Goal: Task Accomplishment & Management: Manage account settings

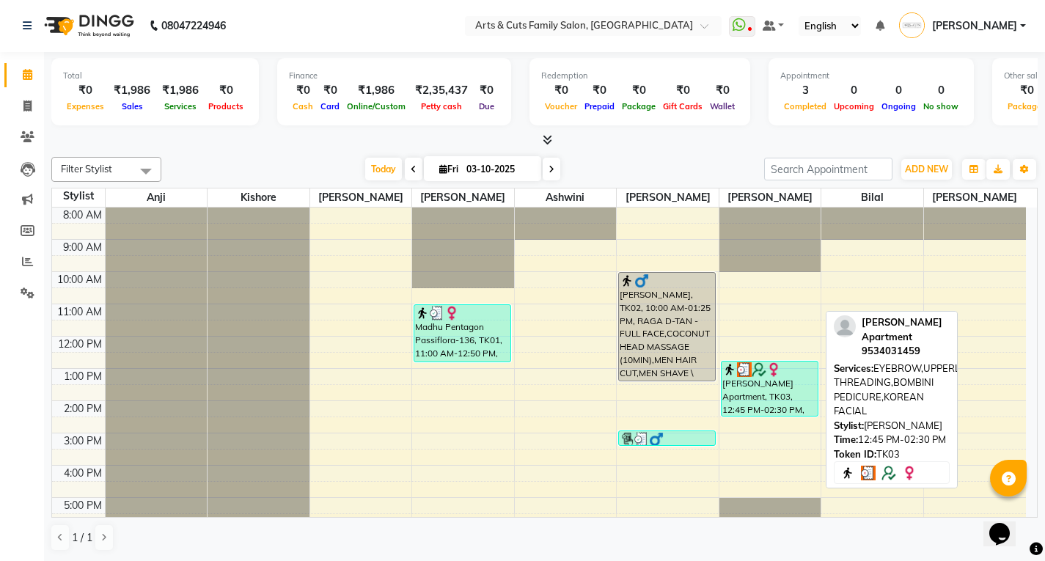
click at [749, 379] on div "subha Savino Apartment, TK03, 12:45 PM-02:30 PM, EYEBROW,UPPERLIP THREADING,BOM…" at bounding box center [769, 388] width 96 height 54
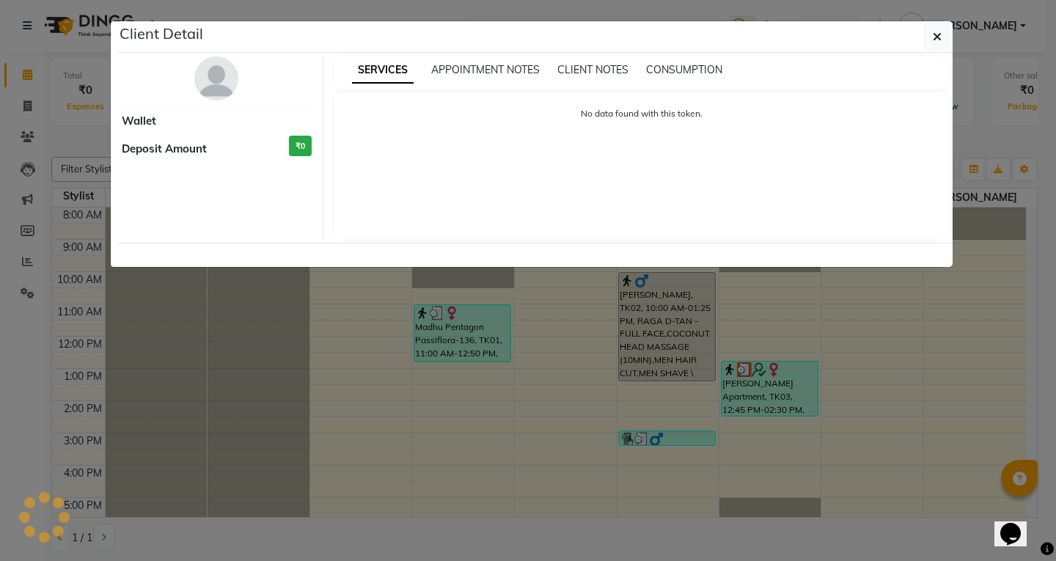
select select "3"
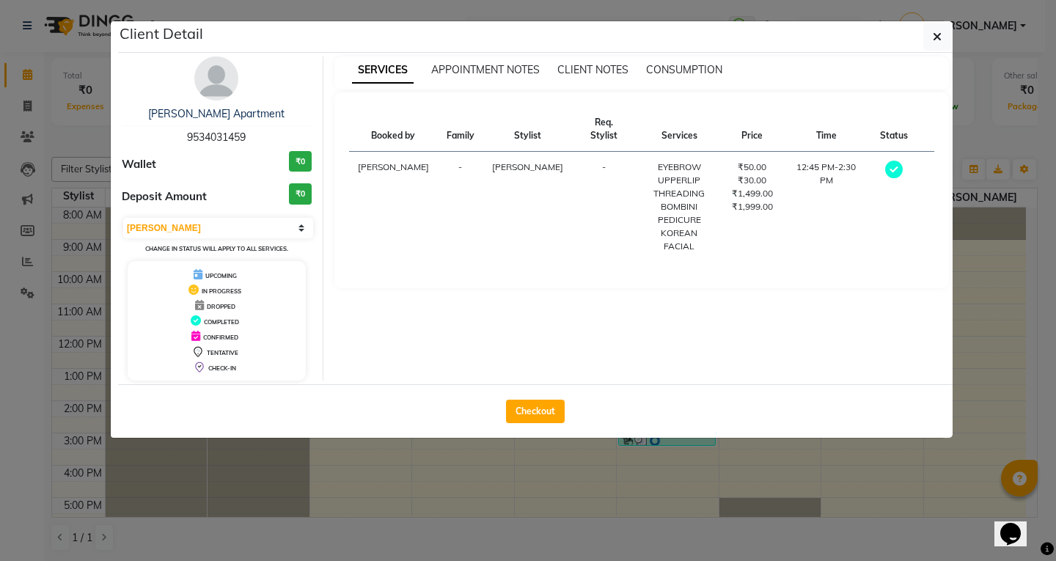
click at [539, 398] on div "Checkout" at bounding box center [535, 411] width 834 height 54
click at [533, 401] on button "Checkout" at bounding box center [535, 410] width 59 height 23
select select "service"
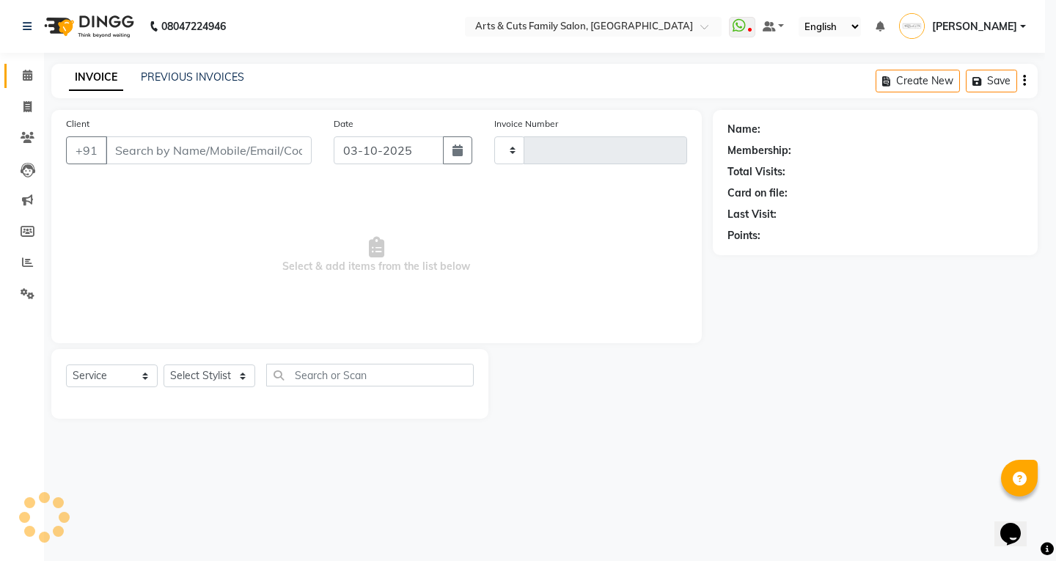
type input "3829"
select select "7513"
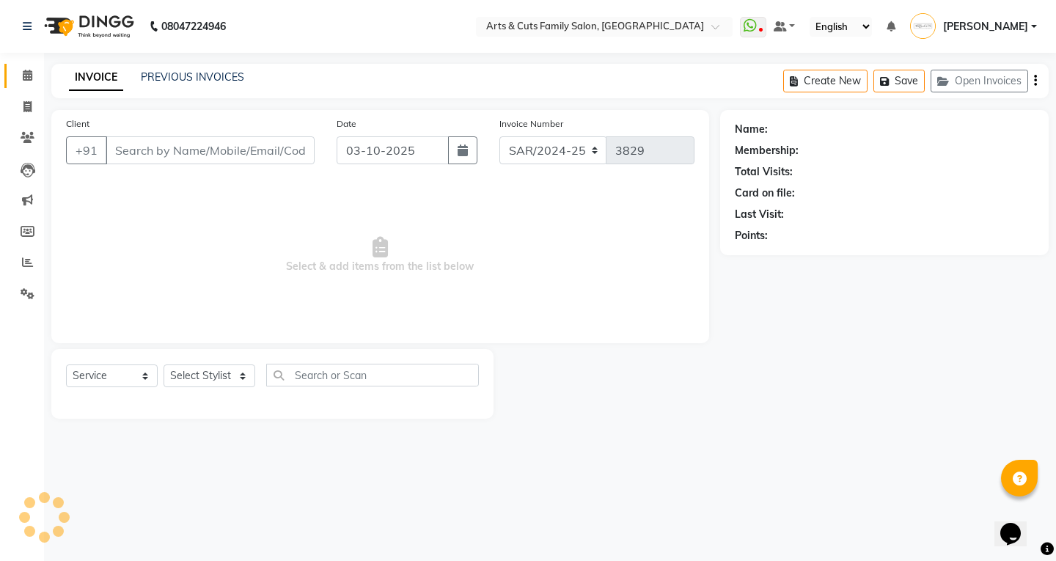
type input "9534031459"
select select "75665"
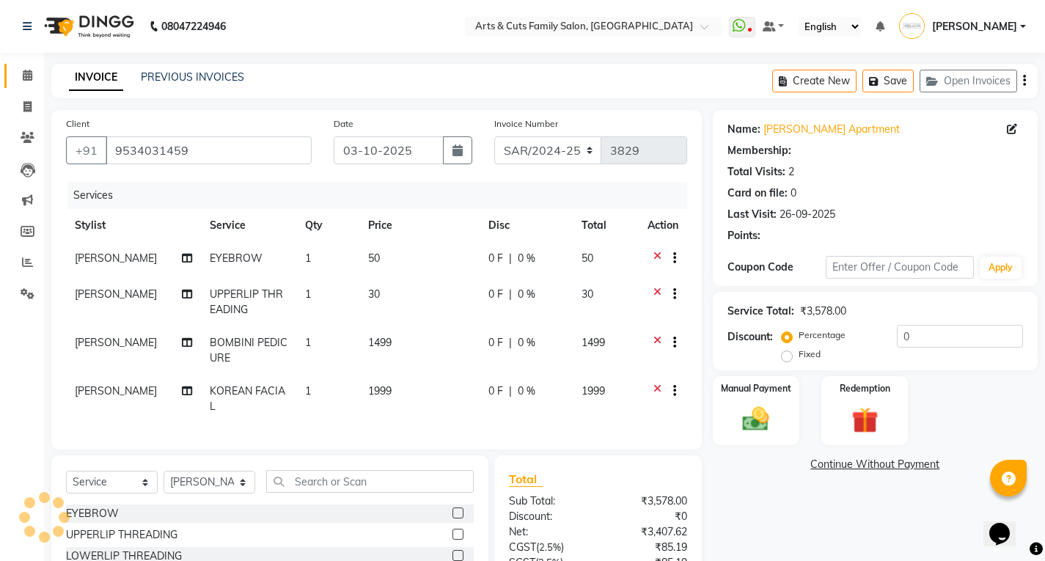
select select "1: Object"
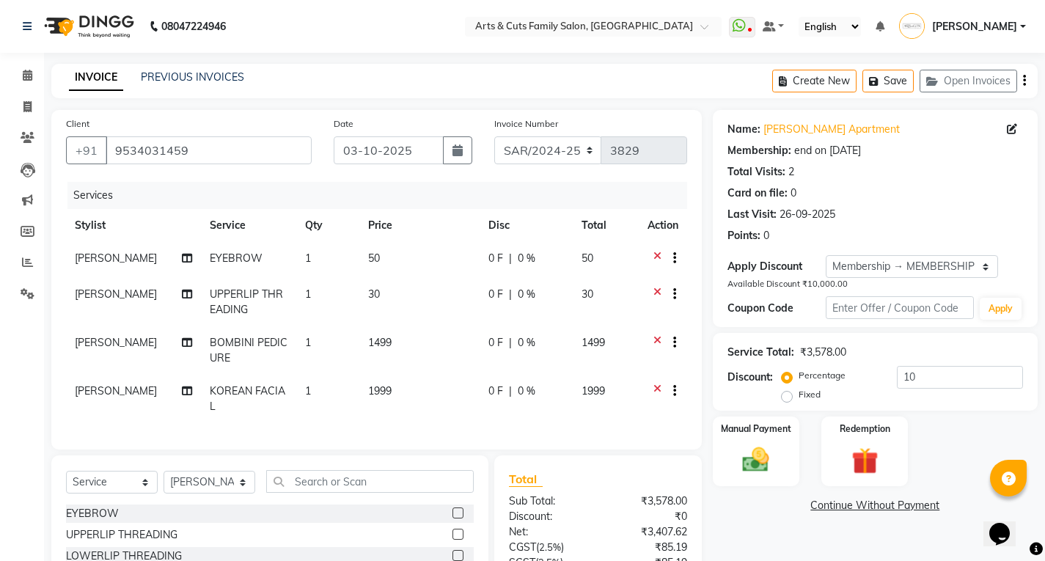
click at [655, 295] on icon at bounding box center [657, 296] width 8 height 18
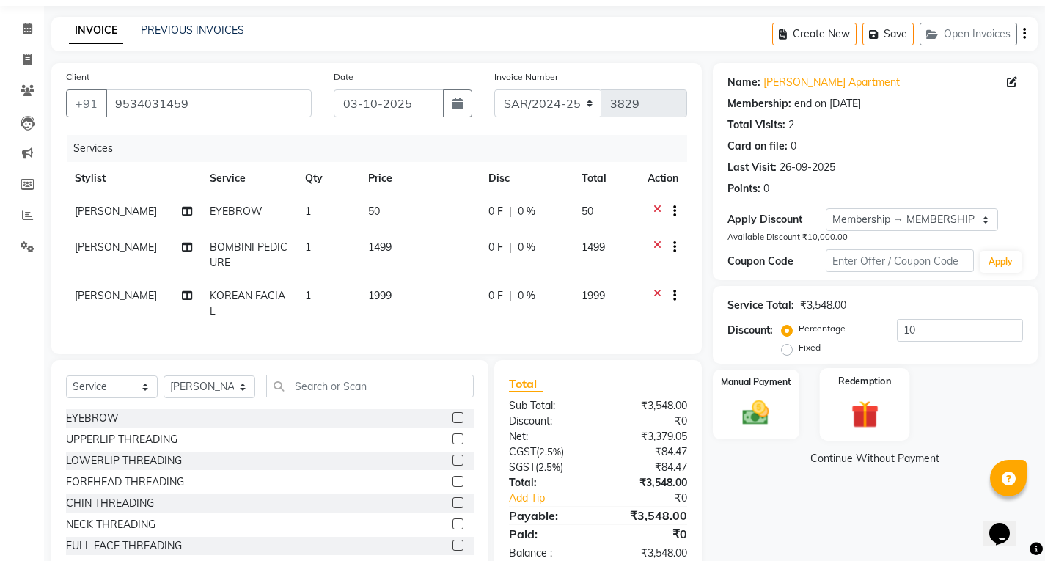
scroll to position [95, 0]
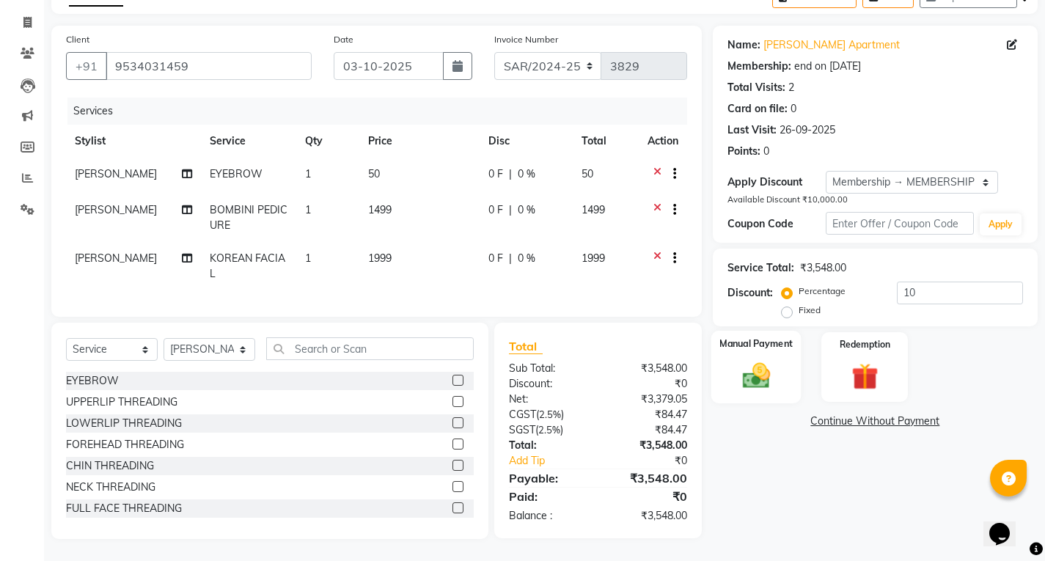
click at [767, 360] on img at bounding box center [755, 376] width 45 height 32
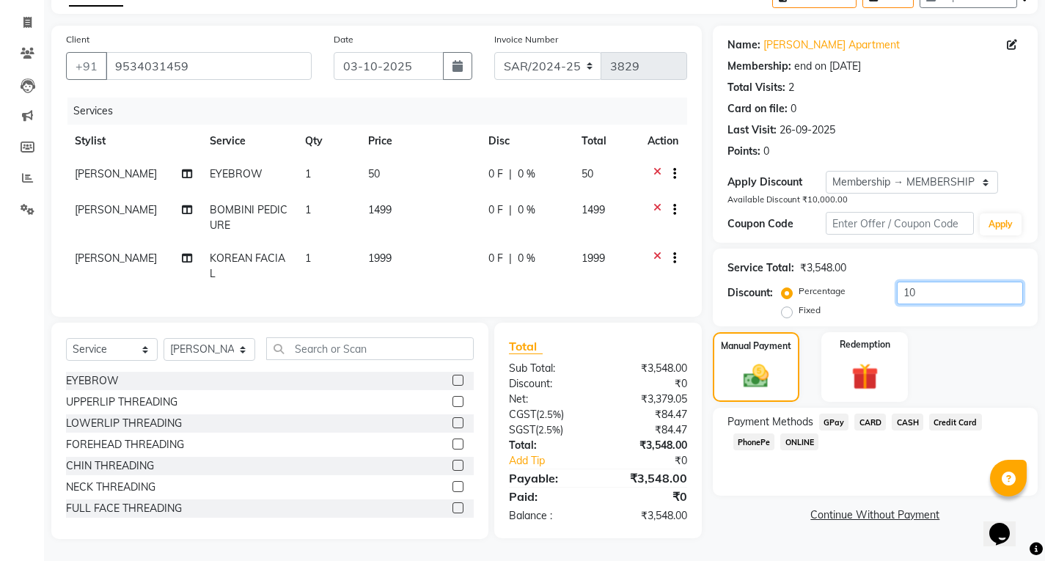
click at [957, 281] on input "10" at bounding box center [959, 292] width 126 height 23
type input "1"
type input "10"
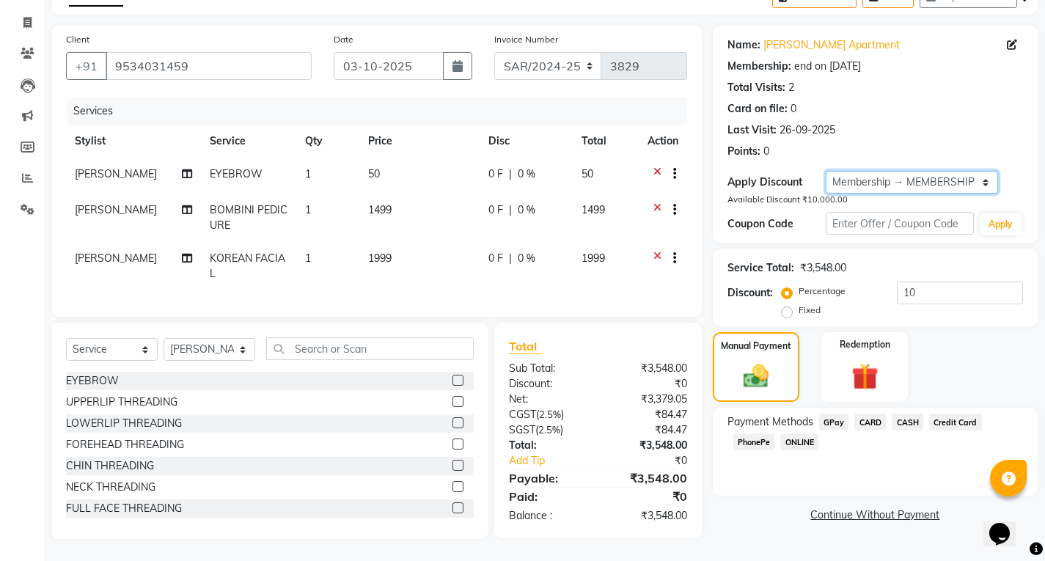
click at [861, 172] on select "Select Membership → MEMBERSHIP Coupon → Ancy -10%" at bounding box center [911, 182] width 172 height 23
select select "2: Object"
click at [825, 171] on select "Select Membership → MEMBERSHIP Coupon → Ancy -10%" at bounding box center [911, 182] width 172 height 23
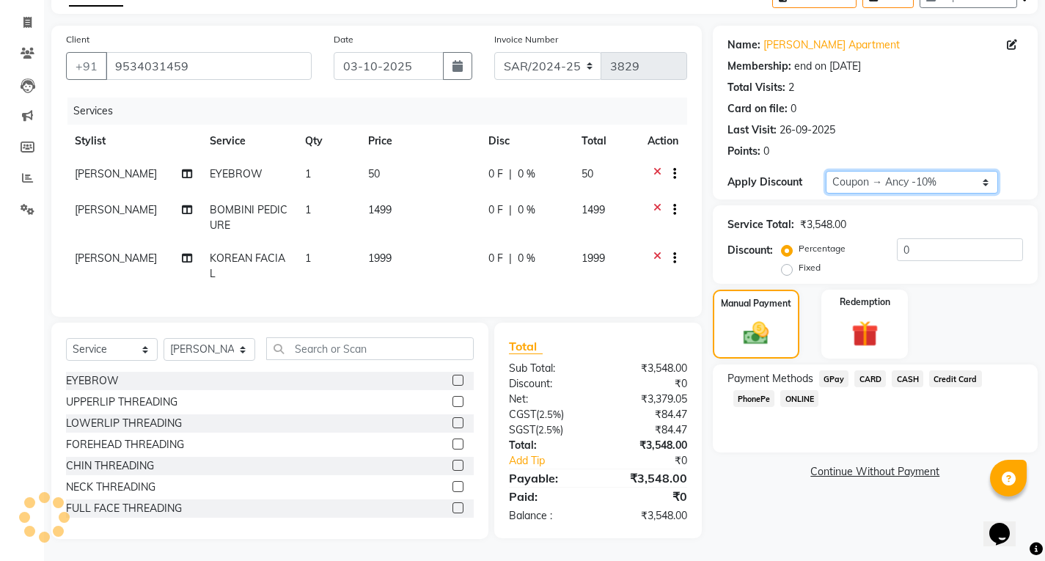
type input "10"
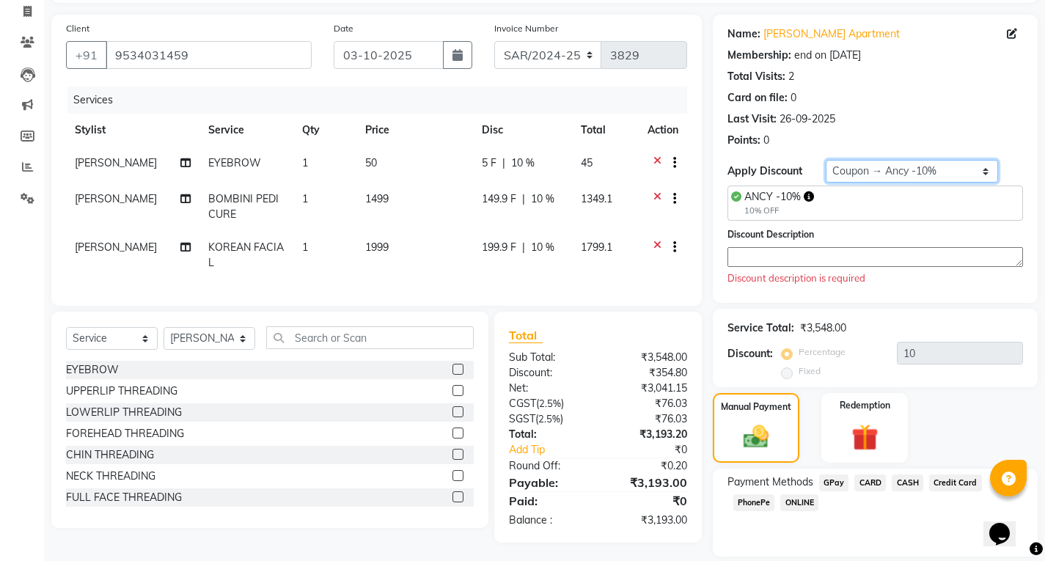
scroll to position [143, 0]
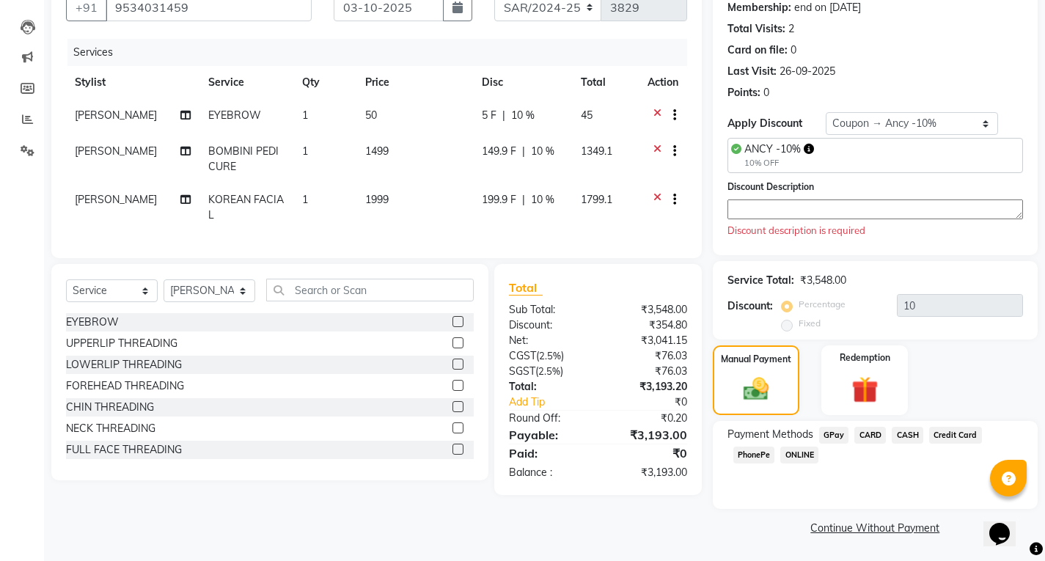
click at [767, 198] on div "Discount Description Discount description is required" at bounding box center [874, 208] width 295 height 59
click at [745, 208] on textarea at bounding box center [874, 209] width 295 height 20
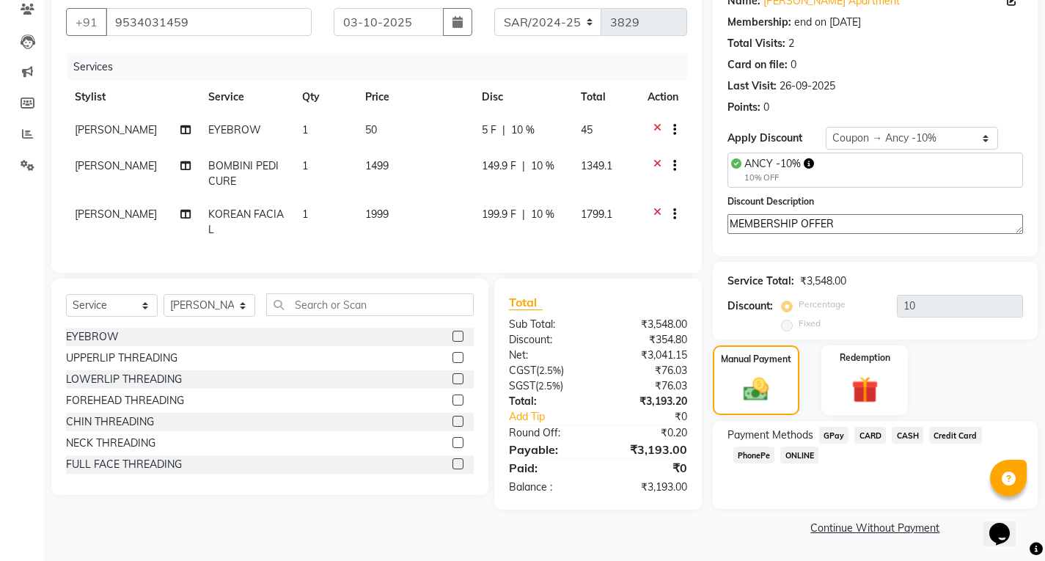
type textarea "MEMBERSHIP OFFER"
click at [799, 459] on span "ONLINE" at bounding box center [799, 454] width 38 height 17
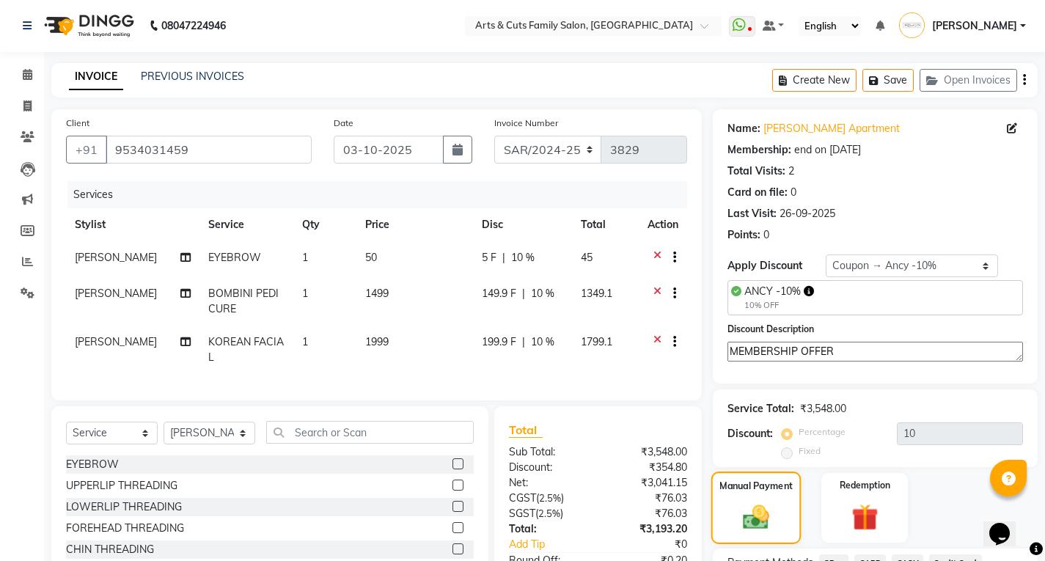
scroll to position [0, 0]
drag, startPoint x: 542, startPoint y: 144, endPoint x: 531, endPoint y: 151, distance: 12.6
click at [542, 144] on select "SAR/2024-25 HS/2025-26 KA/2025-26" at bounding box center [548, 150] width 108 height 28
select select "7494"
click at [494, 136] on select "SAR/2024-25 HS/2025-26 KA/2025-26" at bounding box center [548, 150] width 108 height 28
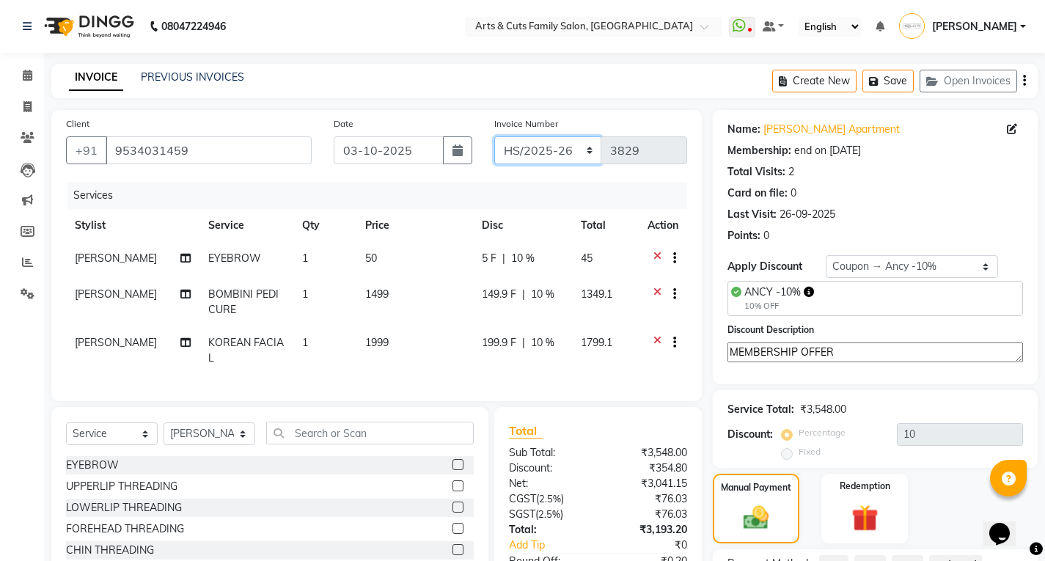
type input "0240"
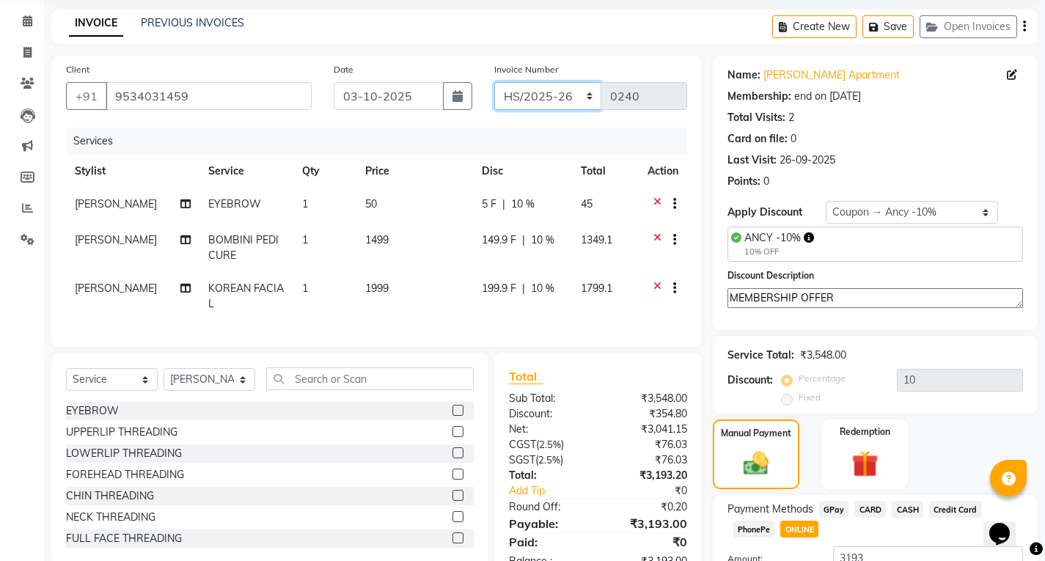
scroll to position [169, 0]
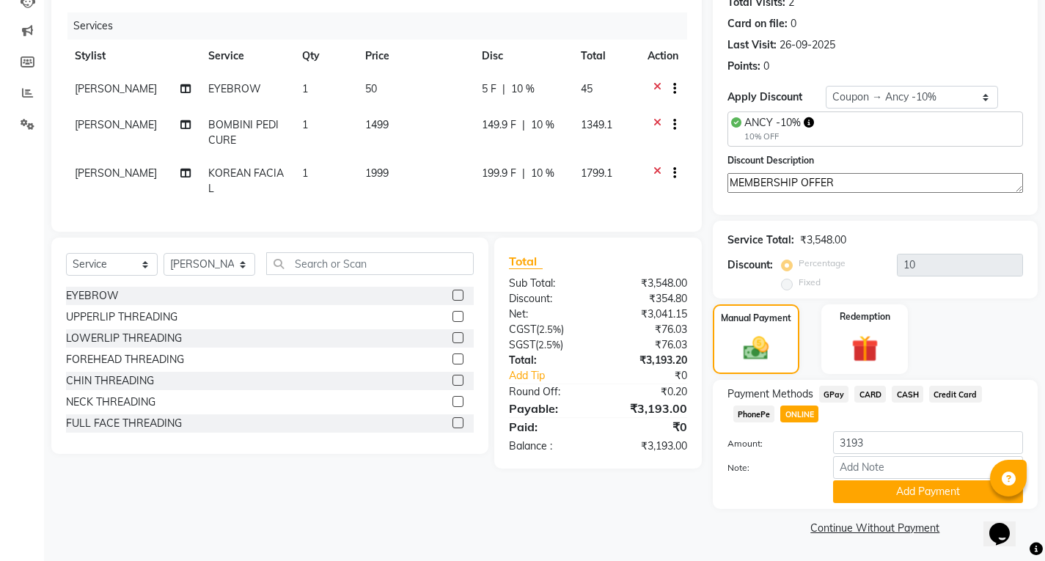
drag, startPoint x: 853, startPoint y: 493, endPoint x: 852, endPoint y: 441, distance: 52.8
click at [855, 491] on button "Add Payment" at bounding box center [928, 491] width 190 height 23
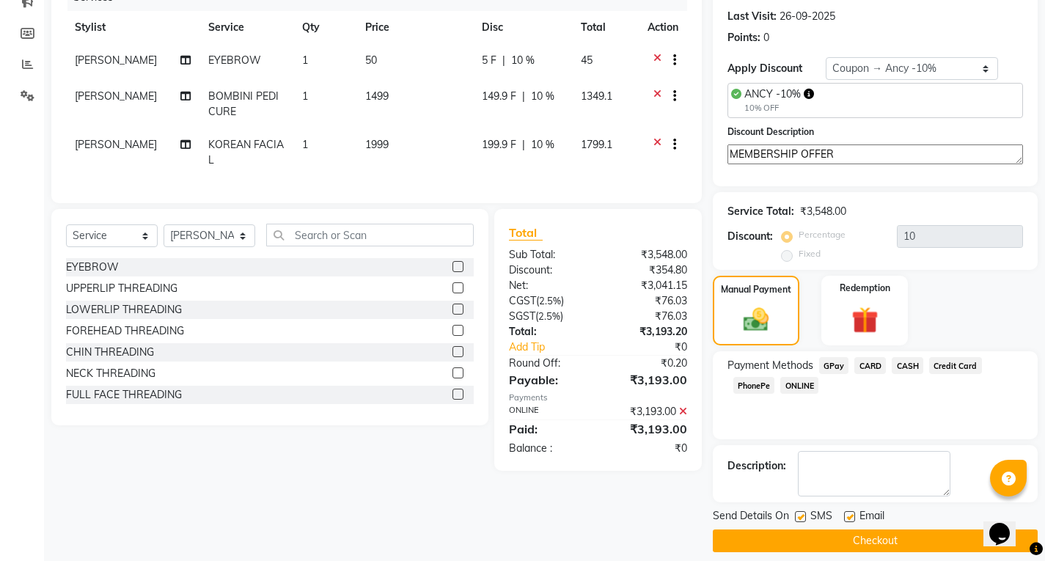
scroll to position [211, 0]
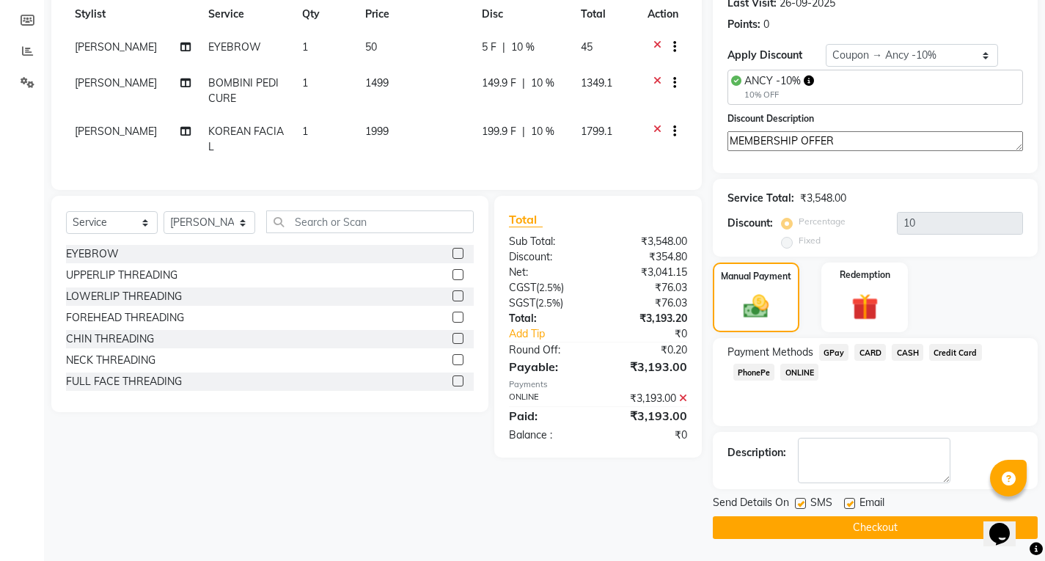
click at [832, 527] on button "Checkout" at bounding box center [874, 527] width 325 height 23
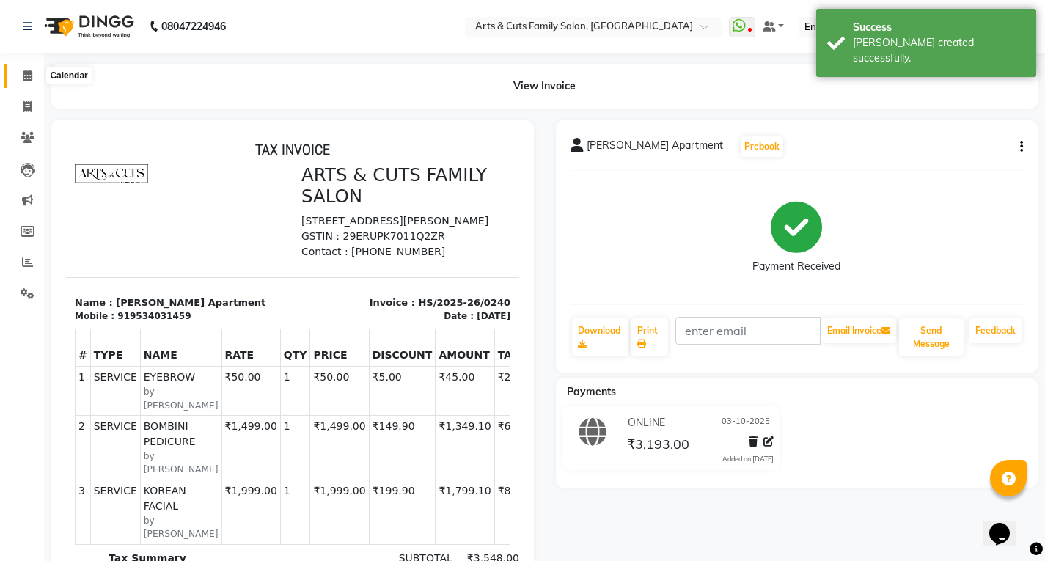
click at [29, 73] on icon at bounding box center [28, 75] width 10 height 11
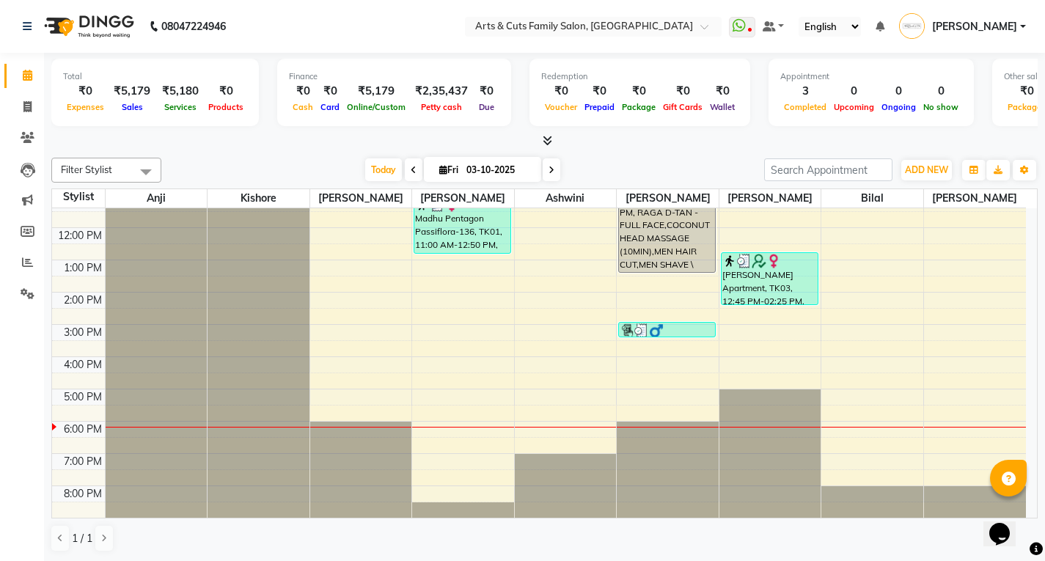
scroll to position [1, 0]
click at [544, 167] on span at bounding box center [551, 169] width 18 height 23
type input "04-10-2025"
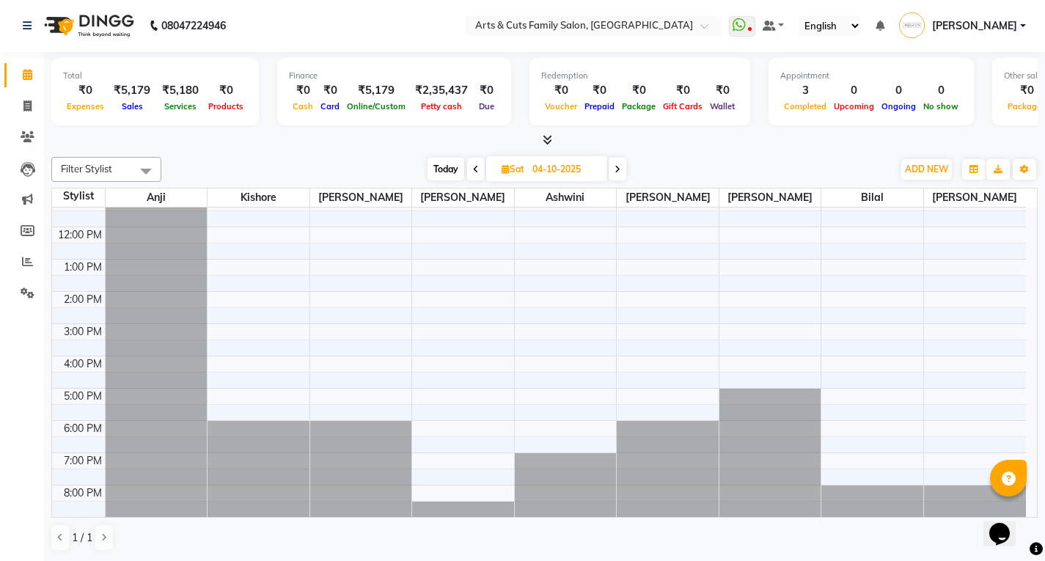
scroll to position [0, 0]
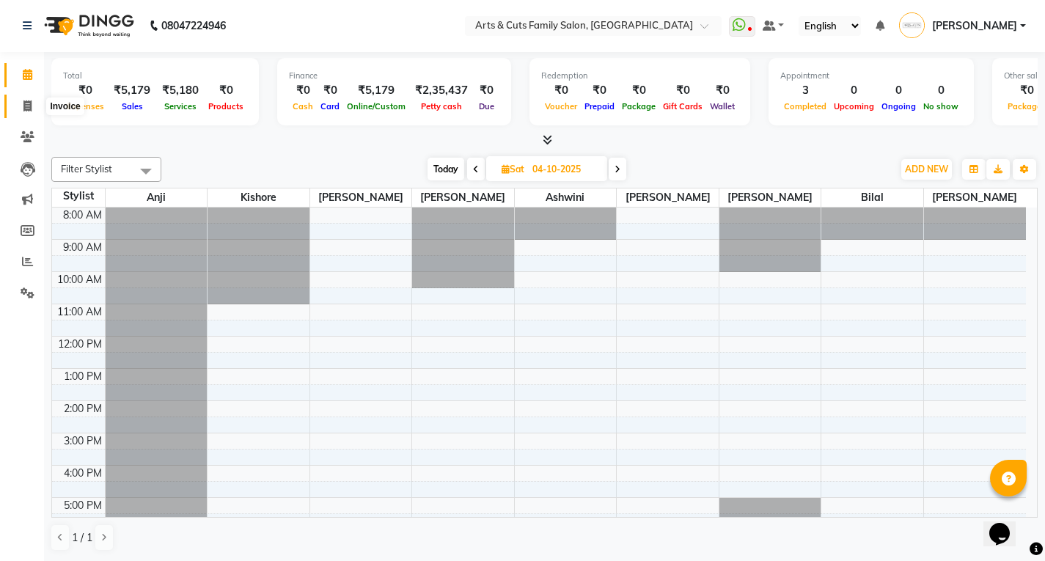
click at [24, 100] on icon at bounding box center [27, 105] width 8 height 11
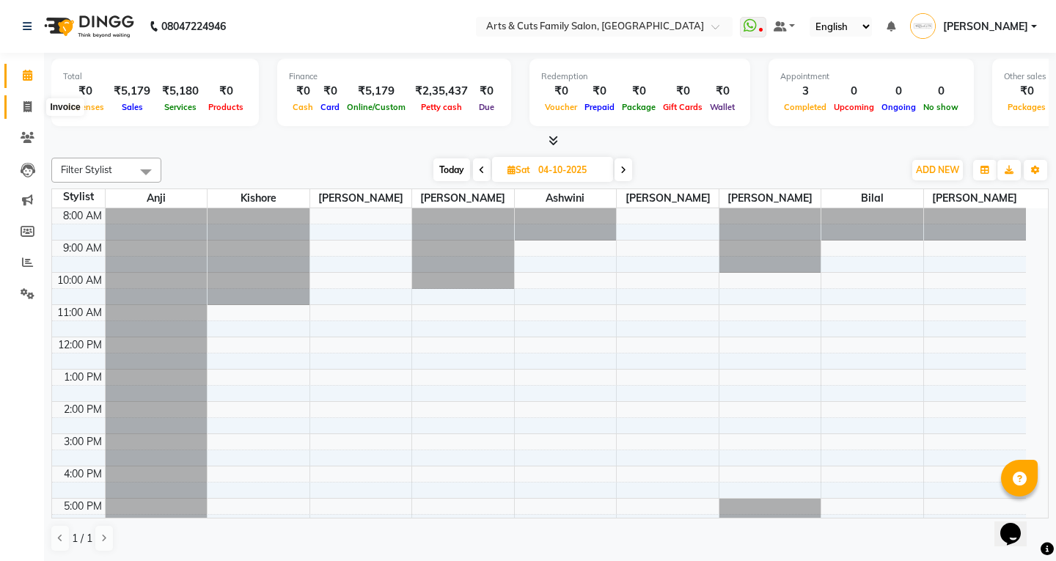
select select "service"
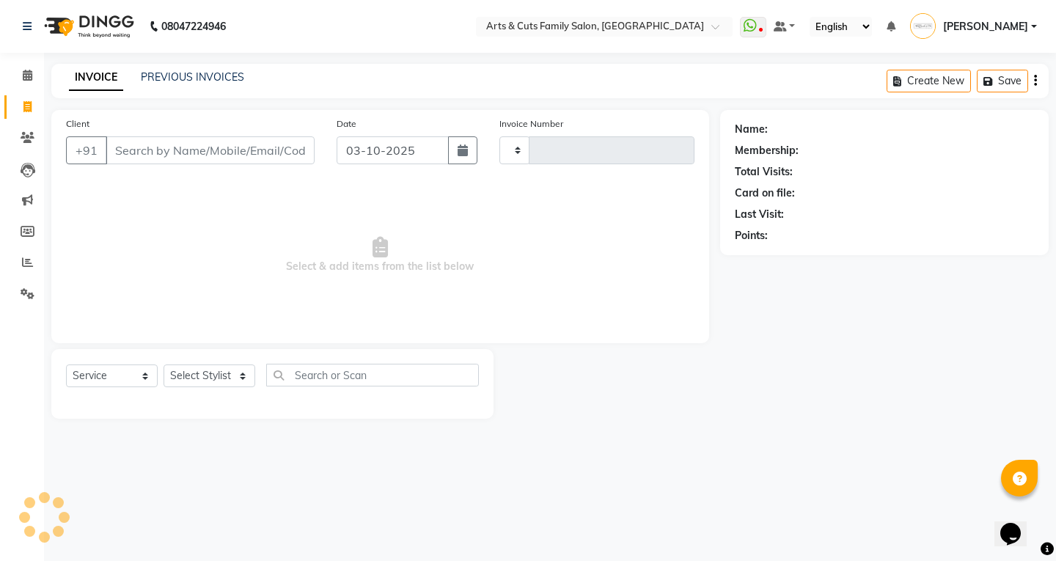
type input "3829"
select select "7513"
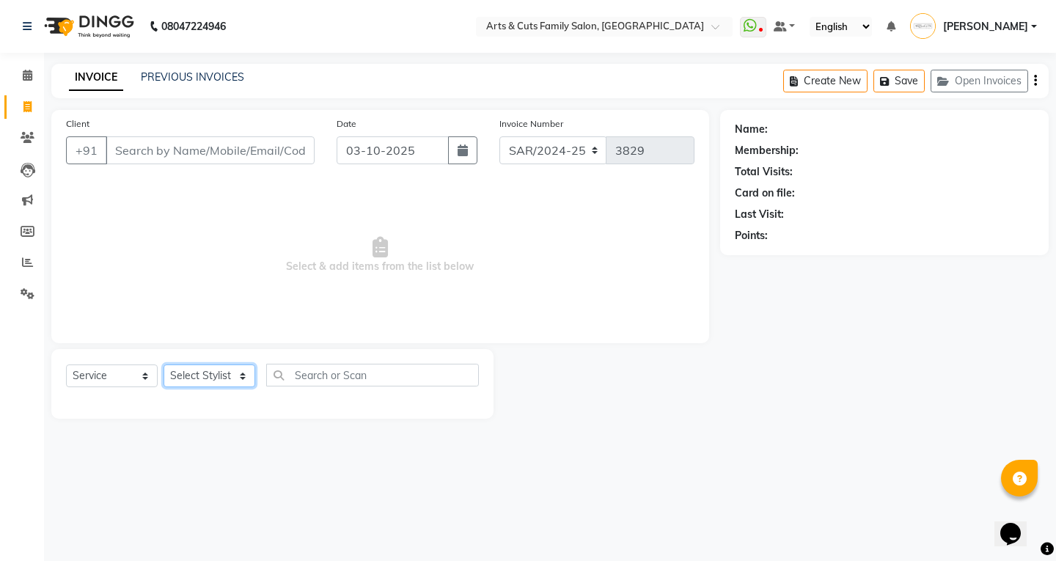
click at [204, 377] on select "Select Stylist" at bounding box center [209, 375] width 92 height 23
click at [317, 376] on input "text" at bounding box center [372, 375] width 213 height 23
click at [192, 364] on div "Select Service Product Membership Package Voucher Prepaid Gift Card Select Styl…" at bounding box center [272, 384] width 442 height 70
click at [209, 359] on div "Select Service Product Membership Package Voucher Prepaid Gift Card Select Styl…" at bounding box center [272, 384] width 442 height 70
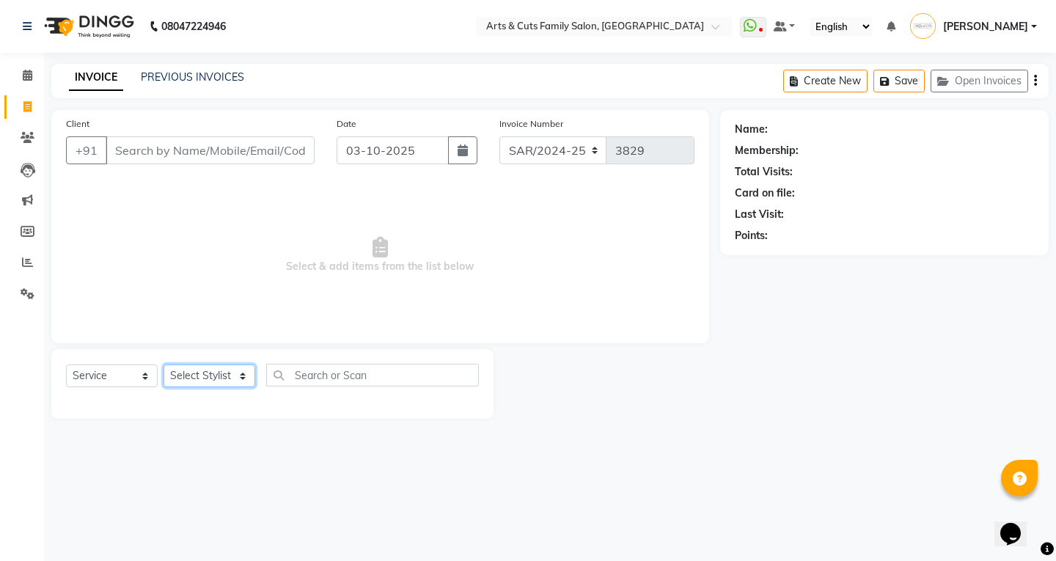
click at [205, 372] on select "Select Stylist Abdulla ANCY SNOVEE Anji Ashwini Bhavya Bilal Kishore Manisha Sa…" at bounding box center [209, 375] width 92 height 23
select select "79583"
click at [163, 364] on select "Select Stylist Abdulla ANCY SNOVEE Anji Ashwini Bhavya Bilal Kishore Manisha Sa…" at bounding box center [209, 375] width 92 height 23
click at [310, 379] on input "text" at bounding box center [372, 375] width 213 height 23
click at [347, 386] on div "Select Service Product Membership Package Voucher Prepaid Gift Card Select Styl…" at bounding box center [272, 381] width 413 height 34
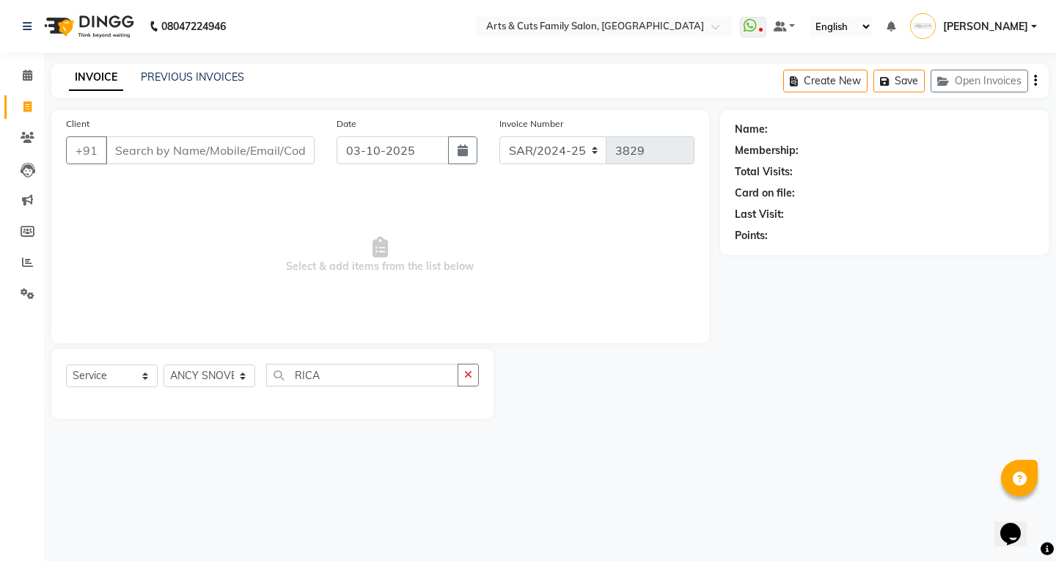
click at [571, 387] on div at bounding box center [606, 384] width 226 height 70
click at [347, 375] on input "RICA" at bounding box center [362, 375] width 192 height 23
click at [729, 408] on div "Name: Membership: Total Visits: Card on file: Last Visit: Points:" at bounding box center [889, 264] width 339 height 309
click at [338, 382] on input "RICA" at bounding box center [362, 375] width 192 height 23
click at [310, 366] on input "RICA" at bounding box center [362, 375] width 192 height 23
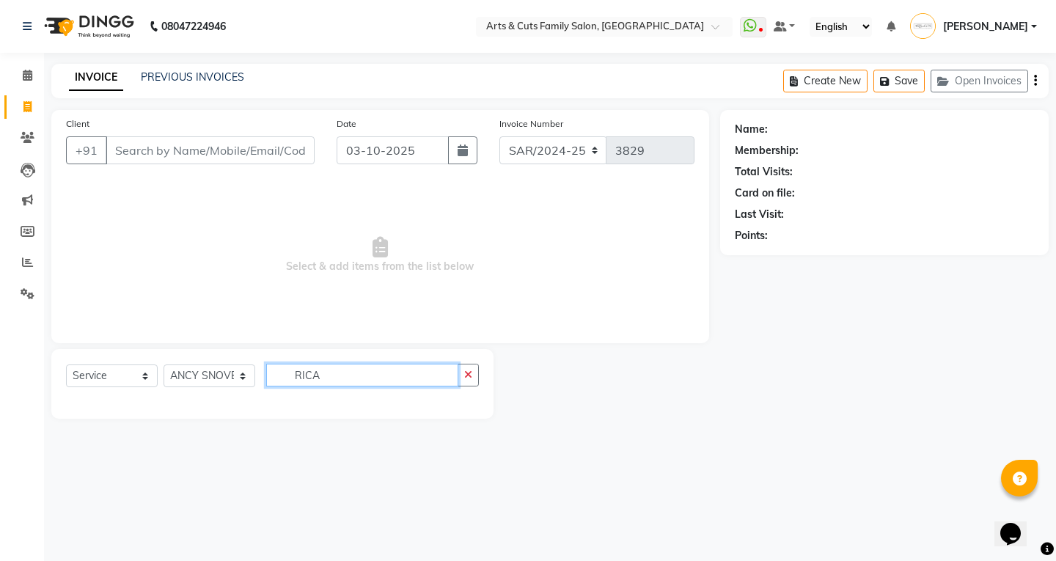
click at [310, 366] on input "RICA" at bounding box center [362, 375] width 192 height 23
type input "0"
click at [333, 370] on input "O3" at bounding box center [362, 375] width 192 height 23
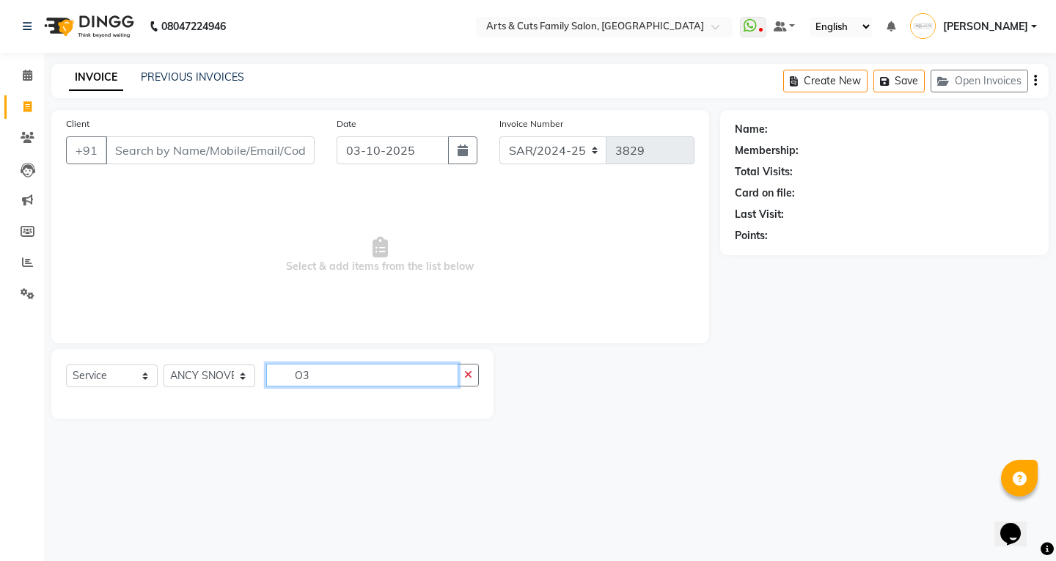
click at [333, 370] on input "O3" at bounding box center [362, 375] width 192 height 23
type input "O3"
click at [375, 374] on input "O3" at bounding box center [362, 375] width 192 height 23
click at [637, 361] on div at bounding box center [606, 384] width 226 height 70
click at [202, 372] on select "Select Stylist Abdulla ANCY SNOVEE Anji Ashwini Bhavya Bilal Kishore Manisha Sa…" at bounding box center [209, 375] width 92 height 23
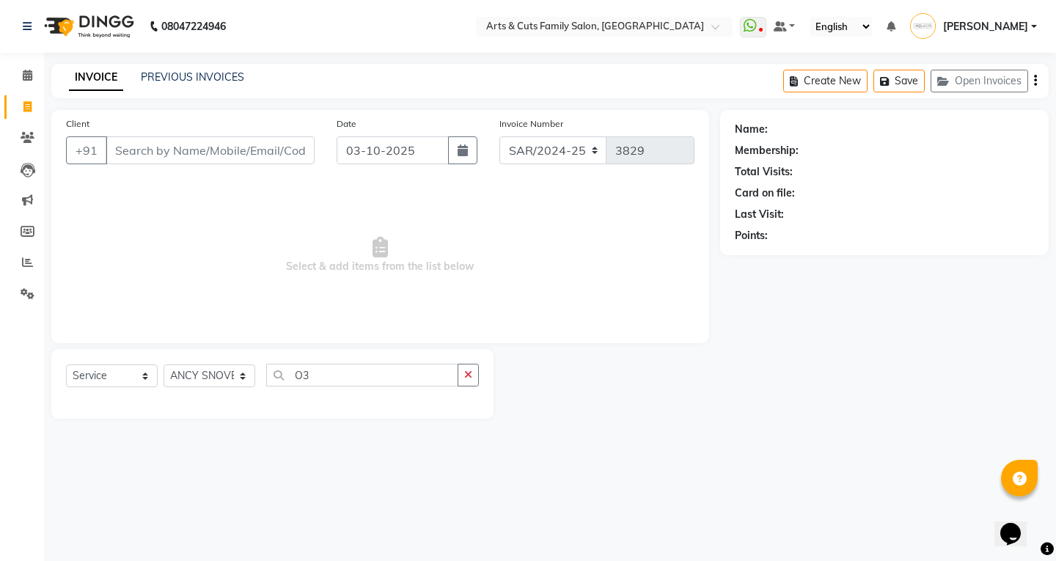
click at [97, 178] on div "Client +91 Date 03-10-2025 Invoice Number SAR/2024-25 HS/2025-26 KA/2025-26 382…" at bounding box center [379, 226] width 657 height 233
click at [133, 151] on input "Client" at bounding box center [210, 150] width 209 height 28
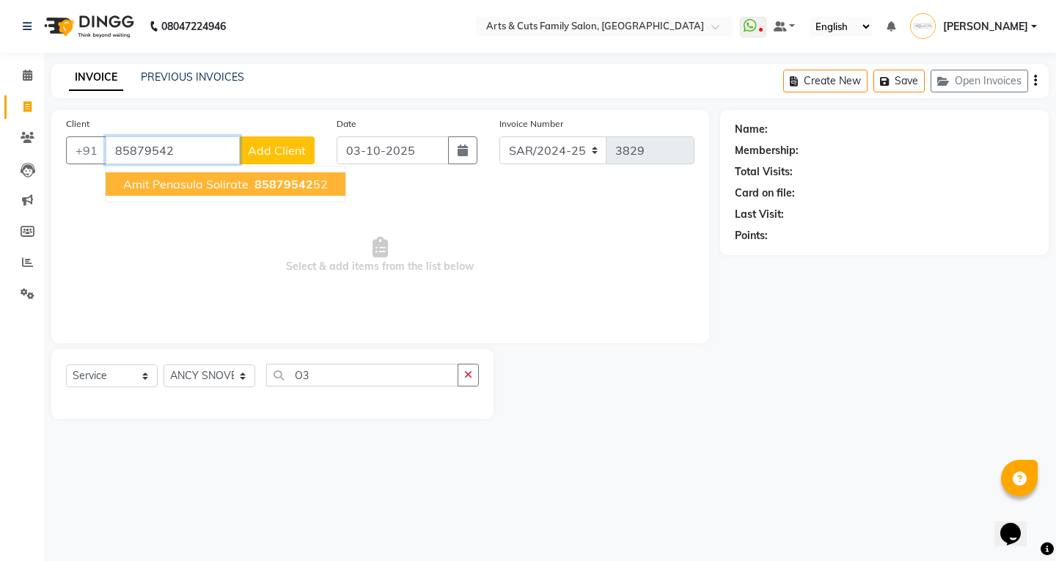
click at [170, 186] on span "Amit Penasula Solirate" at bounding box center [185, 184] width 125 height 15
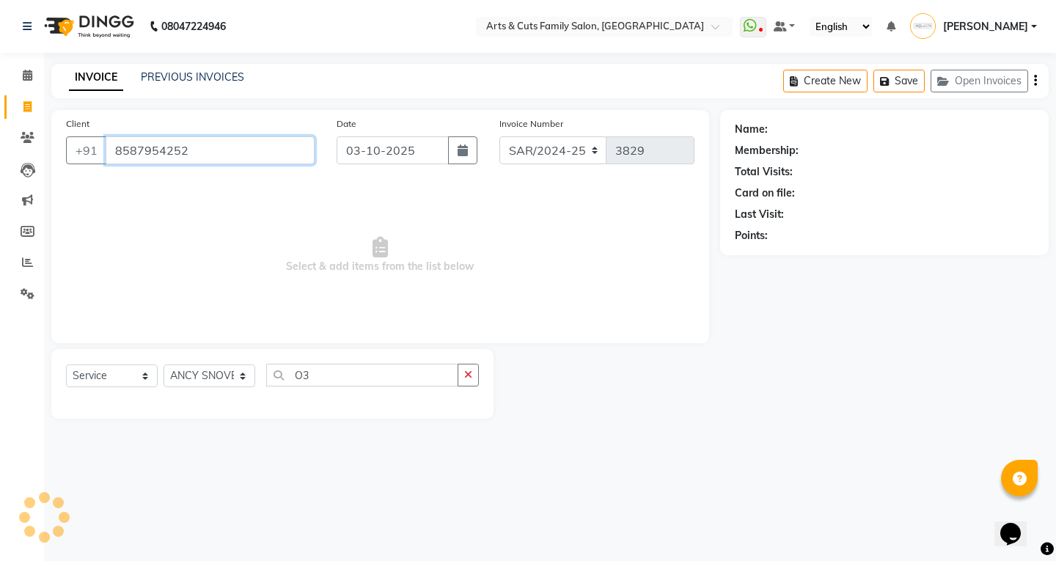
type input "8587954252"
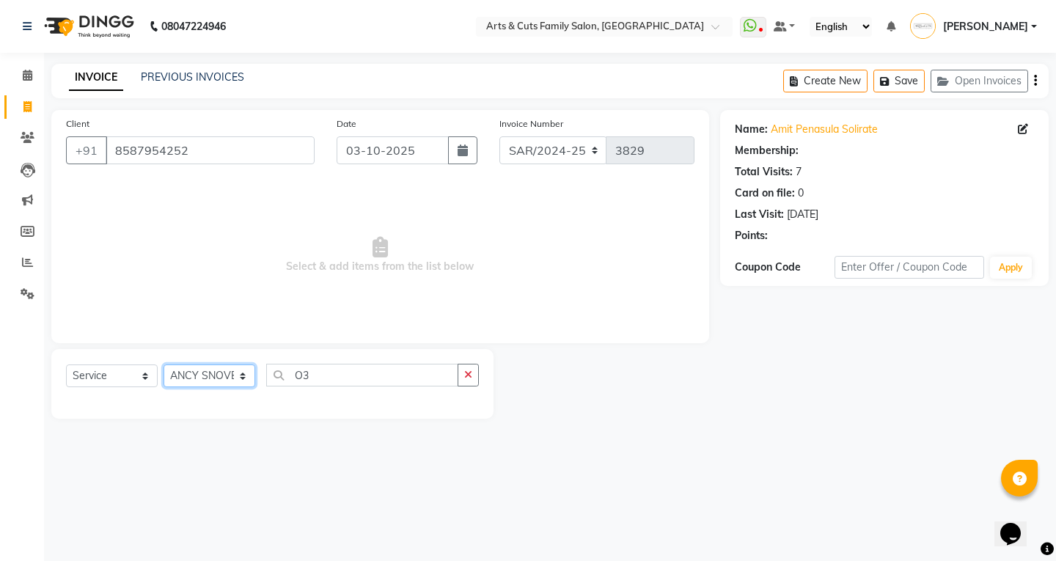
click at [199, 377] on select "Select Stylist Abdulla ANCY SNOVEE Anji Ashwini Bhavya Bilal Kishore Manisha Sa…" at bounding box center [209, 375] width 92 height 23
select select "1: Object"
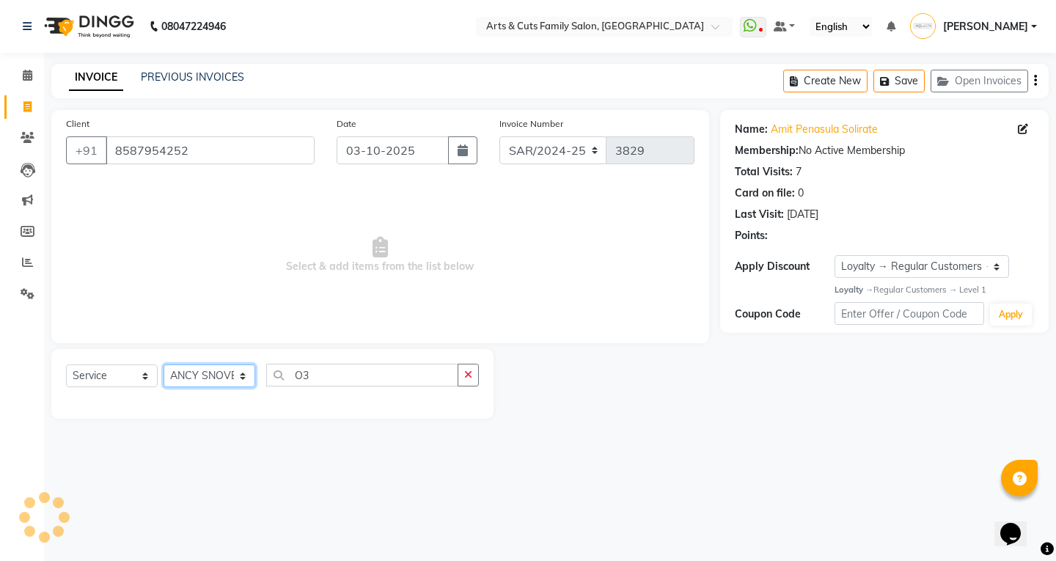
select select "63866"
click at [163, 364] on select "Select Stylist Abdulla ANCY SNOVEE Anji Ashwini Bhavya Bilal Kishore Manisha Sa…" at bounding box center [209, 375] width 92 height 23
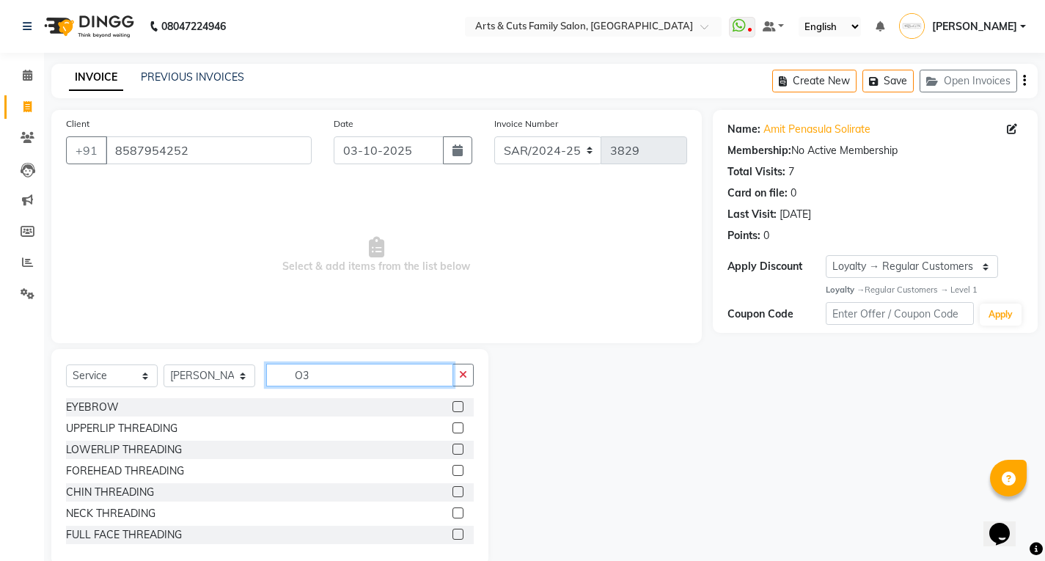
click at [327, 383] on input "O3" at bounding box center [359, 375] width 187 height 23
type input "R"
type input "HON"
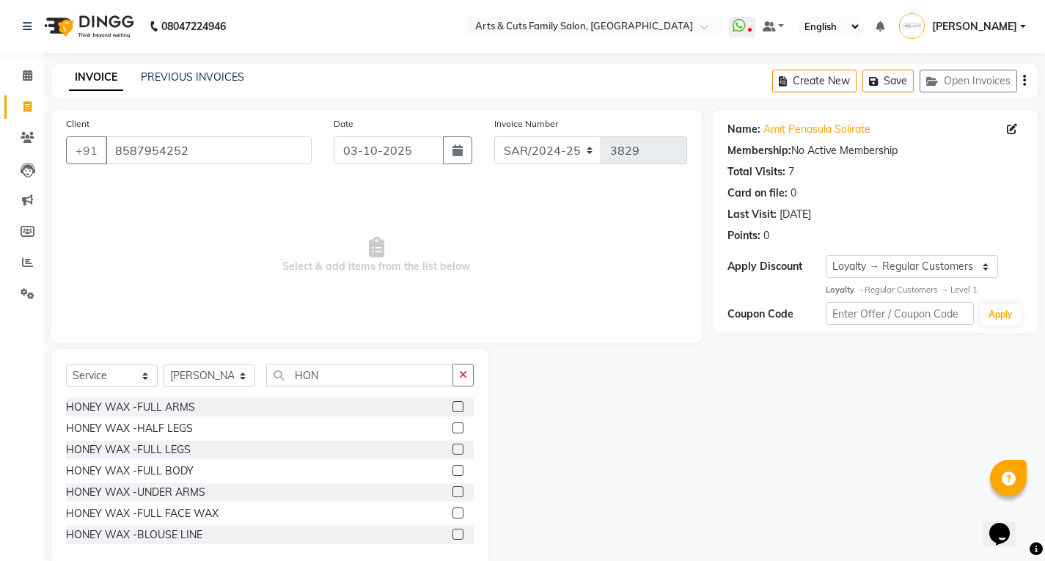
click at [441, 431] on div "HONEY WAX -HALF LEGS" at bounding box center [270, 428] width 408 height 18
click at [452, 427] on label at bounding box center [457, 427] width 11 height 11
click at [452, 427] on input "checkbox" at bounding box center [457, 429] width 10 height 10
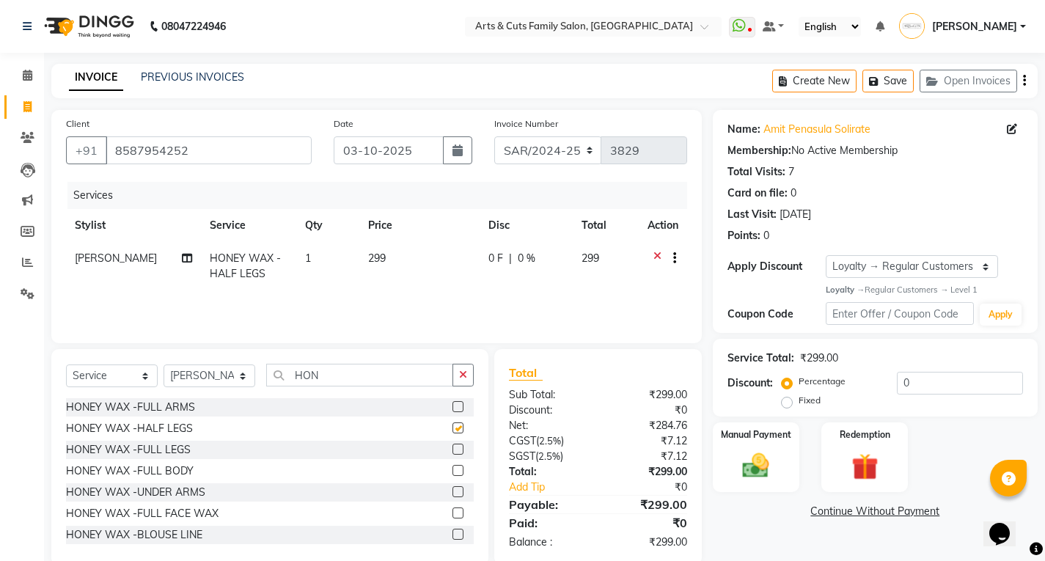
checkbox input "false"
click at [452, 493] on label at bounding box center [457, 491] width 11 height 11
click at [452, 493] on input "checkbox" at bounding box center [457, 492] width 10 height 10
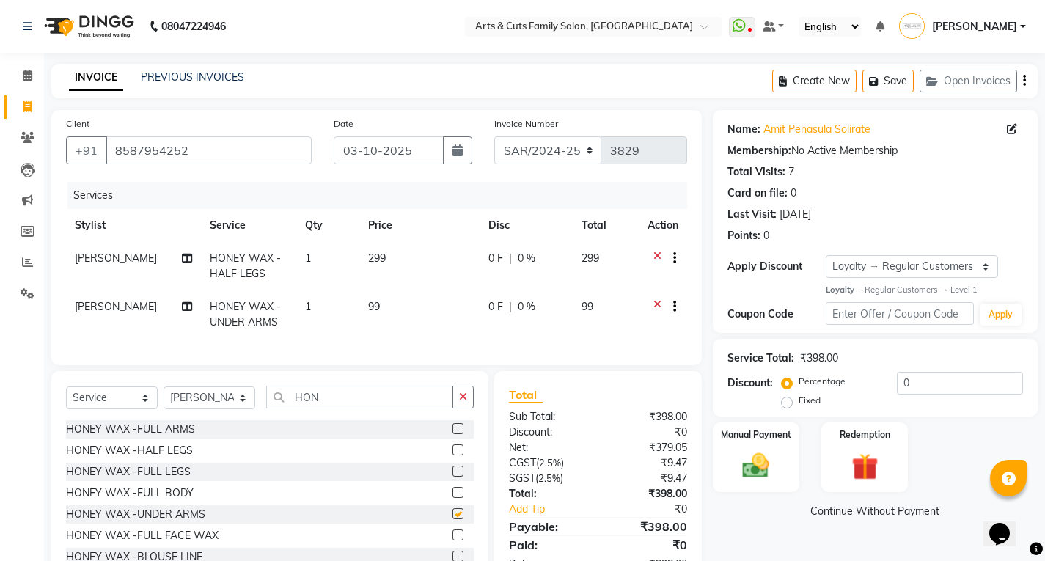
checkbox input "false"
click at [312, 408] on input "HON" at bounding box center [359, 397] width 187 height 23
type input "EY"
click at [452, 434] on label at bounding box center [457, 428] width 11 height 11
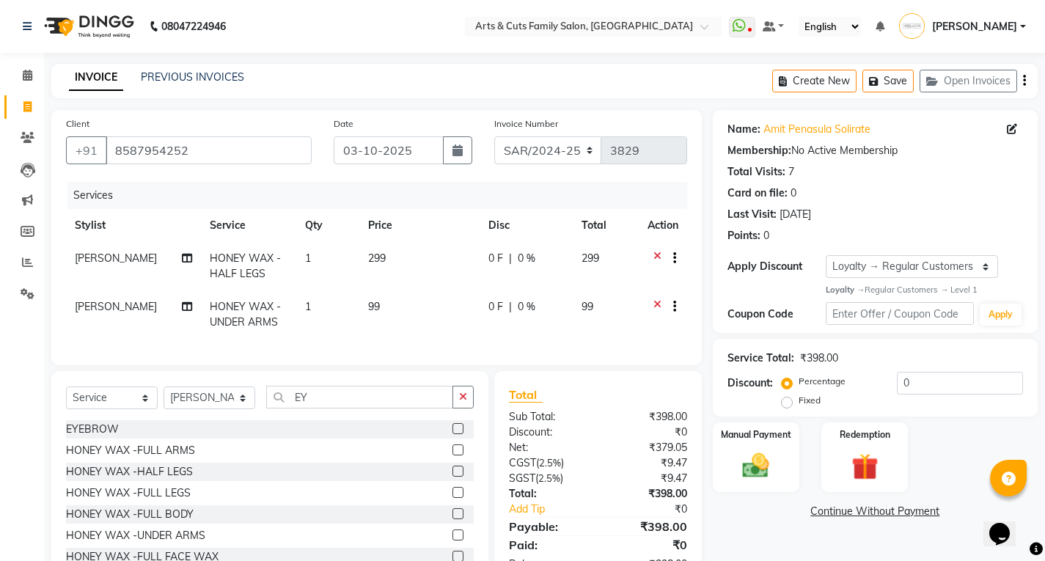
click at [452, 434] on input "checkbox" at bounding box center [457, 429] width 10 height 10
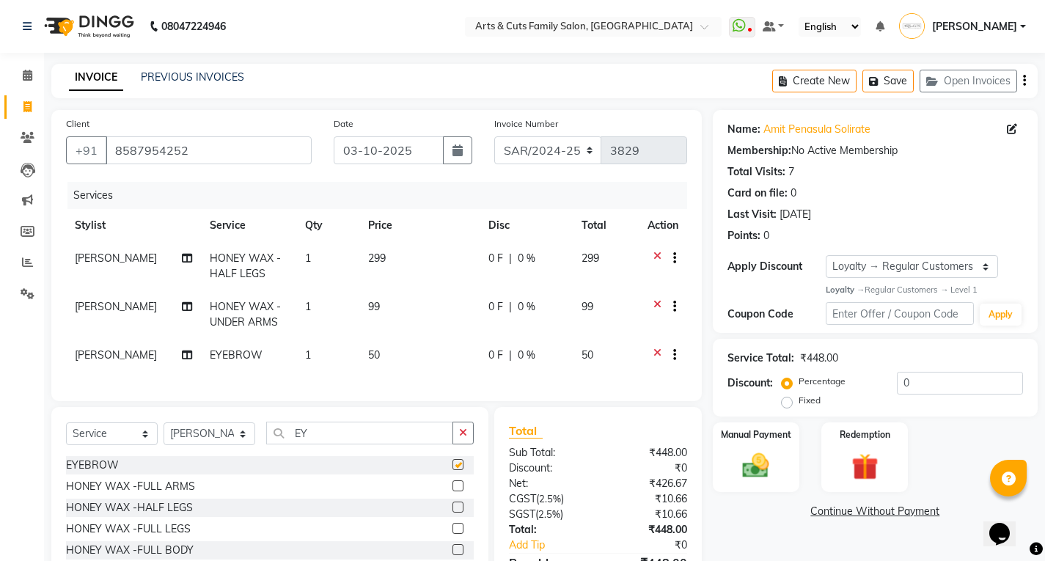
checkbox input "false"
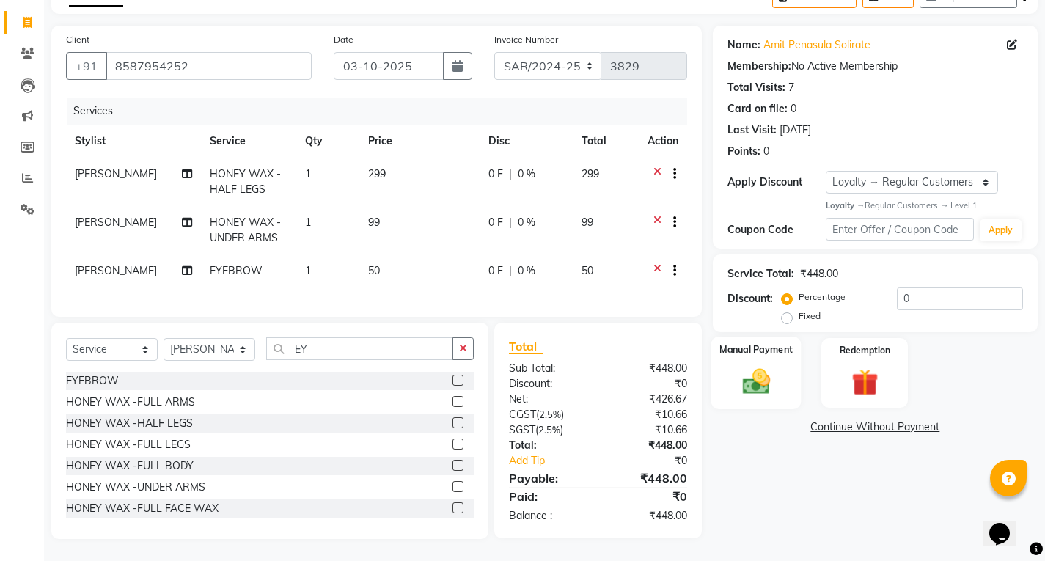
click at [765, 366] on img at bounding box center [755, 382] width 45 height 32
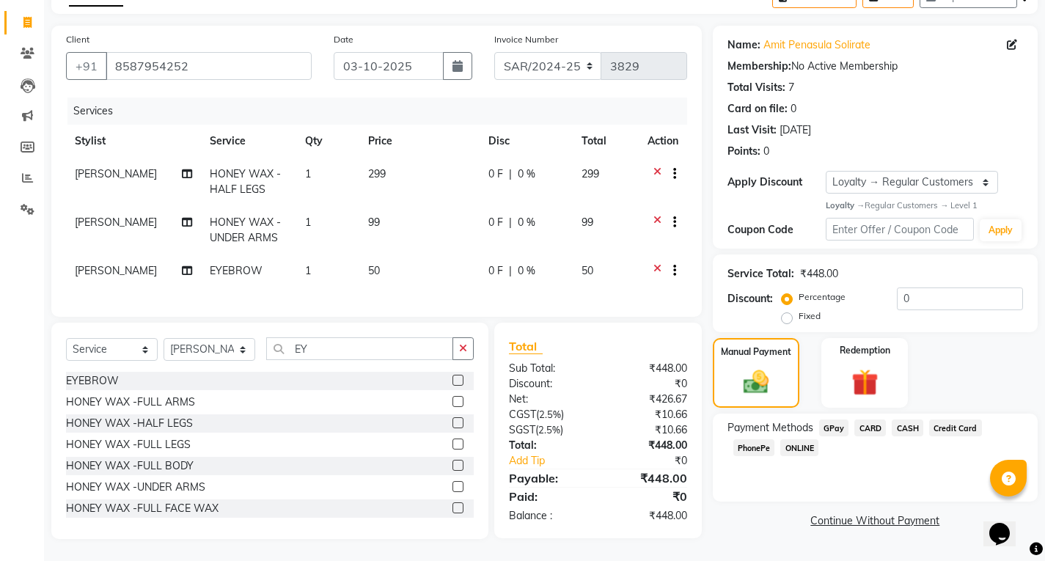
click at [796, 440] on span "ONLINE" at bounding box center [799, 447] width 38 height 17
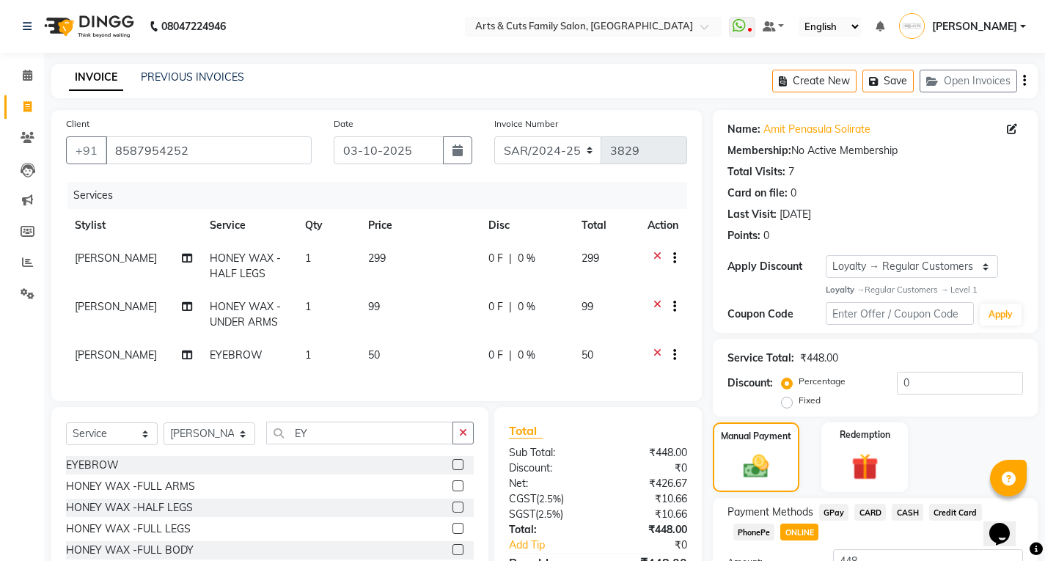
scroll to position [118, 0]
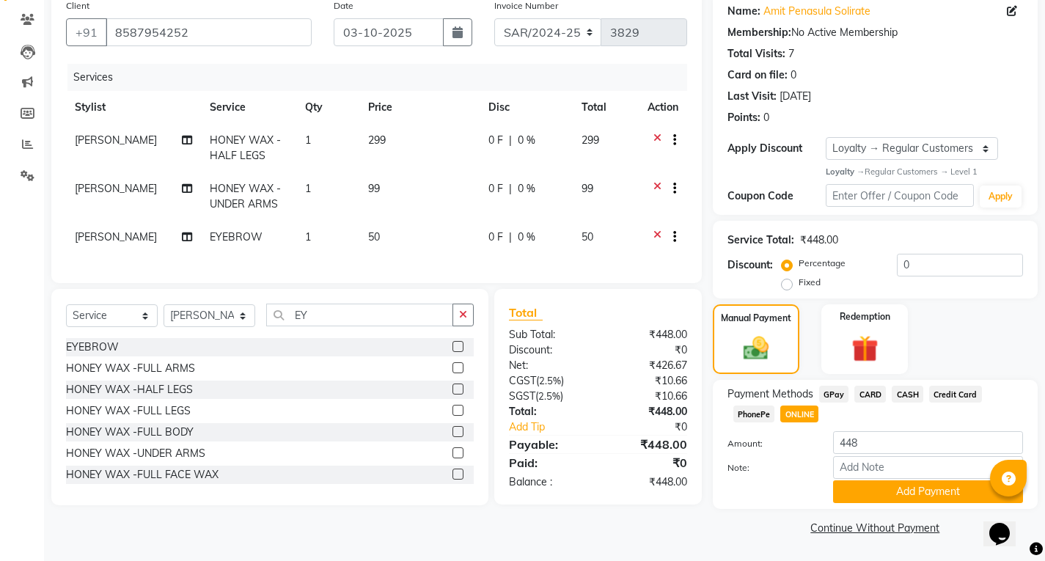
drag, startPoint x: 861, startPoint y: 491, endPoint x: 866, endPoint y: 472, distance: 19.7
click at [861, 491] on button "Add Payment" at bounding box center [928, 491] width 190 height 23
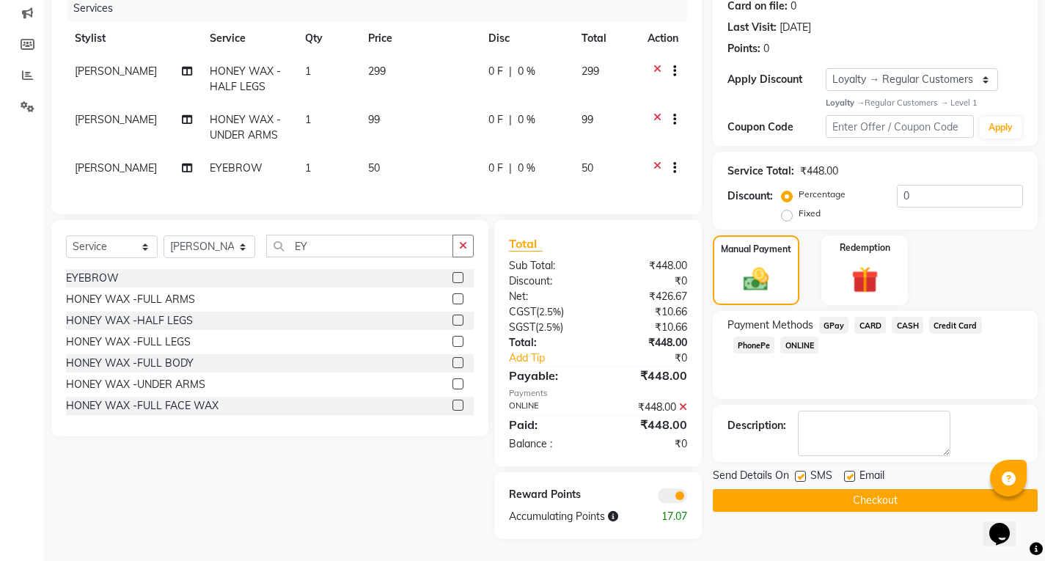
scroll to position [198, 0]
click at [804, 492] on button "Checkout" at bounding box center [874, 500] width 325 height 23
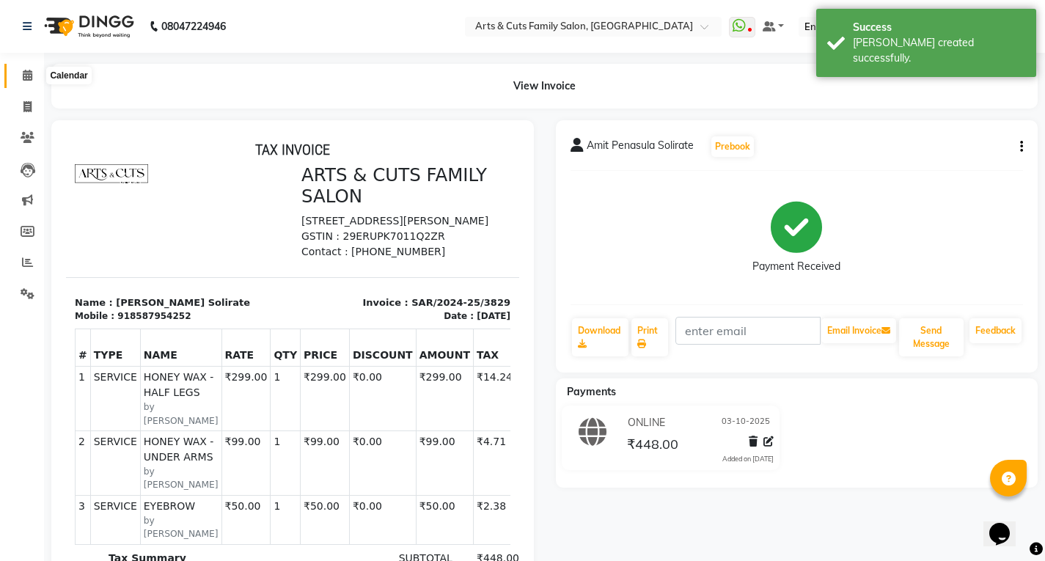
click at [25, 78] on icon at bounding box center [28, 75] width 10 height 11
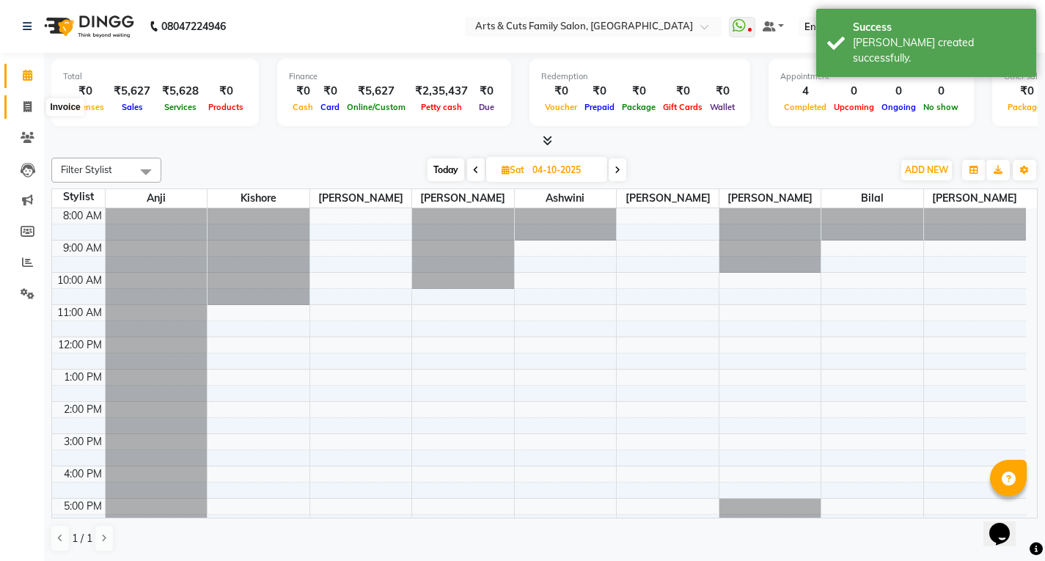
click at [26, 102] on icon at bounding box center [27, 106] width 8 height 11
select select "service"
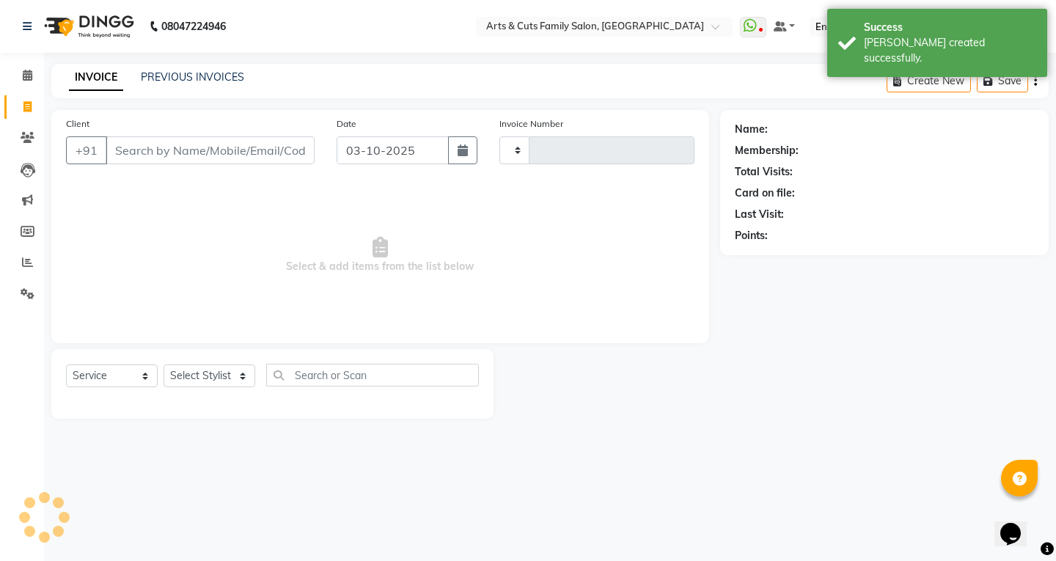
type input "3830"
select select "7513"
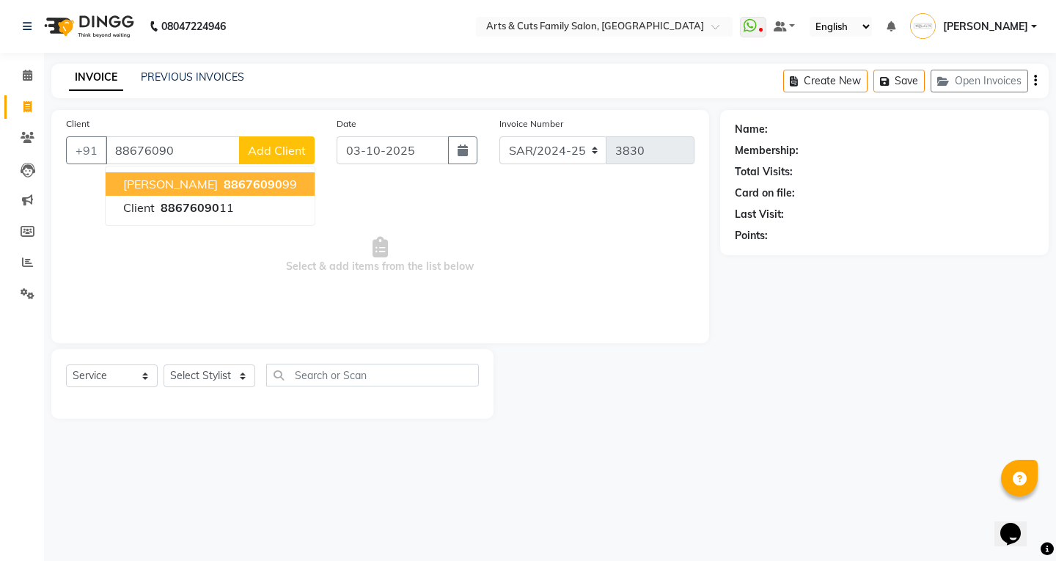
click at [224, 188] on span "88676090" at bounding box center [253, 184] width 59 height 15
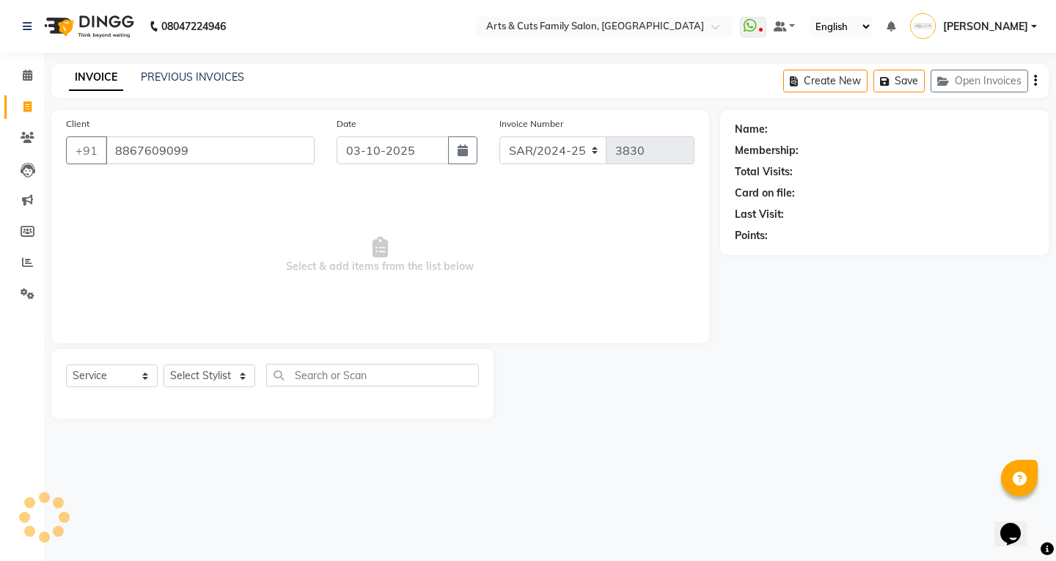
type input "8867609099"
select select "1: Object"
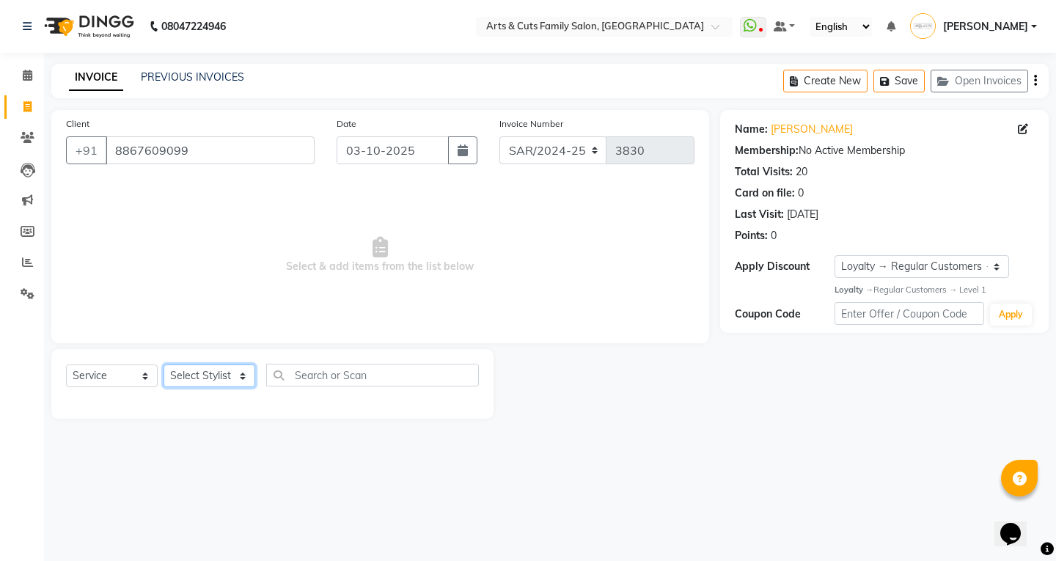
click at [191, 371] on select "Select Stylist Abdulla ANCY SNOVEE Anji Ashwini Bhavya Bilal Kishore Manisha Sa…" at bounding box center [209, 375] width 92 height 23
select select "84494"
click at [163, 364] on select "Select Stylist Abdulla ANCY SNOVEE Anji Ashwini Bhavya Bilal Kishore Manisha Sa…" at bounding box center [209, 375] width 92 height 23
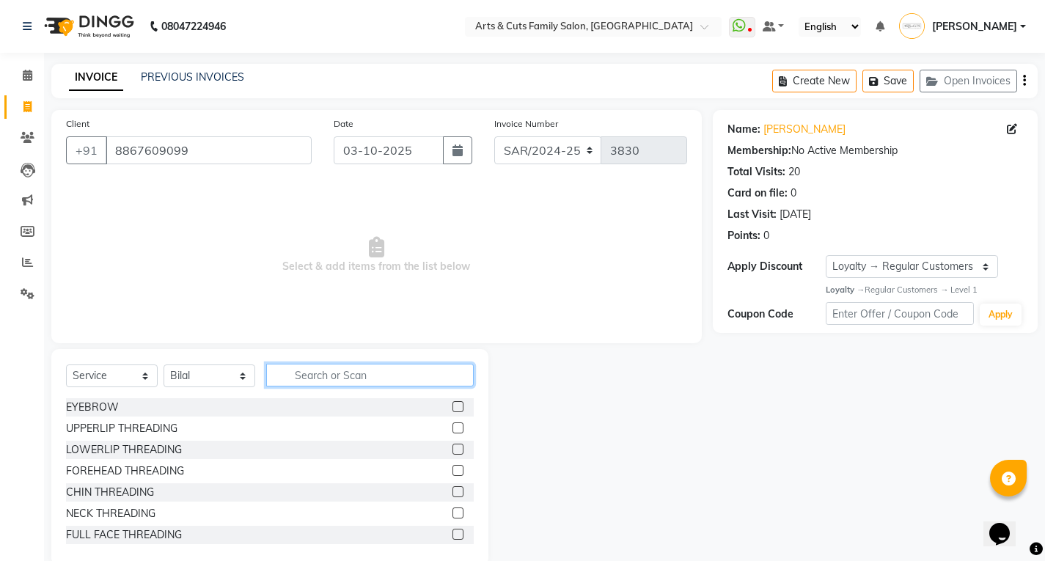
click at [297, 377] on input "text" at bounding box center [369, 375] width 207 height 23
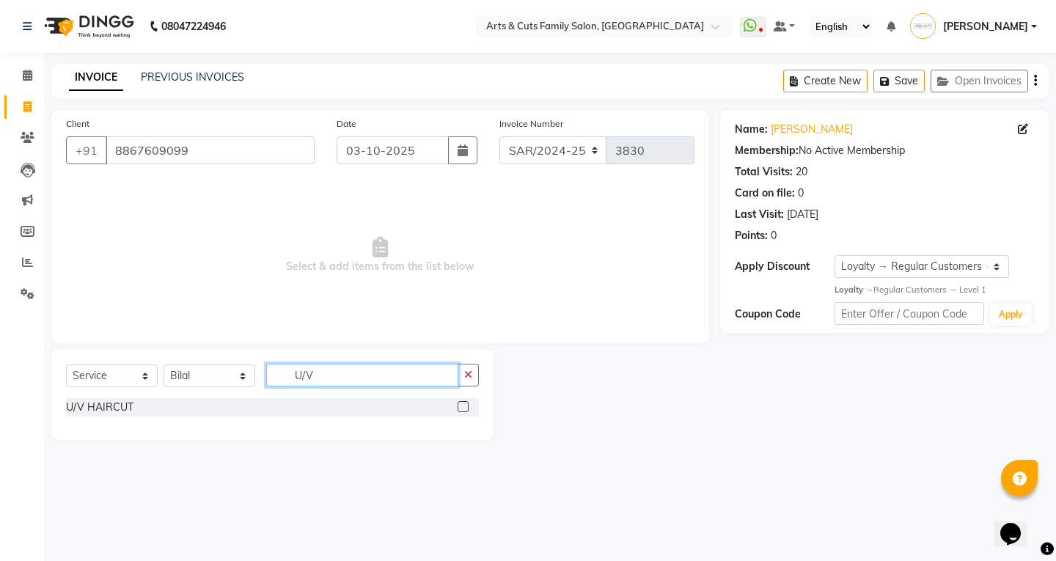
type input "U/V"
click at [463, 405] on label at bounding box center [462, 406] width 11 height 11
click at [463, 405] on input "checkbox" at bounding box center [462, 407] width 10 height 10
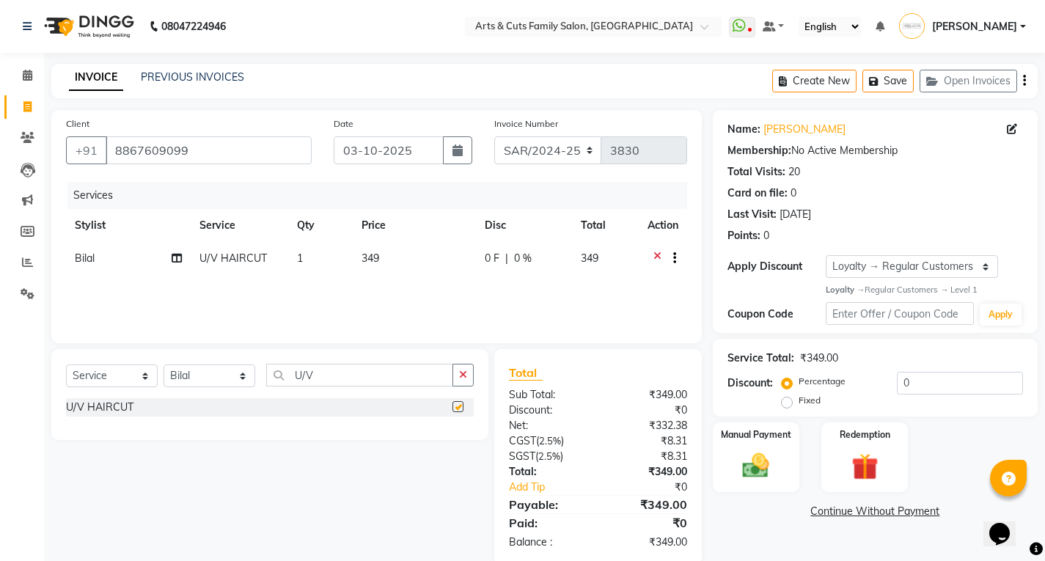
checkbox input "false"
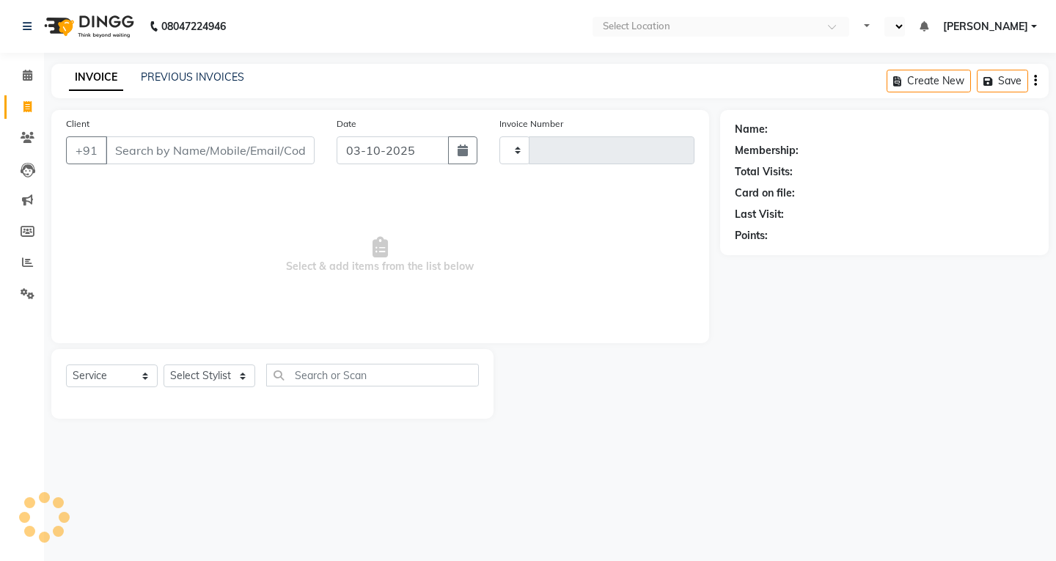
select select "service"
type input "3830"
select select "en"
select select "7513"
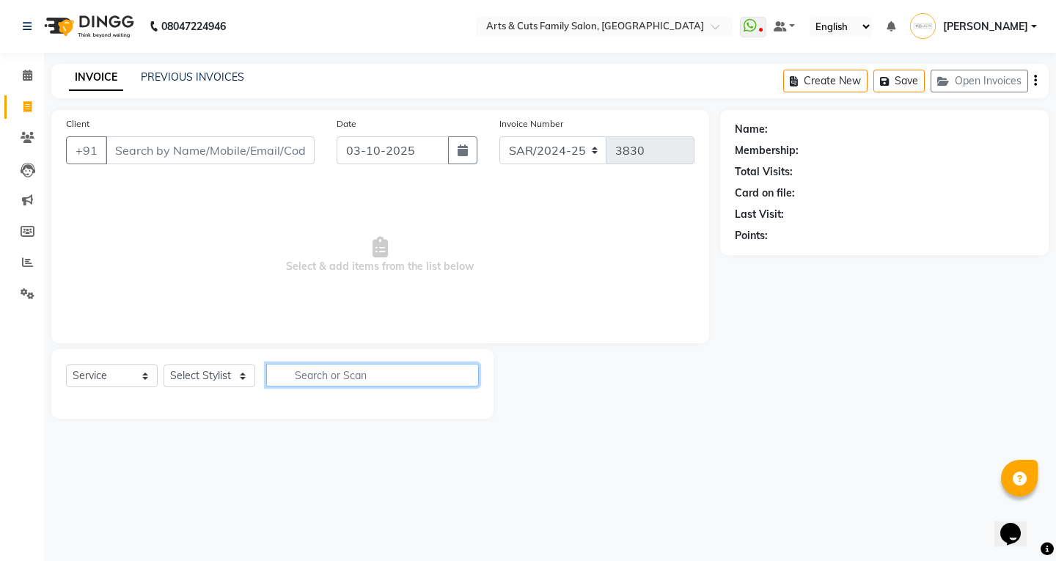
click at [308, 380] on input "text" at bounding box center [372, 375] width 213 height 23
click at [341, 379] on input "INSTA GLOW" at bounding box center [362, 375] width 192 height 23
type input "I"
type input "i"
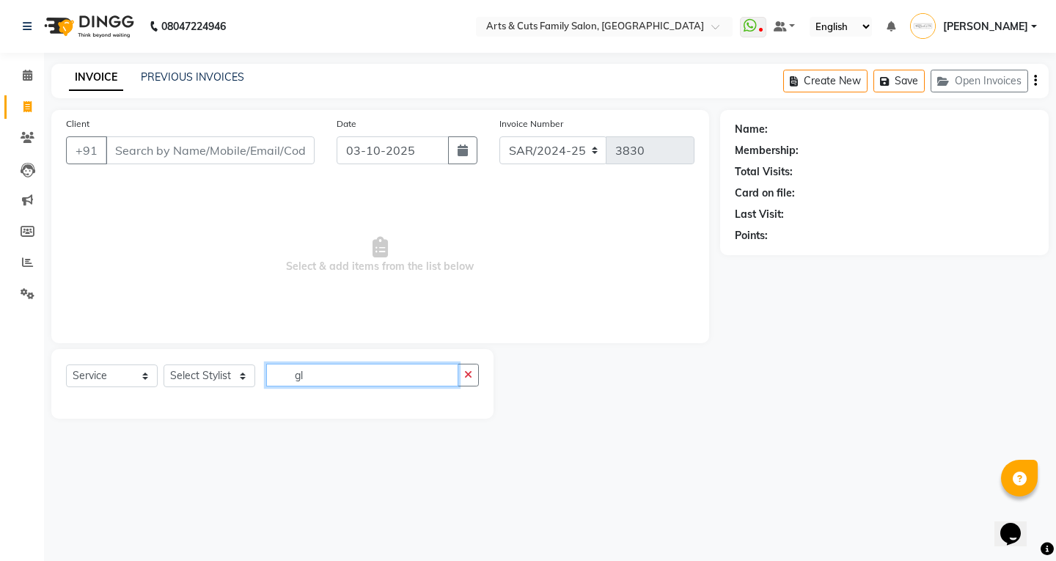
type input "g"
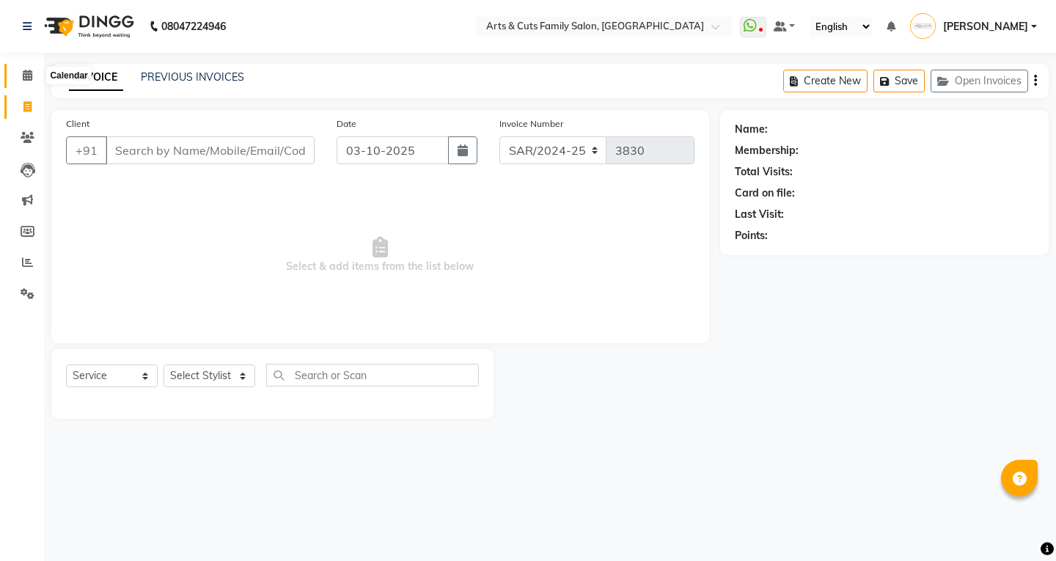
click at [25, 77] on icon at bounding box center [28, 75] width 10 height 11
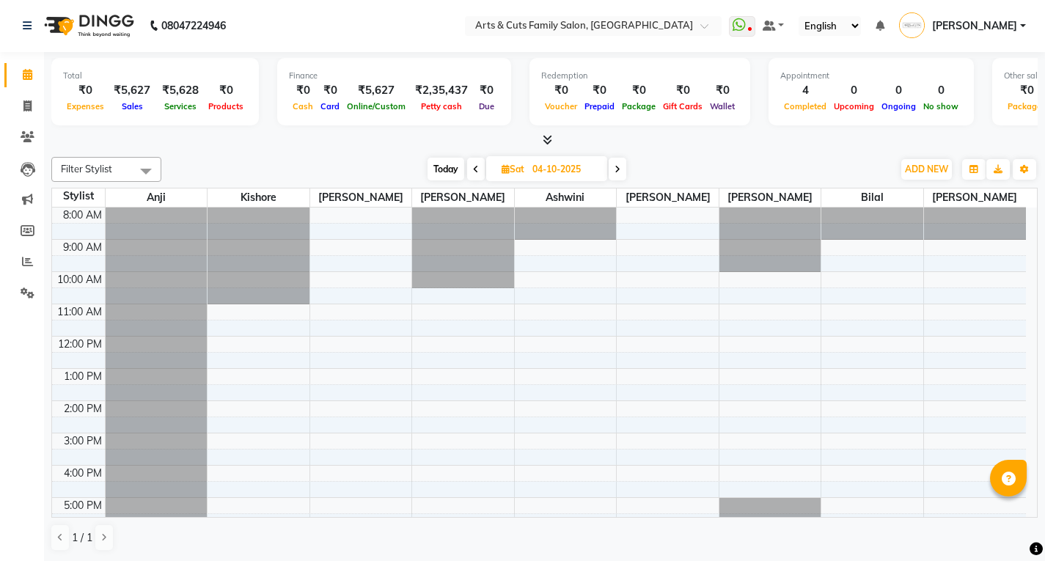
click at [467, 169] on span at bounding box center [476, 169] width 18 height 23
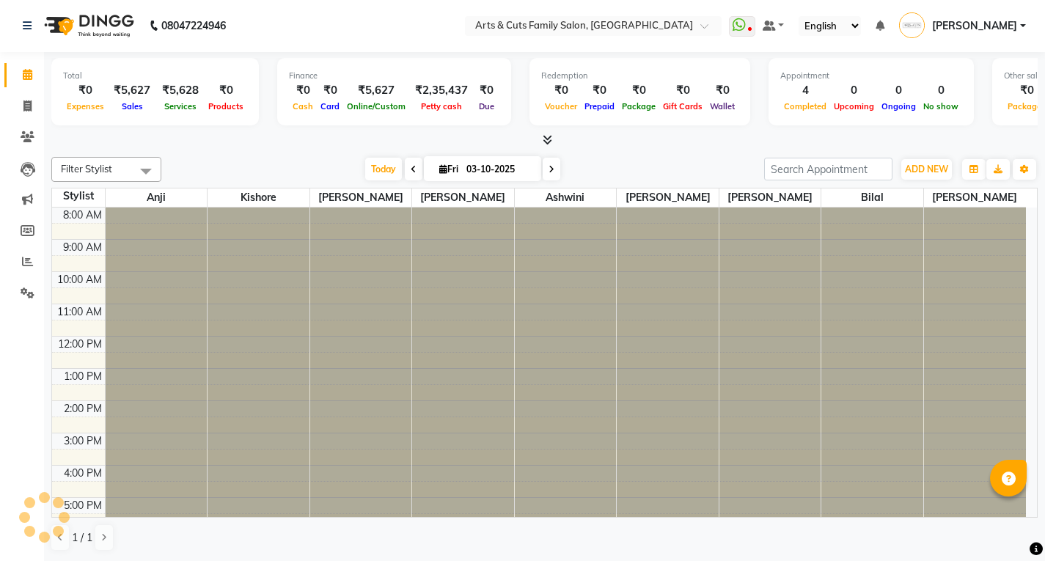
click at [548, 171] on icon at bounding box center [551, 169] width 6 height 9
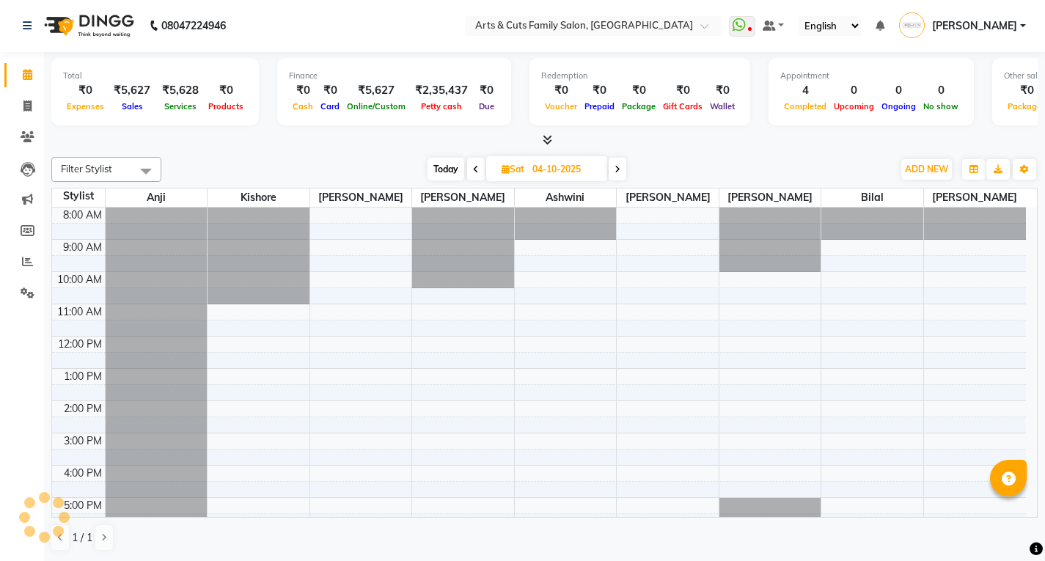
scroll to position [109, 0]
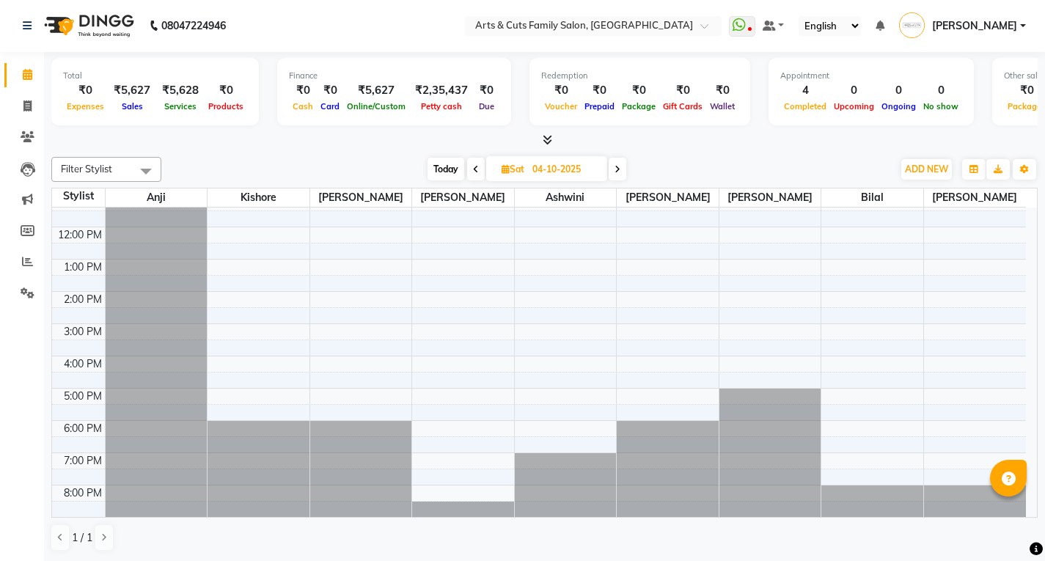
click at [471, 168] on span at bounding box center [476, 169] width 18 height 23
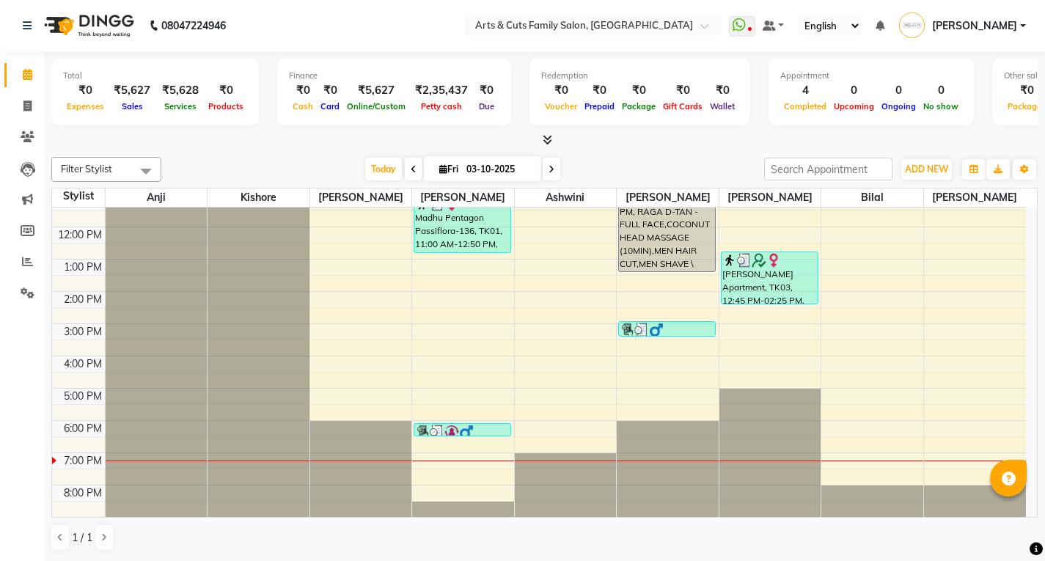
click at [548, 173] on icon at bounding box center [551, 169] width 6 height 9
type input "04-10-2025"
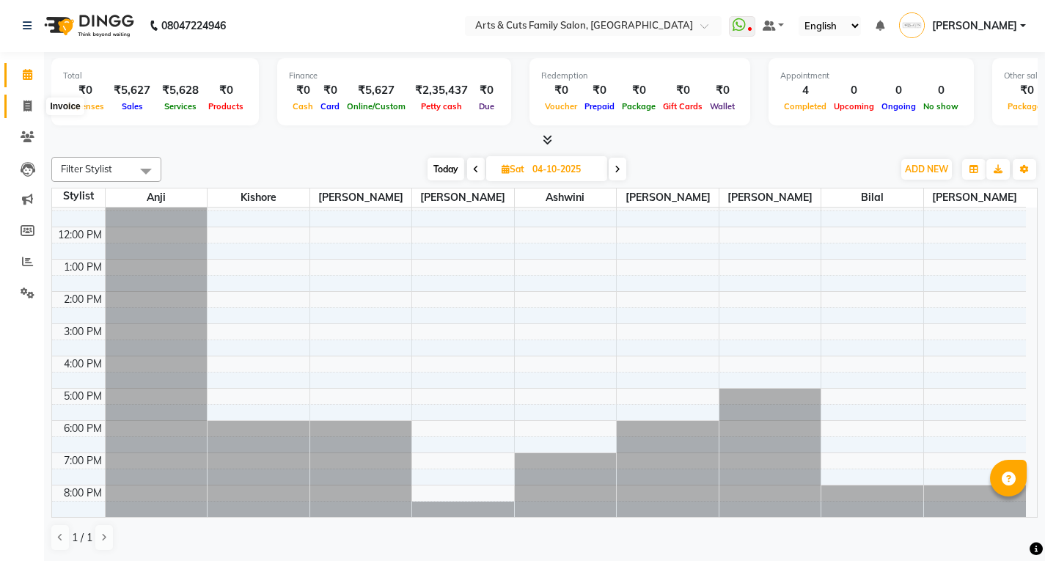
click at [29, 109] on icon at bounding box center [27, 105] width 8 height 11
select select "service"
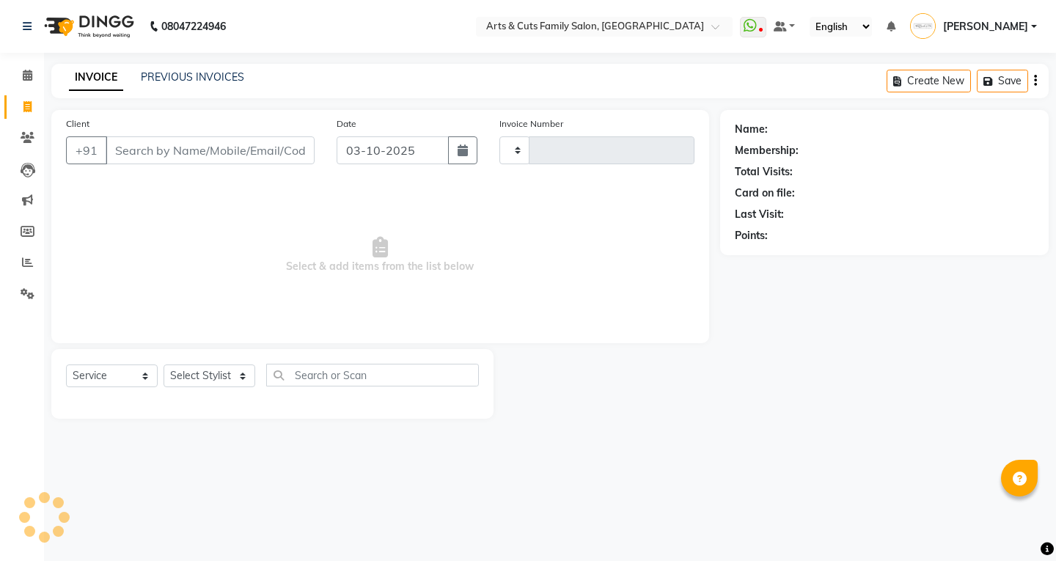
type input "3830"
select select "7513"
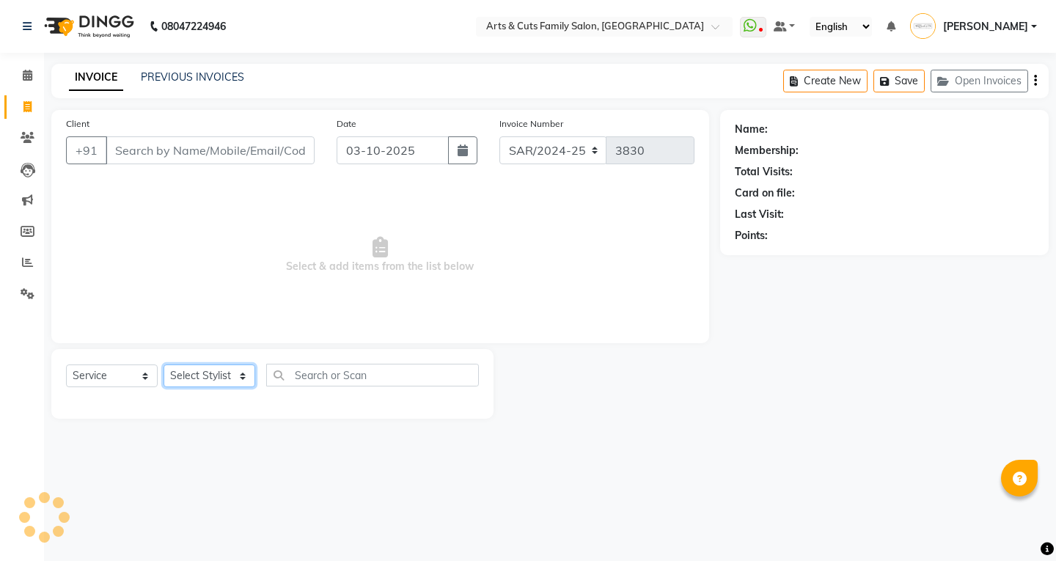
click at [229, 378] on select "Select Stylist" at bounding box center [209, 375] width 92 height 23
click at [163, 364] on select "Select Stylist" at bounding box center [209, 375] width 92 height 23
click at [203, 369] on select "Select Stylist Abdulla ANCY SNOVEE Anji Ashwini Bhavya Bilal Kishore Manisha Sa…" at bounding box center [209, 375] width 92 height 23
select select "84494"
click at [163, 364] on select "Select Stylist Abdulla ANCY SNOVEE Anji Ashwini Bhavya Bilal Kishore Manisha Sa…" at bounding box center [209, 375] width 92 height 23
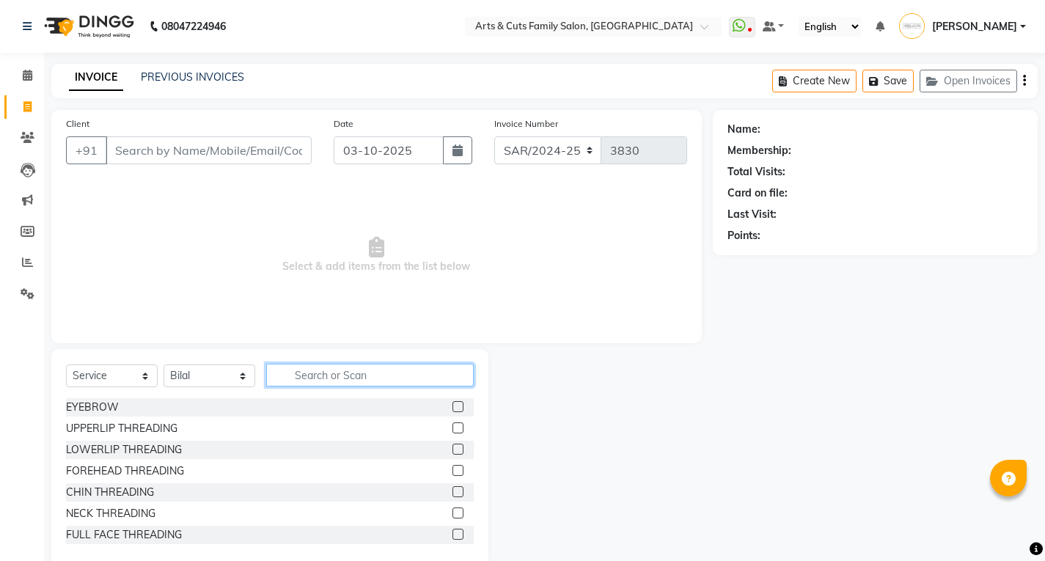
click at [328, 381] on input "text" at bounding box center [369, 375] width 207 height 23
type input "w"
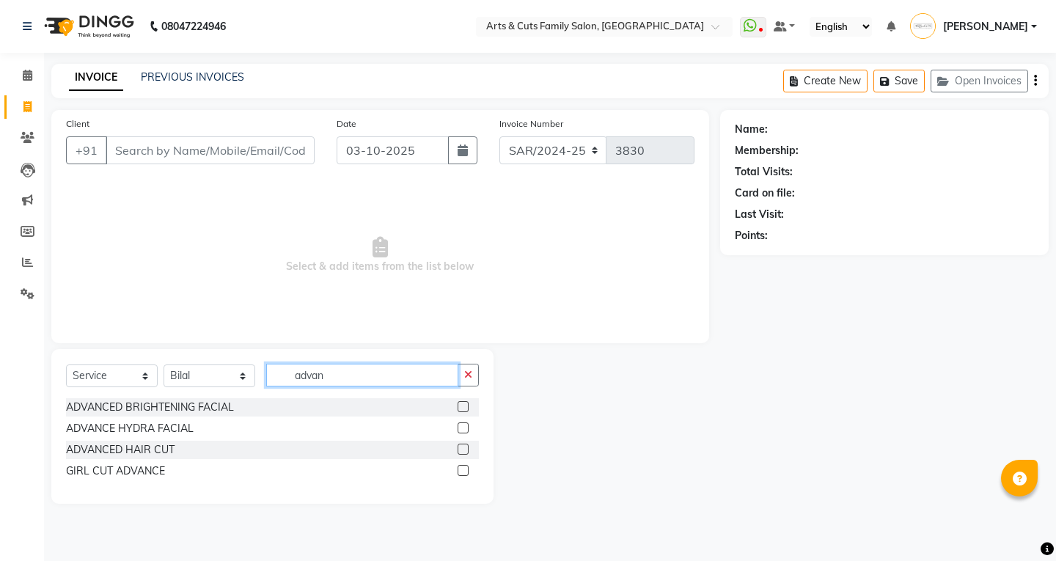
type input "advan"
click at [462, 450] on label at bounding box center [462, 448] width 11 height 11
click at [462, 450] on input "checkbox" at bounding box center [462, 450] width 10 height 10
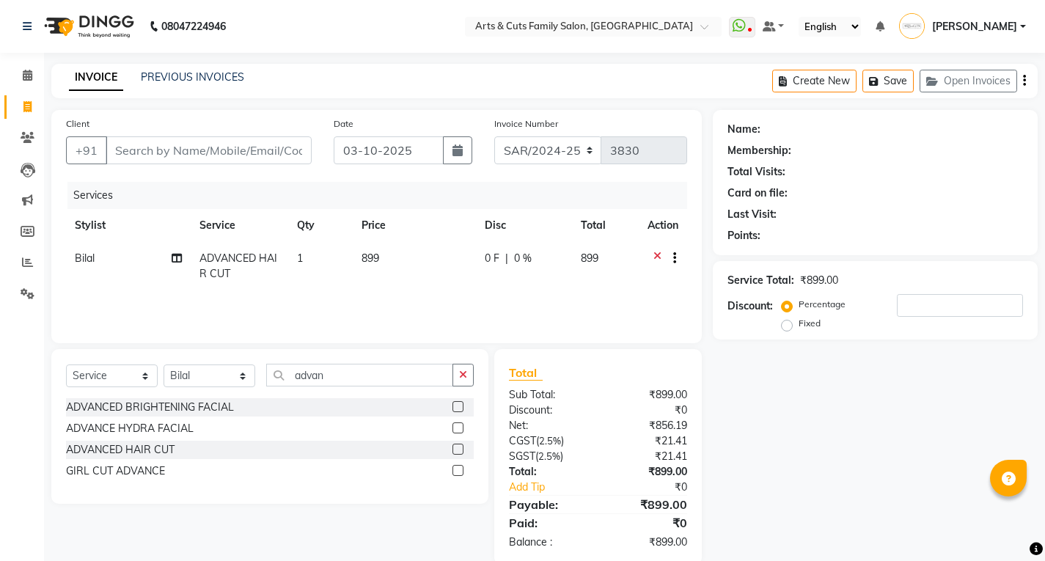
click at [457, 449] on label at bounding box center [457, 448] width 11 height 11
click at [457, 449] on input "checkbox" at bounding box center [457, 450] width 10 height 10
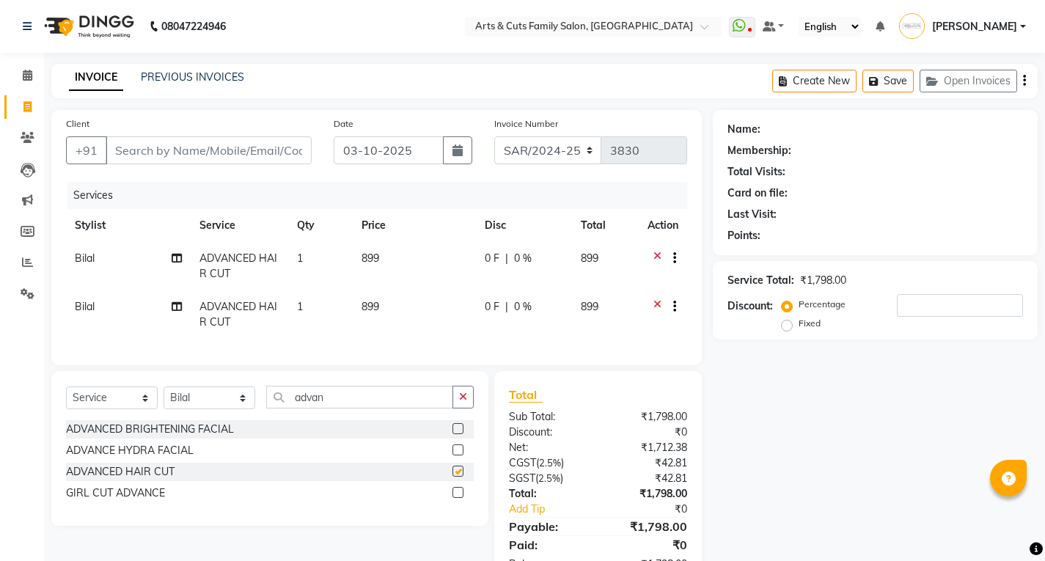
checkbox input "false"
click at [302, 408] on input "advan" at bounding box center [359, 397] width 187 height 23
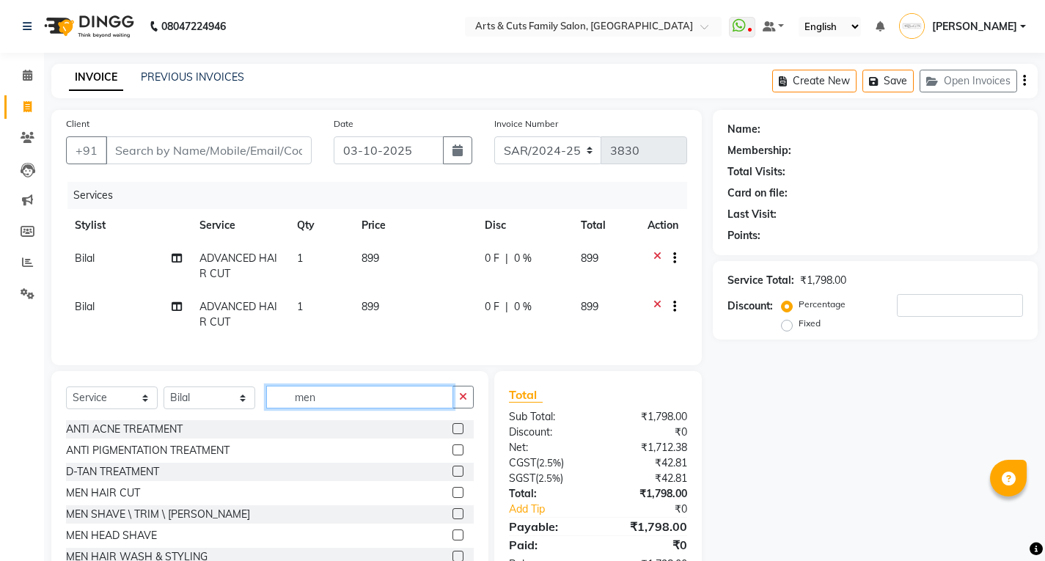
type input "men"
click at [452, 498] on label at bounding box center [457, 492] width 11 height 11
click at [452, 498] on input "checkbox" at bounding box center [457, 493] width 10 height 10
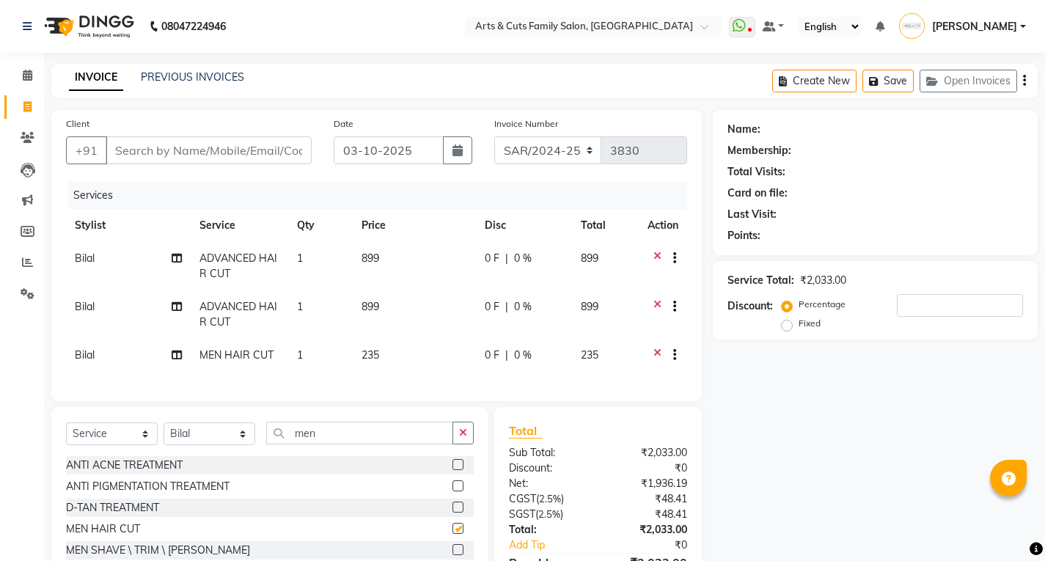
checkbox input "false"
click at [301, 444] on input "men" at bounding box center [359, 432] width 187 height 23
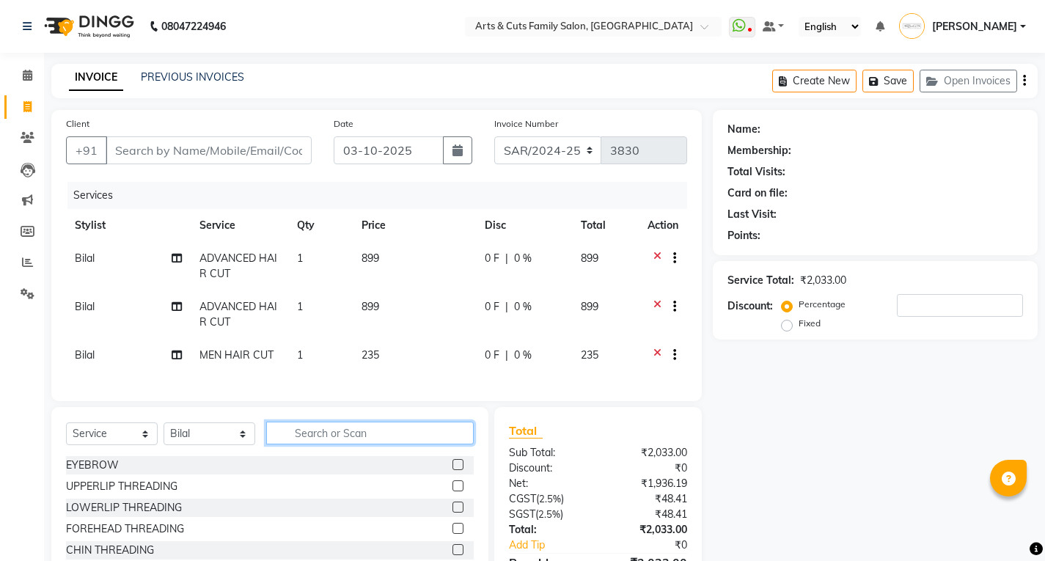
scroll to position [95, 0]
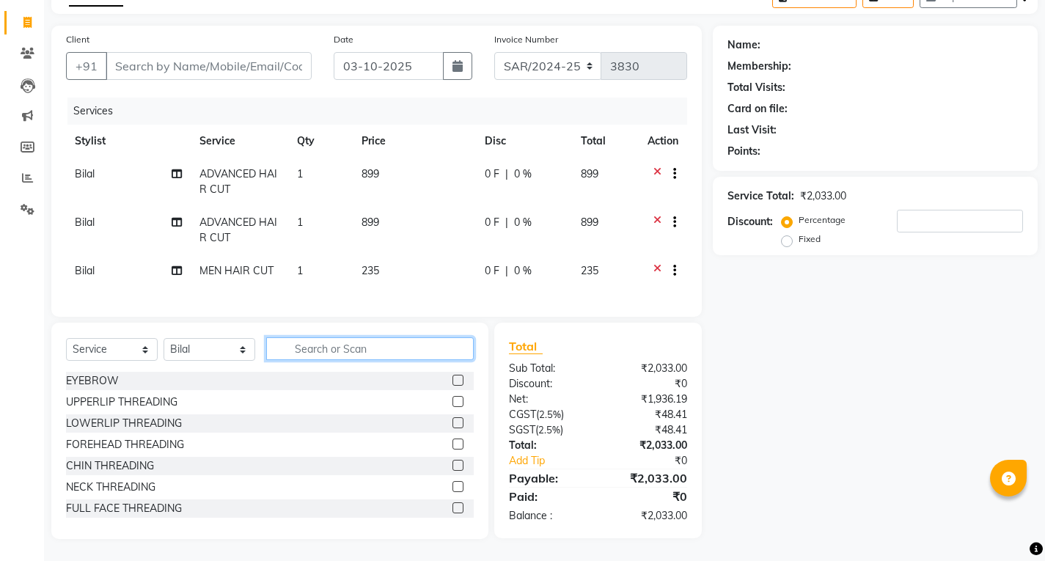
click at [324, 359] on input "text" at bounding box center [369, 348] width 207 height 23
click at [315, 356] on input "text" at bounding box center [369, 348] width 207 height 23
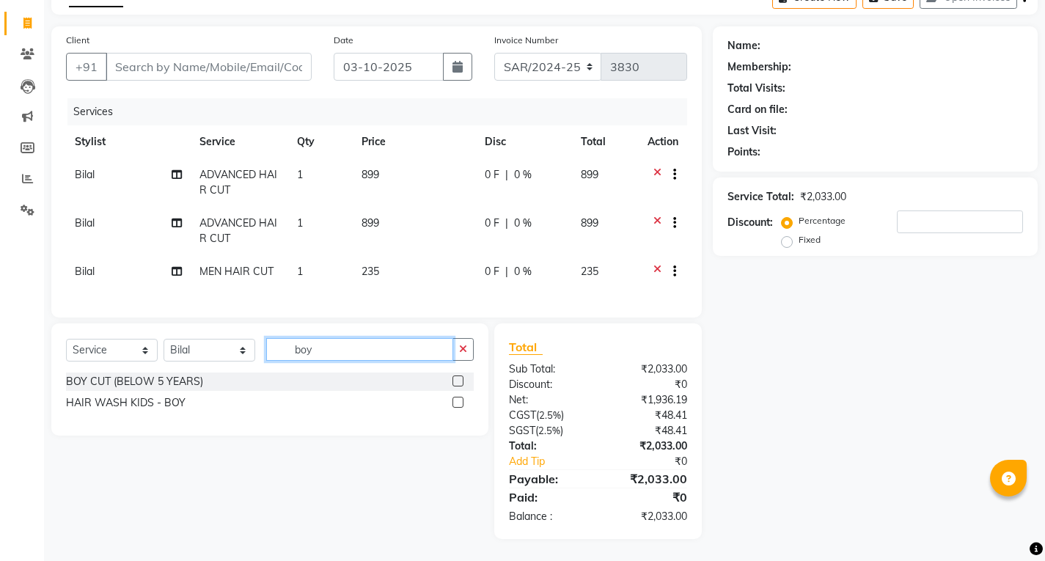
type input "boy"
click at [460, 383] on label at bounding box center [457, 380] width 11 height 11
click at [460, 383] on input "checkbox" at bounding box center [457, 382] width 10 height 10
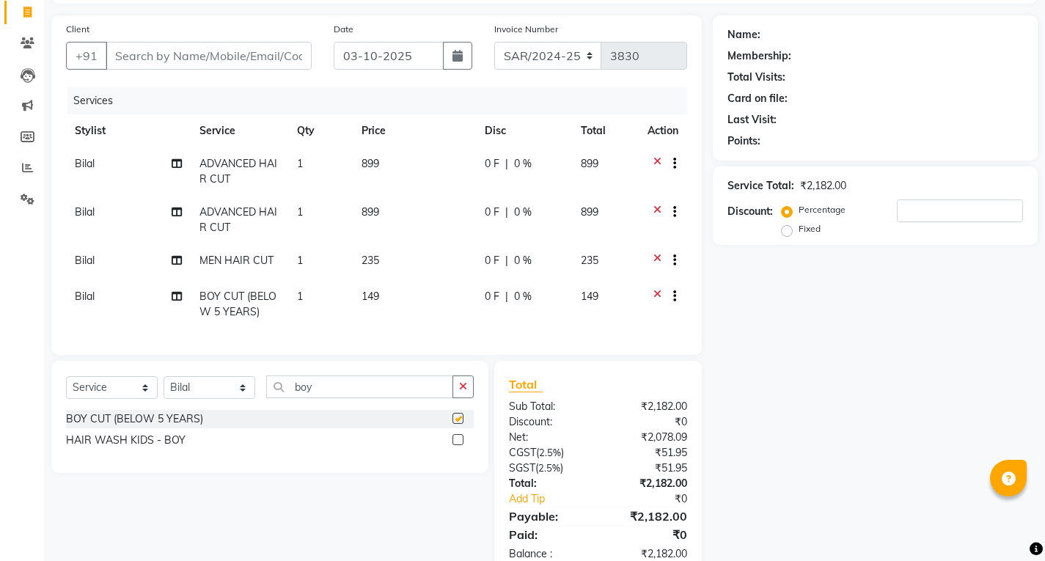
checkbox input "false"
click at [320, 398] on input "boy" at bounding box center [359, 386] width 187 height 23
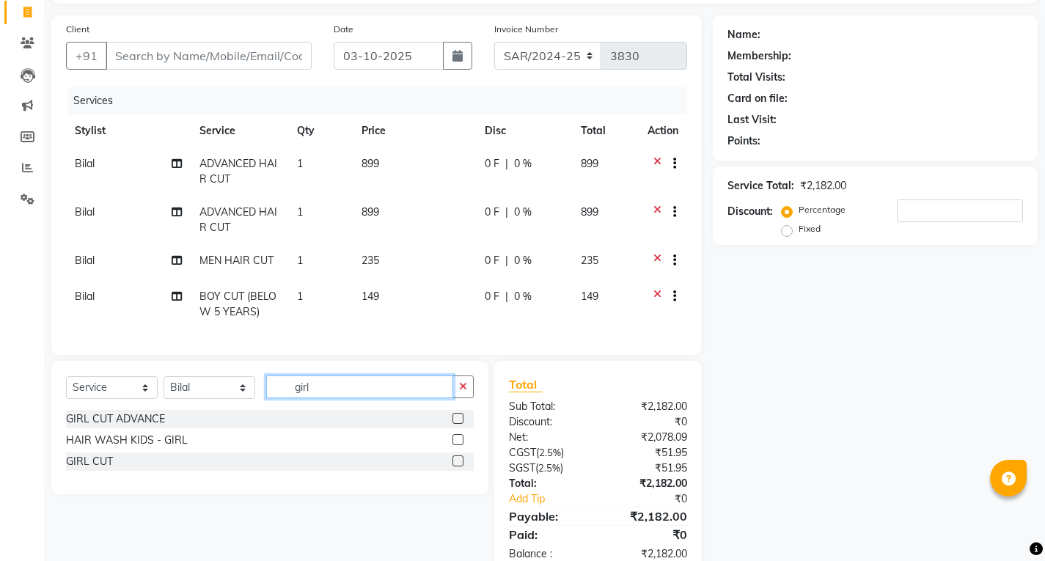
type input "girl"
click at [457, 424] on label at bounding box center [457, 418] width 11 height 11
click at [457, 424] on input "checkbox" at bounding box center [457, 419] width 10 height 10
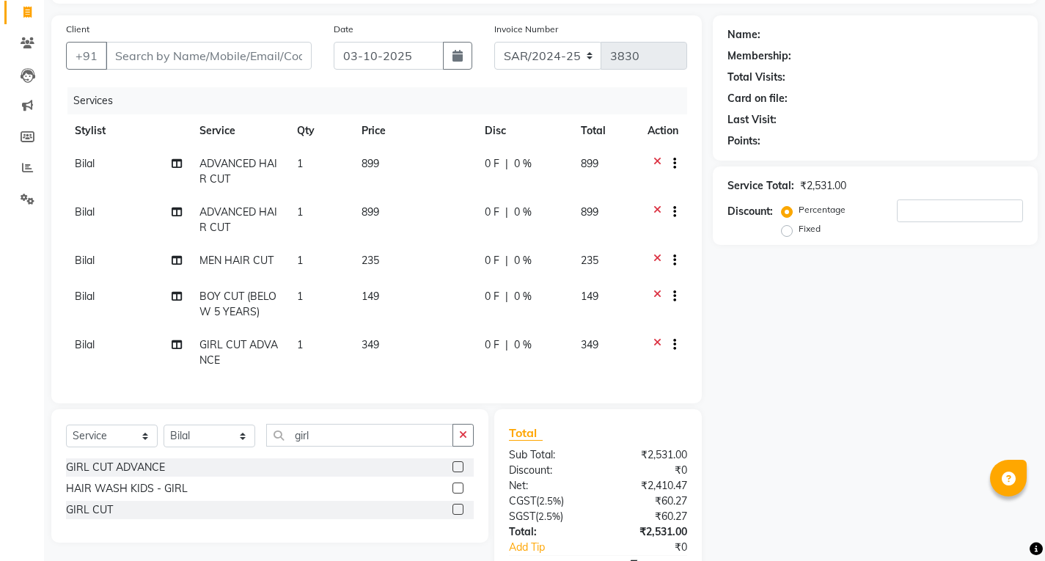
click at [457, 472] on label at bounding box center [457, 466] width 11 height 11
click at [457, 472] on input "checkbox" at bounding box center [457, 468] width 10 height 10
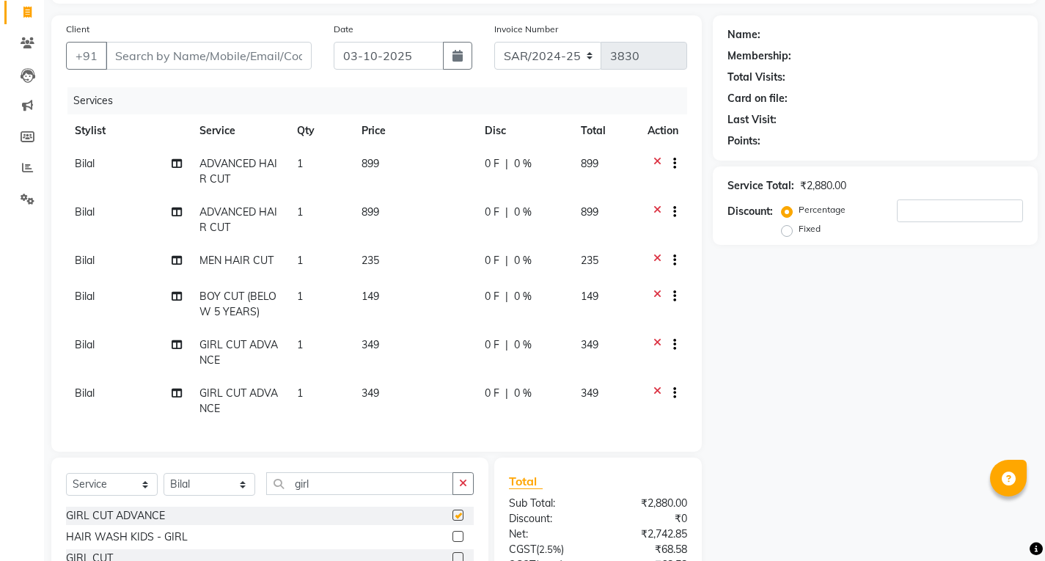
checkbox input "false"
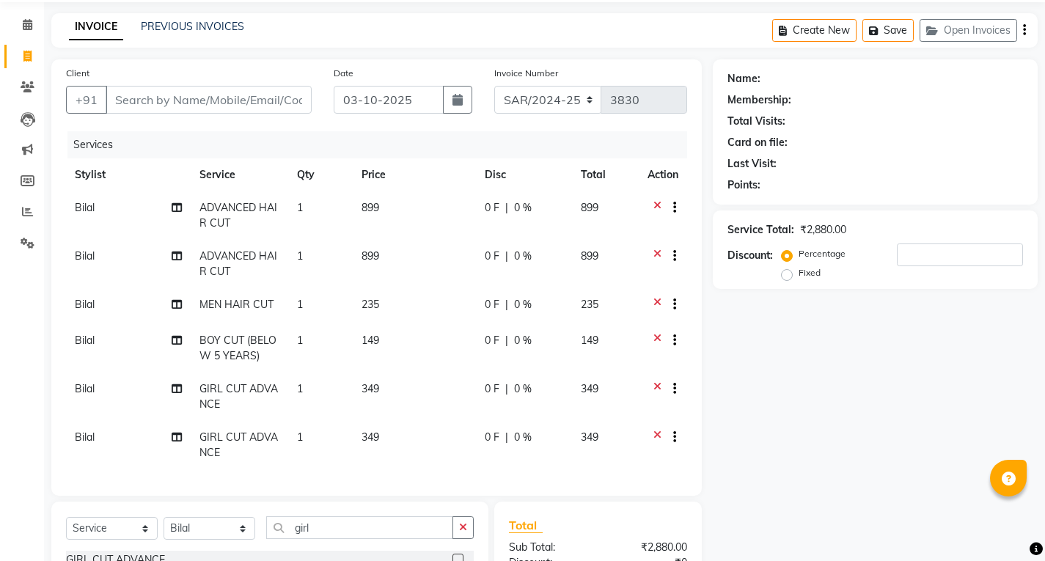
scroll to position [0, 0]
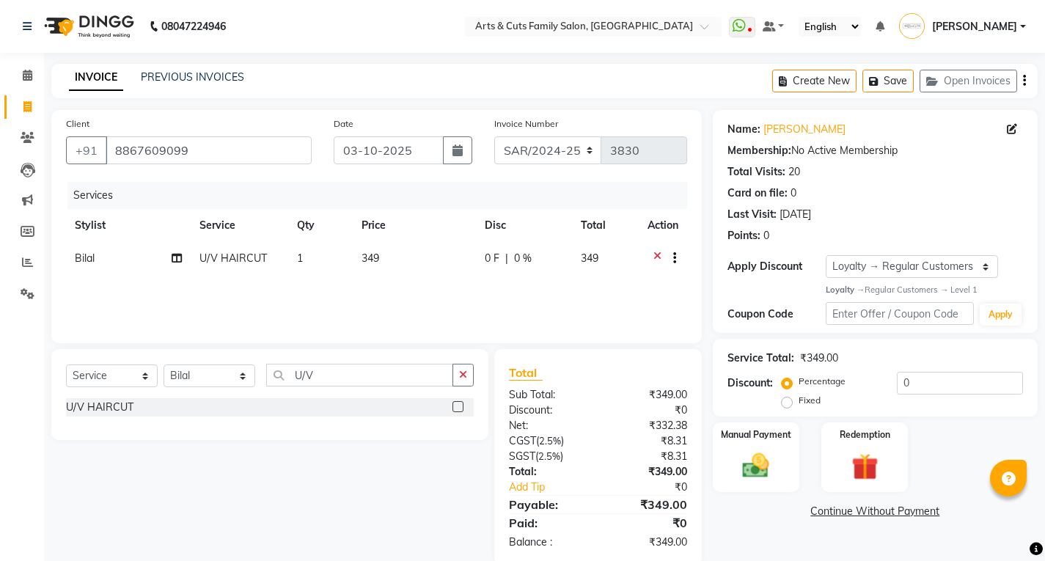
select select "service"
select select "84494"
select select "1: Object"
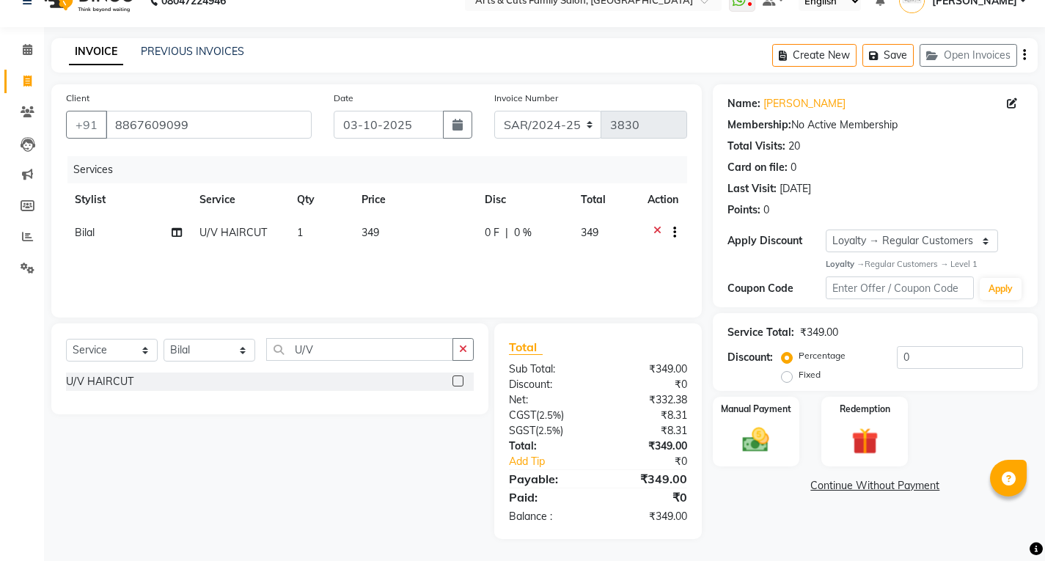
click at [655, 233] on icon at bounding box center [657, 234] width 8 height 18
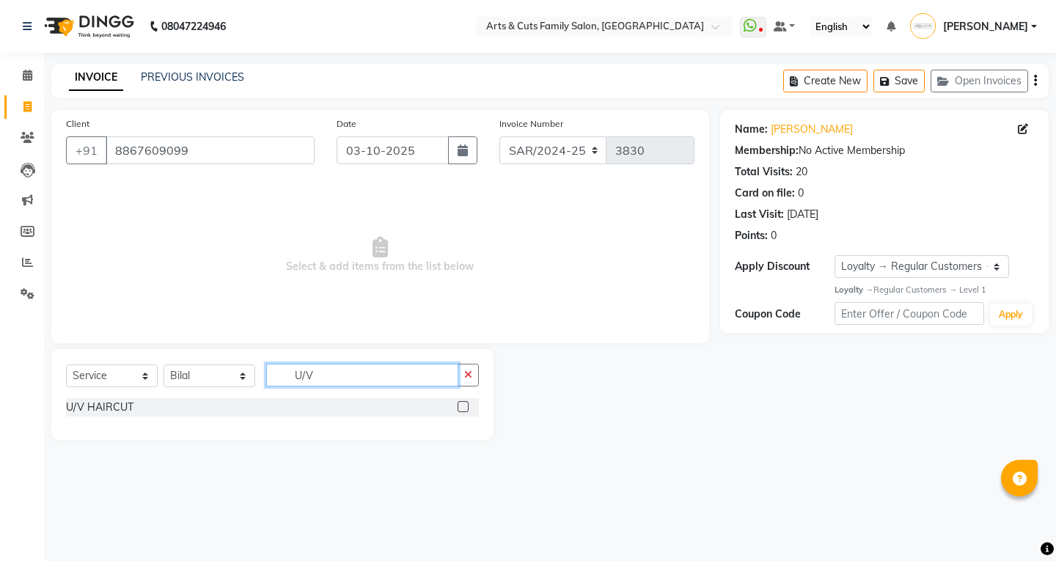
click at [319, 374] on input "U/V" at bounding box center [362, 375] width 192 height 23
type input "U"
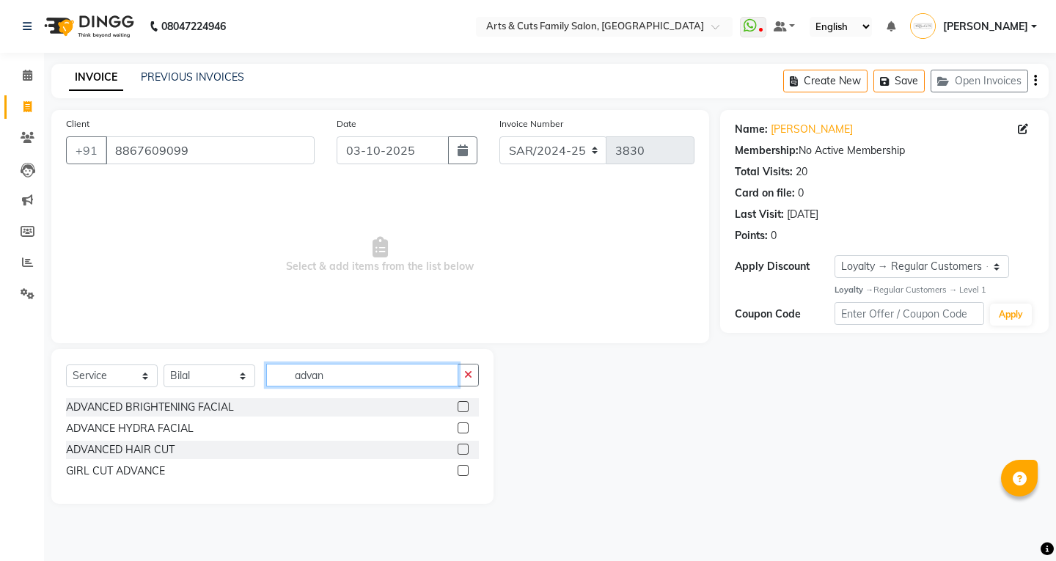
type input "advan"
click at [462, 450] on label at bounding box center [462, 448] width 11 height 11
click at [462, 450] on input "checkbox" at bounding box center [462, 450] width 10 height 10
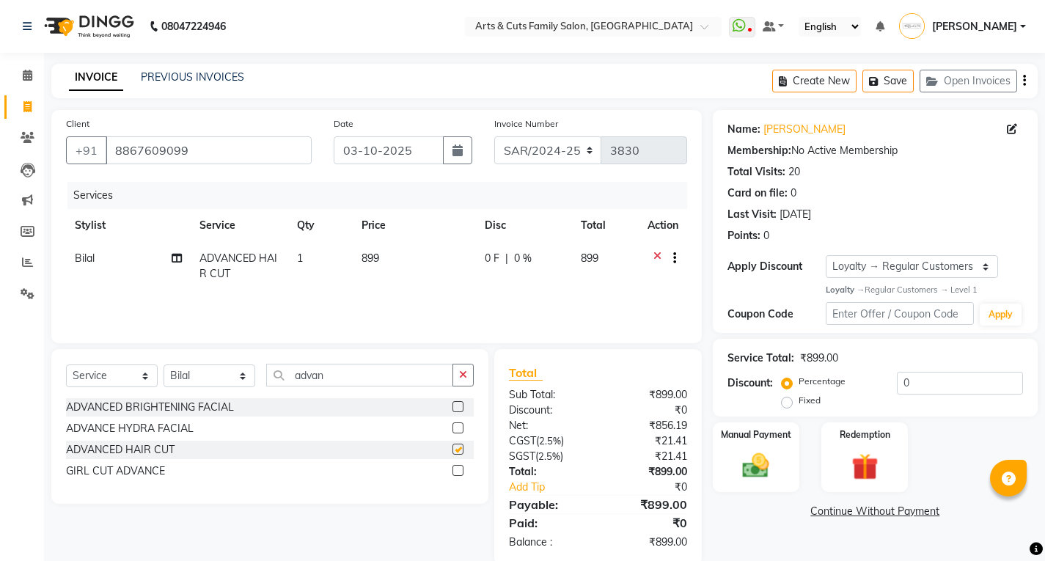
checkbox input "false"
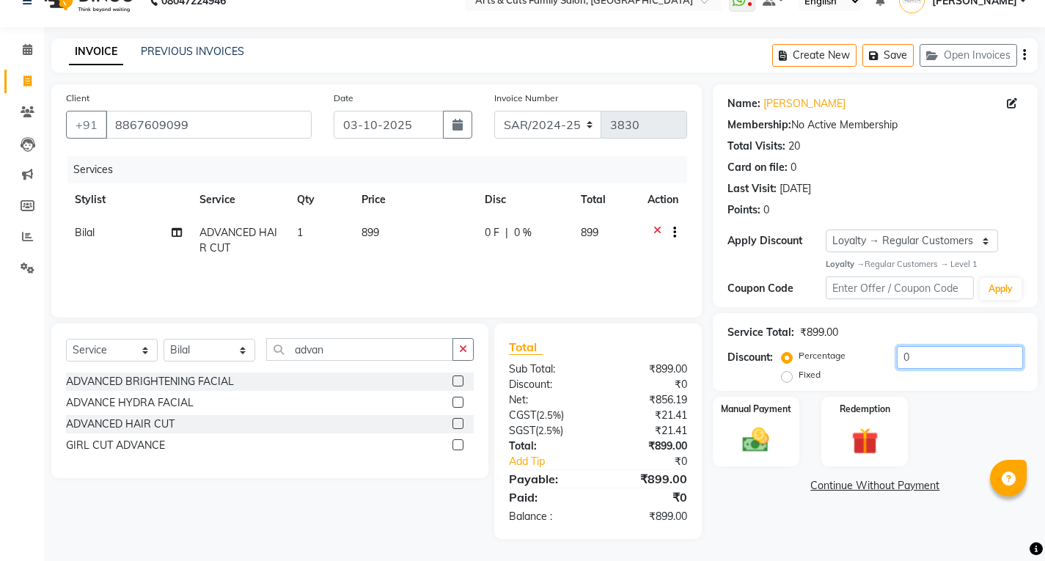
click at [911, 360] on input "0" at bounding box center [959, 357] width 126 height 23
type input "1"
type input "5"
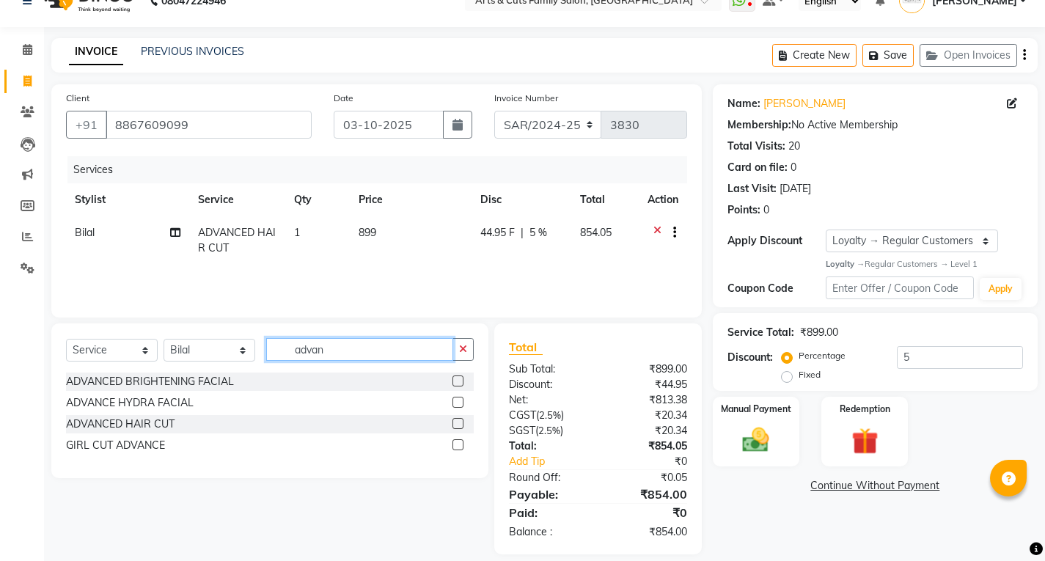
click at [337, 352] on input "advan" at bounding box center [359, 349] width 187 height 23
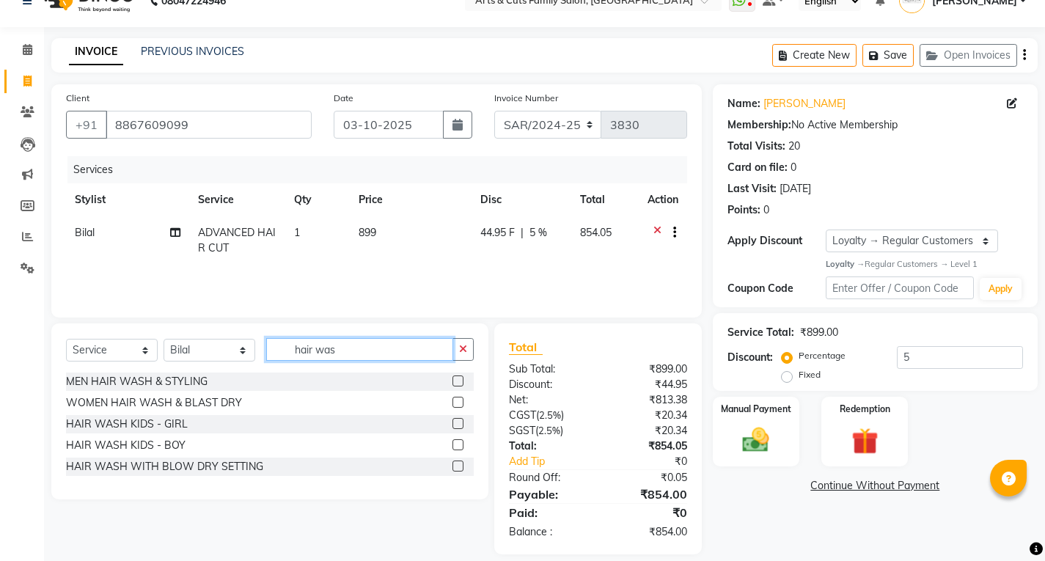
type input "hair was"
click at [455, 469] on label at bounding box center [457, 465] width 11 height 11
click at [455, 469] on input "checkbox" at bounding box center [457, 467] width 10 height 10
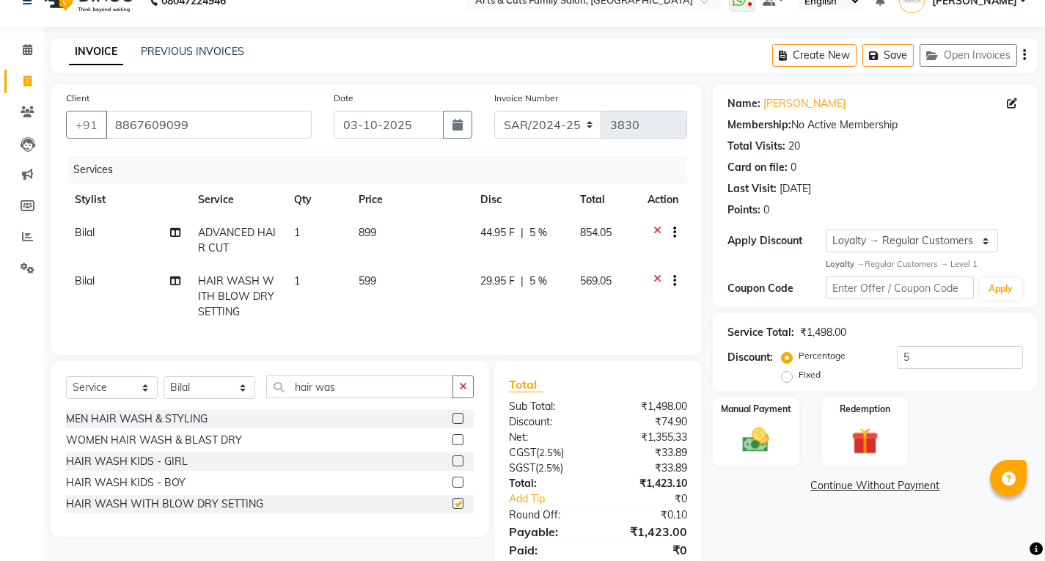
checkbox input "false"
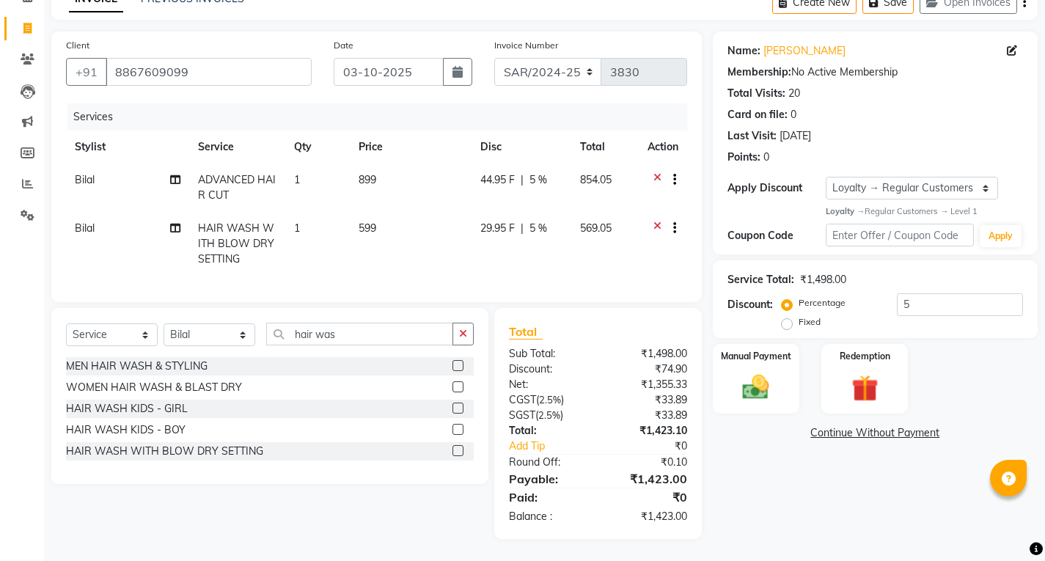
click at [656, 221] on icon at bounding box center [657, 230] width 8 height 18
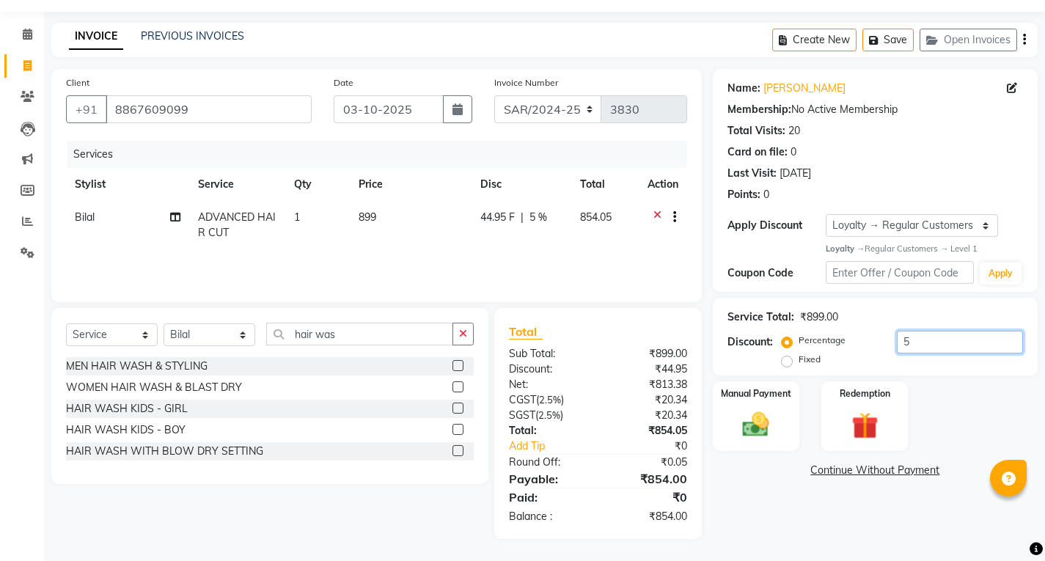
click at [927, 342] on input "5" at bounding box center [959, 342] width 126 height 23
type input "10"
click at [743, 424] on img at bounding box center [755, 425] width 45 height 32
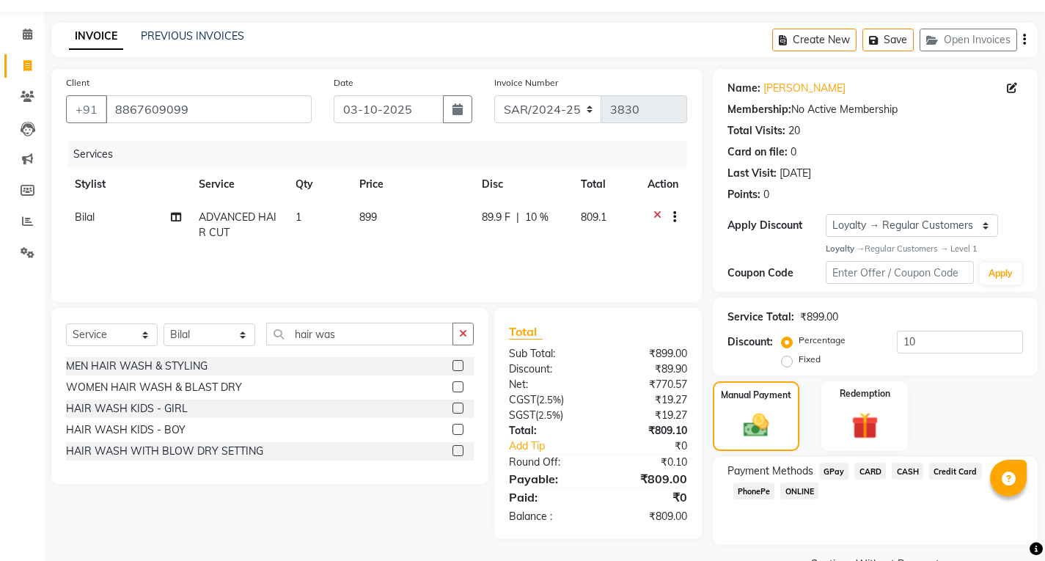
scroll to position [77, 0]
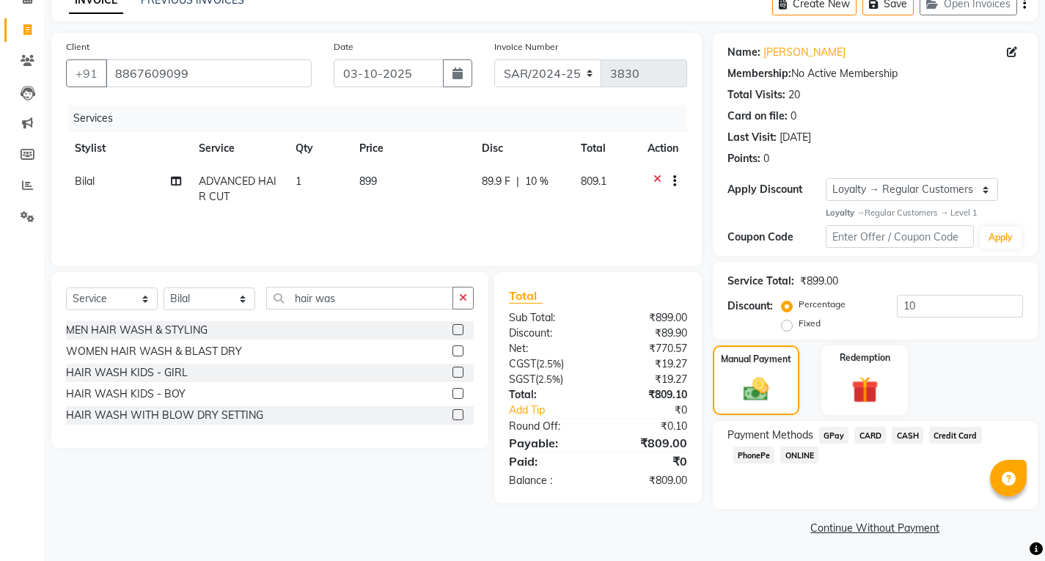
click at [799, 457] on span "ONLINE" at bounding box center [799, 454] width 38 height 17
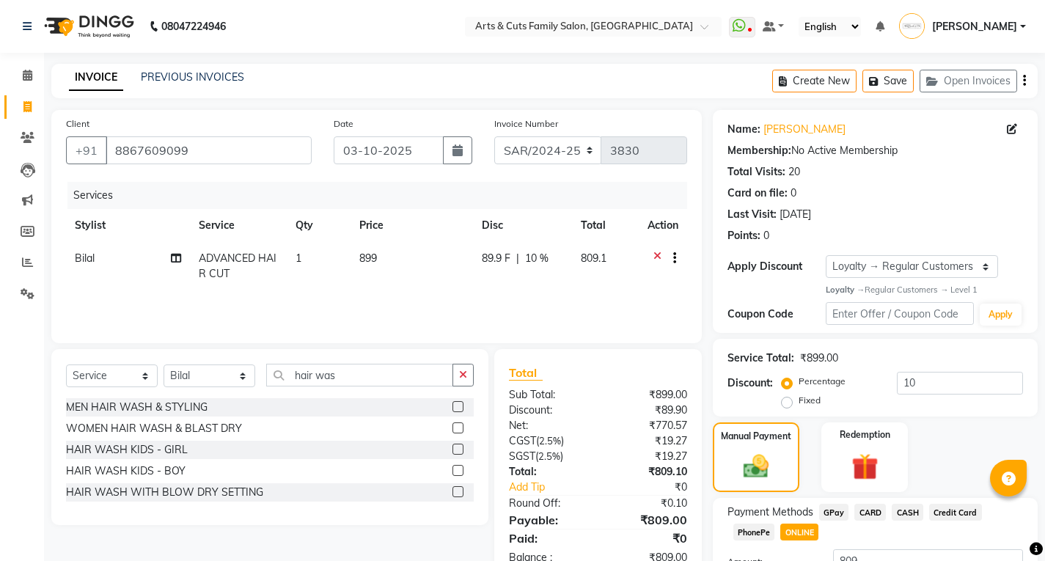
scroll to position [118, 0]
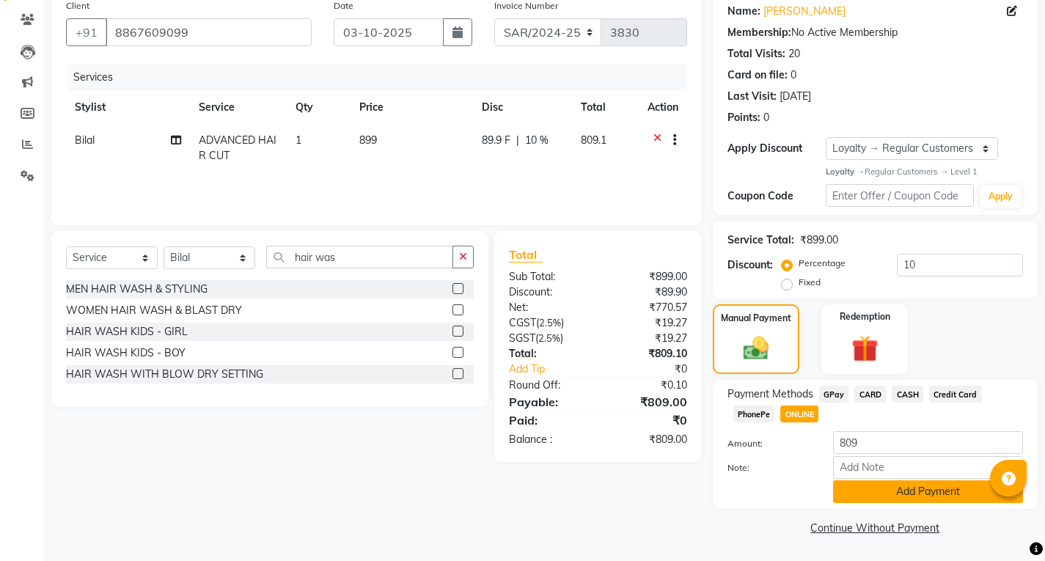
click at [865, 493] on button "Add Payment" at bounding box center [928, 491] width 190 height 23
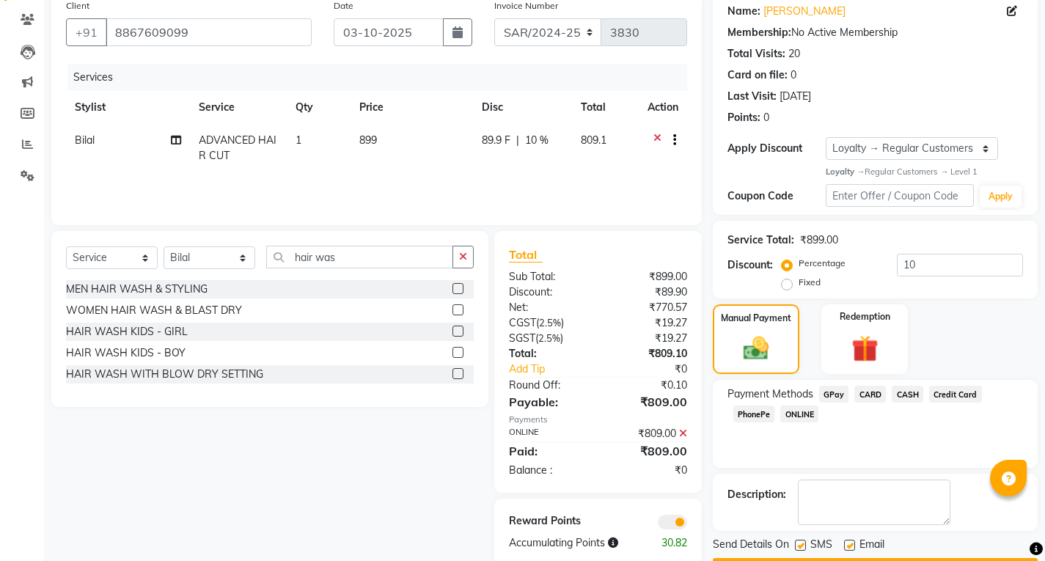
scroll to position [160, 0]
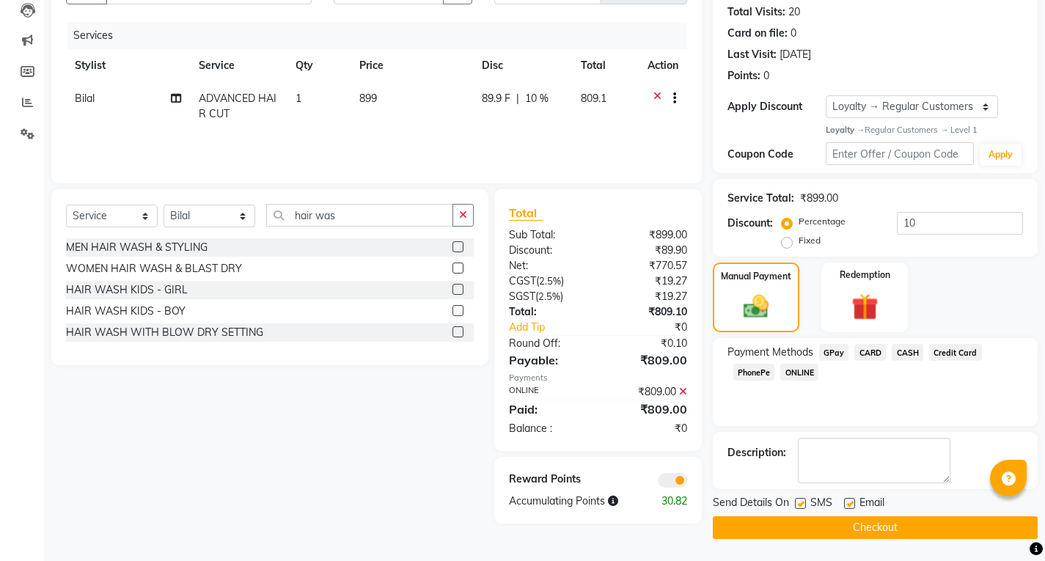
click at [852, 506] on label at bounding box center [849, 503] width 11 height 11
click at [852, 506] on input "checkbox" at bounding box center [849, 504] width 10 height 10
checkbox input "false"
click at [825, 531] on button "Checkout" at bounding box center [874, 527] width 325 height 23
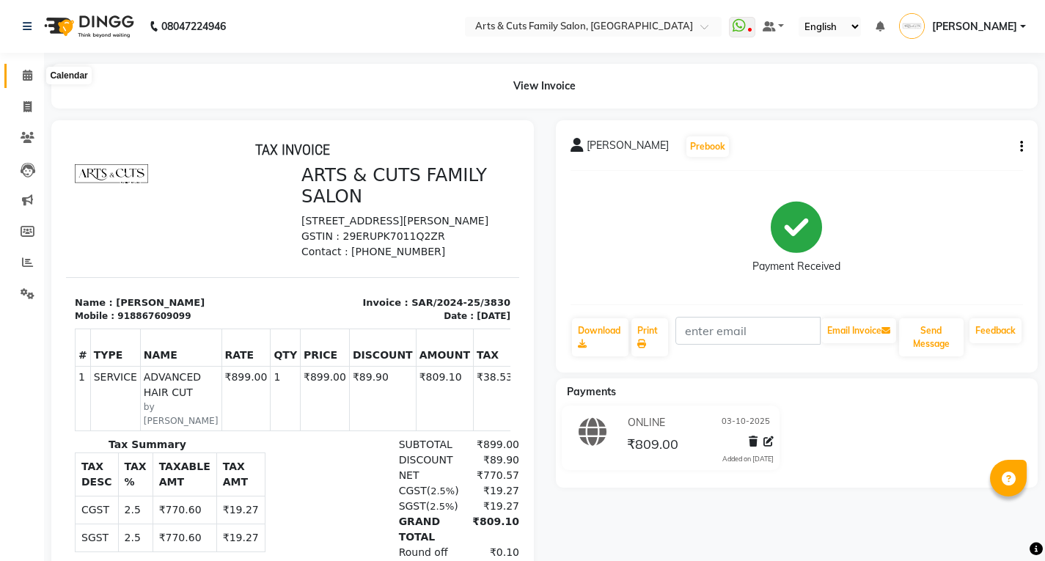
click at [30, 77] on icon at bounding box center [28, 75] width 10 height 11
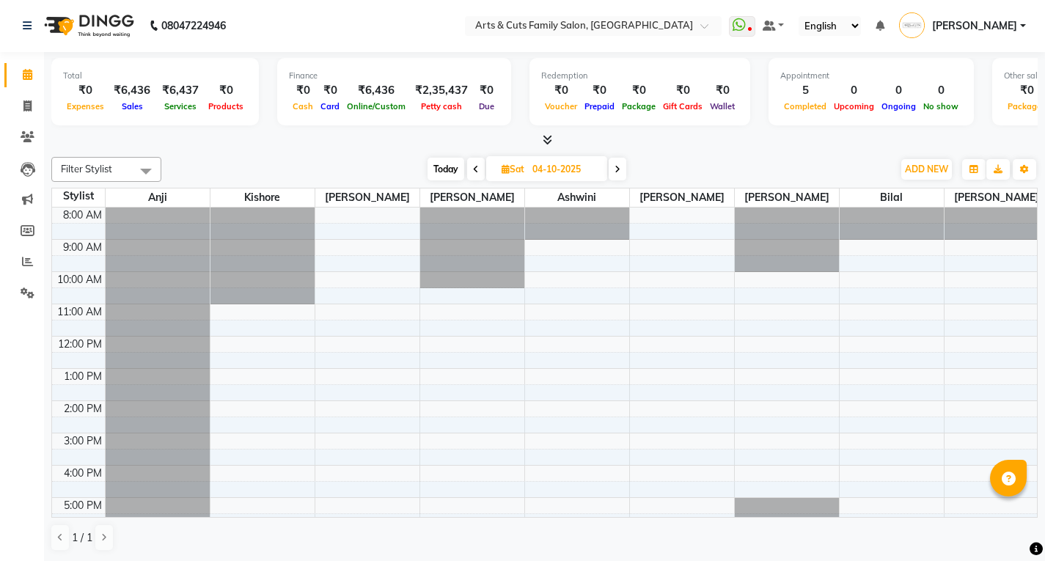
click at [564, 312] on div "8:00 AM 9:00 AM 10:00 AM 11:00 AM 12:00 PM 1:00 PM 2:00 PM 3:00 PM 4:00 PM 5:00…" at bounding box center [550, 416] width 996 height 419
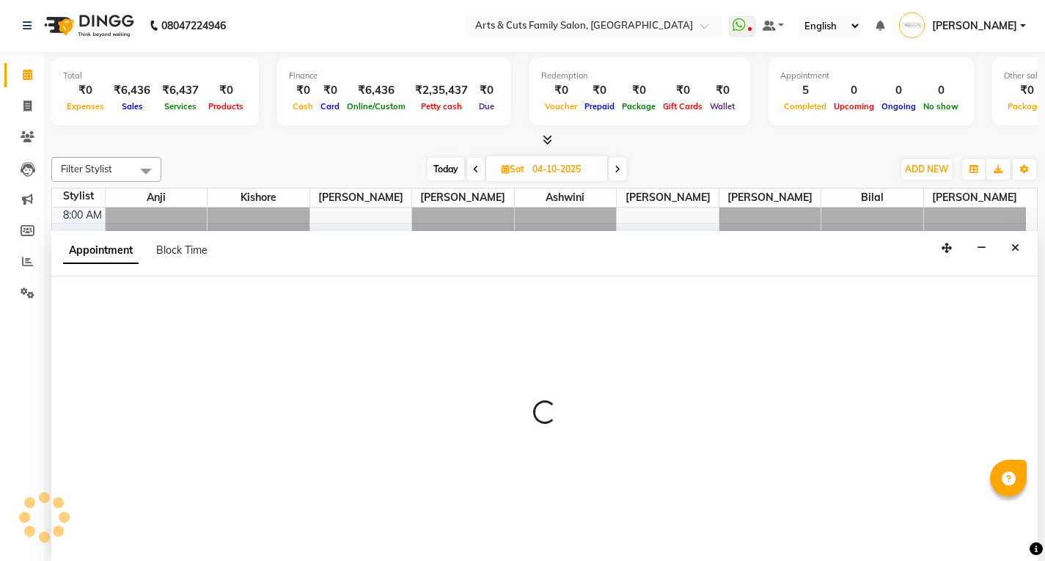
click at [564, 312] on div at bounding box center [544, 418] width 986 height 284
select select "64389"
select select "tentative"
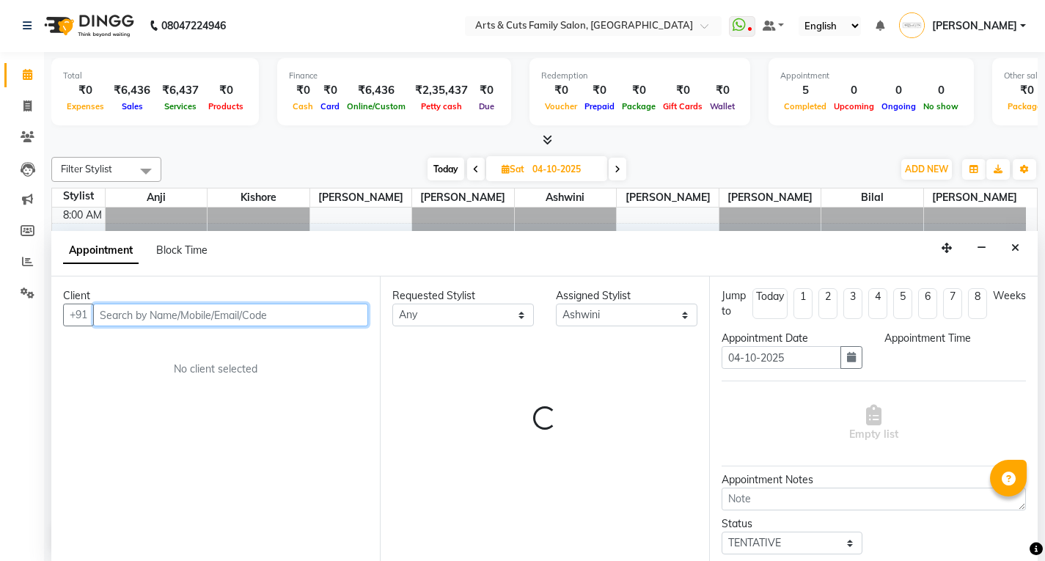
select select "660"
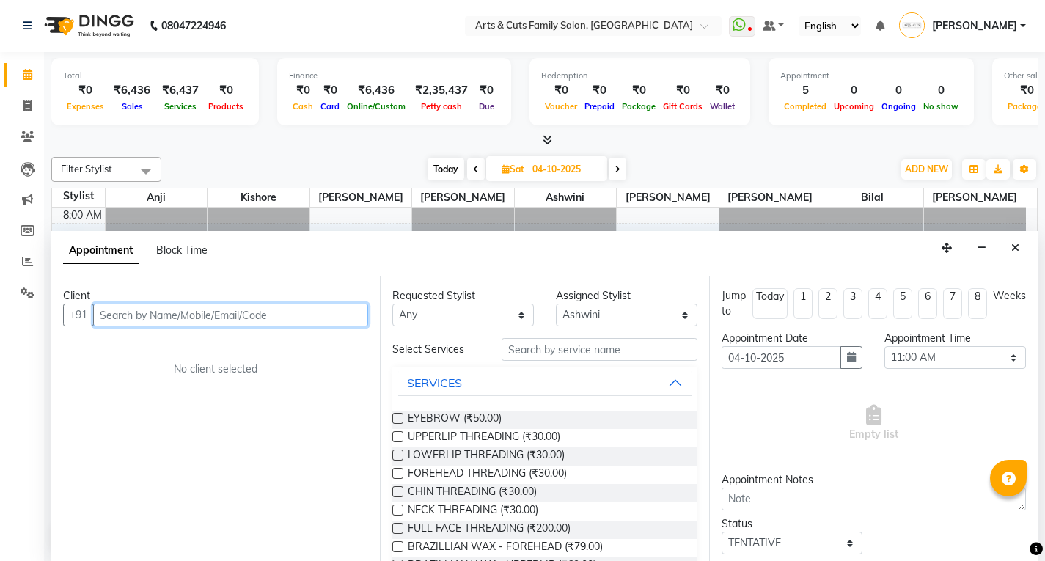
click at [127, 317] on input "text" at bounding box center [230, 314] width 275 height 23
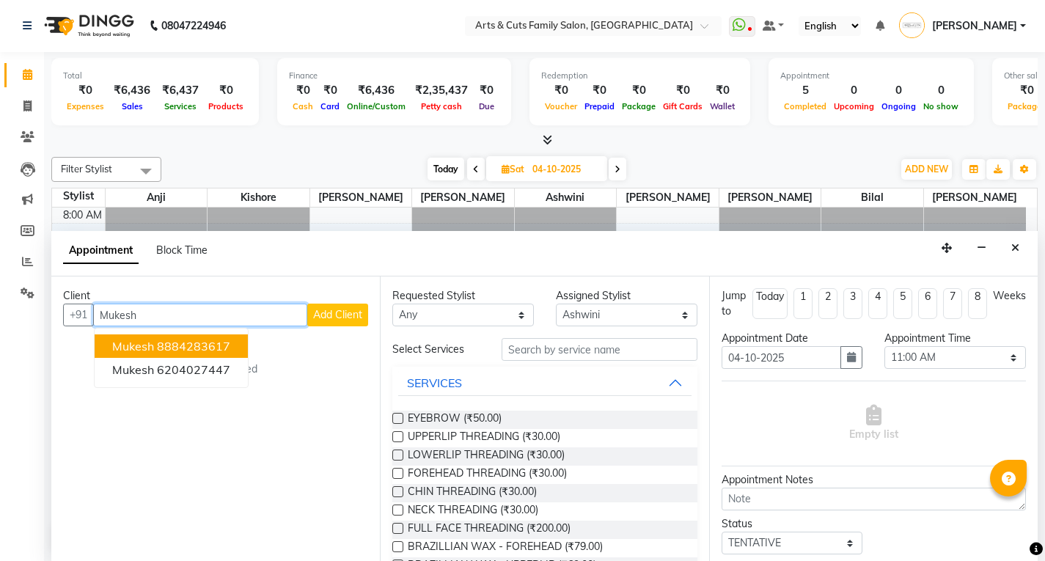
click at [160, 350] on ngb-highlight "8884283617" at bounding box center [193, 346] width 73 height 15
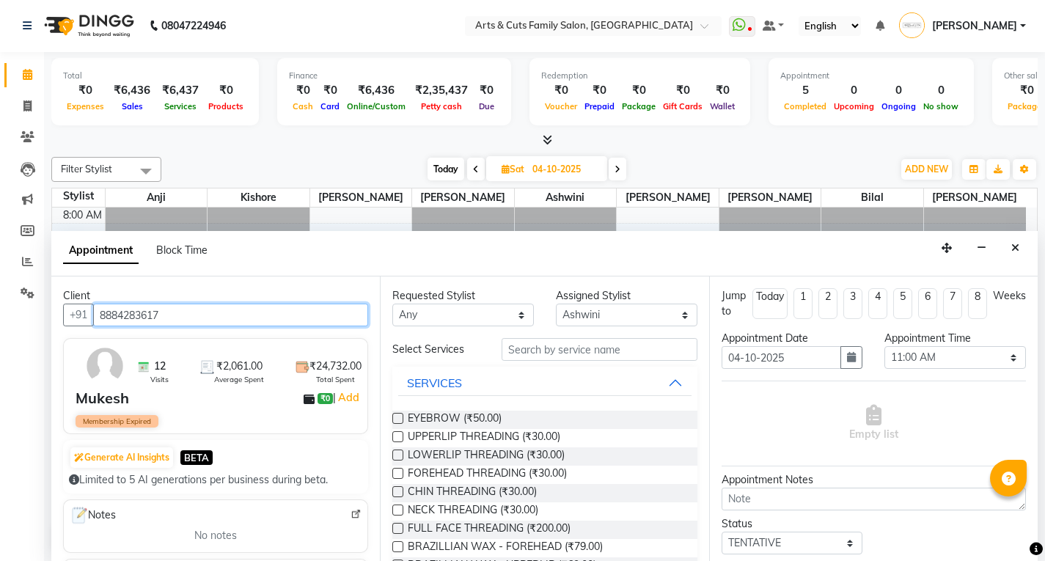
type input "8884283617"
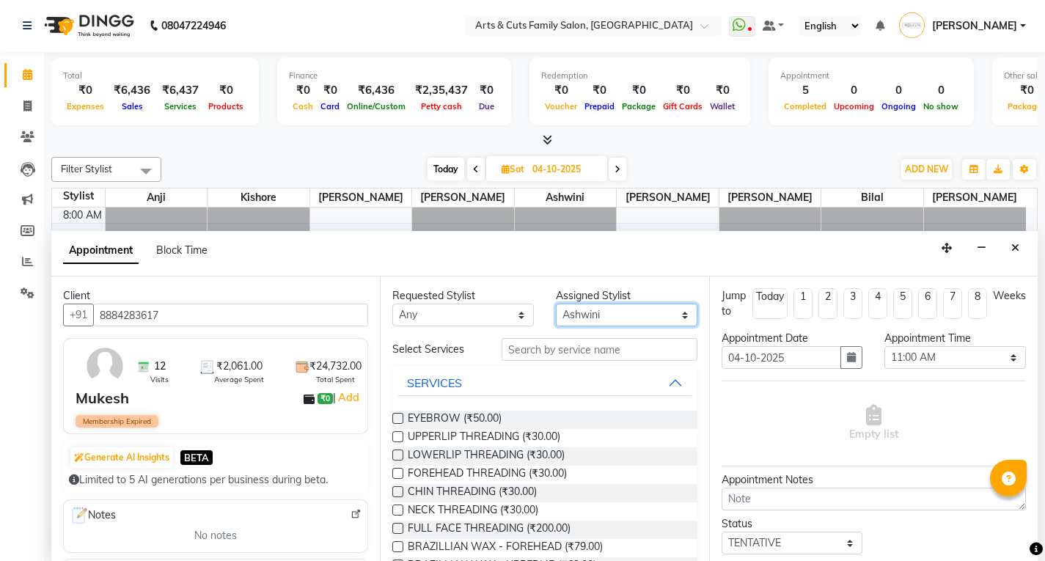
click at [594, 311] on select "Select Abdulla Anji Ashwini Bhavya Bilal Kishore Manisha Salman Sandya" at bounding box center [626, 314] width 141 height 23
select select "63866"
click at [556, 303] on select "Select Abdulla Anji Ashwini Bhavya Bilal Kishore Manisha Salman Sandya" at bounding box center [626, 314] width 141 height 23
click at [932, 351] on select "Select 09:00 AM 09:15 AM 09:30 AM 09:45 AM 10:00 AM 10:15 AM 10:30 AM 10:45 AM …" at bounding box center [954, 357] width 141 height 23
select select "1080"
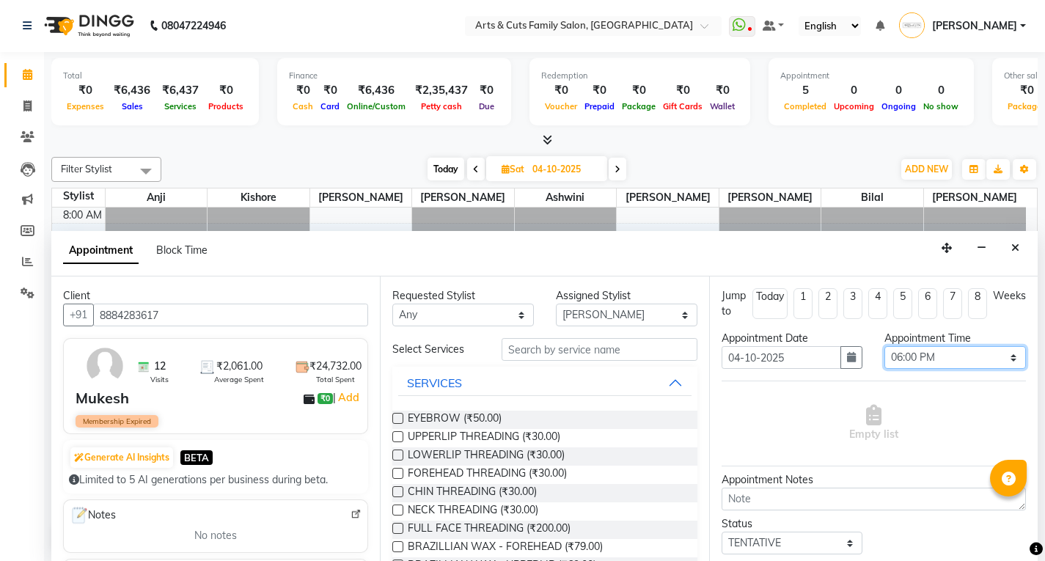
click at [884, 346] on select "Select 09:00 AM 09:15 AM 09:30 AM 09:45 AM 10:00 AM 10:15 AM 10:30 AM 10:45 AM …" at bounding box center [954, 357] width 141 height 23
click at [540, 355] on input "text" at bounding box center [599, 349] width 196 height 23
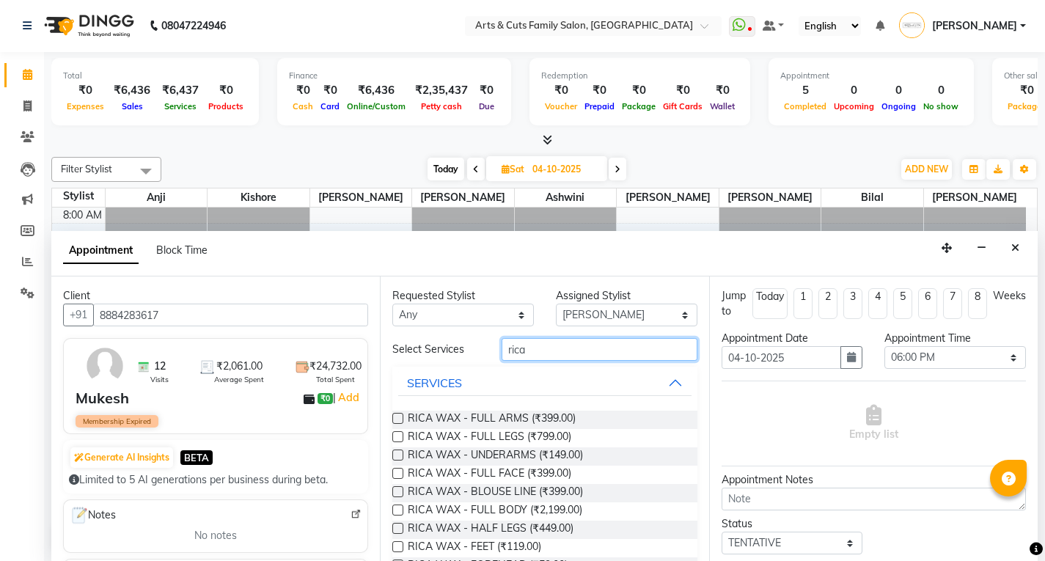
type input "rica"
click at [398, 417] on label at bounding box center [397, 418] width 11 height 11
click at [398, 417] on input "checkbox" at bounding box center [397, 420] width 10 height 10
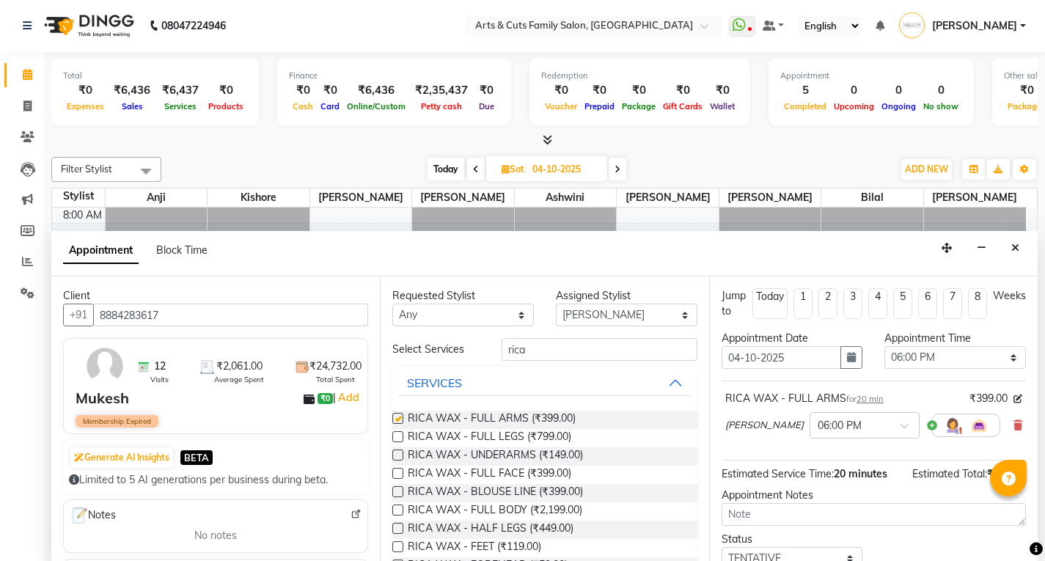
checkbox input "false"
click at [395, 455] on label at bounding box center [397, 454] width 11 height 11
click at [395, 455] on input "checkbox" at bounding box center [397, 457] width 10 height 10
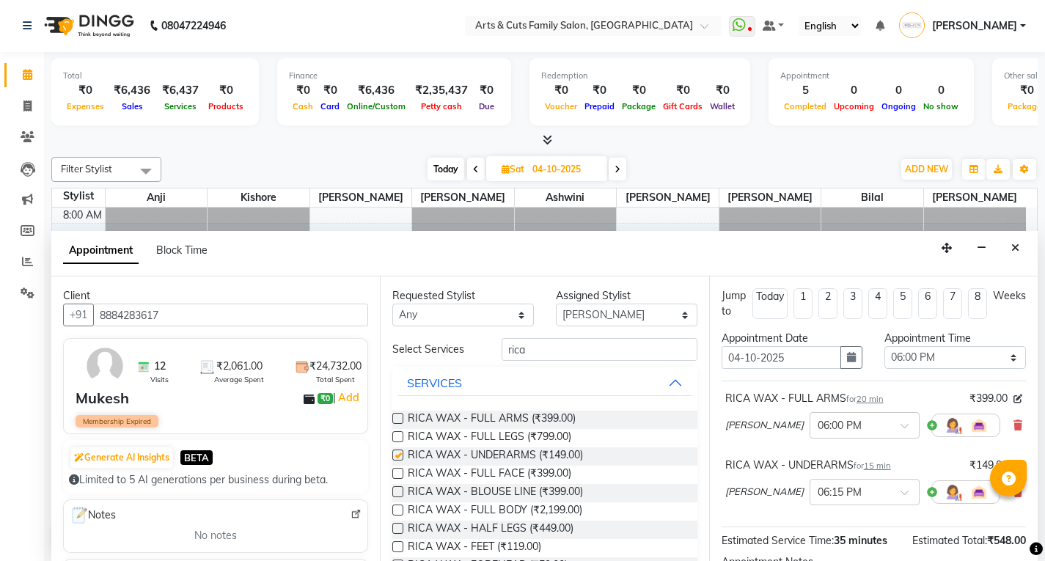
checkbox input "false"
click at [396, 531] on label at bounding box center [397, 528] width 11 height 11
click at [396, 531] on input "checkbox" at bounding box center [397, 530] width 10 height 10
checkbox input "false"
click at [534, 334] on div "Requested Stylist Any Abdulla Anji Ashwini Bhavya Bilal Kishore Manisha Salman …" at bounding box center [544, 418] width 328 height 284
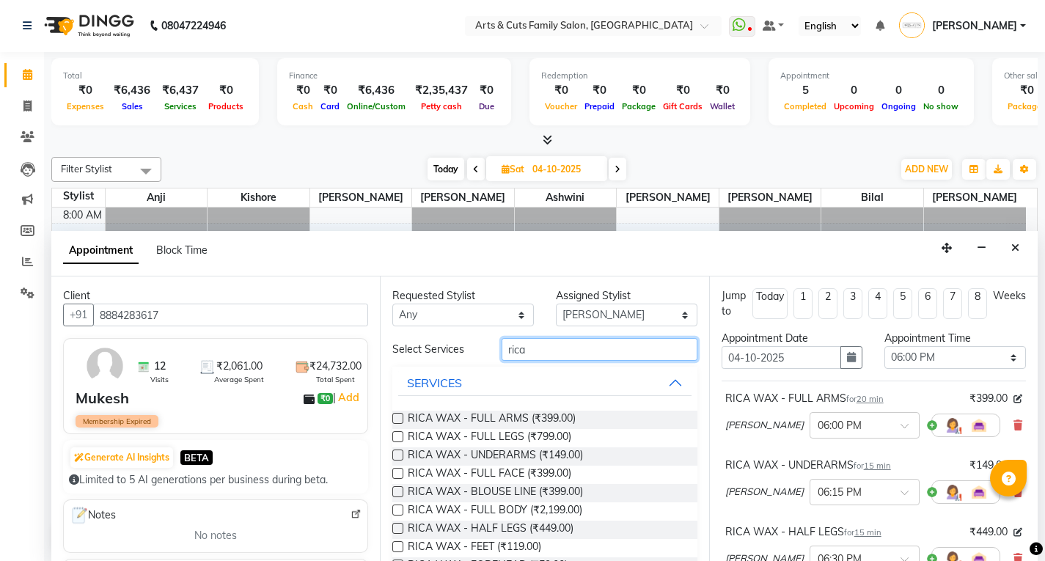
click at [521, 359] on input "rica" at bounding box center [599, 349] width 196 height 23
click at [520, 353] on input "rica" at bounding box center [599, 349] width 196 height 23
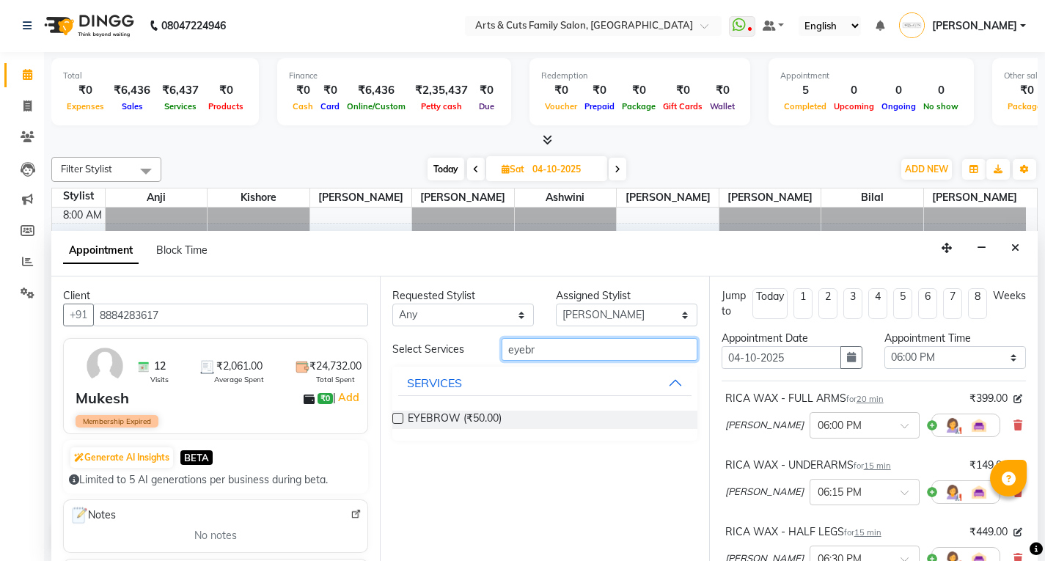
type input "eyebr"
click at [392, 421] on label at bounding box center [397, 418] width 11 height 11
click at [392, 421] on input "checkbox" at bounding box center [397, 420] width 10 height 10
checkbox input "false"
click at [520, 347] on input "eyebr" at bounding box center [599, 349] width 196 height 23
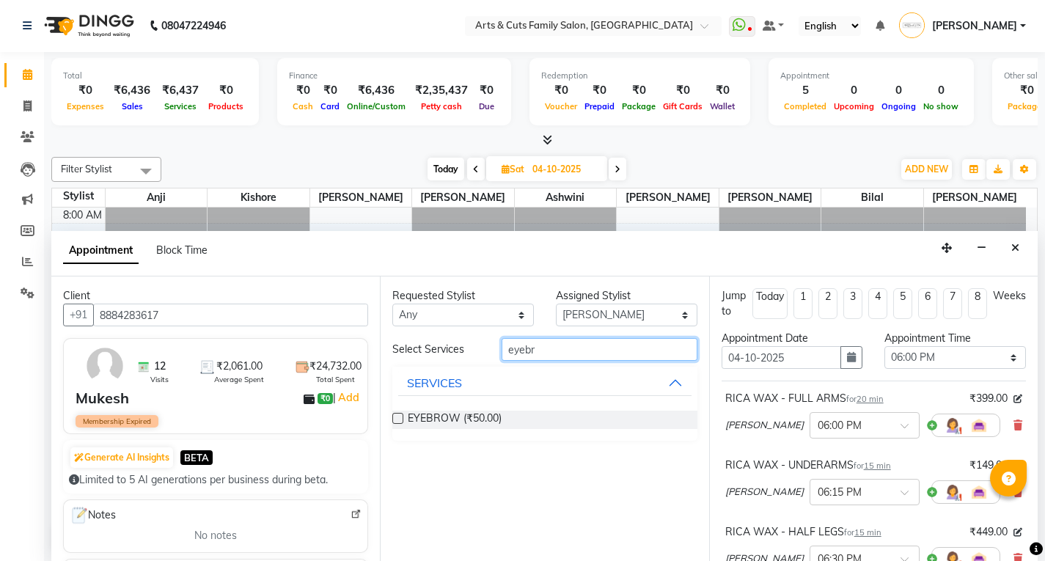
click at [520, 347] on input "eyebr" at bounding box center [599, 349] width 196 height 23
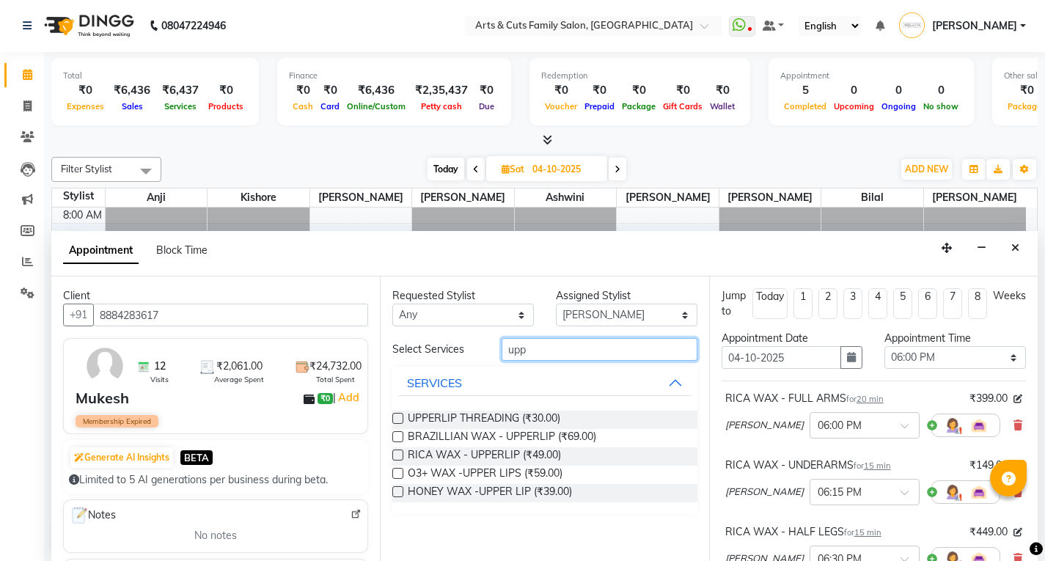
type input "upp"
click at [403, 416] on label at bounding box center [397, 418] width 11 height 11
click at [402, 416] on input "checkbox" at bounding box center [397, 420] width 10 height 10
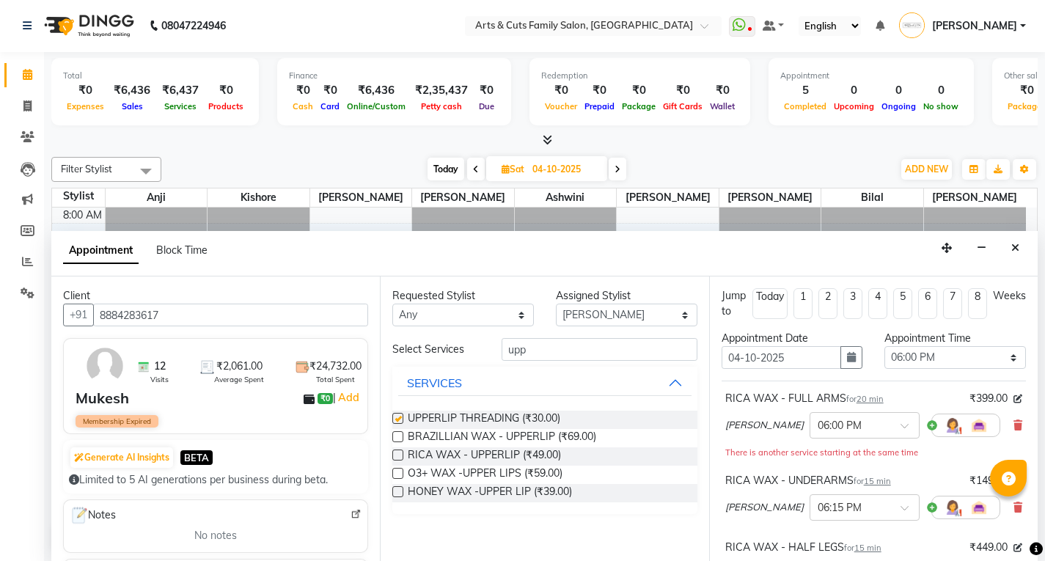
checkbox input "false"
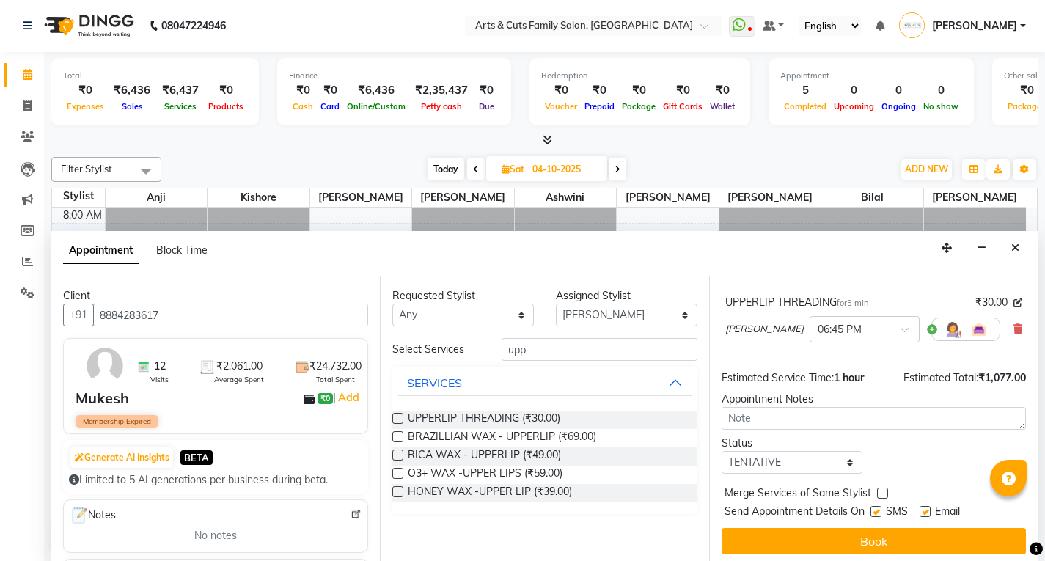
scroll to position [383, 0]
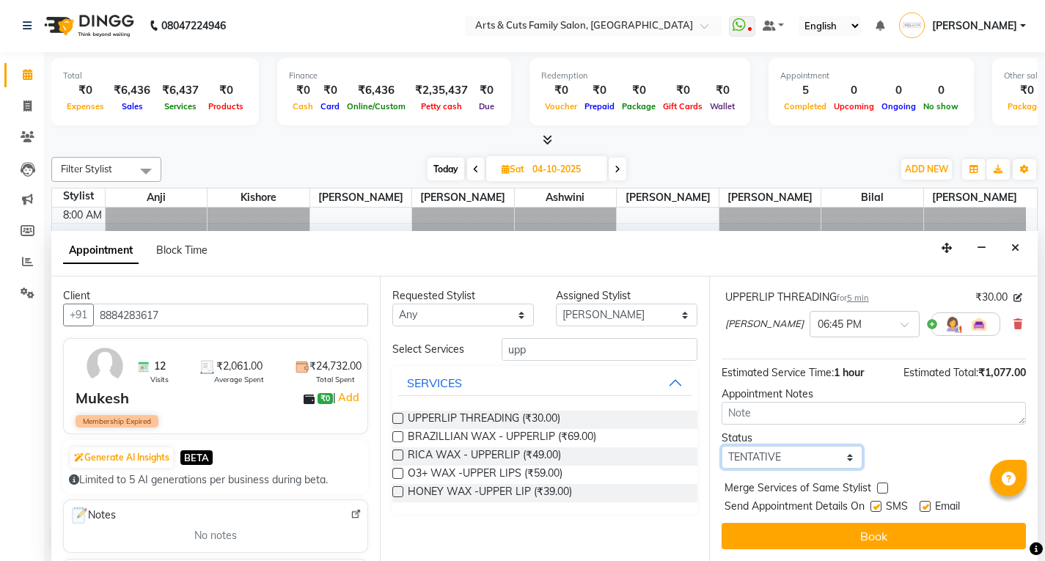
click at [753, 456] on select "Select TENTATIVE CONFIRM UPCOMING" at bounding box center [791, 457] width 141 height 23
select select "confirm booking"
click at [721, 446] on select "Select TENTATIVE CONFIRM UPCOMING" at bounding box center [791, 457] width 141 height 23
drag, startPoint x: 877, startPoint y: 489, endPoint x: 911, endPoint y: 506, distance: 38.7
click at [880, 493] on div at bounding box center [882, 490] width 10 height 15
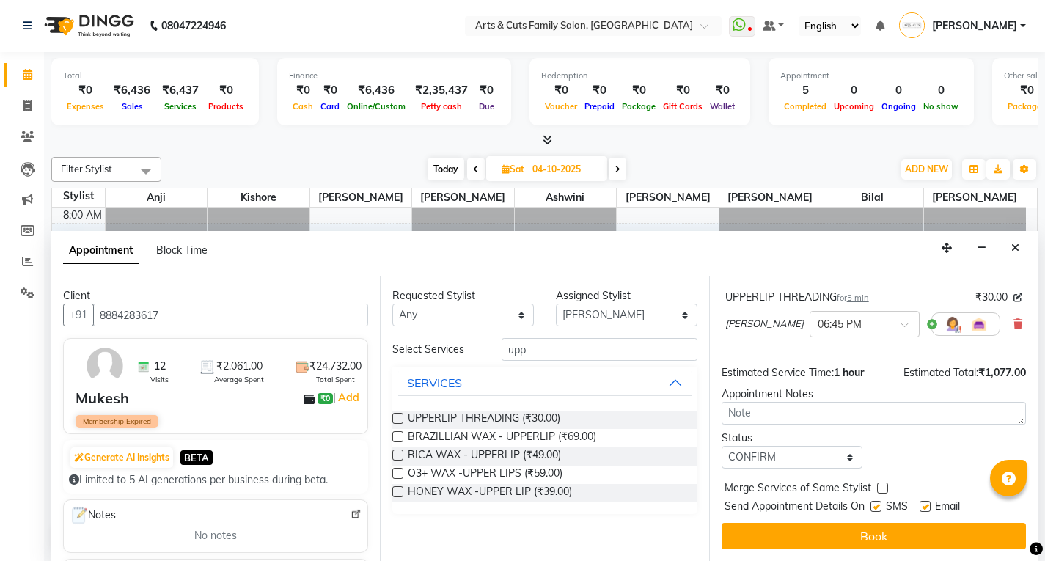
click at [927, 506] on label at bounding box center [924, 506] width 11 height 11
click at [927, 506] on input "checkbox" at bounding box center [924, 508] width 10 height 10
checkbox input "false"
click at [567, 321] on select "Select Abdulla Anji Ashwini Bhavya Bilal Kishore Manisha Salman Sandya" at bounding box center [626, 314] width 141 height 23
select select "84494"
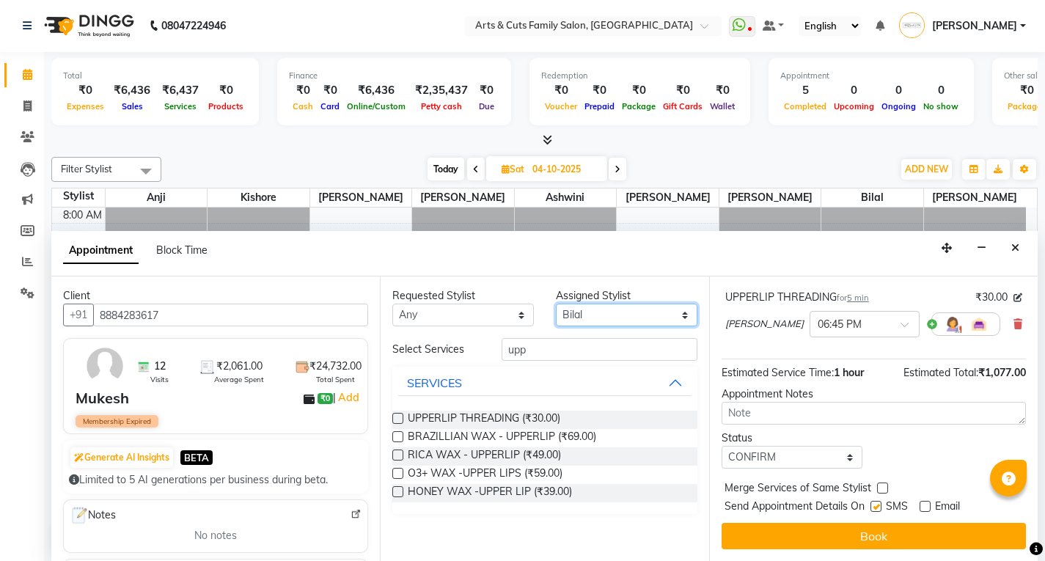
click at [556, 303] on select "Select Abdulla Anji Ashwini Bhavya Bilal Kishore Manisha Salman Sandya" at bounding box center [626, 314] width 141 height 23
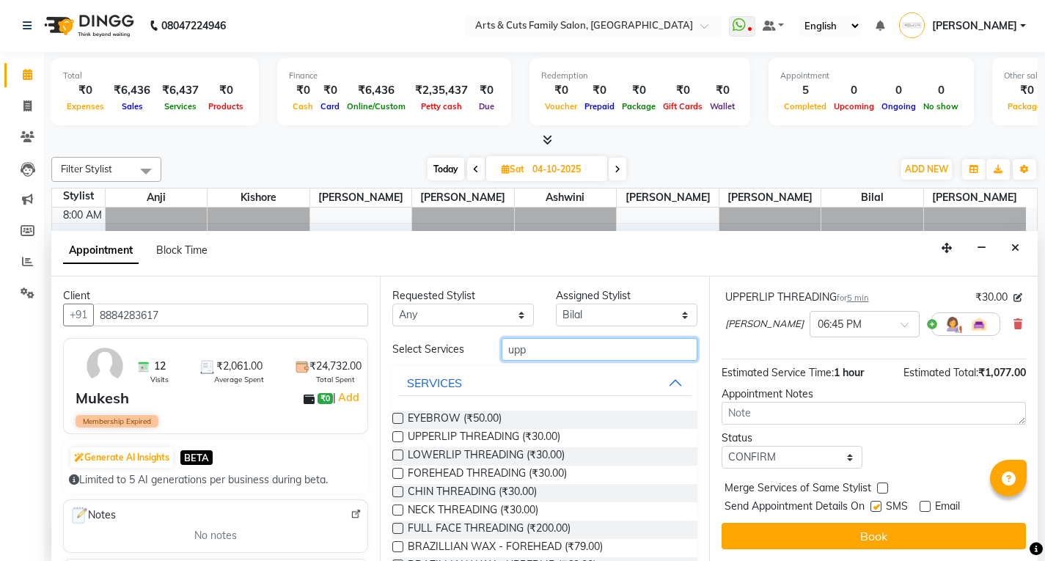
click at [538, 347] on input "upp" at bounding box center [599, 349] width 196 height 23
type input "h"
type input "men"
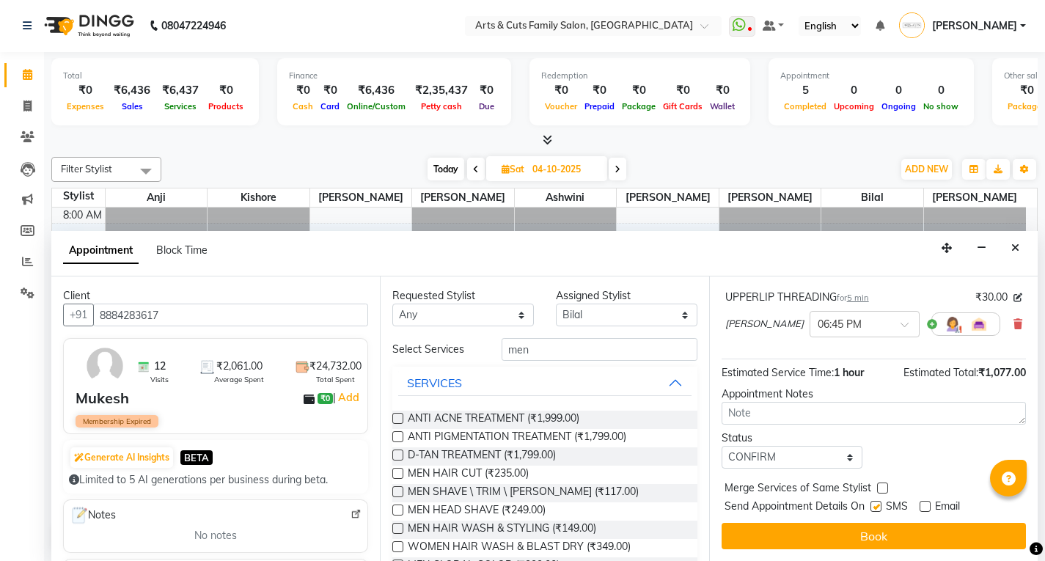
click at [394, 474] on label at bounding box center [397, 473] width 11 height 11
click at [394, 474] on input "checkbox" at bounding box center [397, 475] width 10 height 10
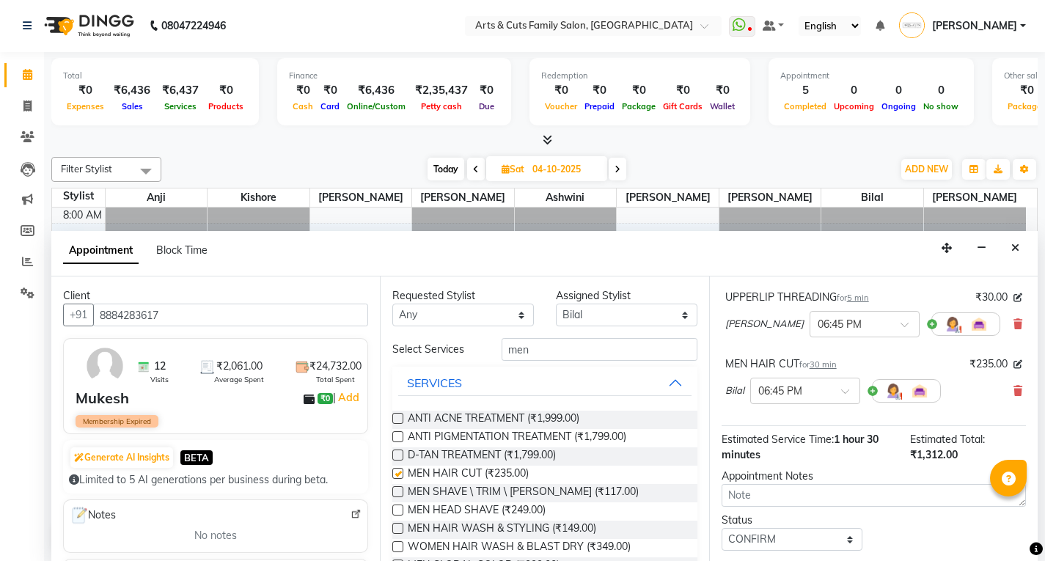
checkbox input "false"
click at [523, 354] on input "men" at bounding box center [599, 349] width 196 height 23
type input "\"
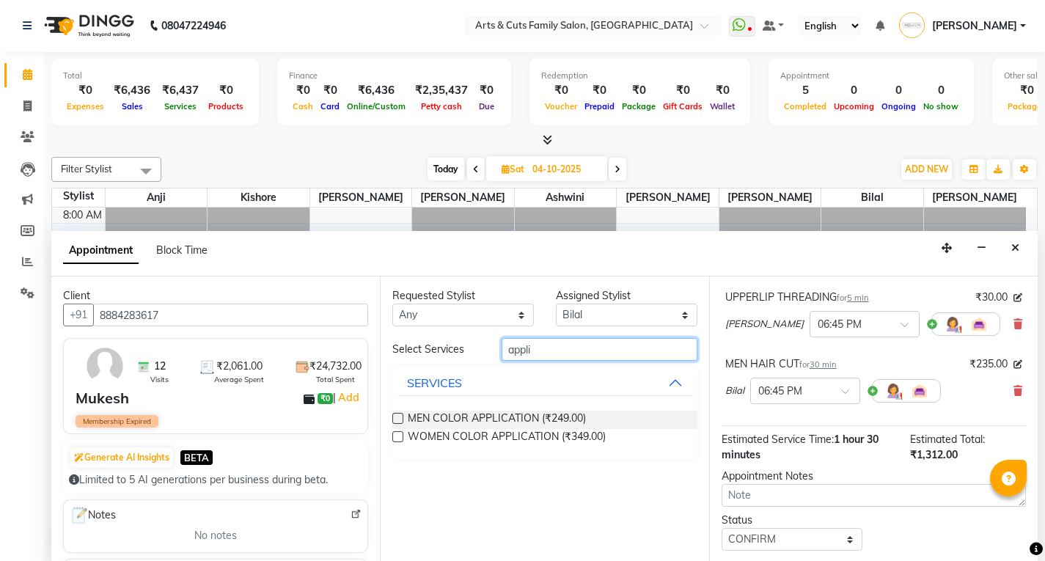
type input "appli"
click at [394, 418] on label at bounding box center [397, 418] width 11 height 11
click at [394, 418] on input "checkbox" at bounding box center [397, 420] width 10 height 10
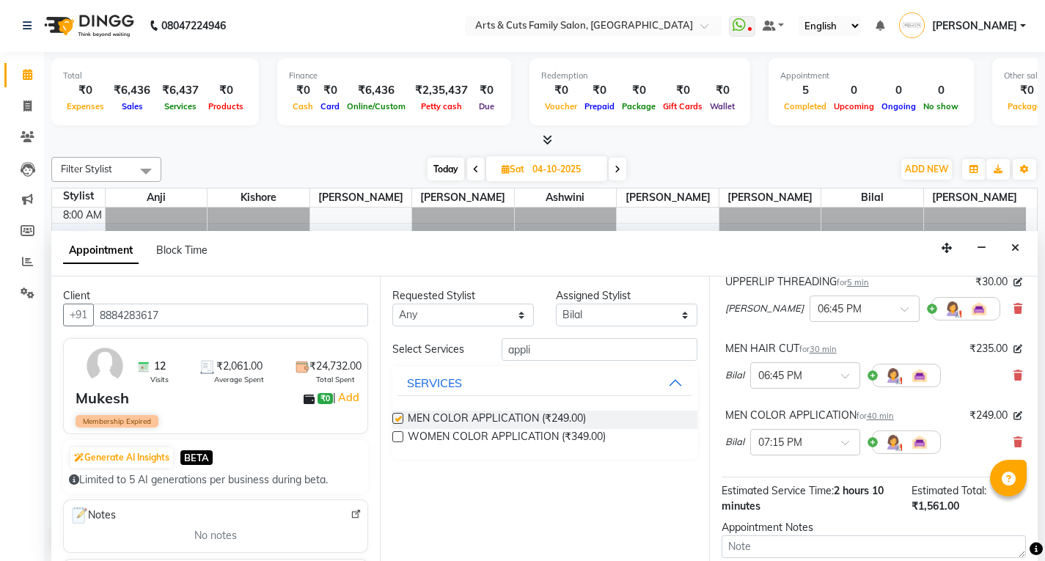
scroll to position [368, 0]
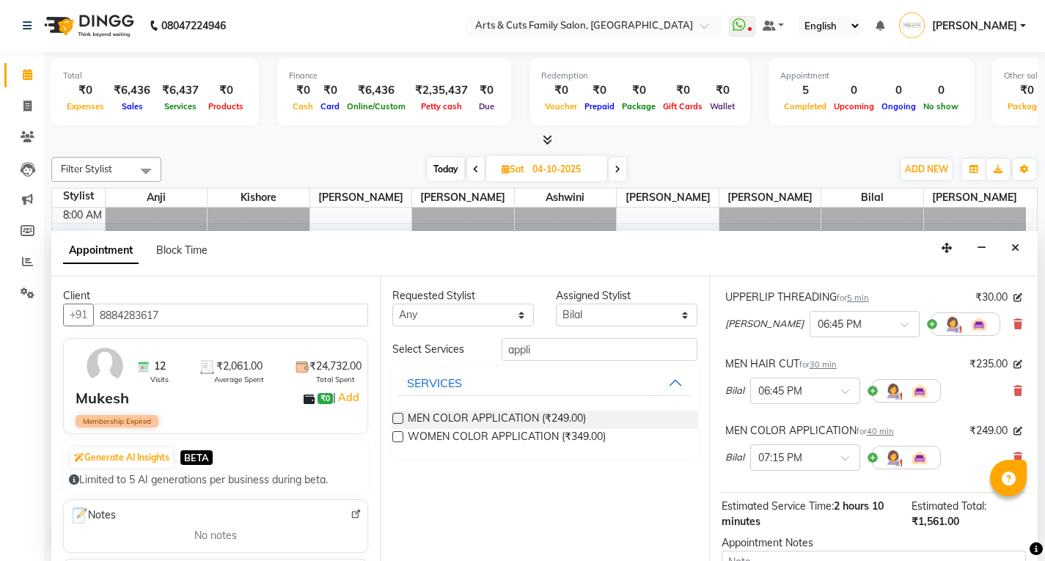
checkbox input "false"
click at [402, 435] on label at bounding box center [397, 436] width 11 height 11
click at [402, 435] on input "checkbox" at bounding box center [397, 438] width 10 height 10
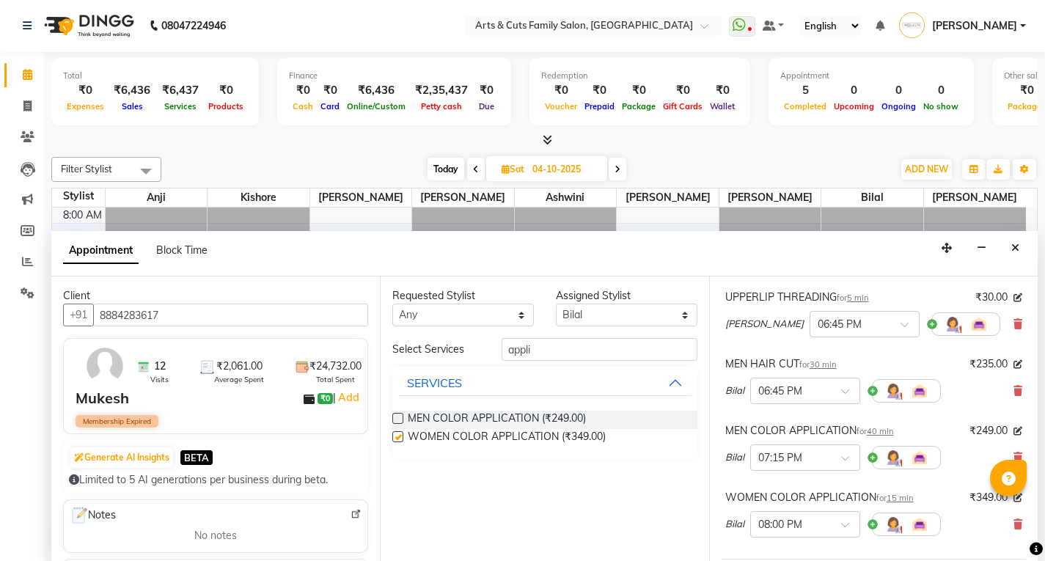
checkbox input "false"
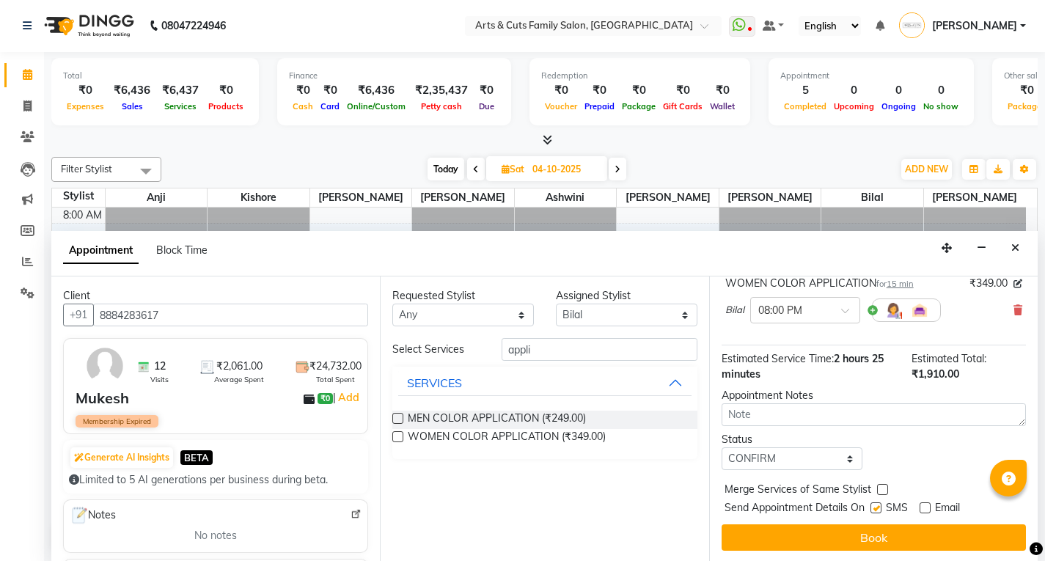
scroll to position [583, 0]
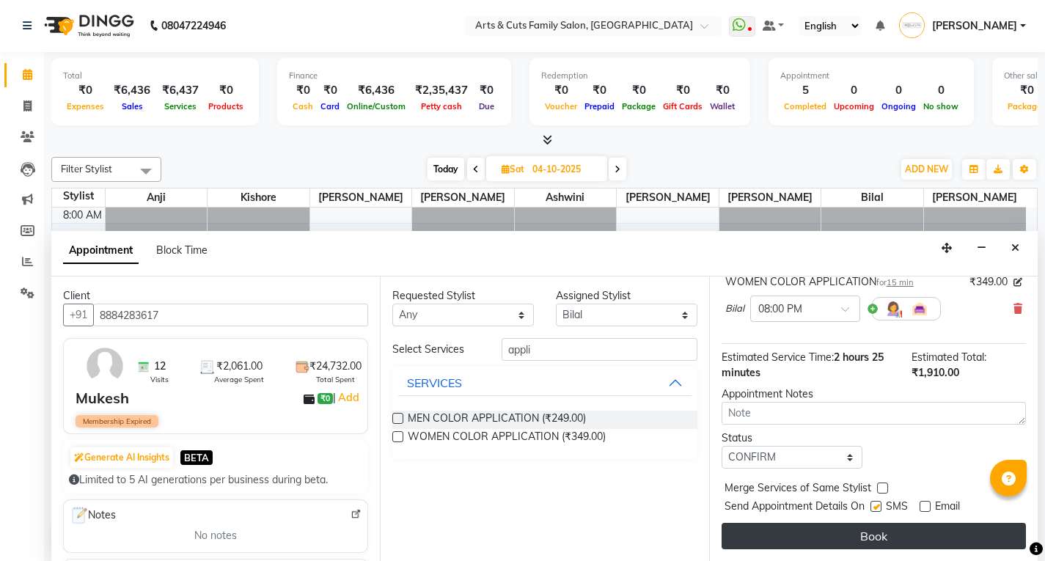
click at [824, 536] on button "Book" at bounding box center [873, 536] width 304 height 26
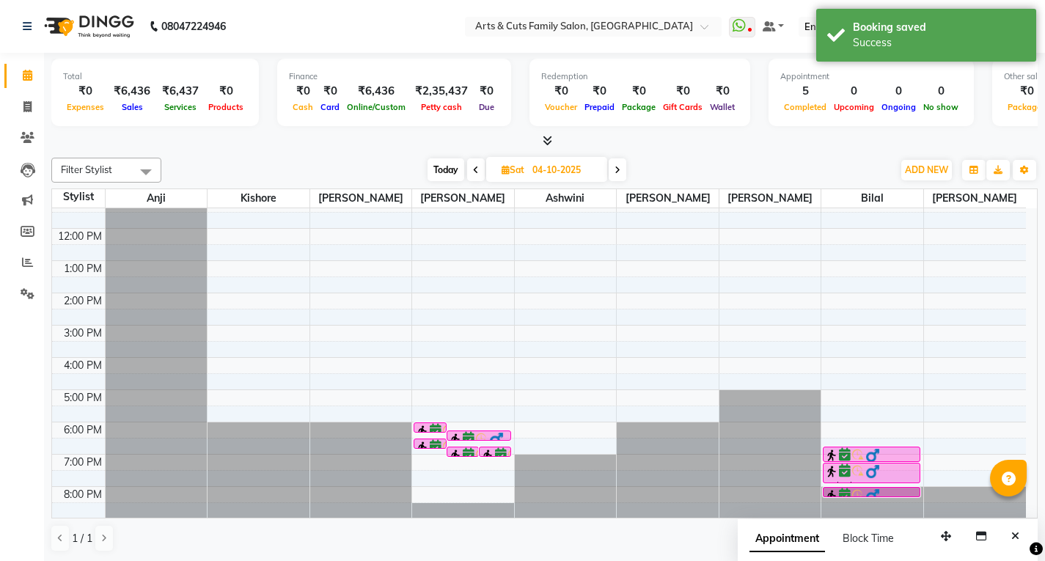
scroll to position [109, 0]
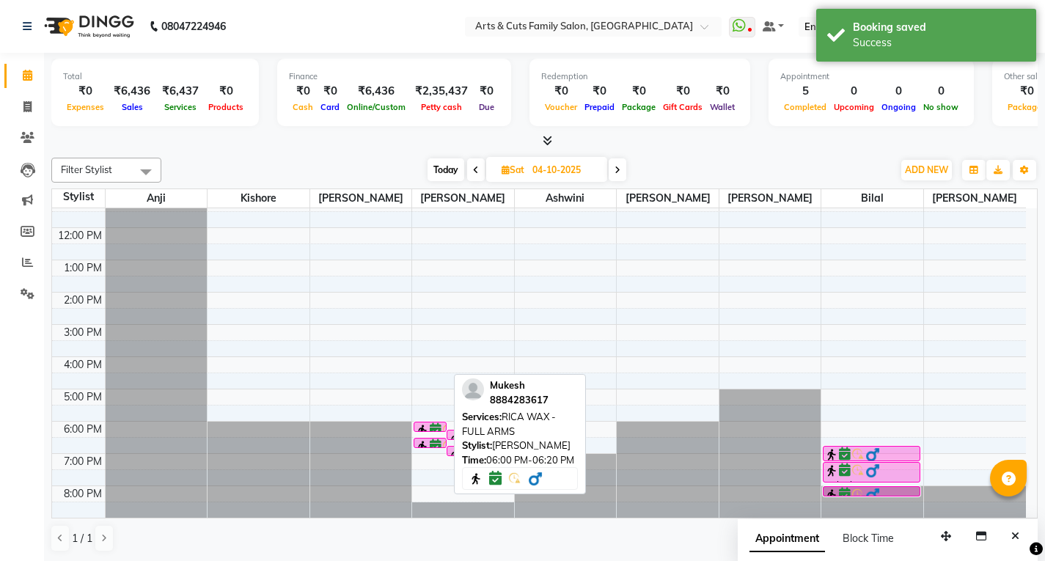
click at [426, 424] on img at bounding box center [422, 430] width 15 height 15
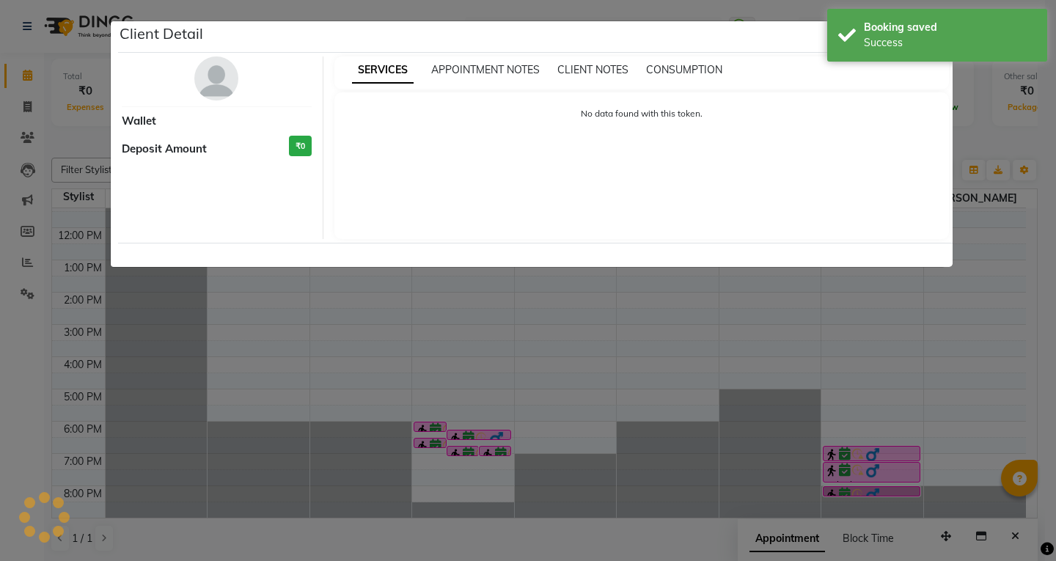
select select "6"
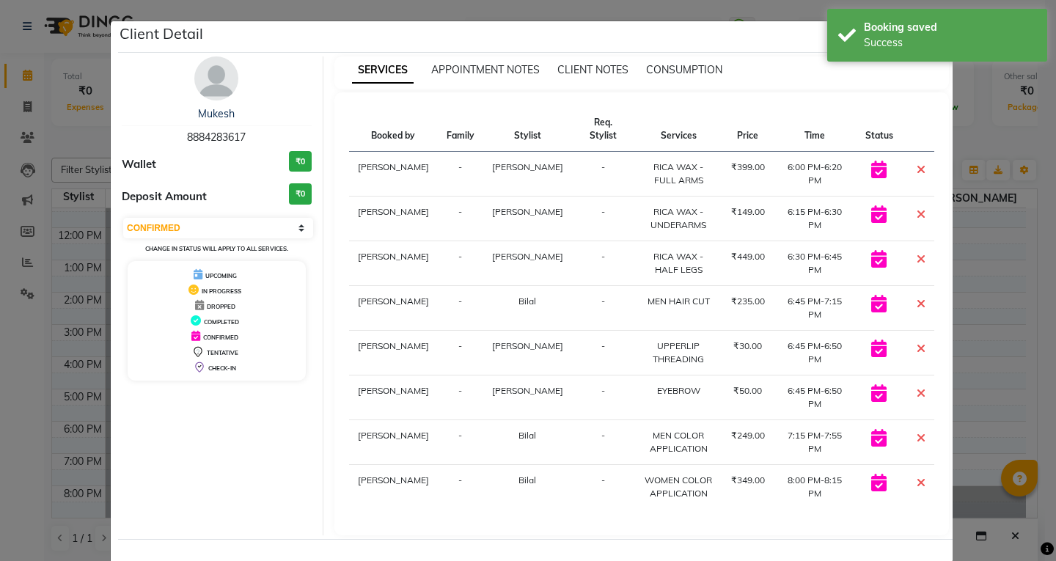
click at [1044, 221] on ngb-modal-window "Client Detail Mukesh 8884283617 Wallet ₹0 Deposit Amount ₹0 Select CONFIRMED TE…" at bounding box center [528, 280] width 1056 height 561
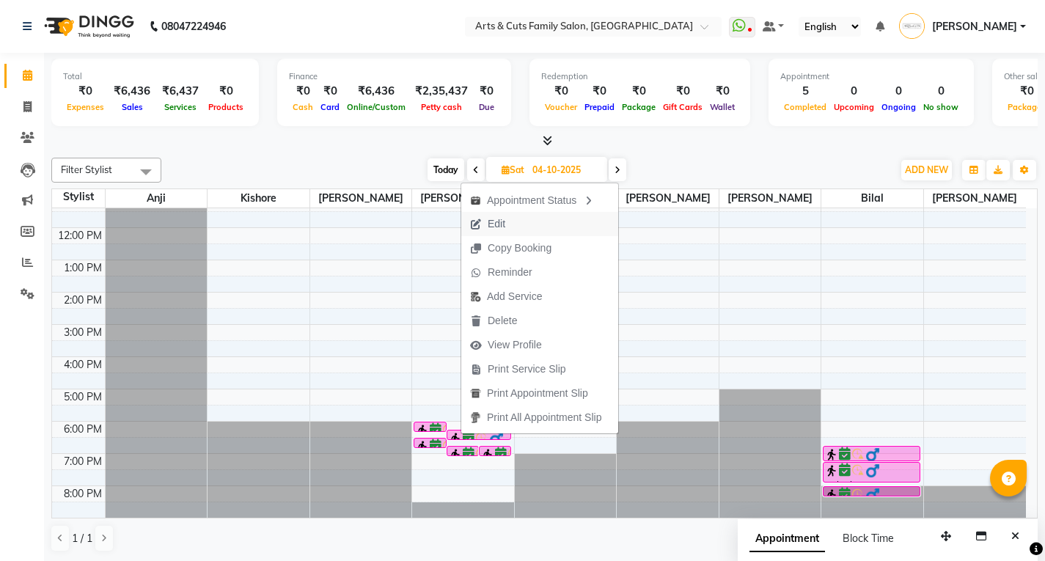
click at [498, 219] on span "Edit" at bounding box center [496, 223] width 18 height 15
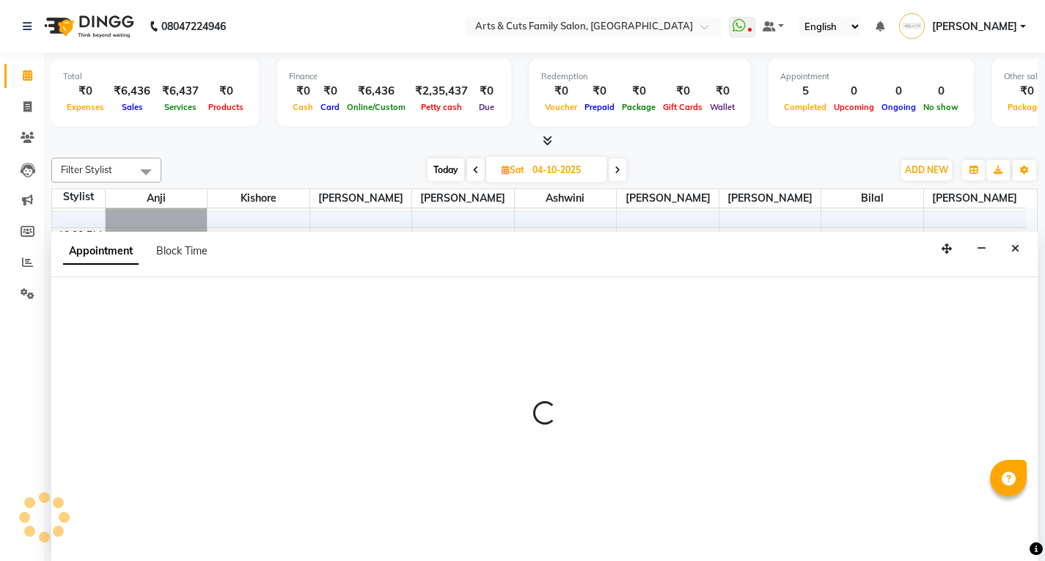
scroll to position [1, 0]
select select "confirm booking"
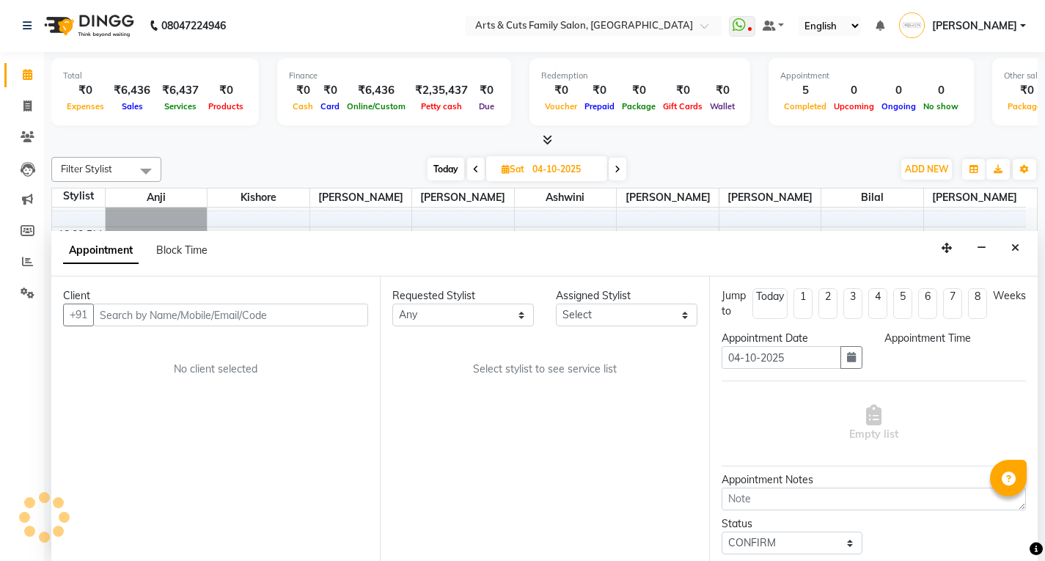
scroll to position [0, 0]
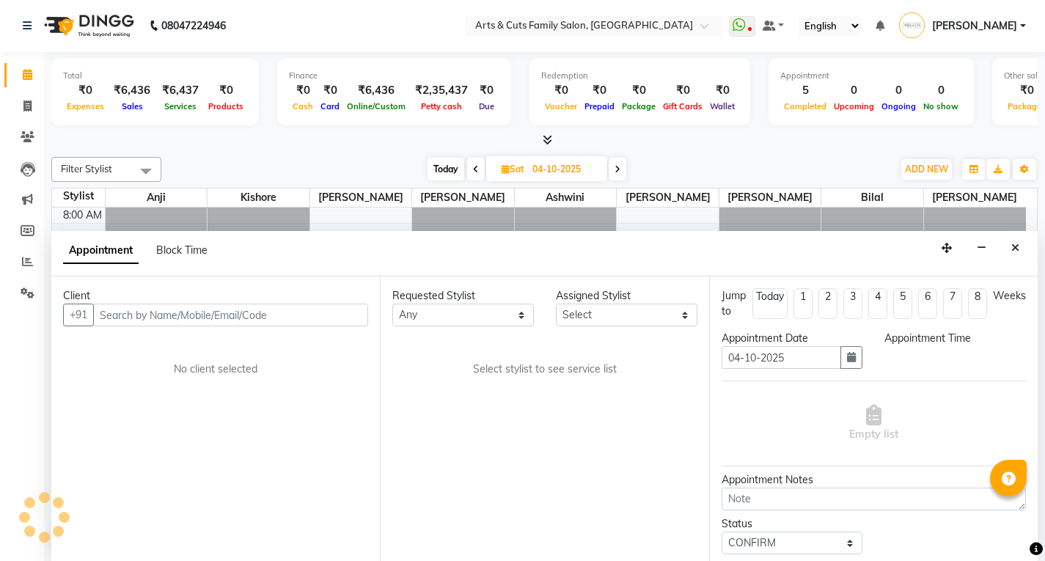
select select "84494"
select select "1080"
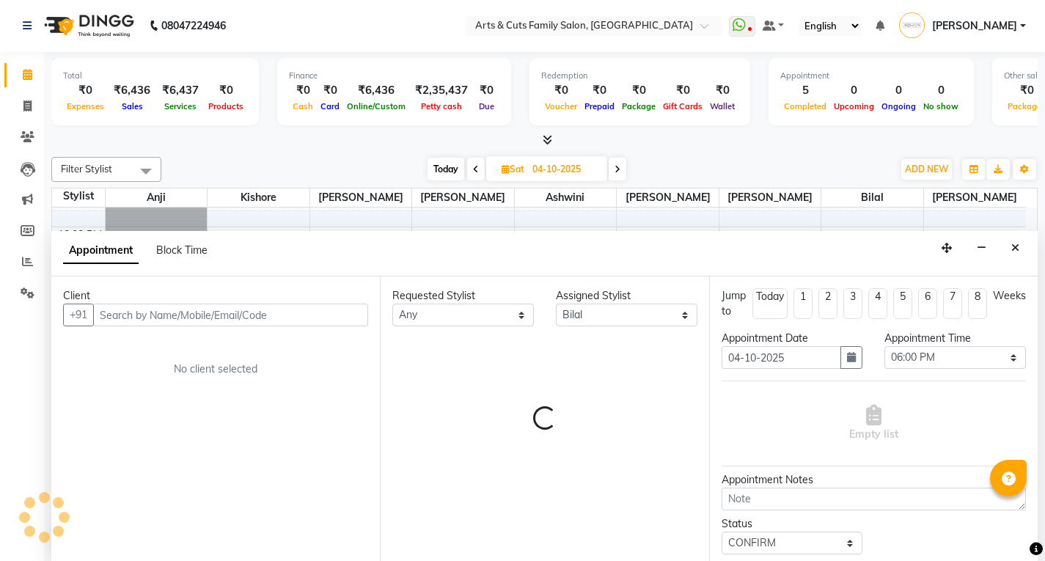
select select "2982"
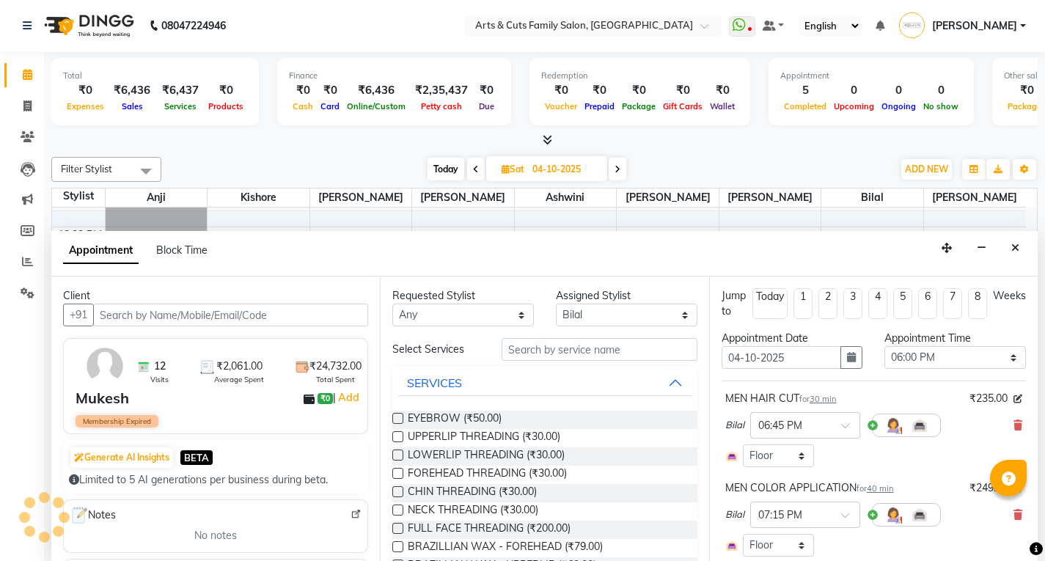
select select "2982"
click at [847, 361] on icon "button" at bounding box center [851, 357] width 9 height 10
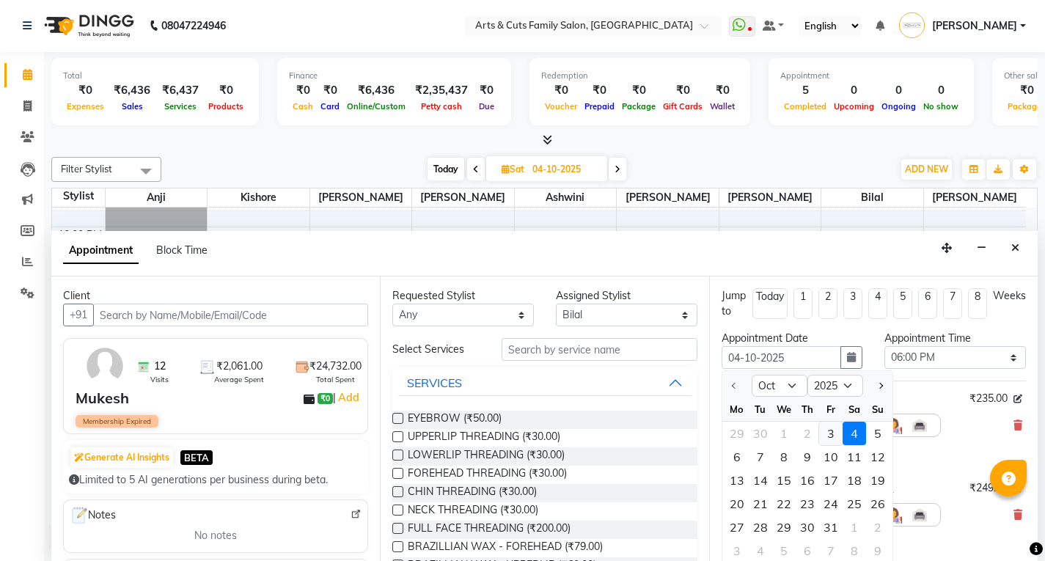
click at [832, 430] on div "3" at bounding box center [830, 432] width 23 height 23
type input "03-10-2025"
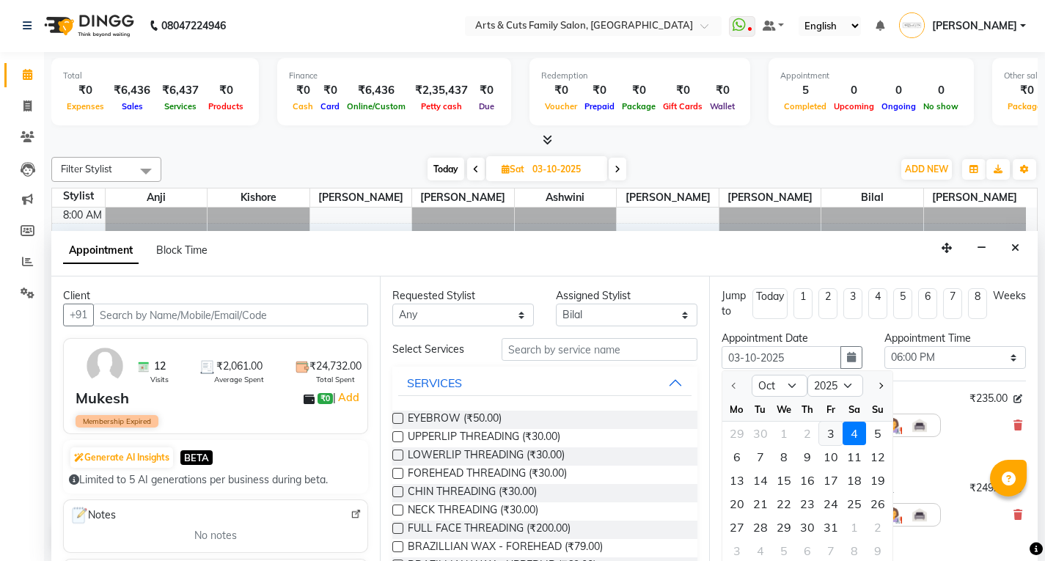
select select "1080"
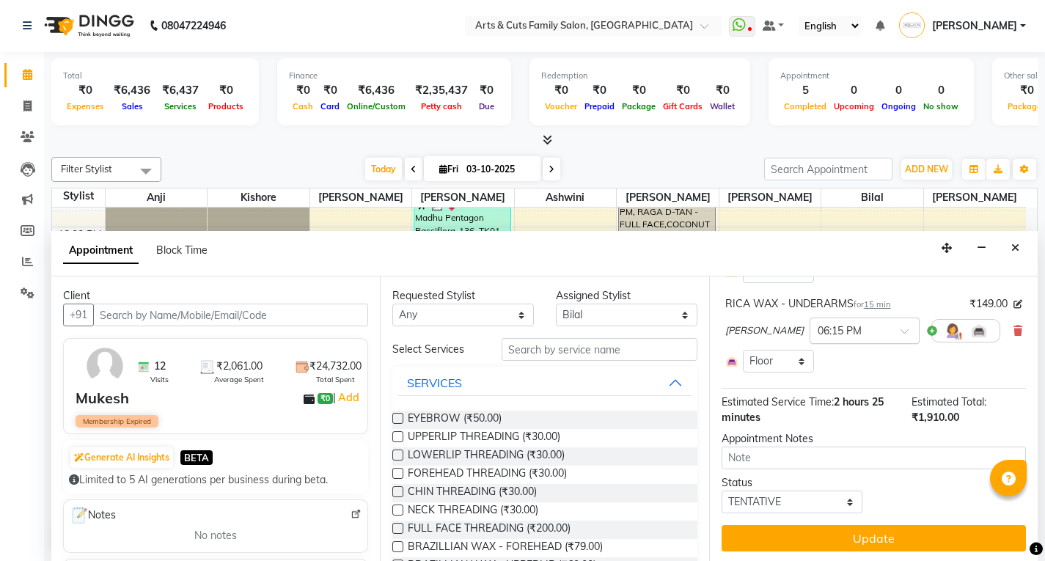
scroll to position [738, 0]
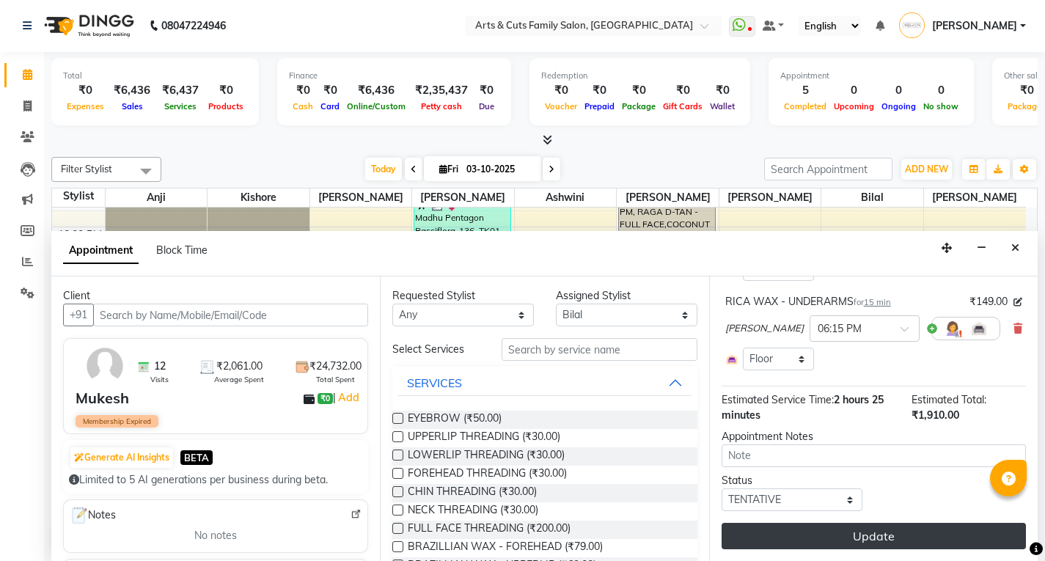
click at [829, 531] on button "Update" at bounding box center [873, 536] width 304 height 26
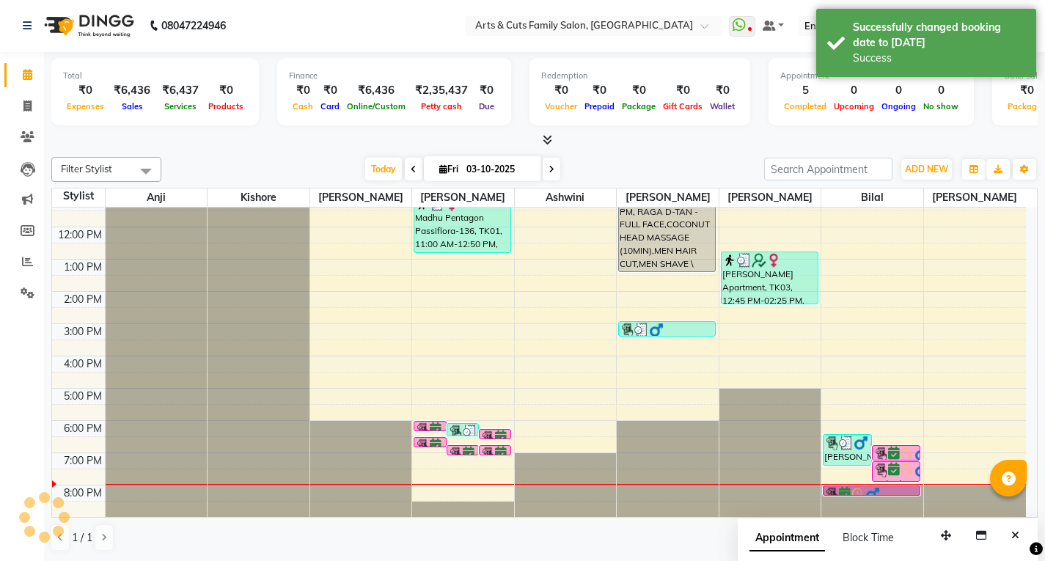
scroll to position [0, 0]
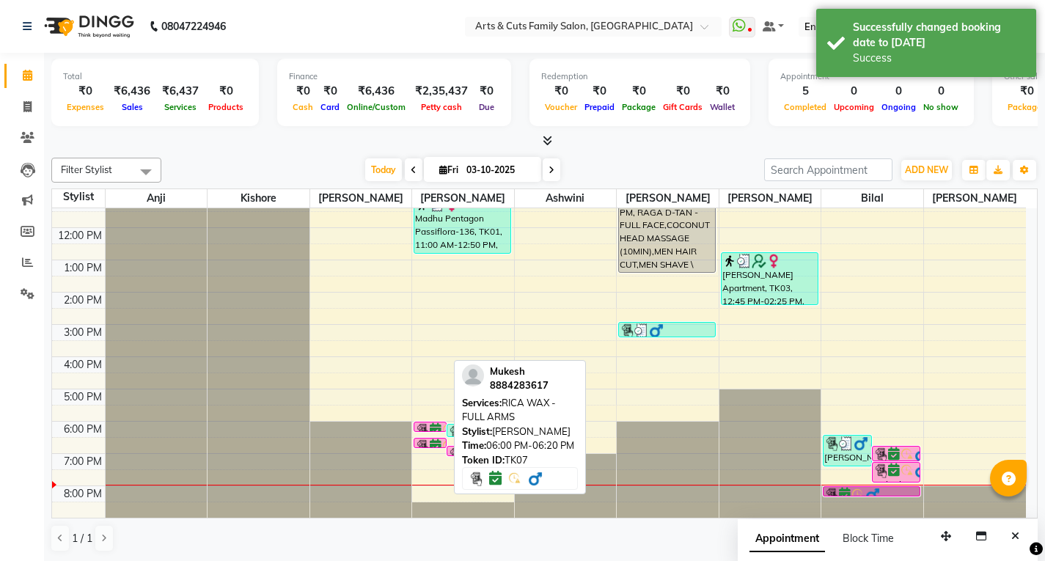
click at [420, 428] on div at bounding box center [429, 431] width 31 height 6
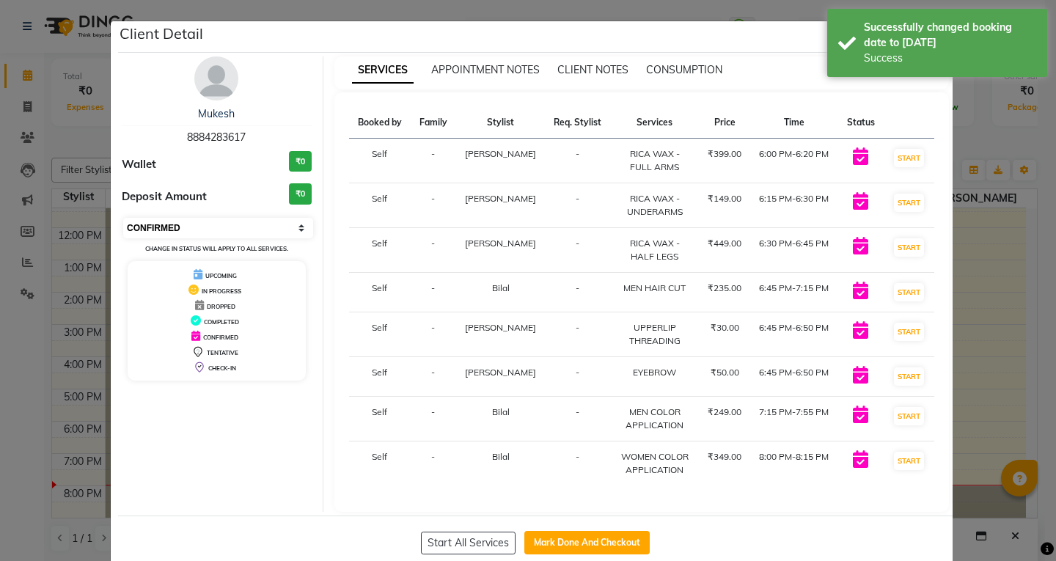
drag, startPoint x: 173, startPoint y: 220, endPoint x: 170, endPoint y: 234, distance: 14.2
click at [173, 220] on select "Select IN SERVICE CONFIRMED TENTATIVE CHECK IN MARK DONE DROPPED UPCOMING" at bounding box center [218, 228] width 190 height 21
select select "1"
click at [123, 218] on select "Select IN SERVICE CONFIRMED TENTATIVE CHECK IN MARK DONE DROPPED UPCOMING" at bounding box center [218, 228] width 190 height 21
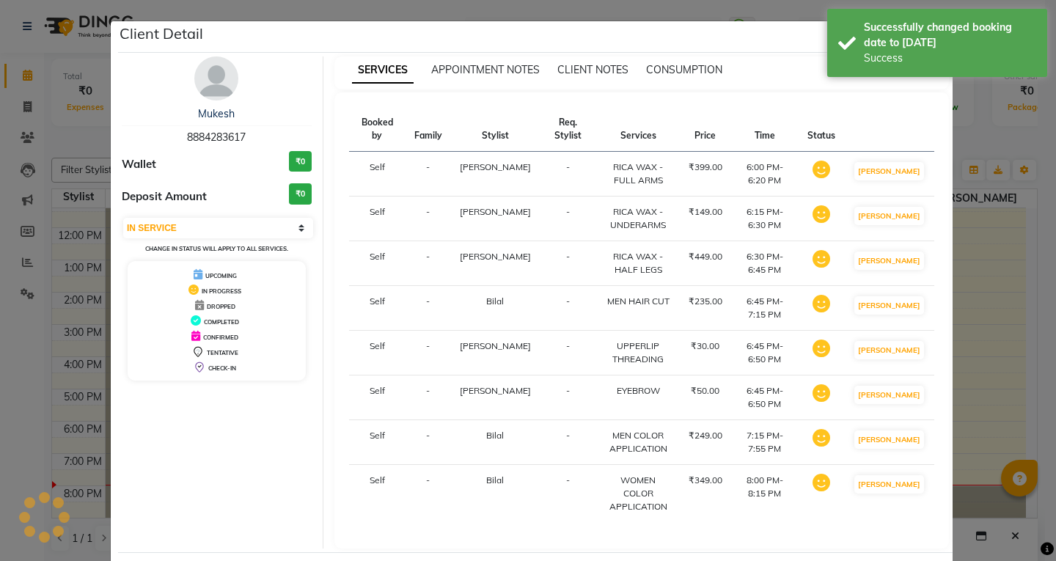
click at [1017, 314] on ngb-modal-window "Client Detail Mukesh 8884283617 Wallet ₹0 Deposit Amount ₹0 Select IN SERVICE C…" at bounding box center [528, 280] width 1056 height 561
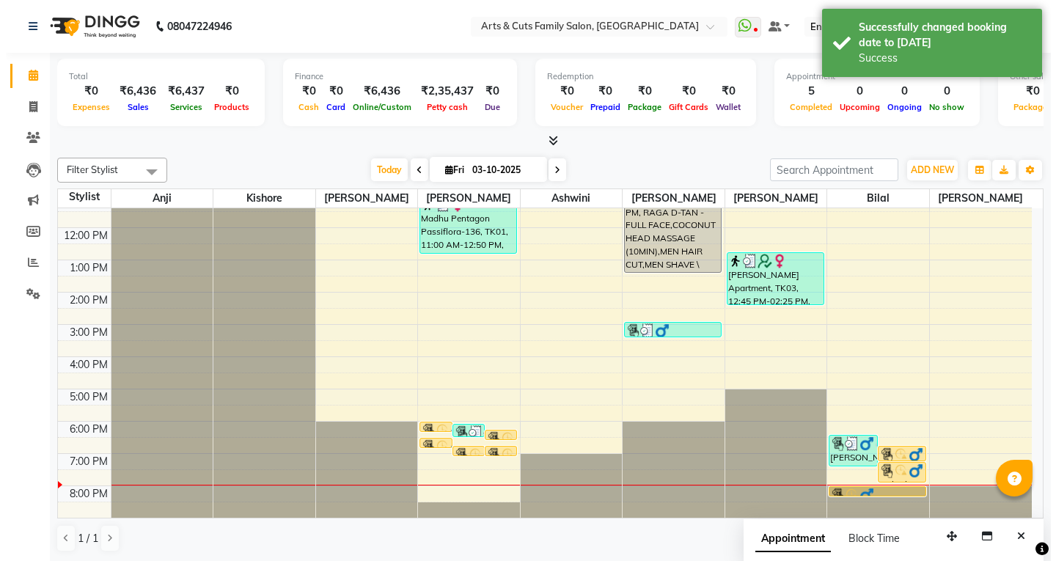
scroll to position [1, 0]
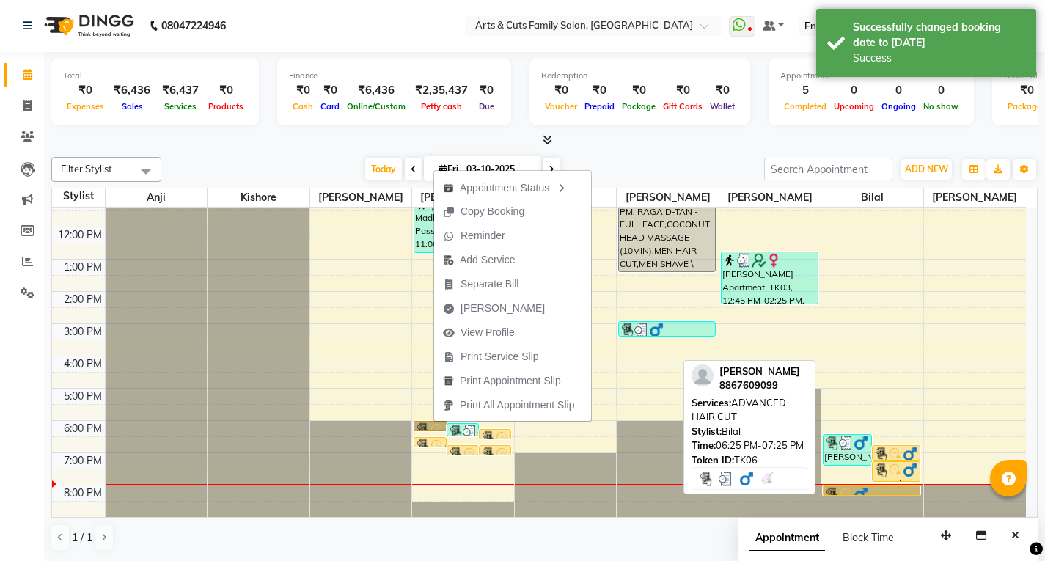
click at [839, 445] on img at bounding box center [846, 442] width 15 height 15
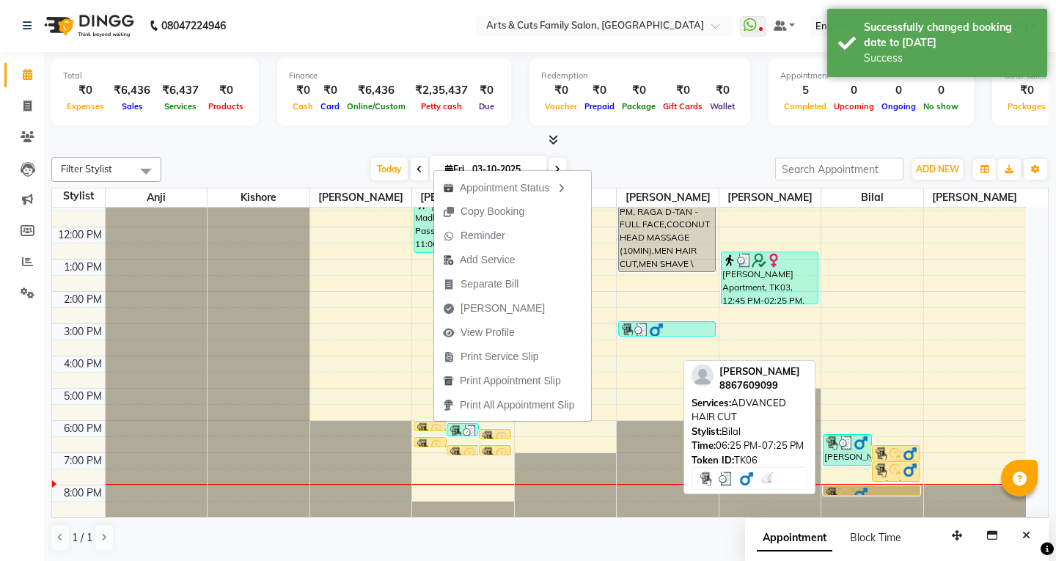
select select "3"
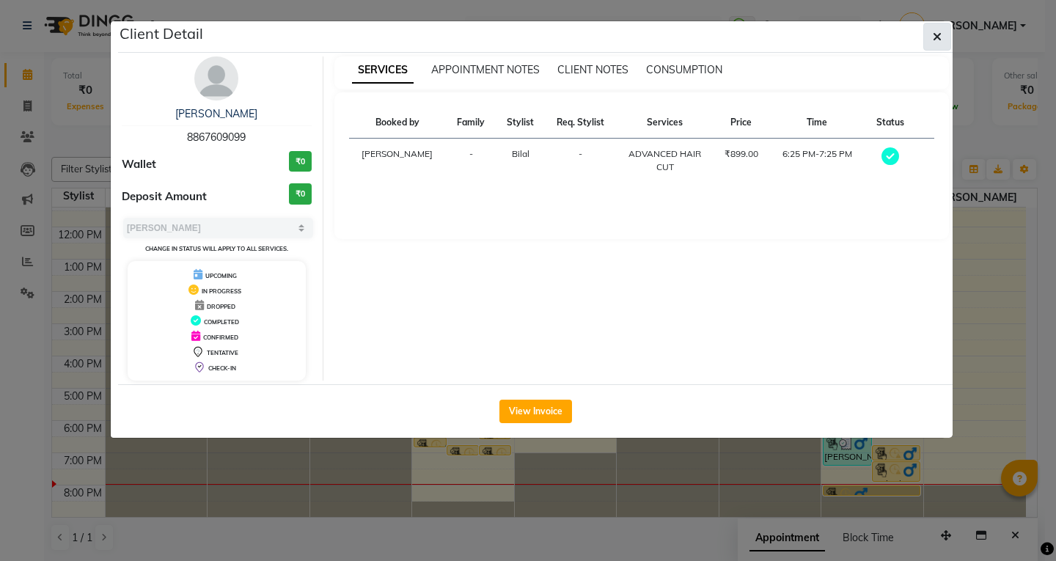
click at [931, 41] on button "button" at bounding box center [937, 37] width 28 height 28
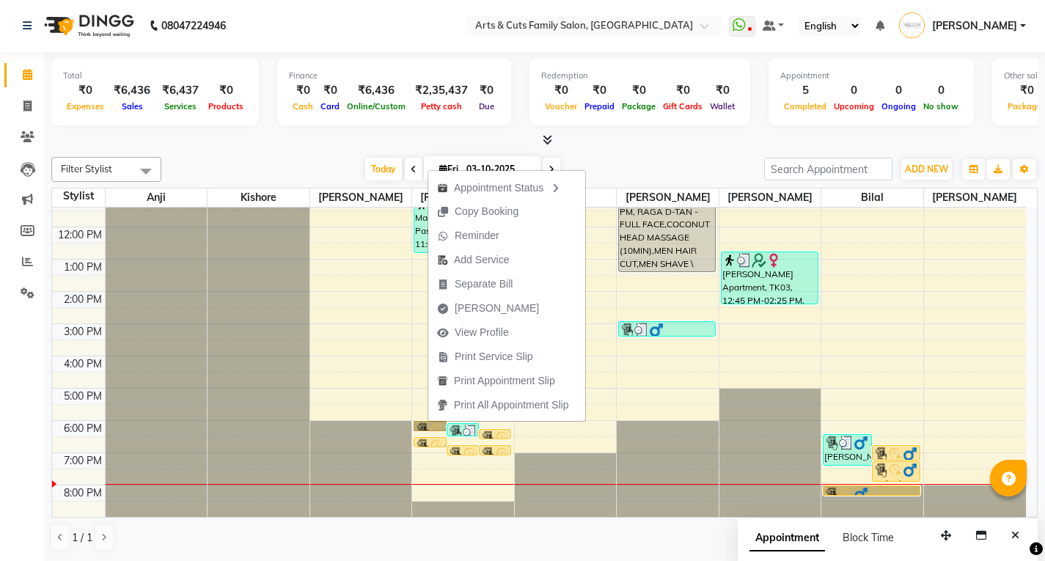
click at [362, 485] on div at bounding box center [361, 469] width 102 height 96
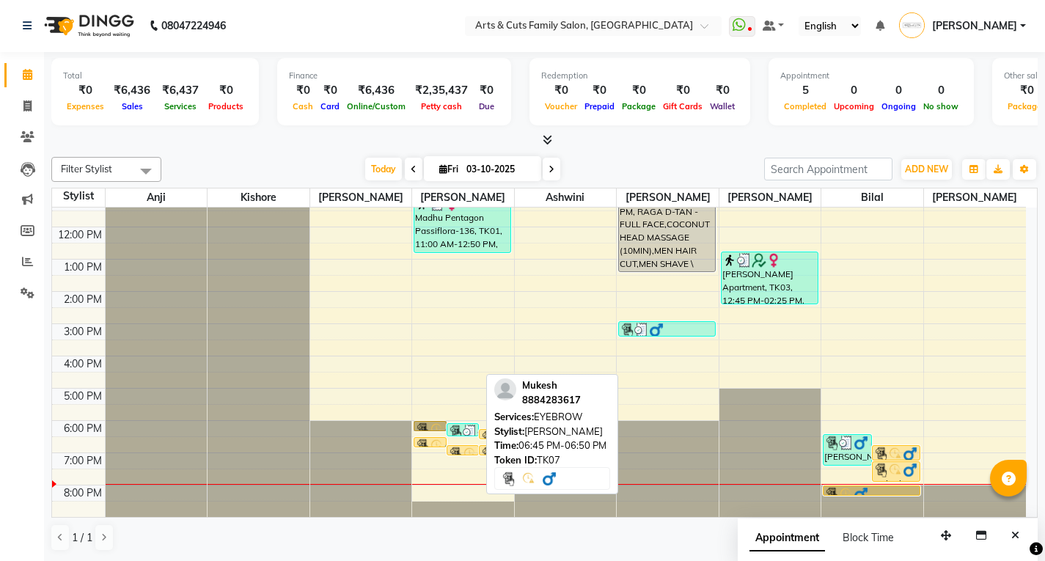
click at [462, 453] on div at bounding box center [462, 455] width 31 height 6
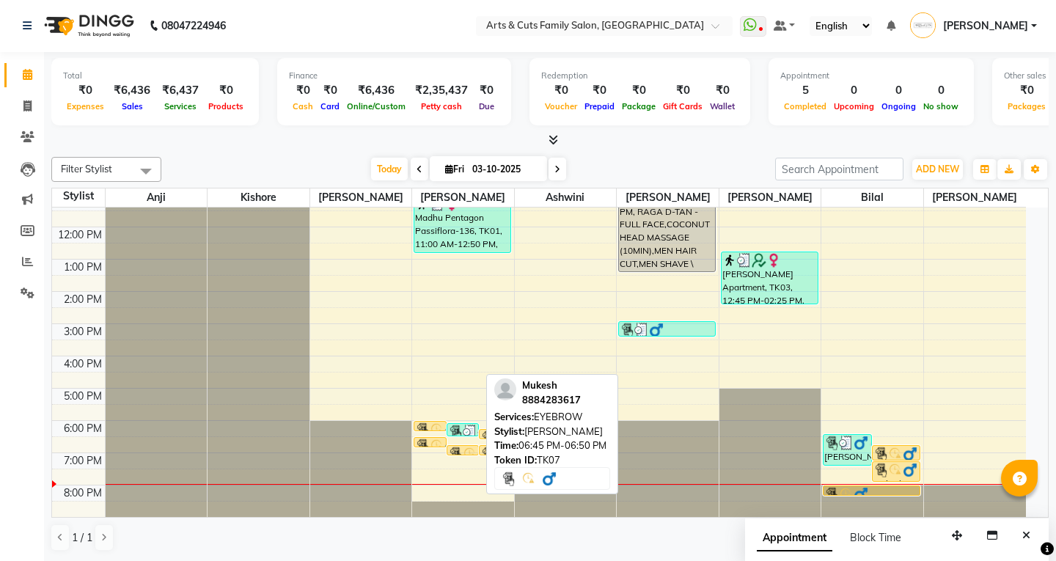
select select "1"
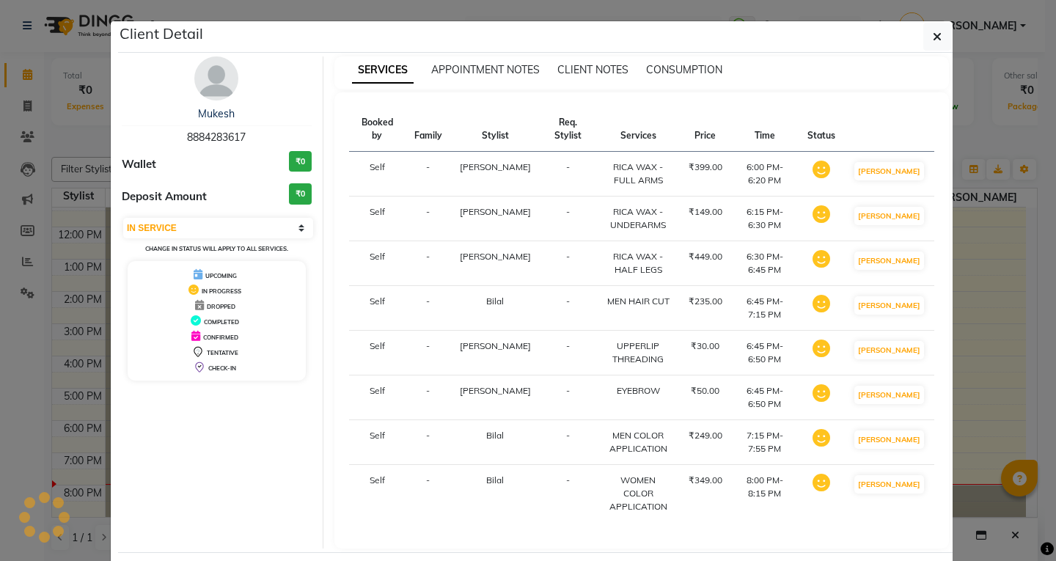
select select "service"
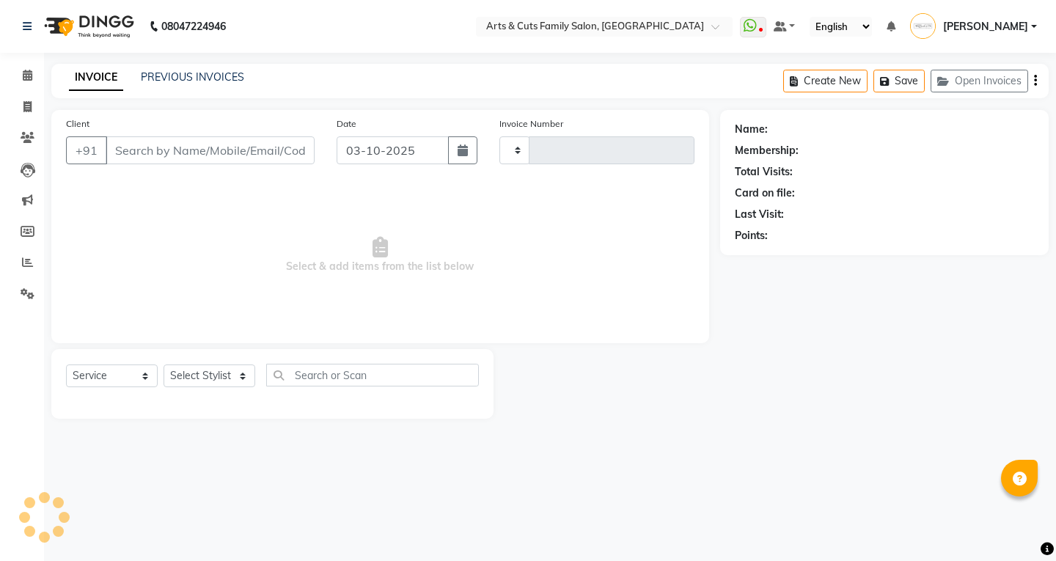
type input "3831"
select select "7513"
type input "8884283617"
select select "84494"
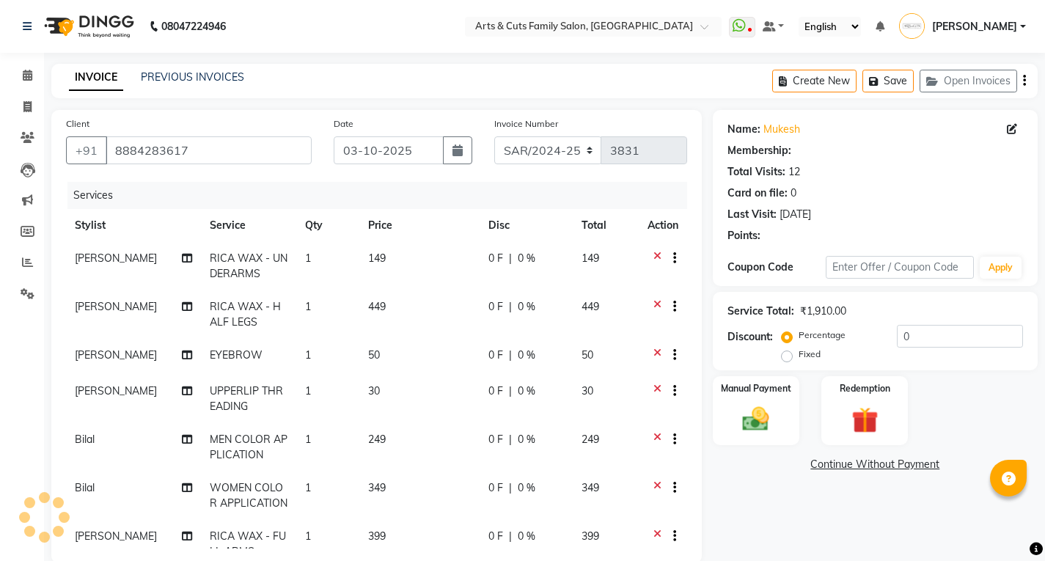
select select "1: Object"
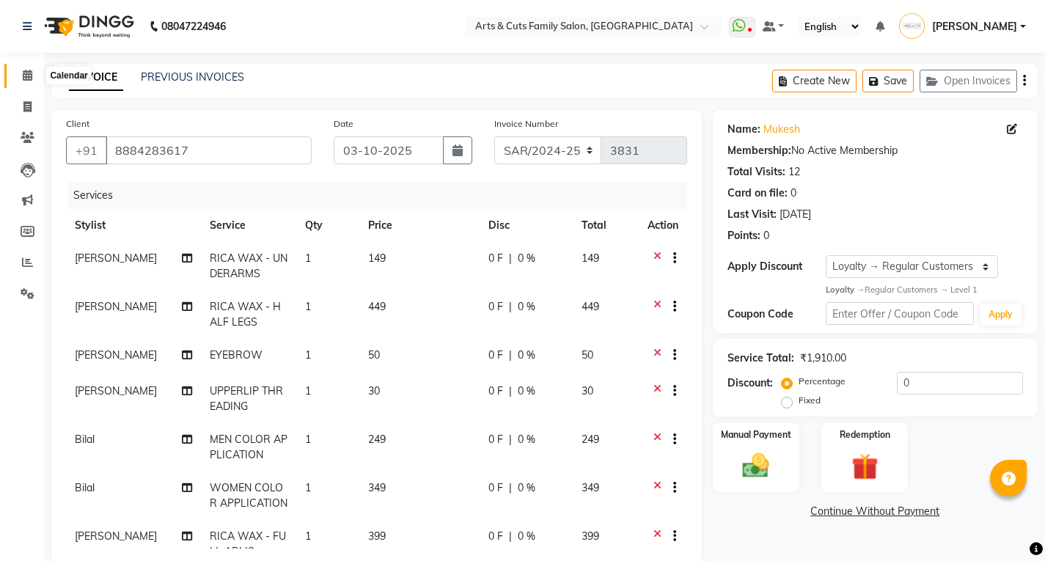
click at [23, 78] on icon at bounding box center [28, 75] width 10 height 11
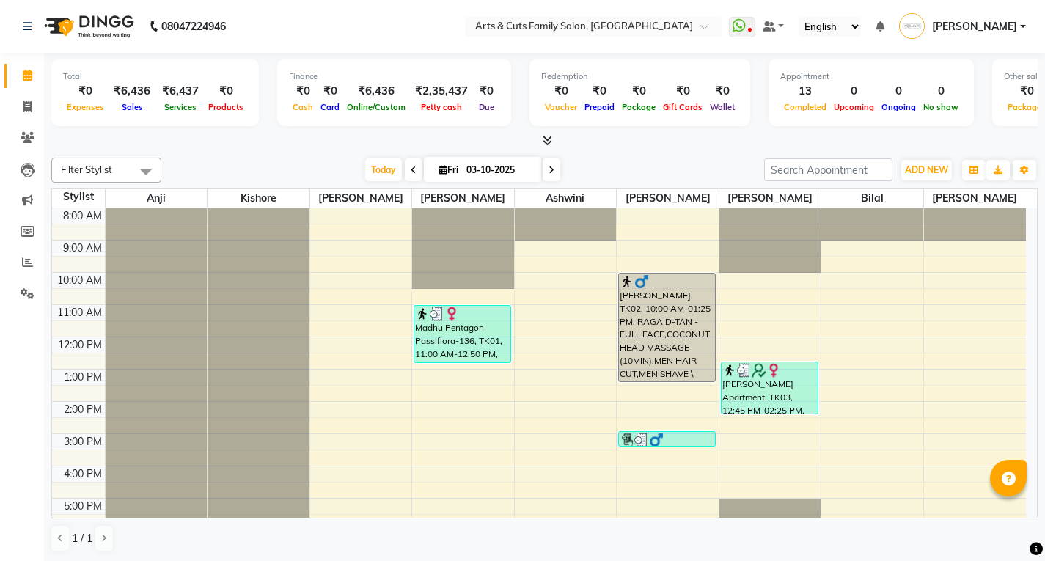
click at [545, 166] on span at bounding box center [551, 169] width 18 height 23
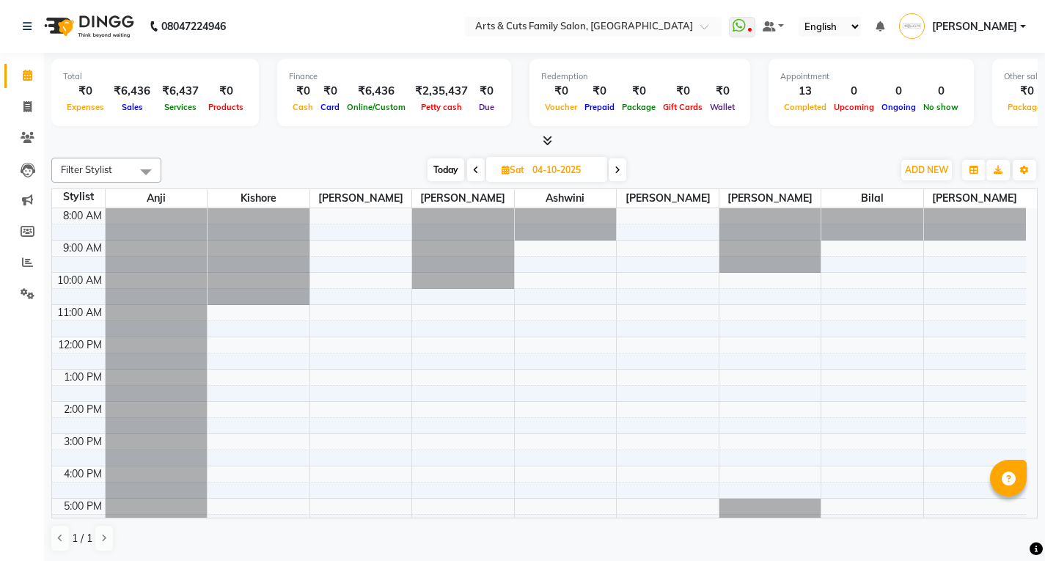
click at [620, 169] on icon at bounding box center [617, 170] width 6 height 9
click at [469, 161] on span at bounding box center [475, 169] width 18 height 23
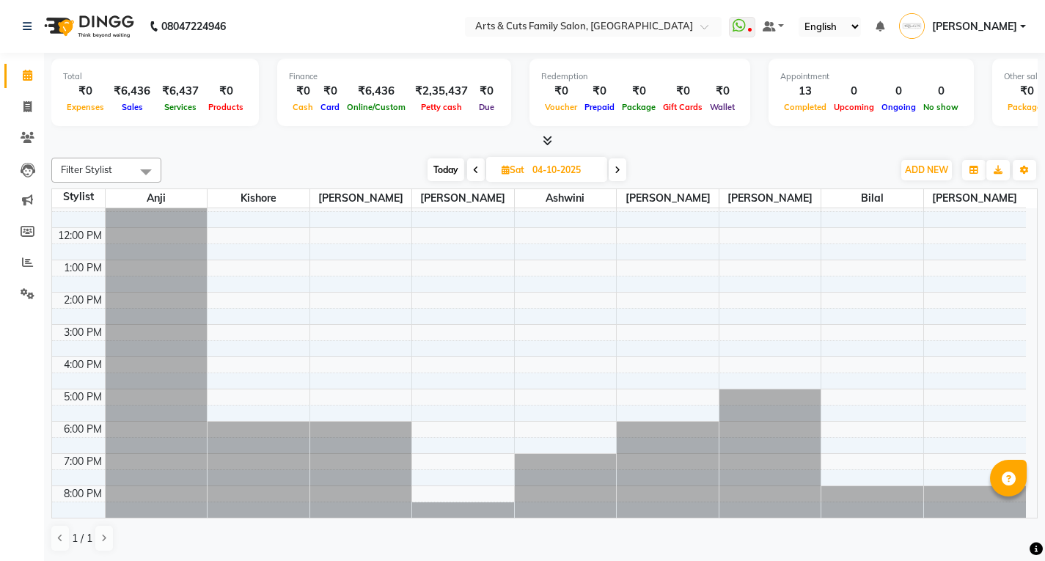
click at [468, 172] on span at bounding box center [476, 169] width 18 height 23
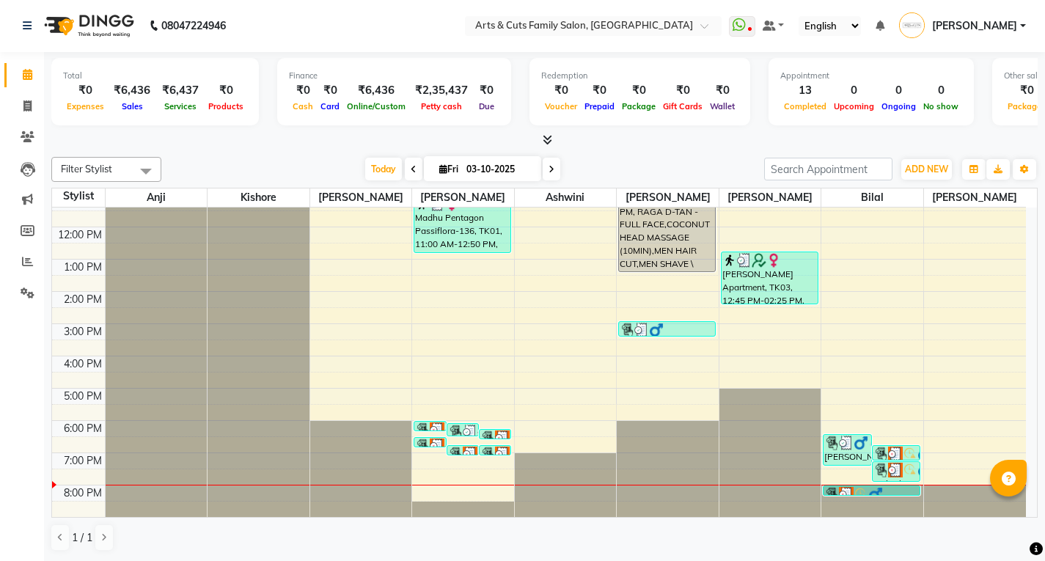
scroll to position [0, 0]
click at [405, 161] on span at bounding box center [414, 169] width 18 height 23
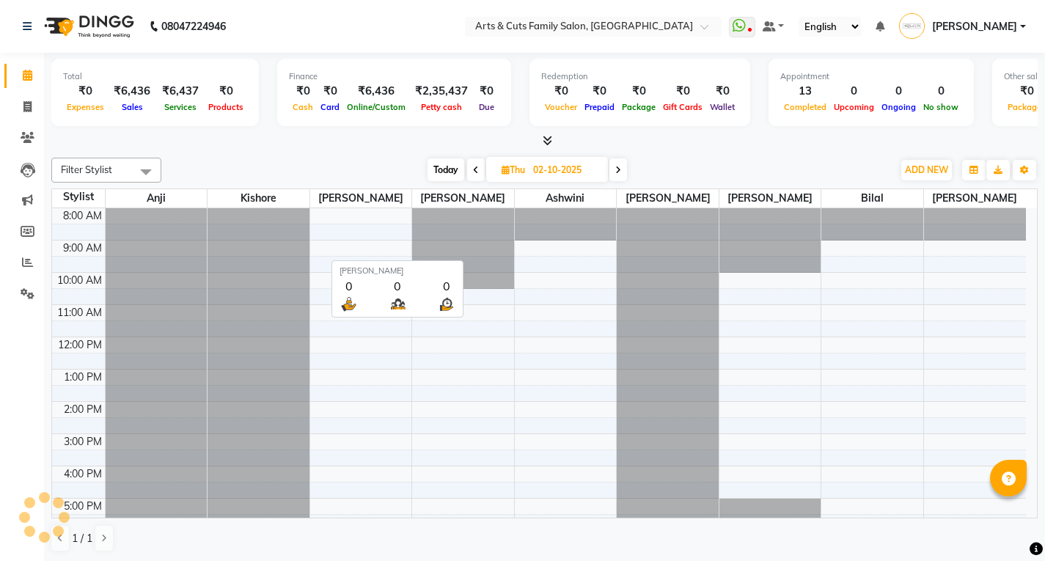
scroll to position [109, 0]
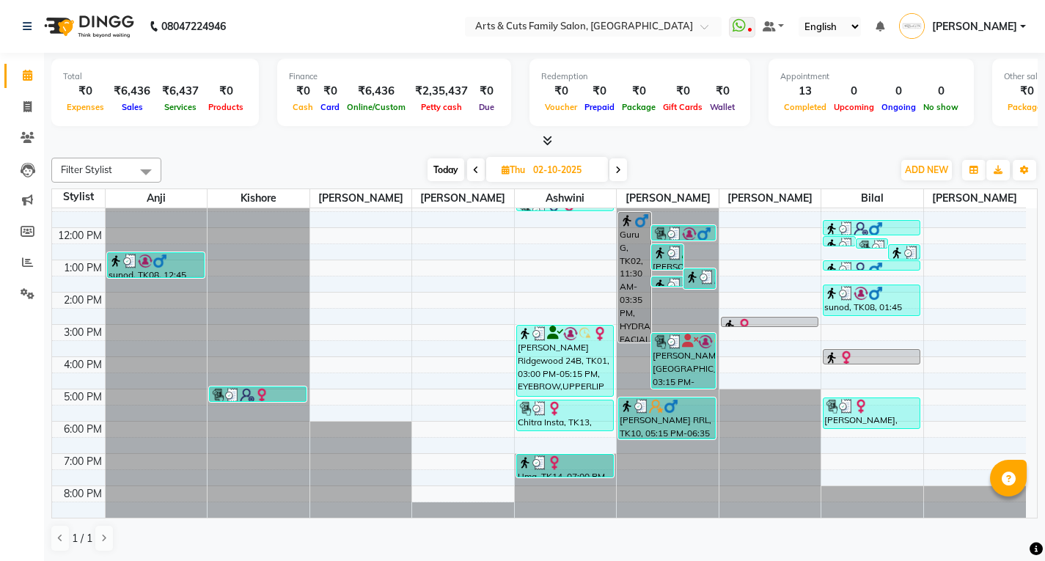
click at [623, 166] on span at bounding box center [618, 169] width 18 height 23
type input "03-10-2025"
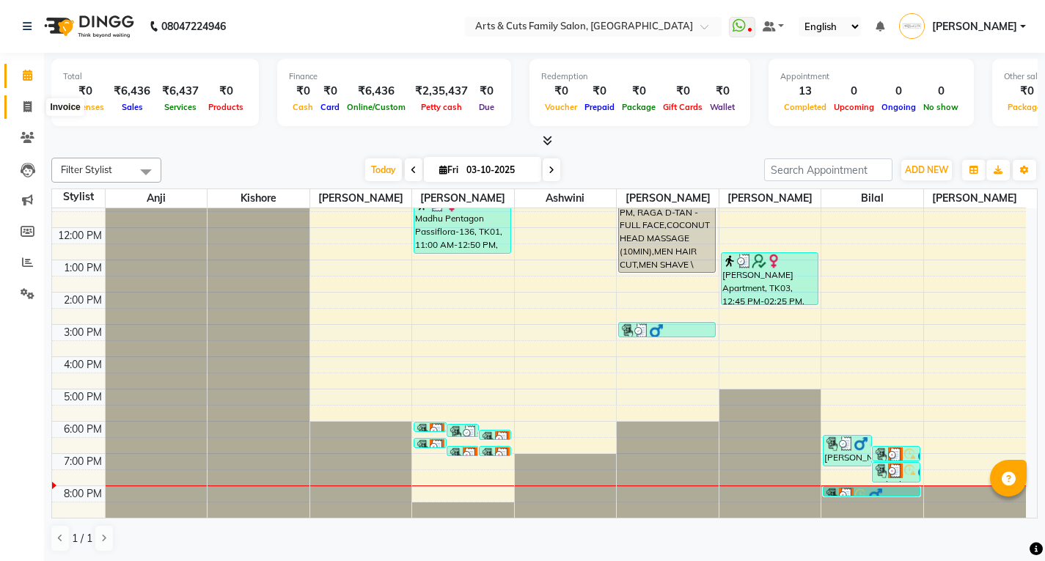
click at [27, 106] on icon at bounding box center [27, 106] width 8 height 11
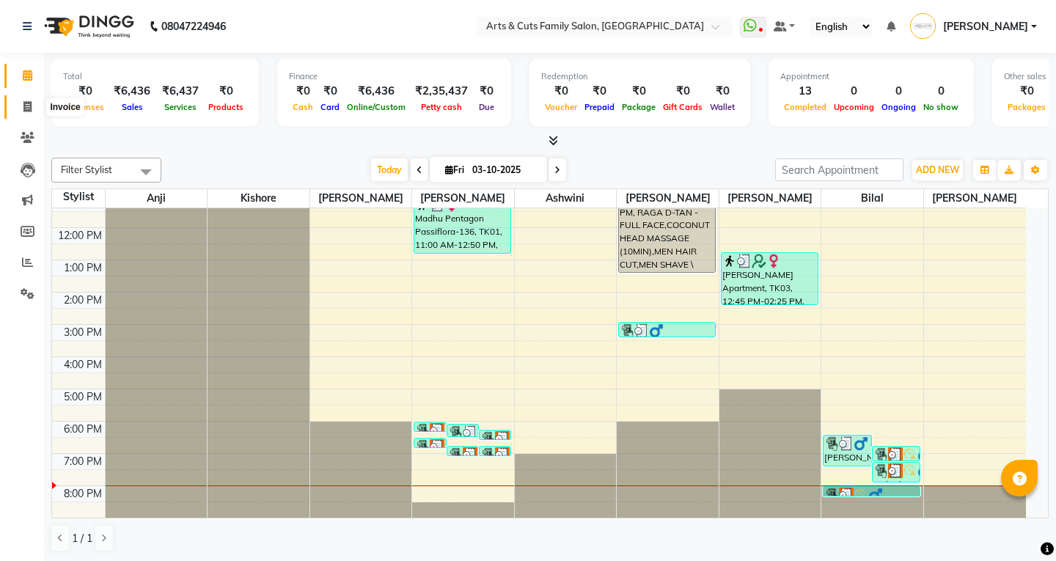
select select "service"
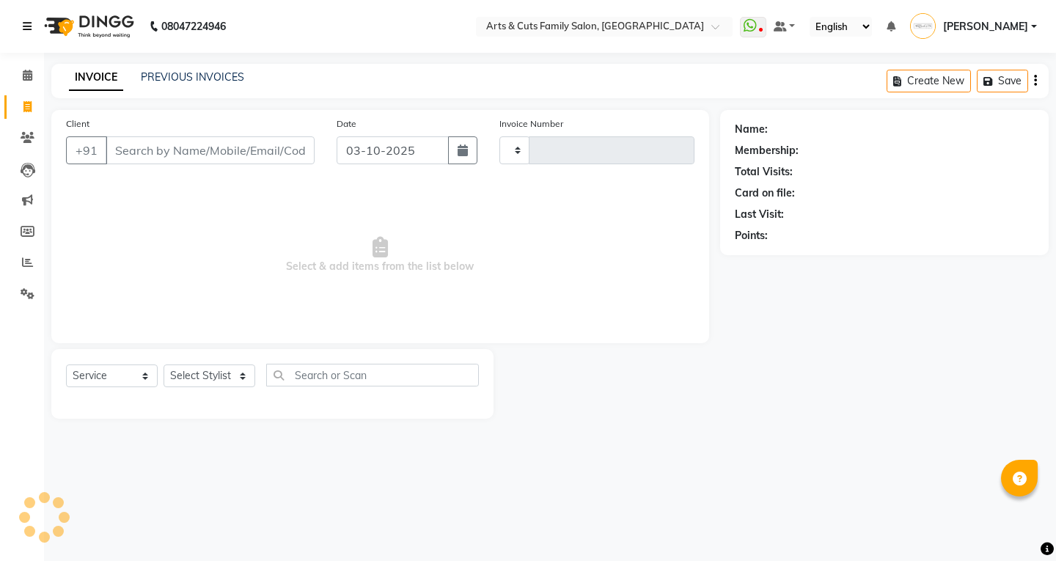
type input "3831"
select select "7513"
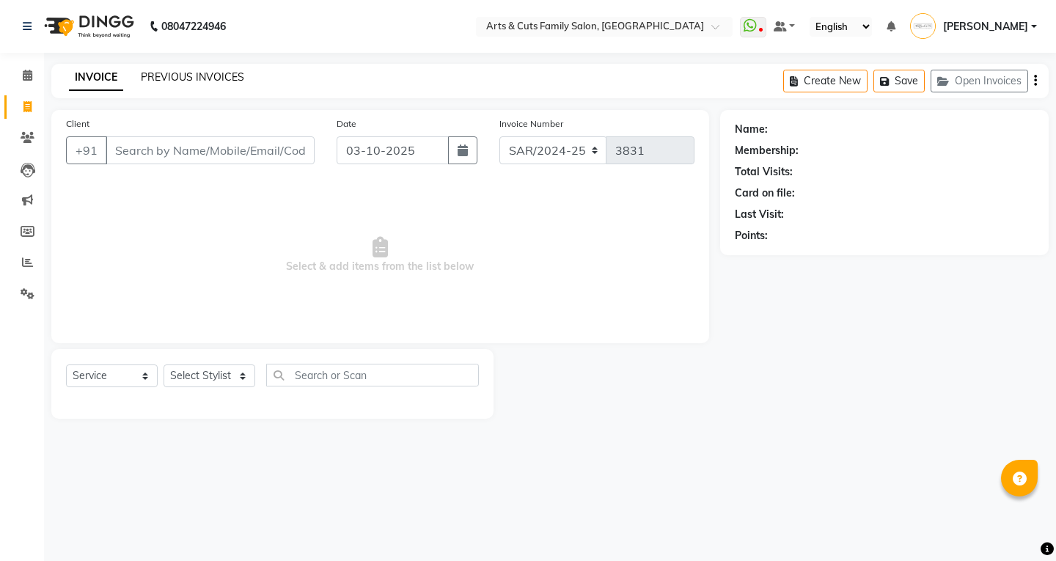
click at [202, 80] on link "PREVIOUS INVOICES" at bounding box center [192, 76] width 103 height 13
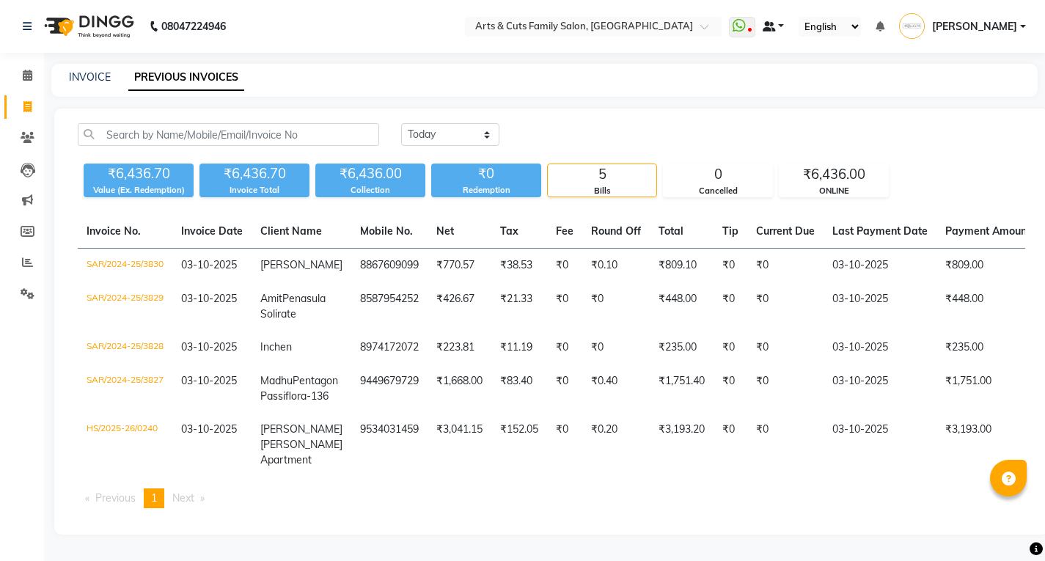
click at [776, 23] on span at bounding box center [768, 26] width 13 height 10
click at [597, 141] on div "Today Yesterday Custom Range" at bounding box center [713, 134] width 624 height 23
click at [428, 143] on select "Today Yesterday Custom Range" at bounding box center [450, 134] width 98 height 23
select select "range"
click at [401, 123] on select "Today Yesterday Custom Range" at bounding box center [450, 134] width 98 height 23
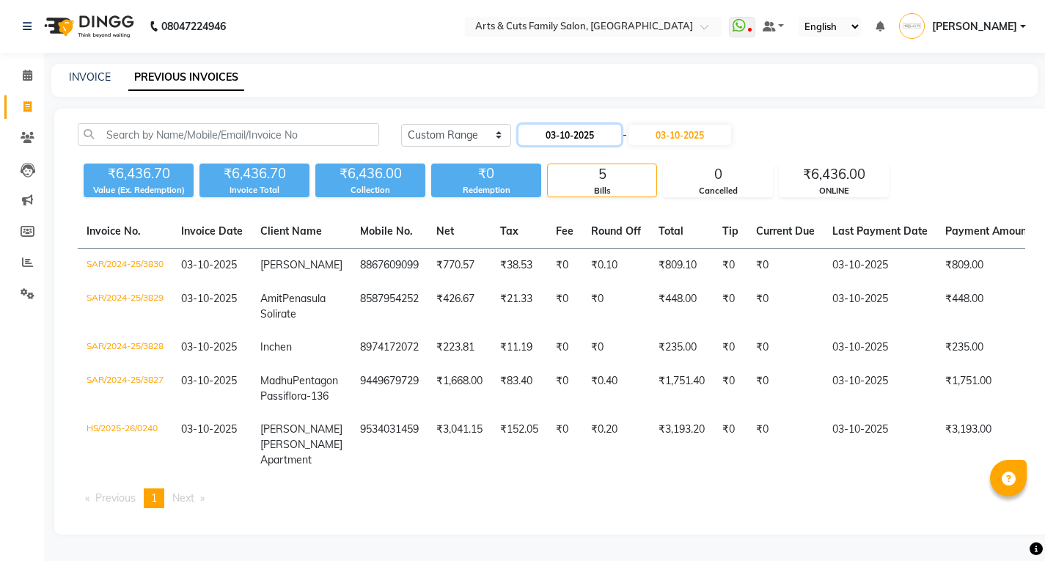
click at [572, 144] on input "03-10-2025" at bounding box center [569, 135] width 103 height 21
select select "10"
select select "2025"
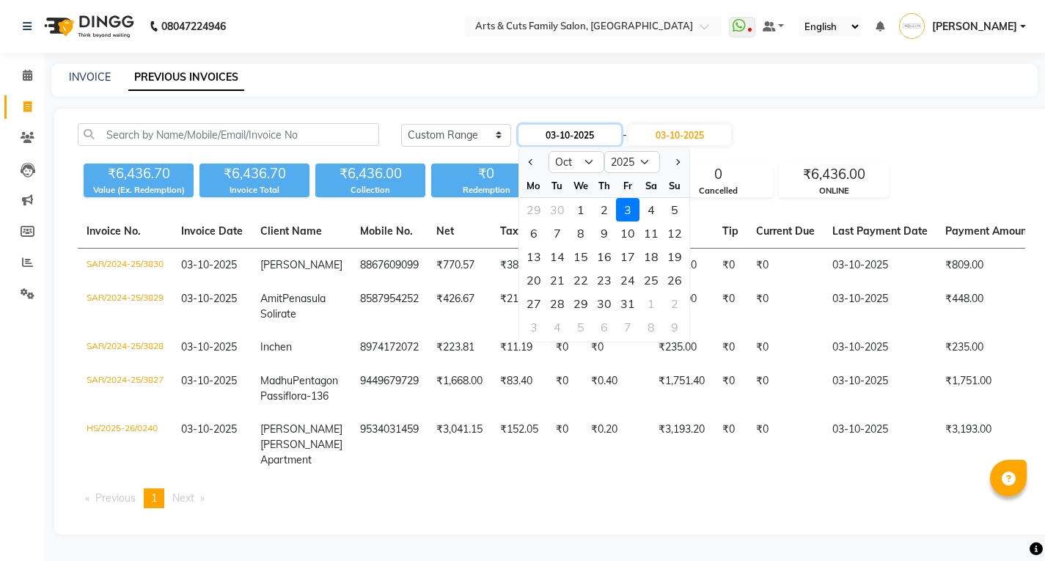
click at [568, 133] on input "03-10-2025" at bounding box center [569, 135] width 103 height 21
click at [531, 169] on button "Previous month" at bounding box center [531, 161] width 12 height 23
select select "9"
click at [654, 261] on div "20" at bounding box center [650, 256] width 23 height 23
type input "[DATE]"
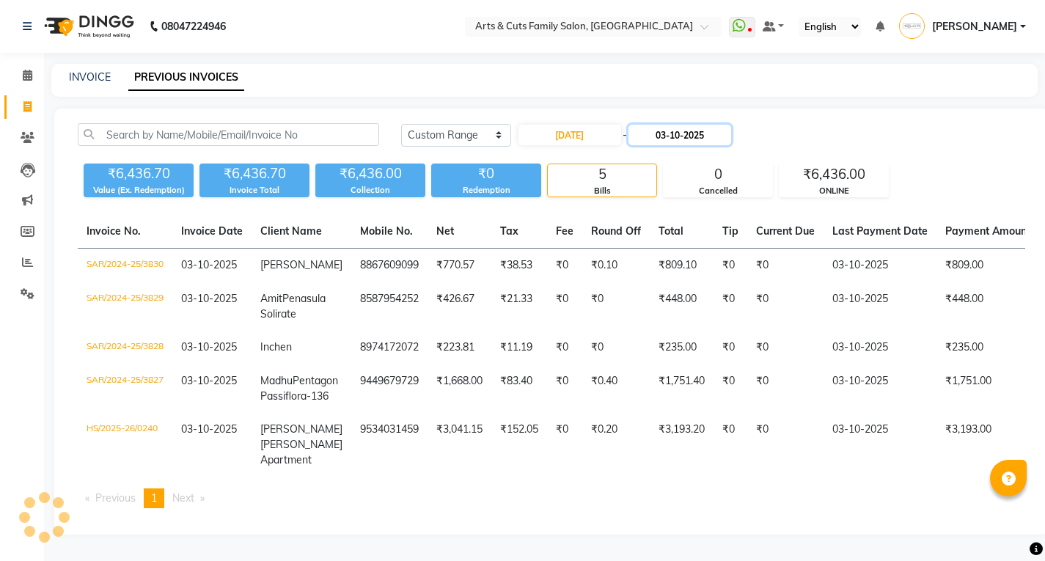
click at [682, 136] on input "03-10-2025" at bounding box center [679, 135] width 103 height 21
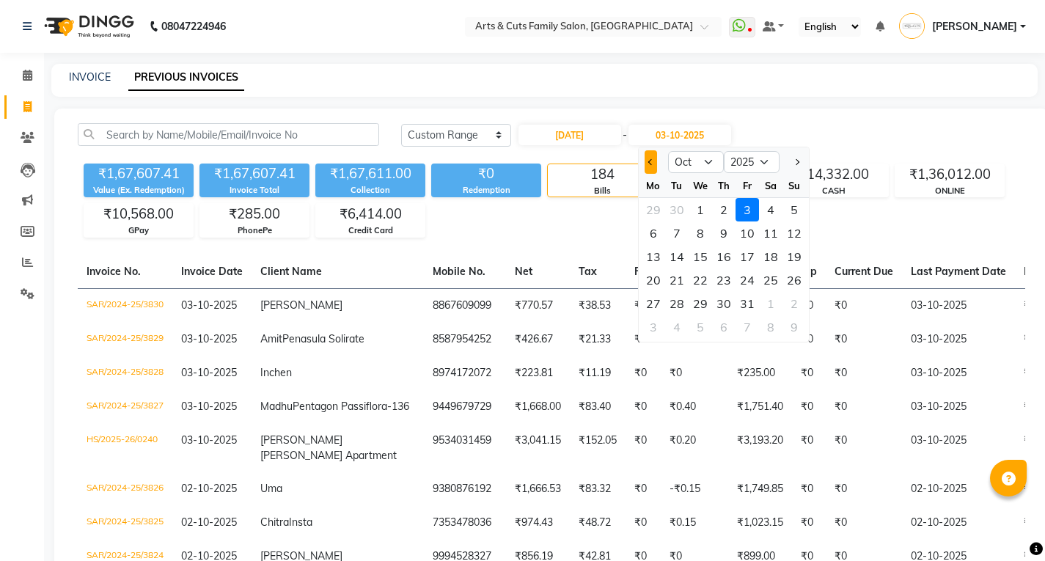
click at [647, 155] on button "Previous month" at bounding box center [650, 161] width 12 height 23
select select "9"
click at [763, 258] on div "20" at bounding box center [770, 256] width 23 height 23
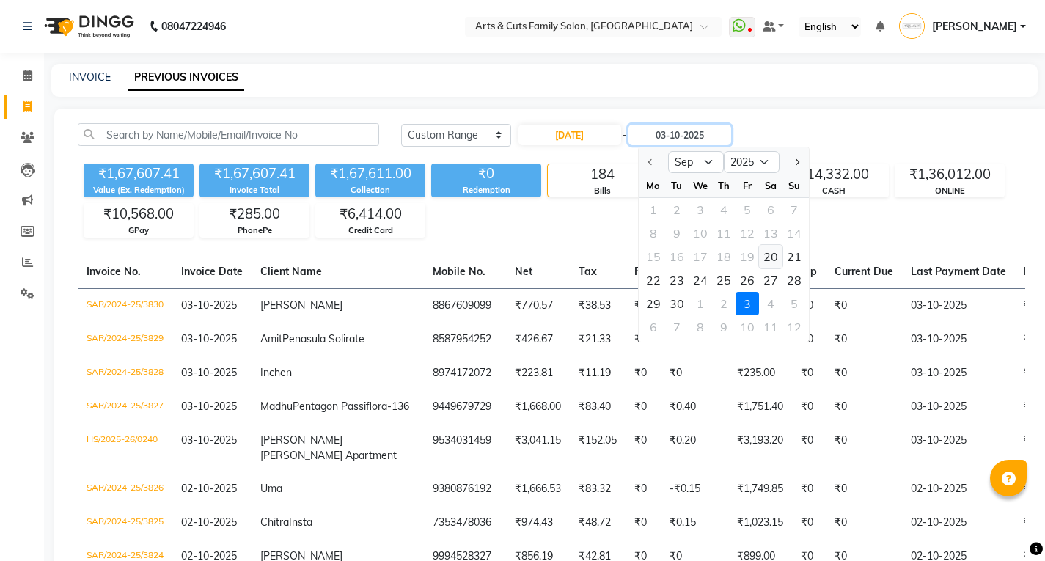
type input "[DATE]"
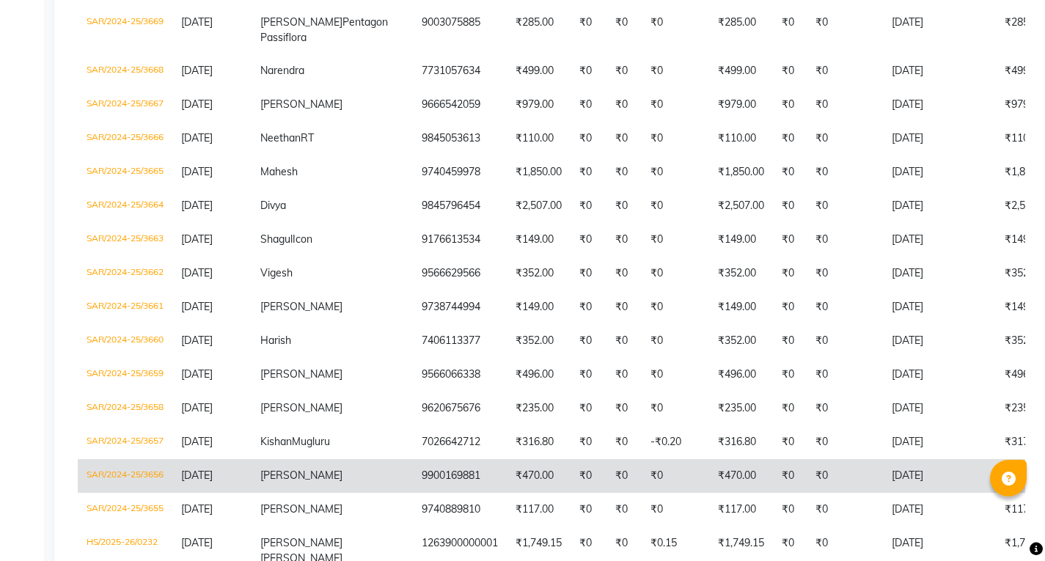
scroll to position [781, 0]
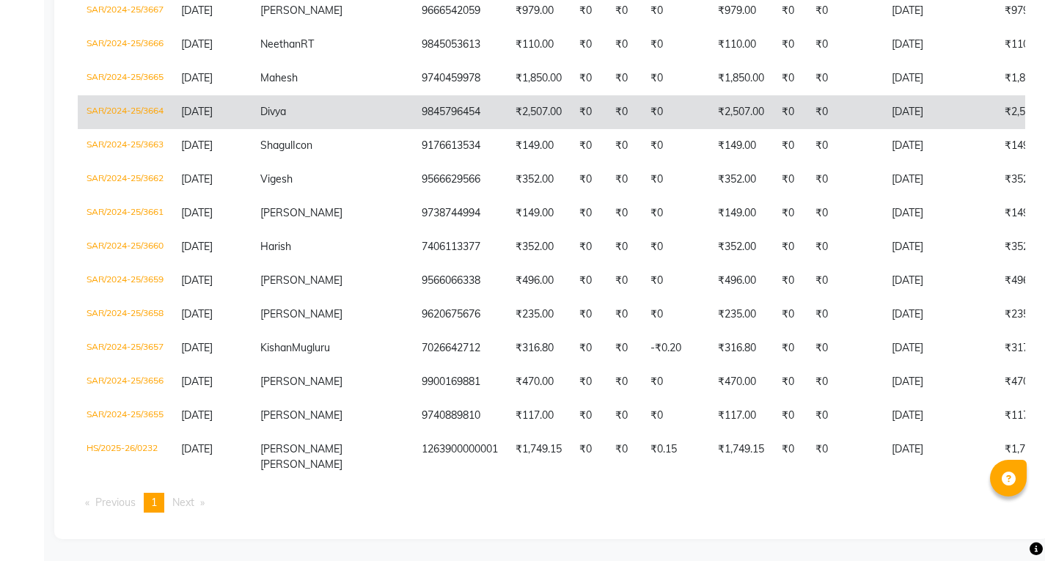
click at [272, 105] on span "Divya" at bounding box center [273, 111] width 26 height 13
click at [213, 105] on span "[DATE]" at bounding box center [197, 111] width 32 height 13
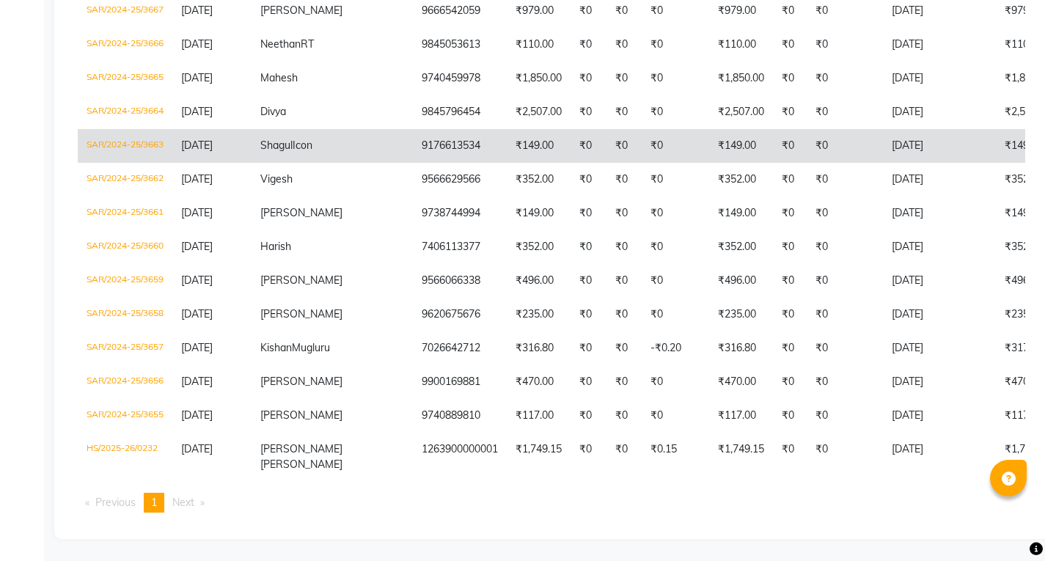
click at [286, 139] on span "Shagul" at bounding box center [276, 145] width 32 height 13
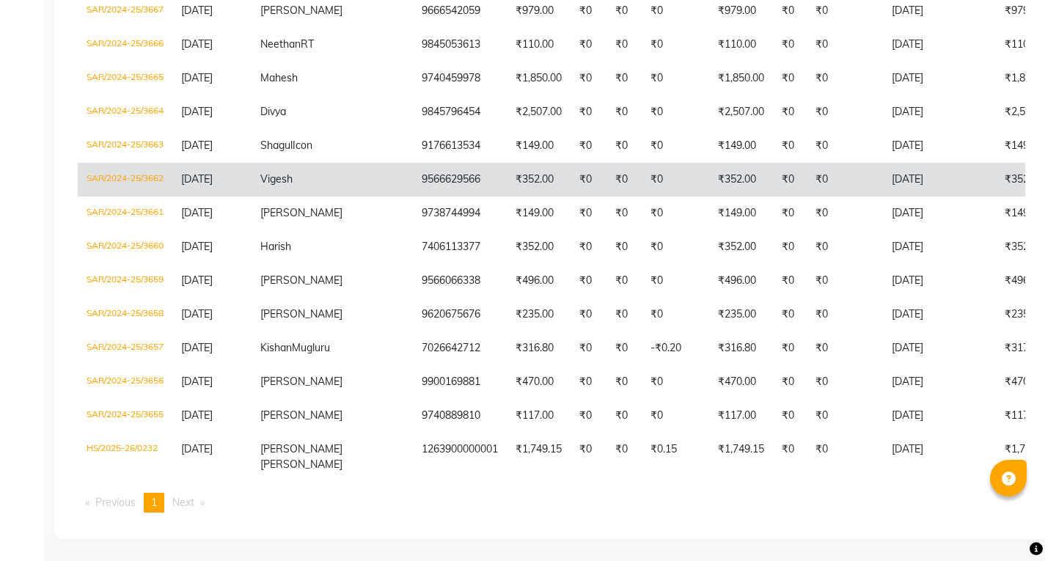
click at [279, 172] on span "Vigesh" at bounding box center [276, 178] width 32 height 13
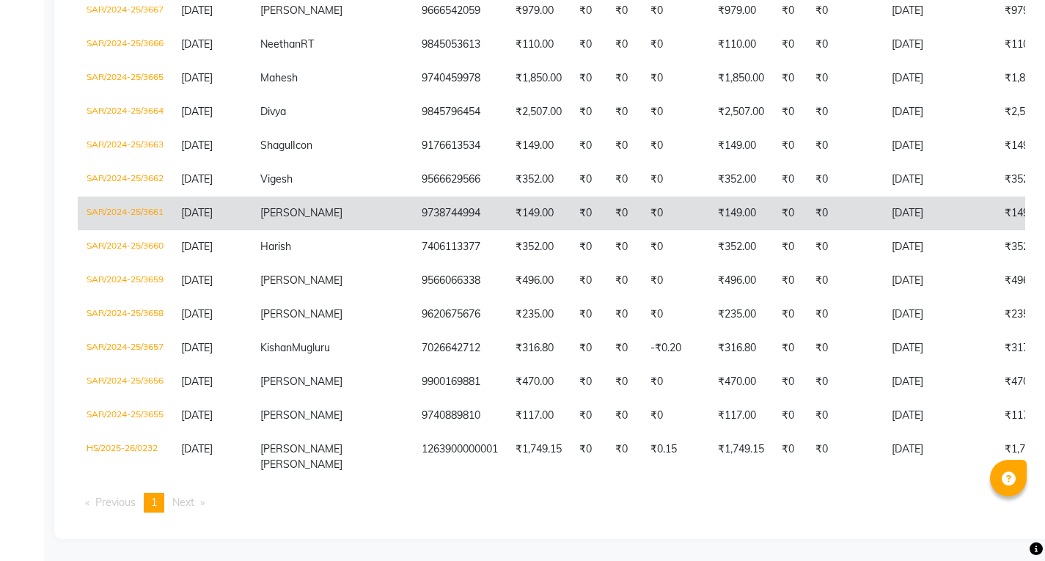
click at [213, 206] on span "[DATE]" at bounding box center [197, 212] width 32 height 13
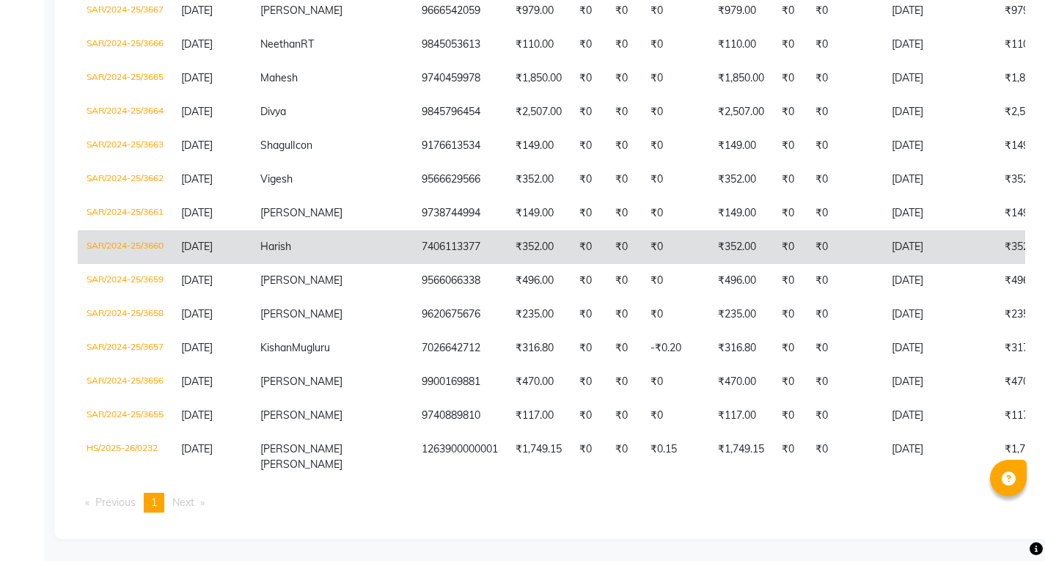
click at [213, 240] on span "[DATE]" at bounding box center [197, 246] width 32 height 13
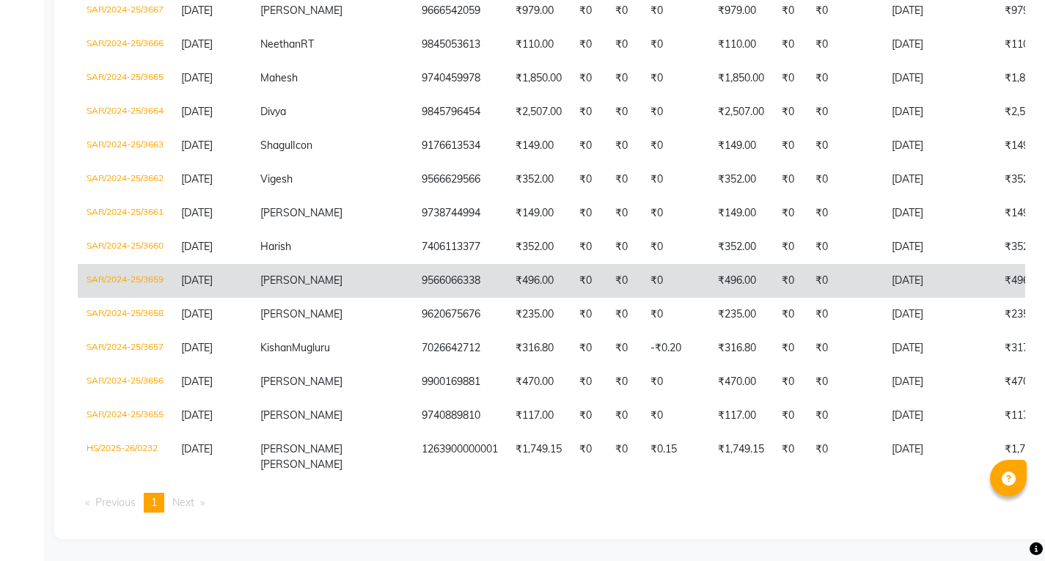
click at [212, 273] on span "[DATE]" at bounding box center [197, 279] width 32 height 13
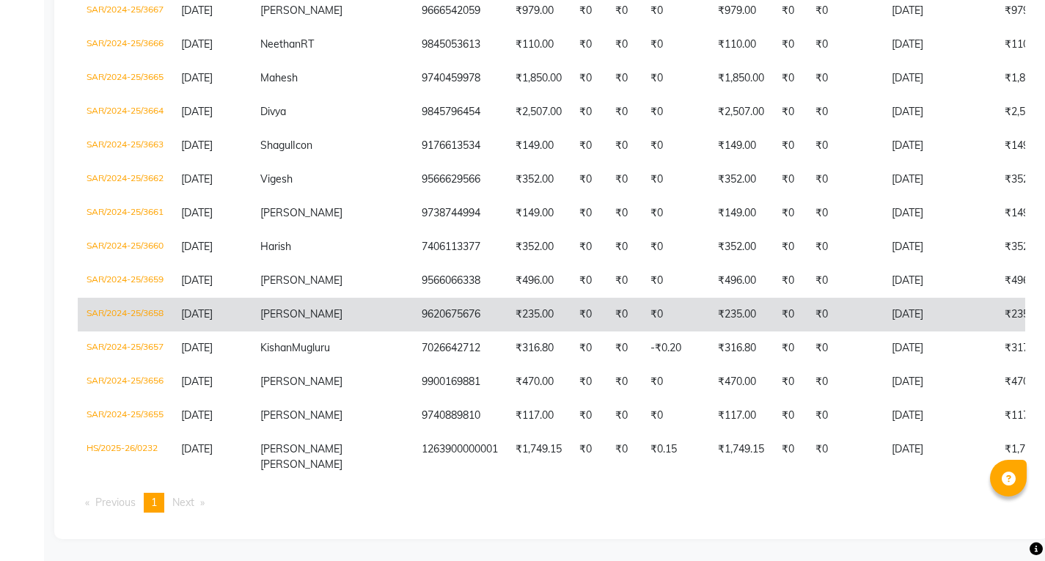
click at [213, 307] on span "[DATE]" at bounding box center [197, 313] width 32 height 13
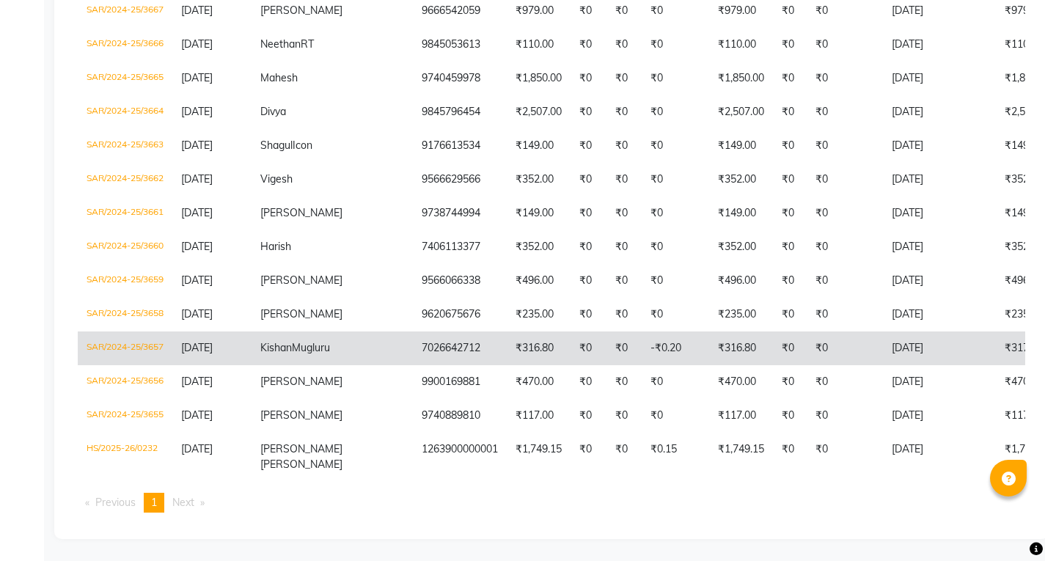
click at [259, 331] on td "Kishan Mugluru" at bounding box center [331, 348] width 161 height 34
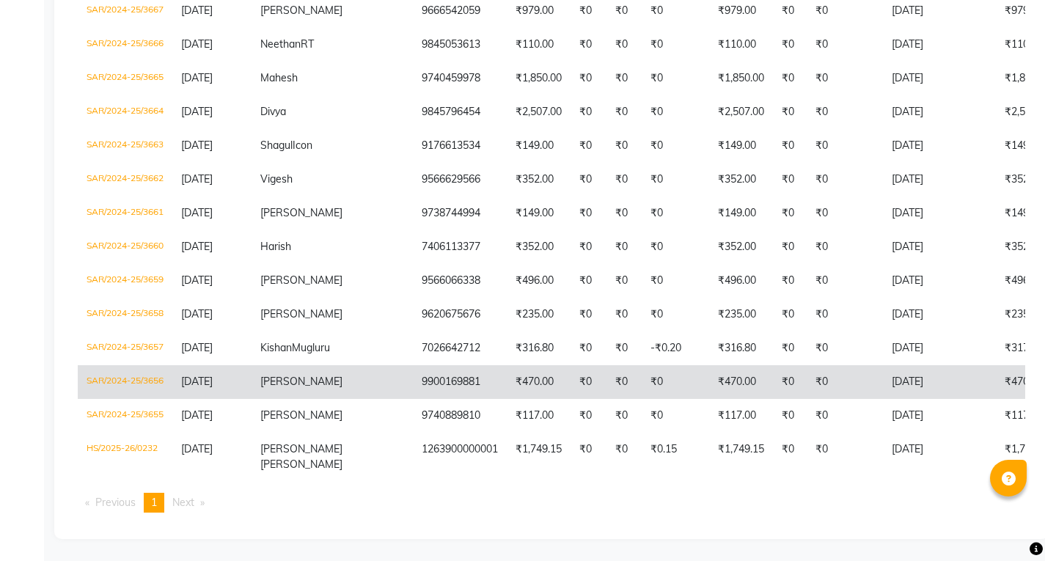
click at [209, 377] on td "[DATE]" at bounding box center [211, 382] width 79 height 34
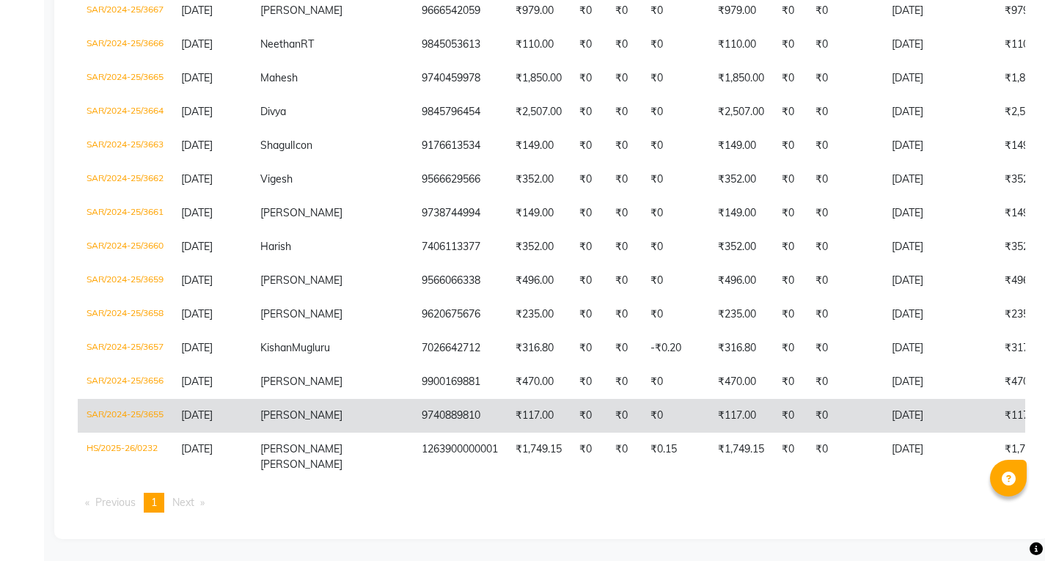
click at [213, 408] on span "[DATE]" at bounding box center [197, 414] width 32 height 13
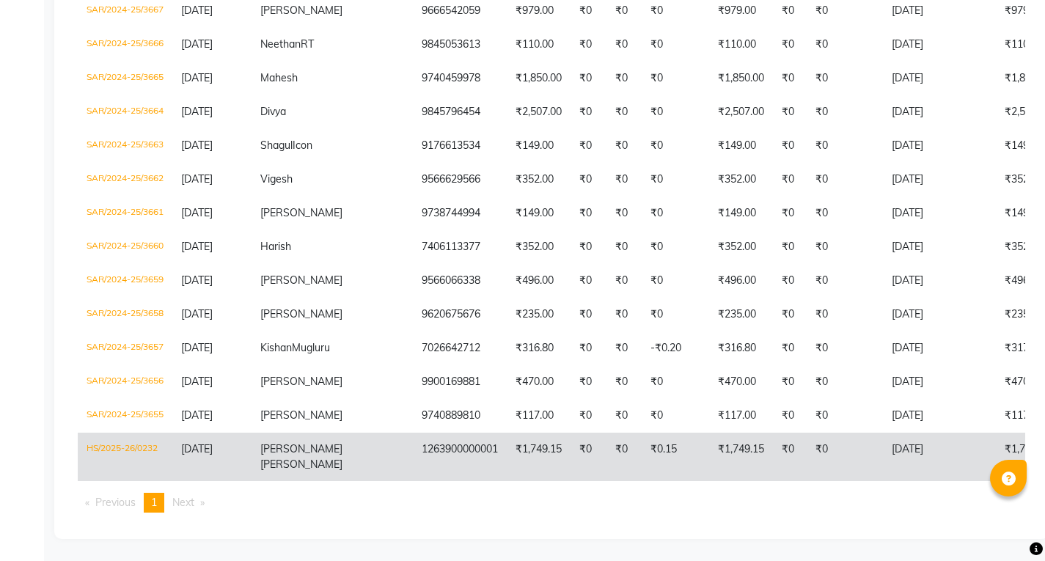
click at [200, 442] on span "[DATE]" at bounding box center [197, 448] width 32 height 13
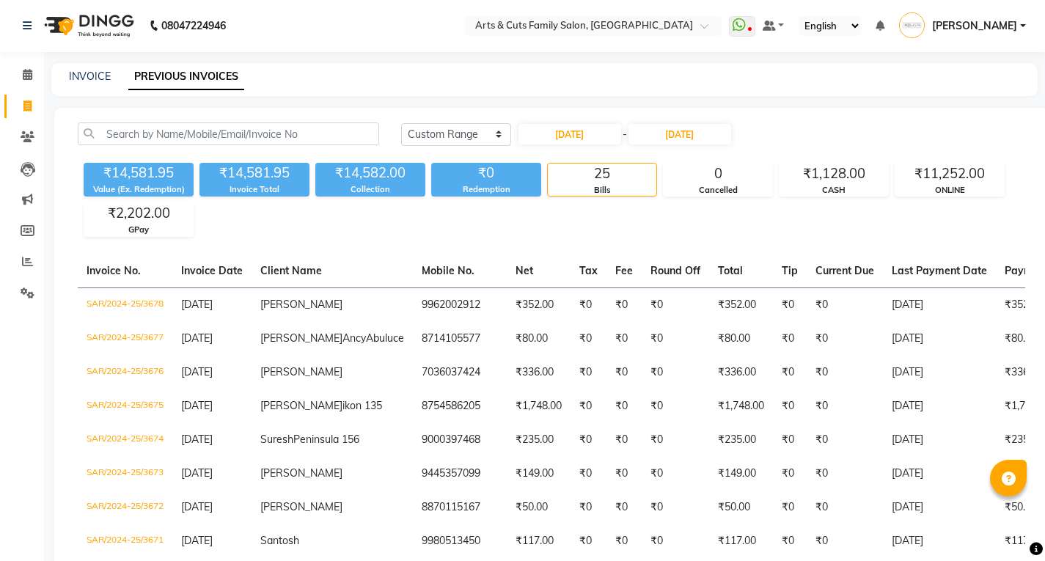
scroll to position [0, 0]
click at [25, 75] on icon at bounding box center [28, 75] width 10 height 11
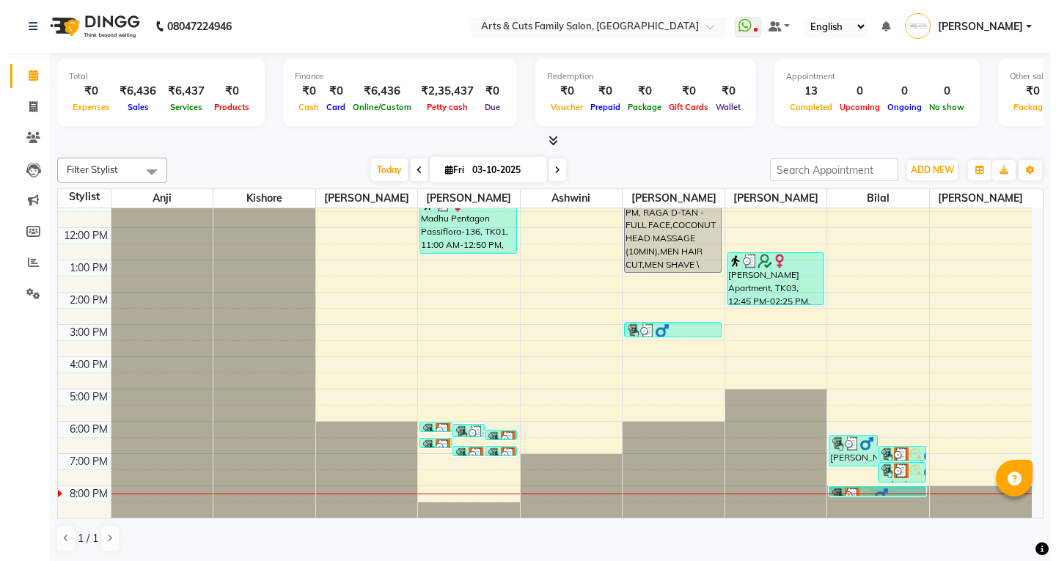
scroll to position [1, 0]
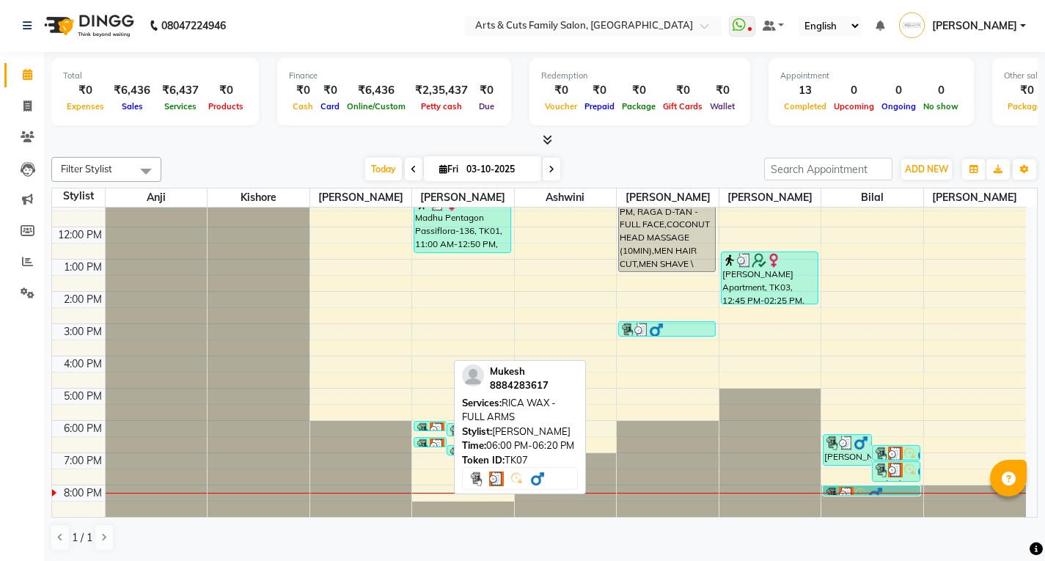
click at [427, 428] on img at bounding box center [422, 429] width 15 height 15
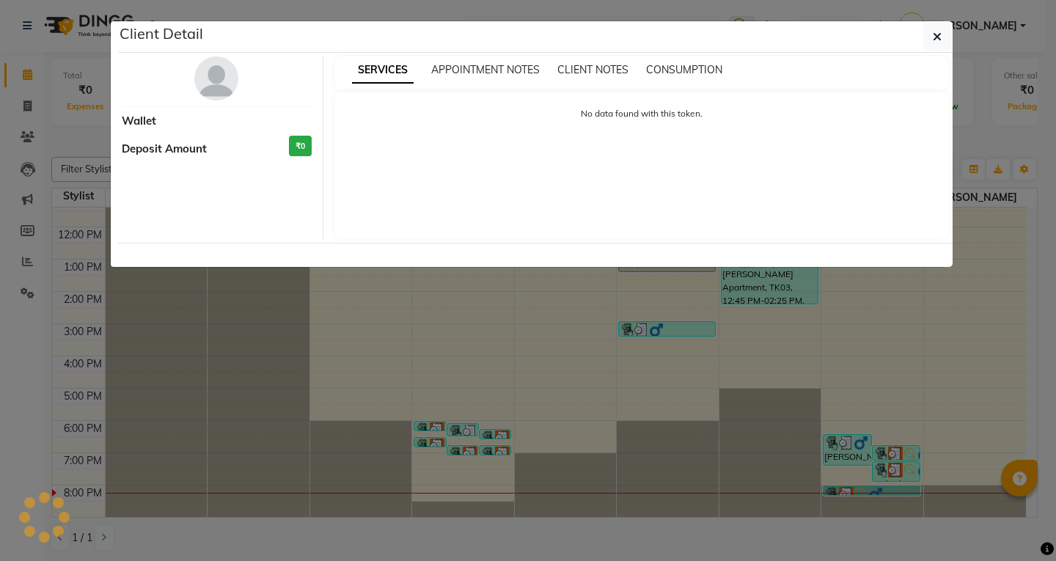
select select "3"
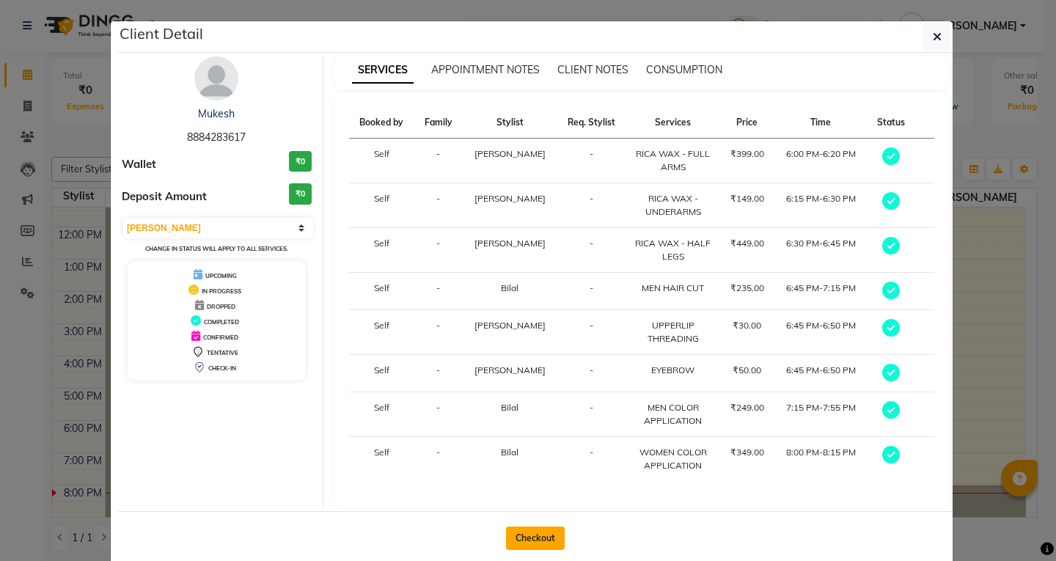
click at [541, 542] on button "Checkout" at bounding box center [535, 537] width 59 height 23
select select "service"
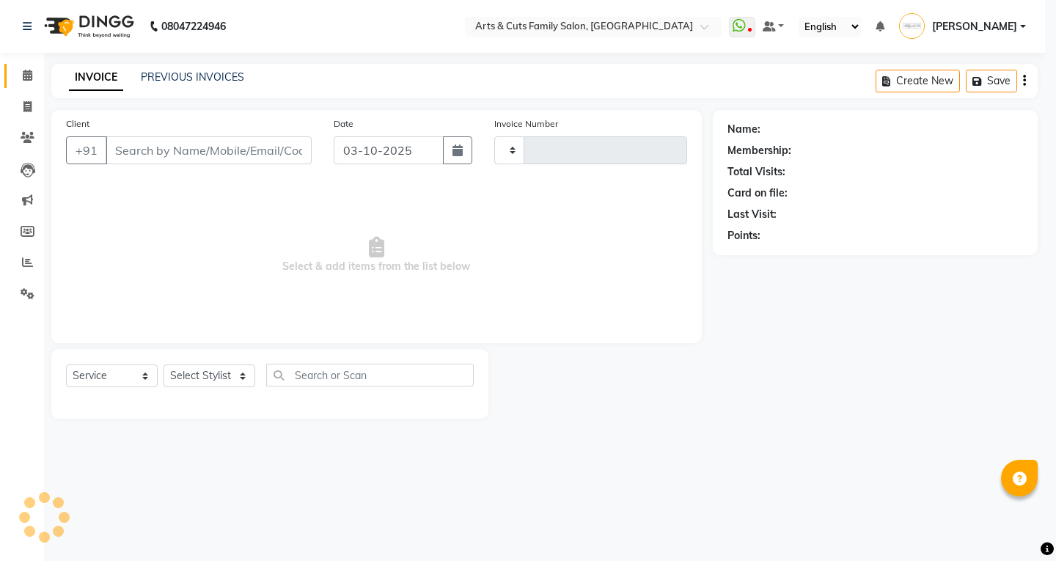
type input "3831"
select select "7513"
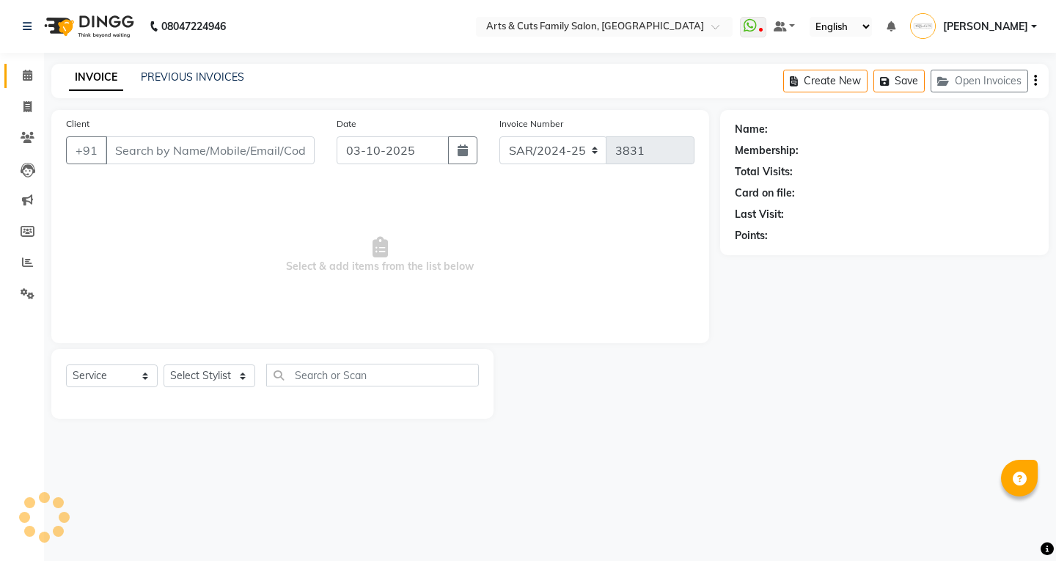
type input "8884283617"
select select "84494"
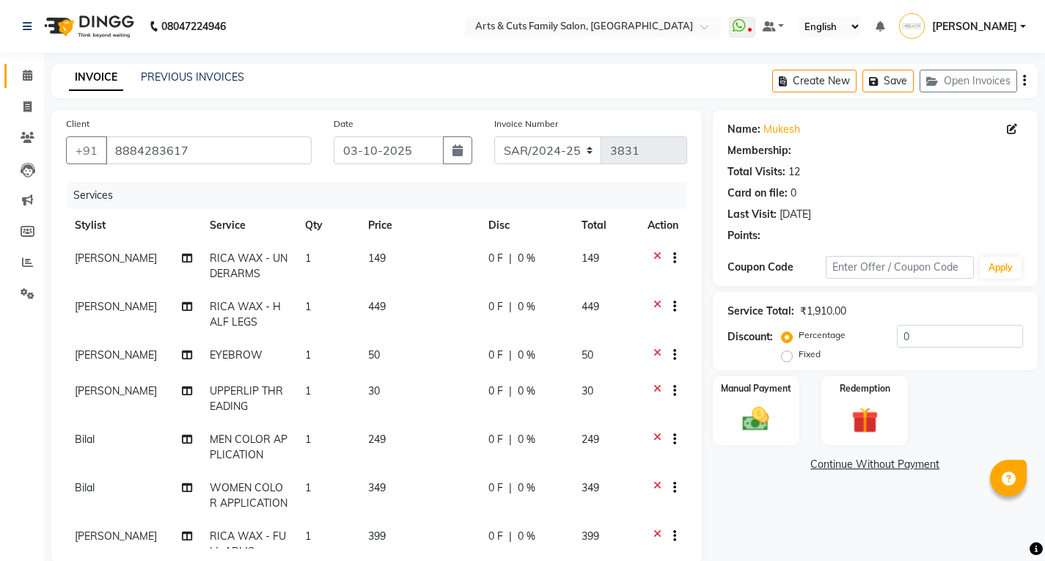
select select "1: Object"
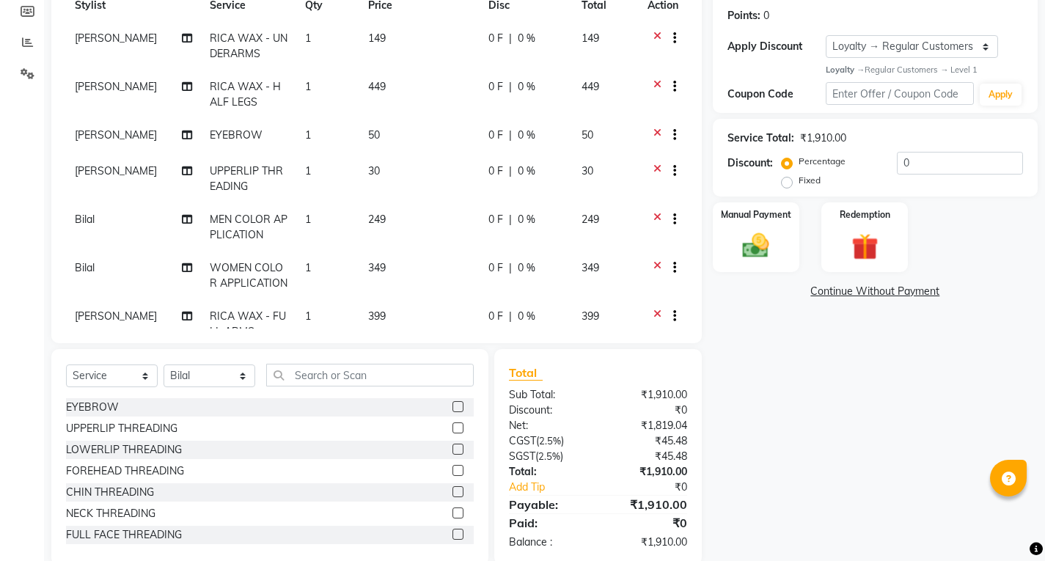
click at [653, 218] on icon at bounding box center [657, 221] width 8 height 18
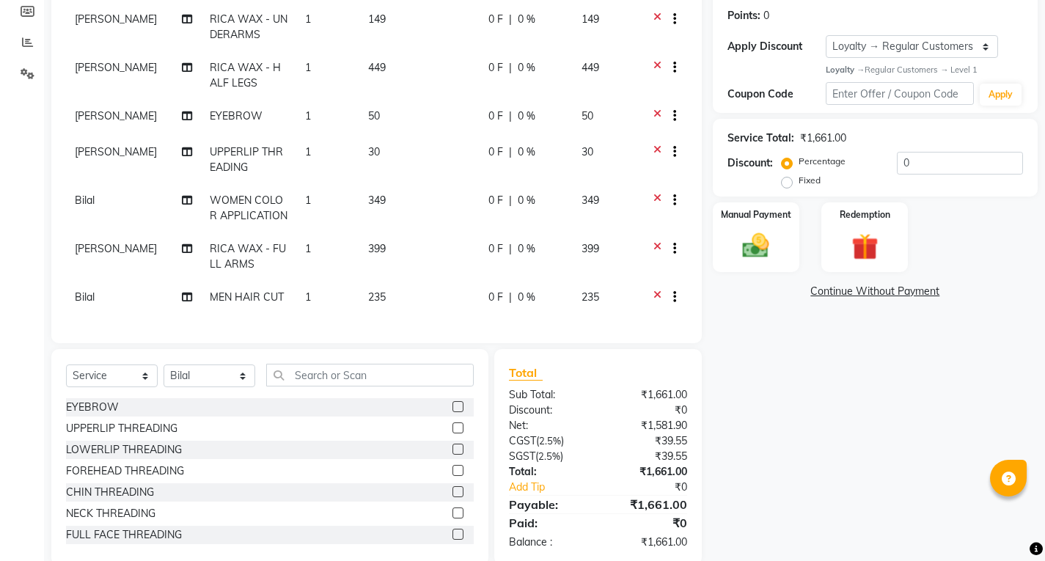
scroll to position [246, 0]
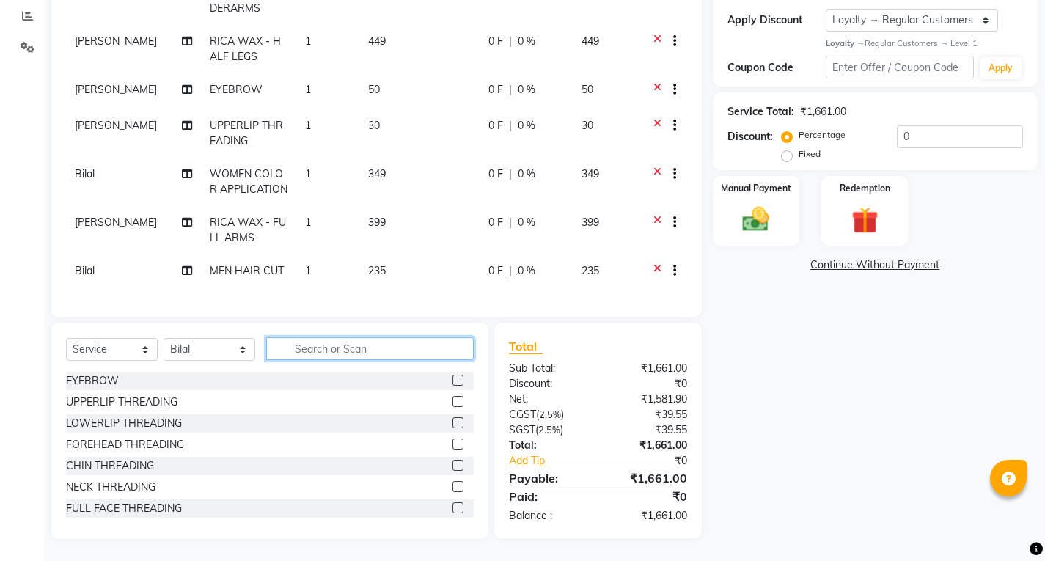
click at [317, 350] on input "text" at bounding box center [369, 348] width 207 height 23
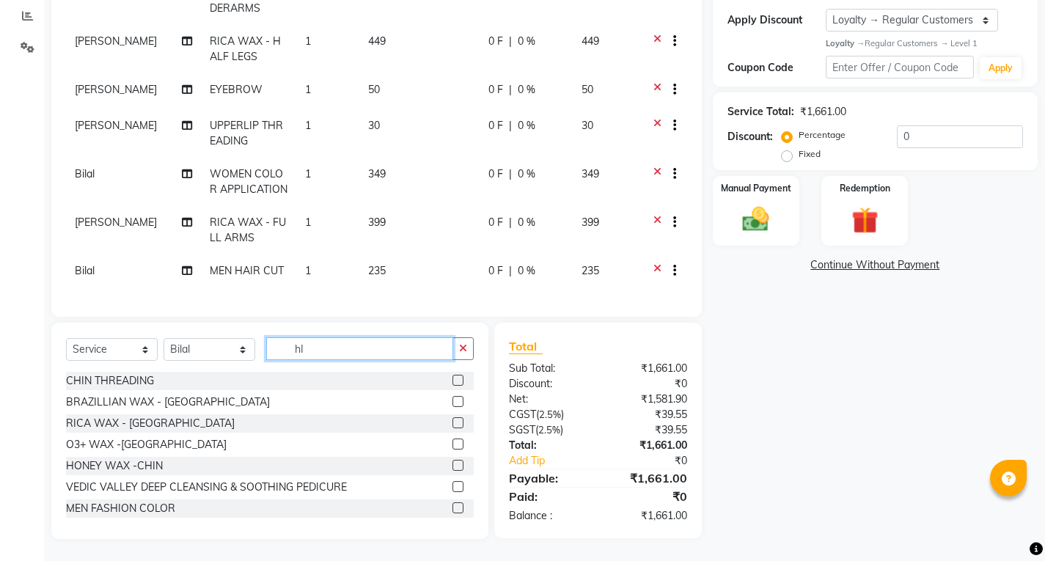
type input "h"
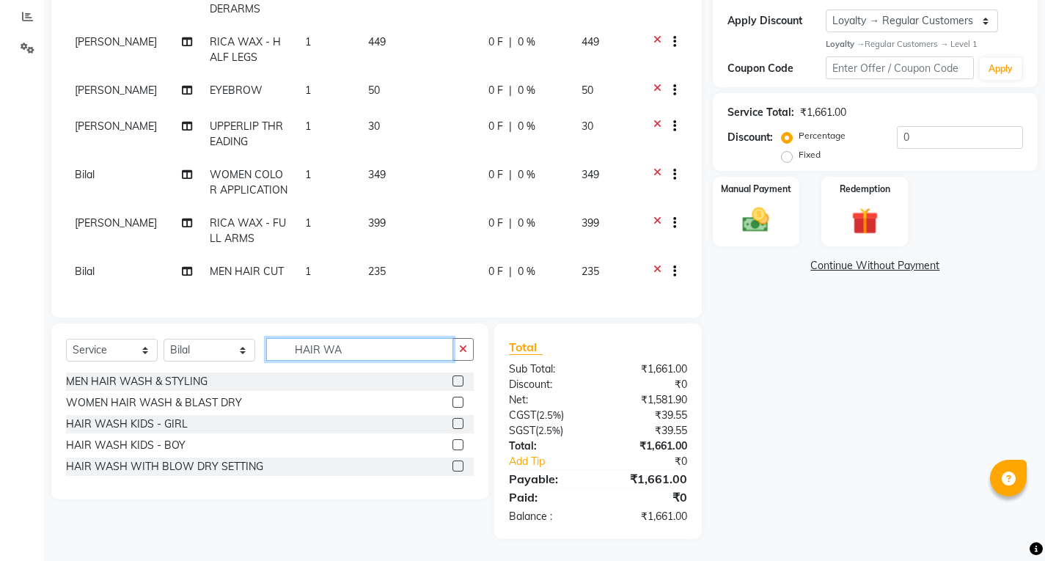
scroll to position [246, 0]
type input "HAIR WAS"
click at [460, 403] on label at bounding box center [457, 402] width 11 height 11
click at [460, 403] on input "checkbox" at bounding box center [457, 403] width 10 height 10
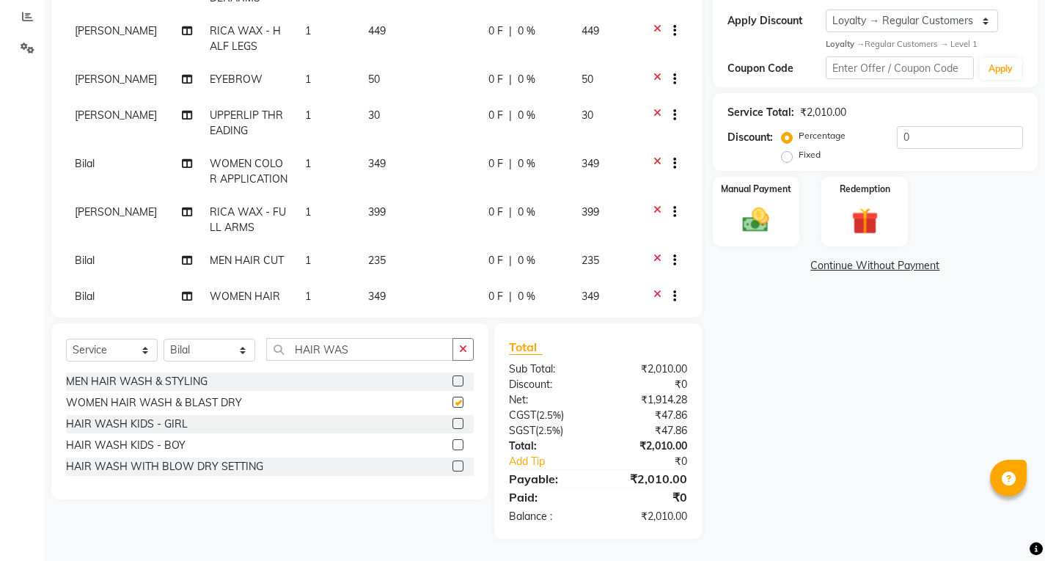
checkbox input "false"
click at [309, 354] on input "HAIR WAS" at bounding box center [359, 349] width 187 height 23
type input "WAS"
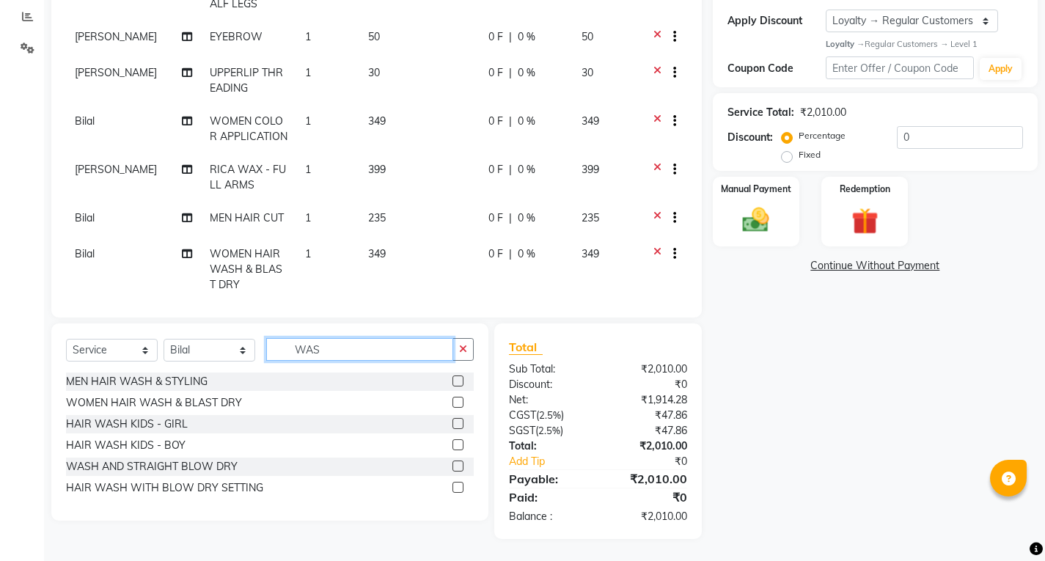
scroll to position [94, 0]
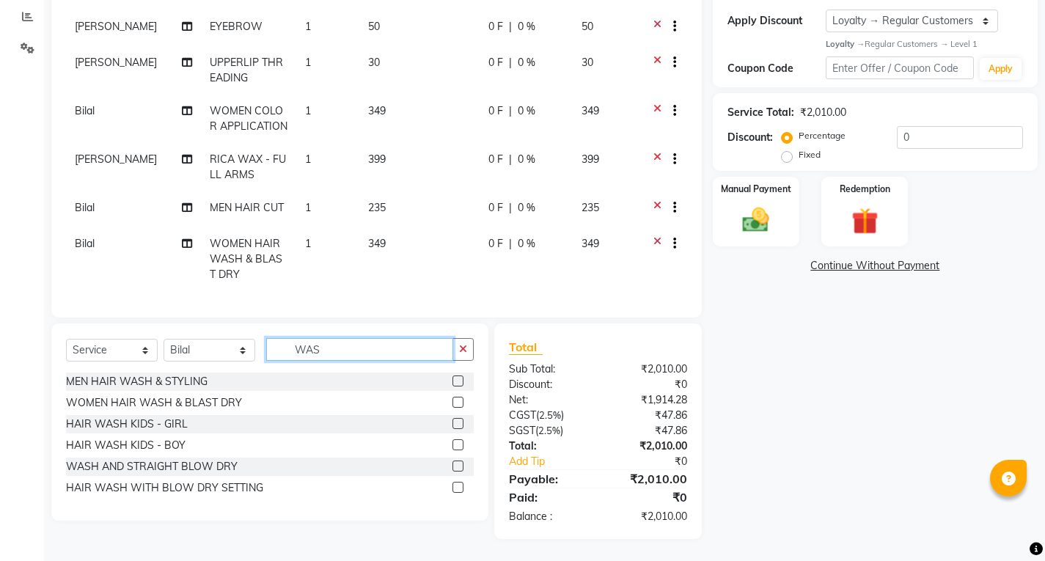
click at [316, 355] on input "WAS" at bounding box center [359, 349] width 187 height 23
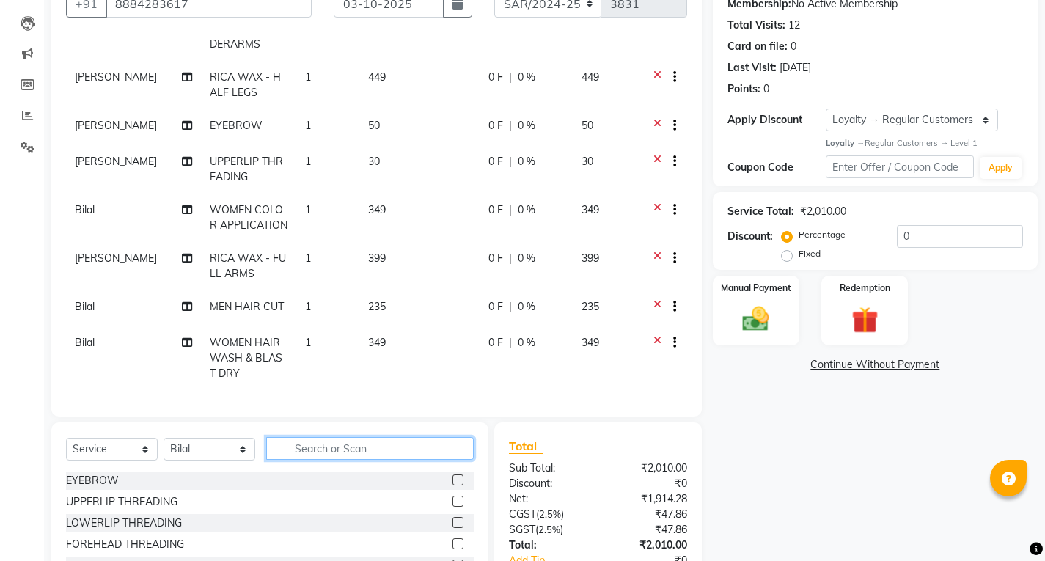
scroll to position [246, 0]
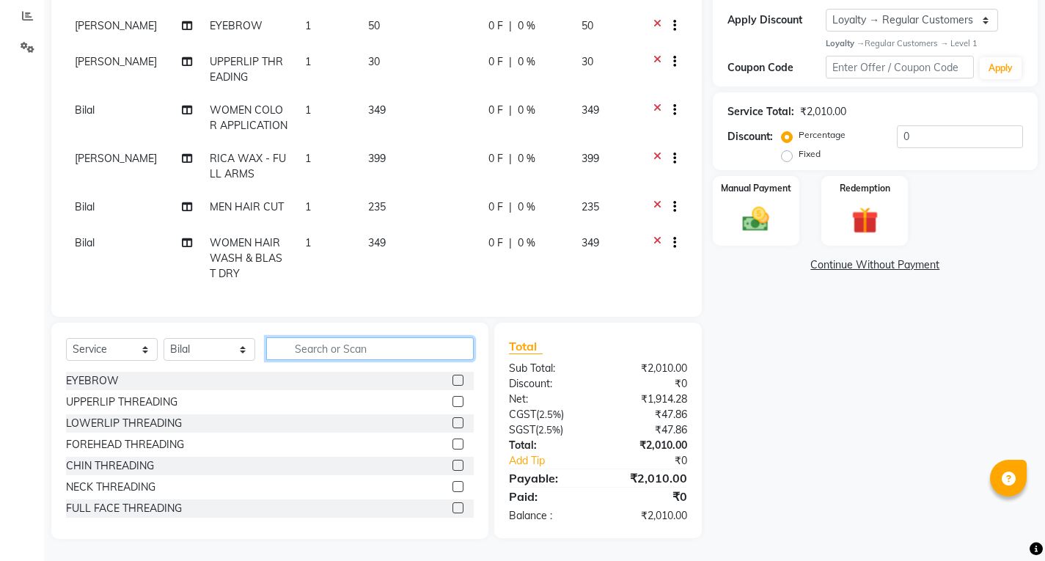
click at [290, 351] on input "text" at bounding box center [369, 348] width 207 height 23
type input "COLOR"
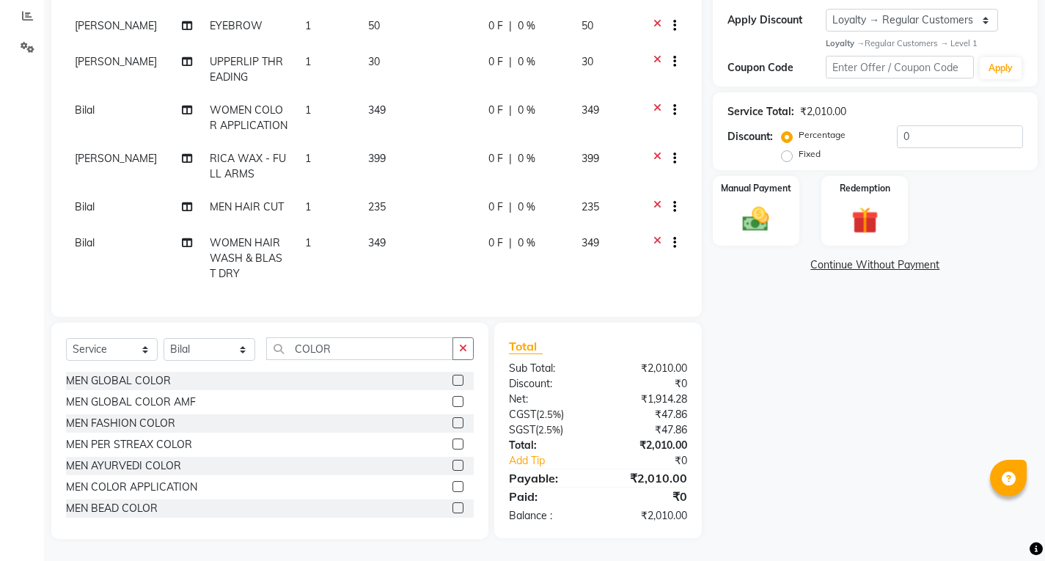
click at [452, 383] on label at bounding box center [457, 380] width 11 height 11
click at [452, 383] on input "checkbox" at bounding box center [457, 381] width 10 height 10
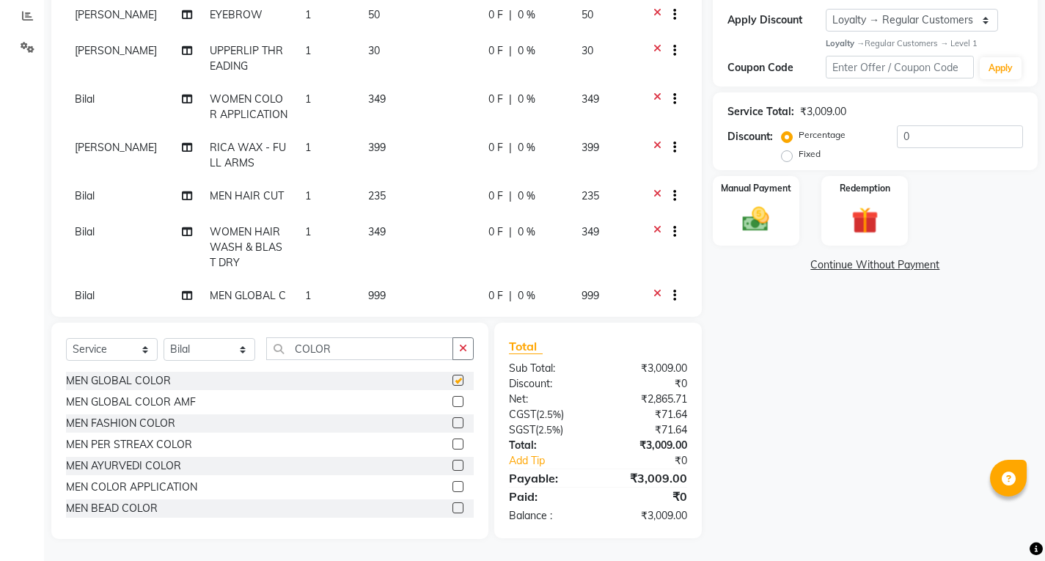
checkbox input "false"
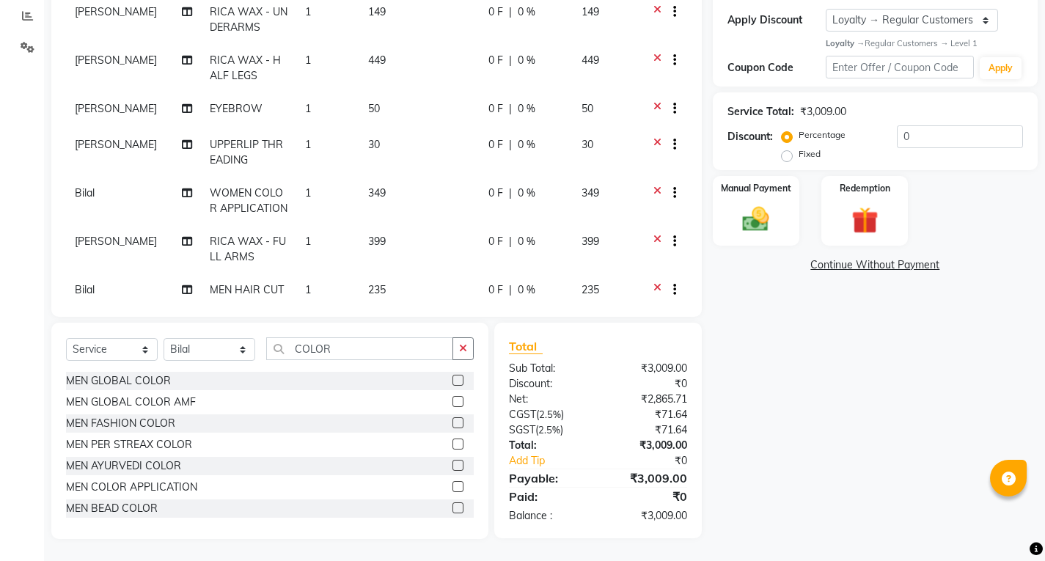
scroll to position [0, 0]
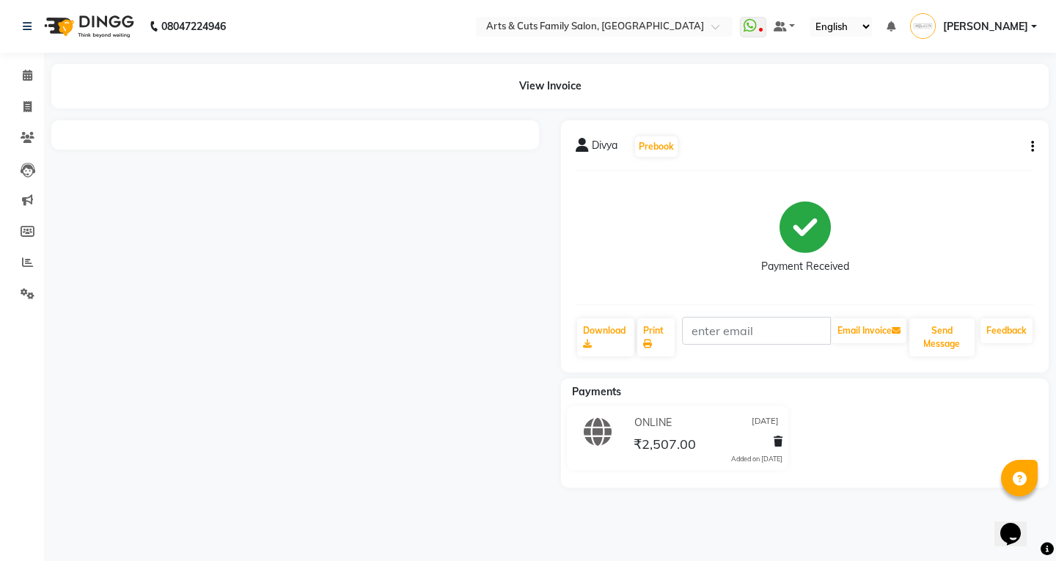
click at [1043, 143] on div "Divya Prebook Payment Received Download Print Email Invoice Send Message Feedba…" at bounding box center [804, 246] width 487 height 252
click at [1027, 148] on button "button" at bounding box center [1029, 146] width 9 height 15
click at [946, 149] on div "Edit Item Staff" at bounding box center [959, 147] width 100 height 18
select select
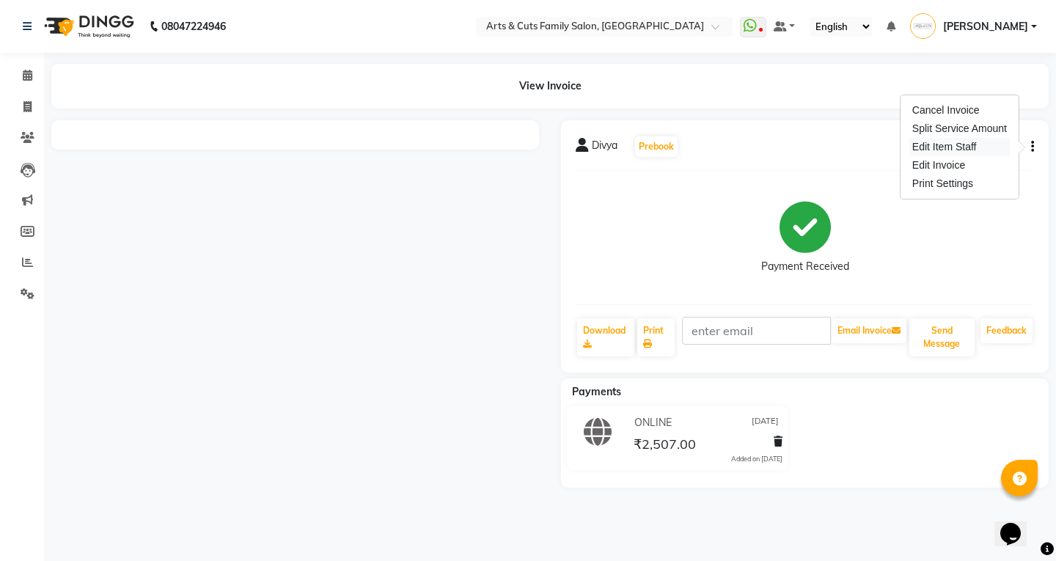
select select
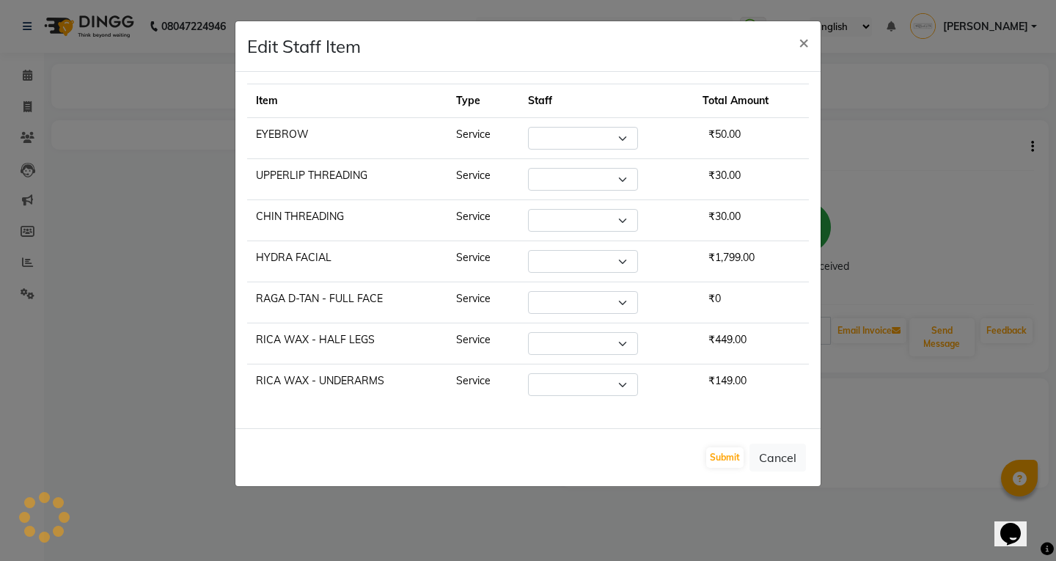
select select "63866"
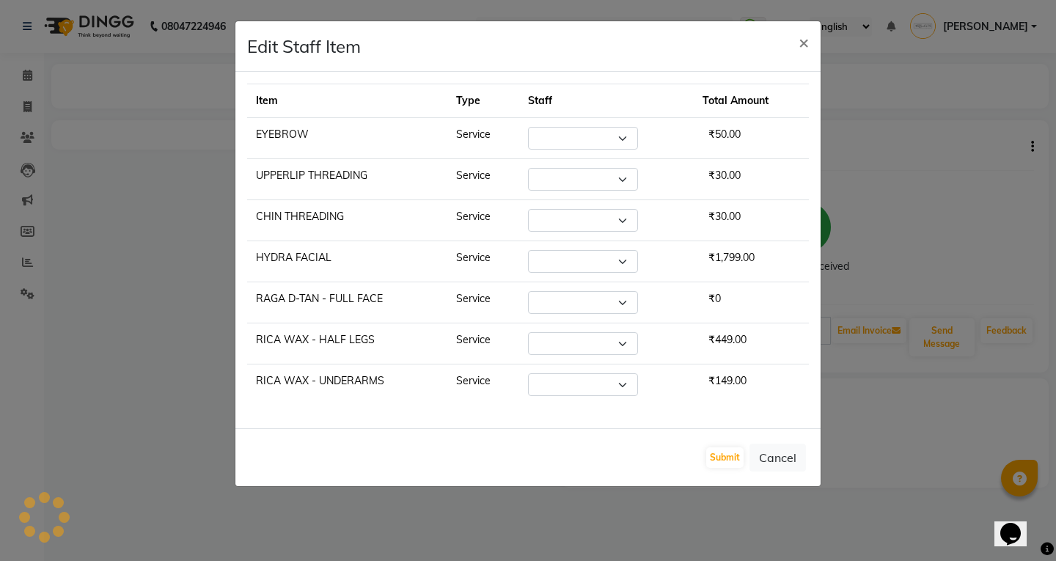
select select "63866"
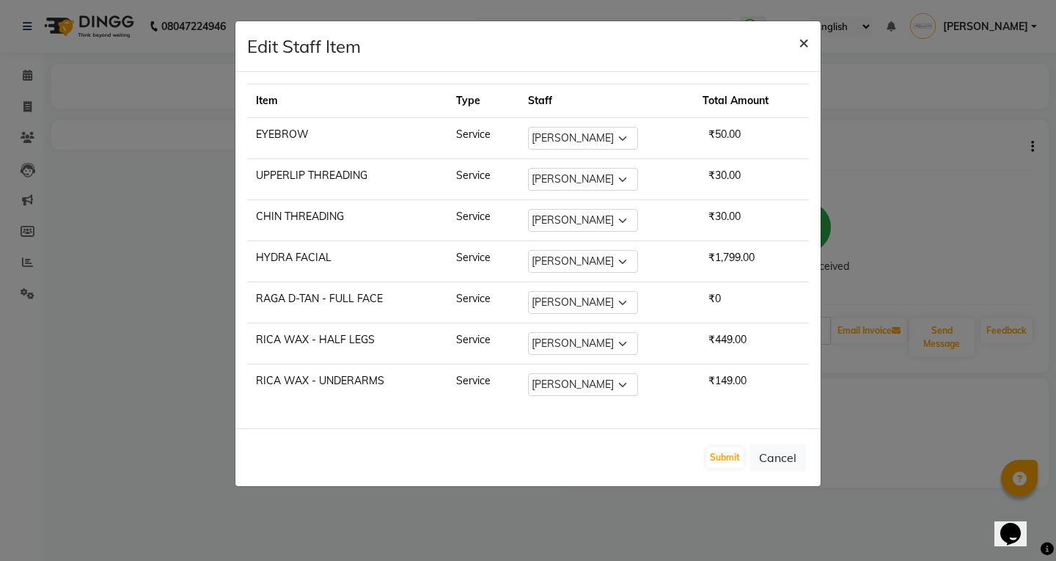
click at [798, 43] on span "×" at bounding box center [803, 42] width 10 height 22
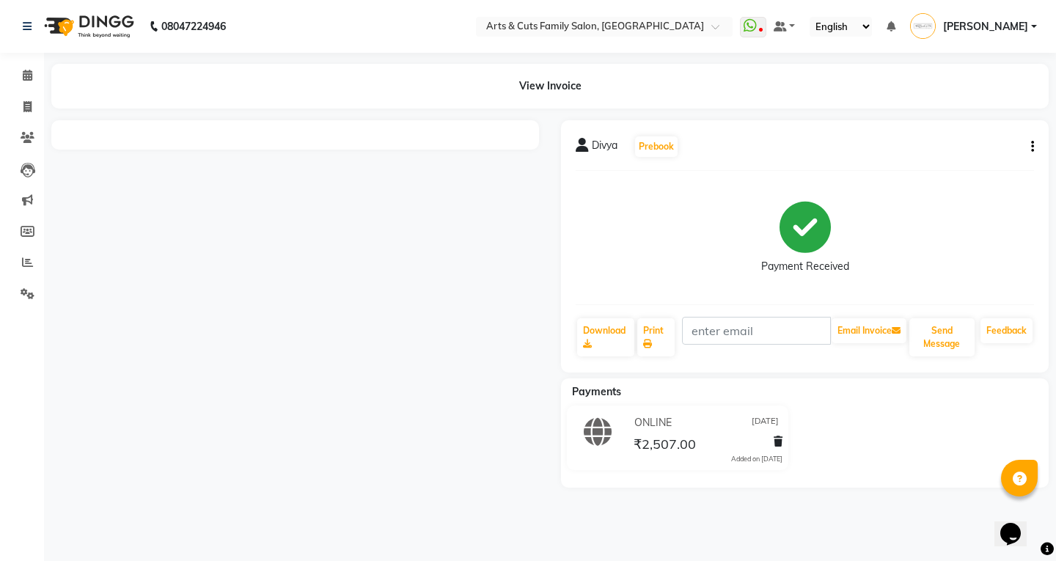
click at [1026, 142] on button "button" at bounding box center [1029, 146] width 9 height 15
click at [946, 164] on div "Edit Invoice" at bounding box center [959, 165] width 100 height 18
select select "service"
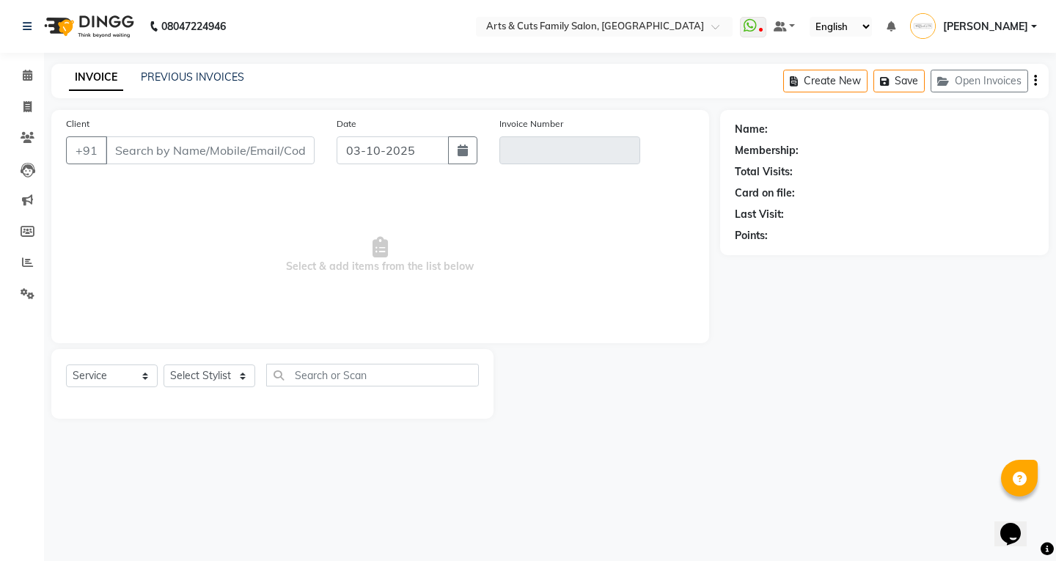
type input "9845796454"
type input "SAR/2024-25/3664"
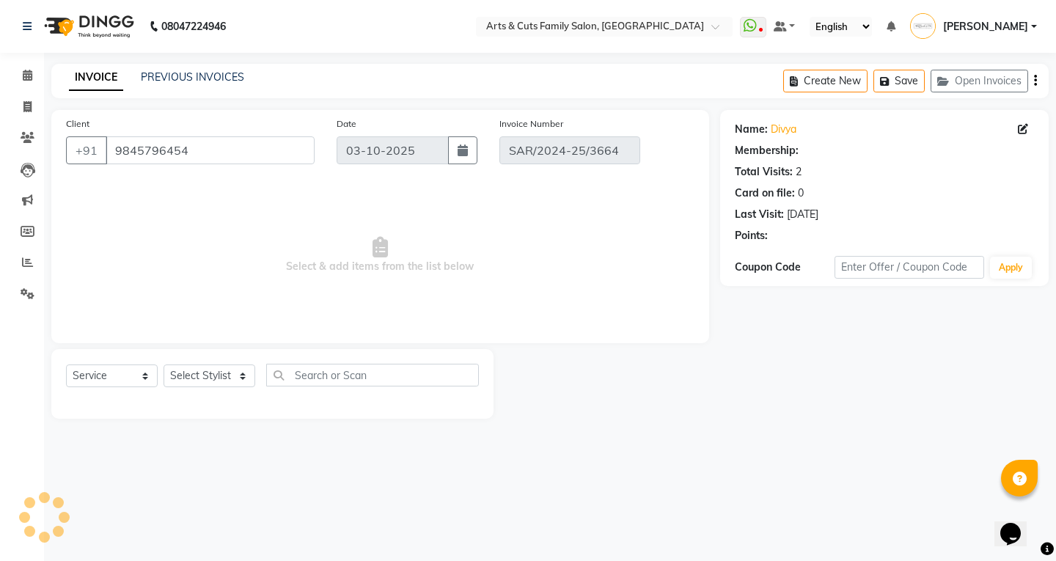
type input "20-09-2025"
select select "select"
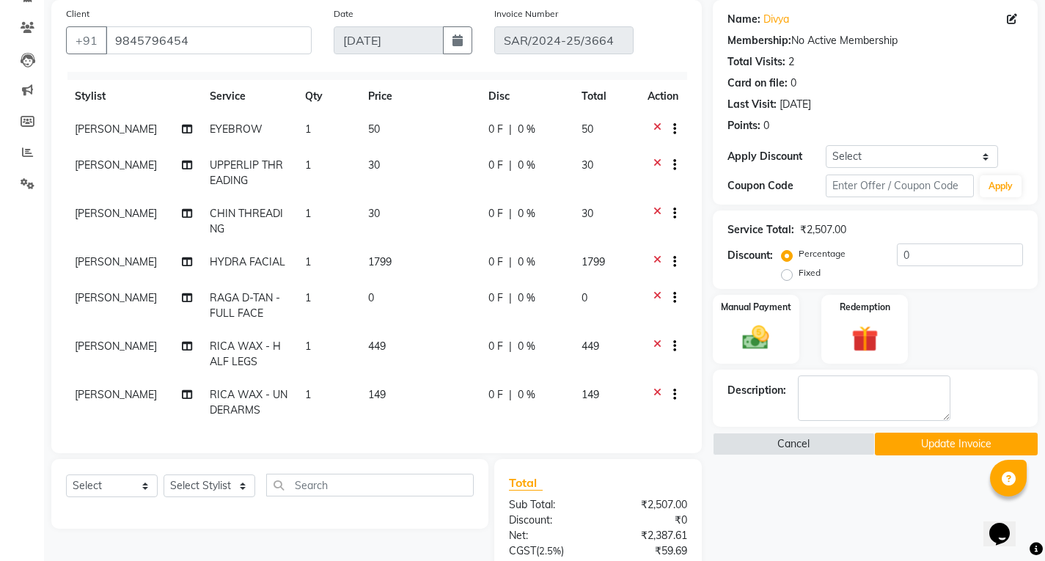
scroll to position [147, 0]
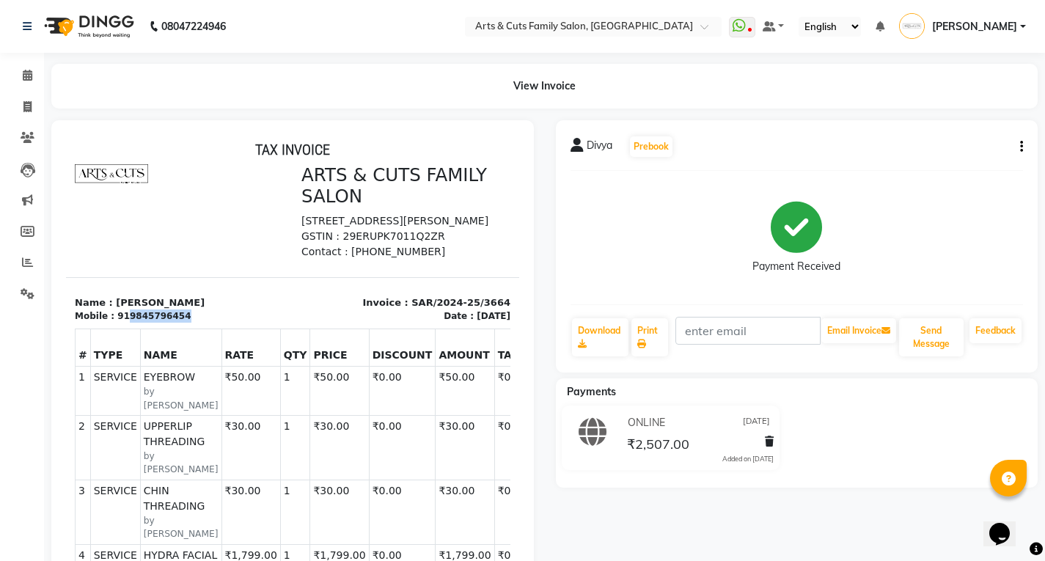
drag, startPoint x: 121, startPoint y: 349, endPoint x: 188, endPoint y: 350, distance: 67.5
click at [188, 323] on div "Mobile : 919845796454" at bounding box center [179, 315] width 209 height 13
copy div "9845796454"
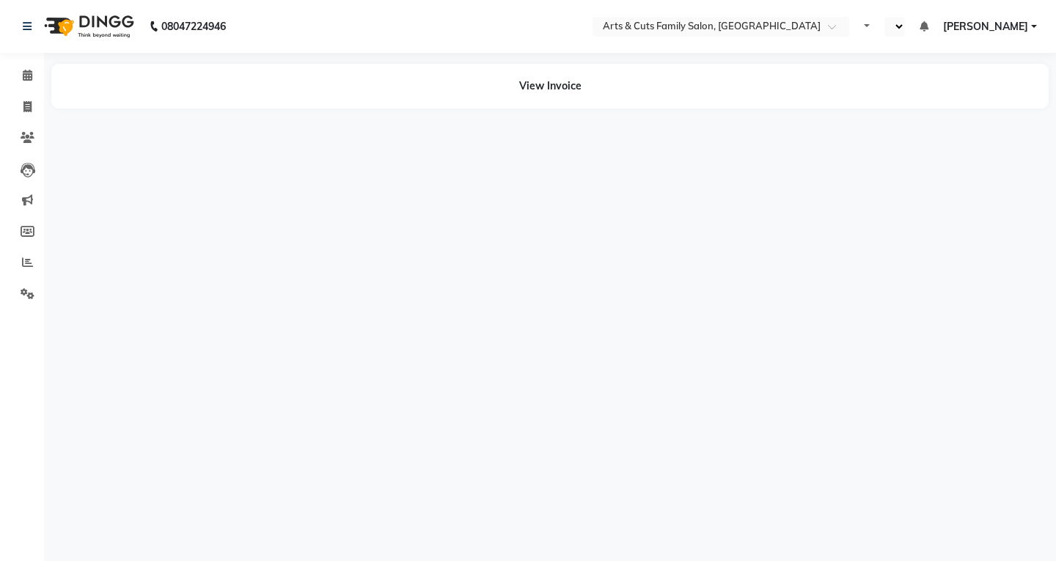
select select "en"
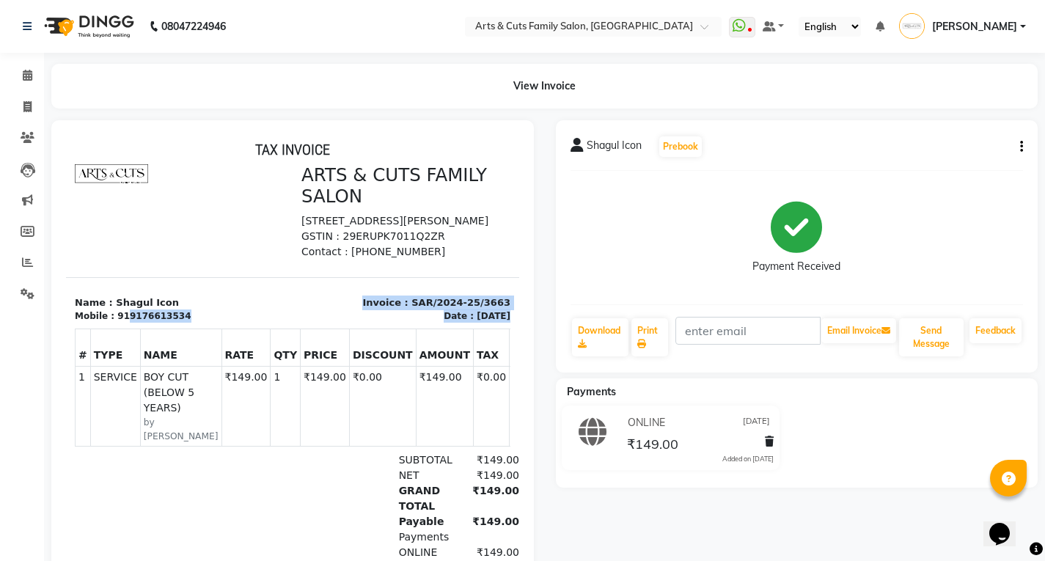
drag, startPoint x: 128, startPoint y: 347, endPoint x: 205, endPoint y: 349, distance: 77.7
click at [213, 323] on div "Mobile : 919176613534" at bounding box center [179, 315] width 209 height 13
copy div "9176613534"
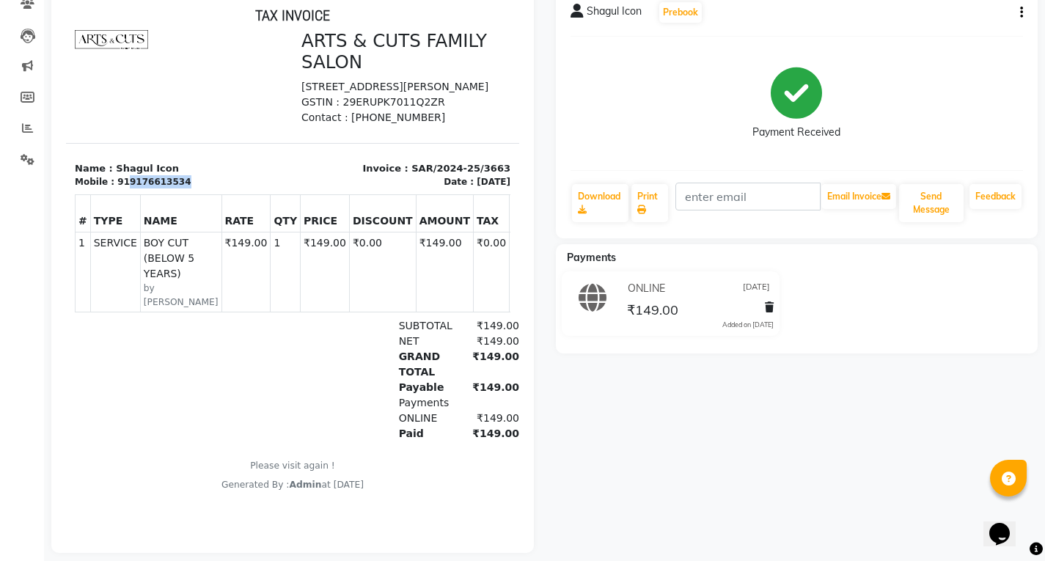
scroll to position [147, 0]
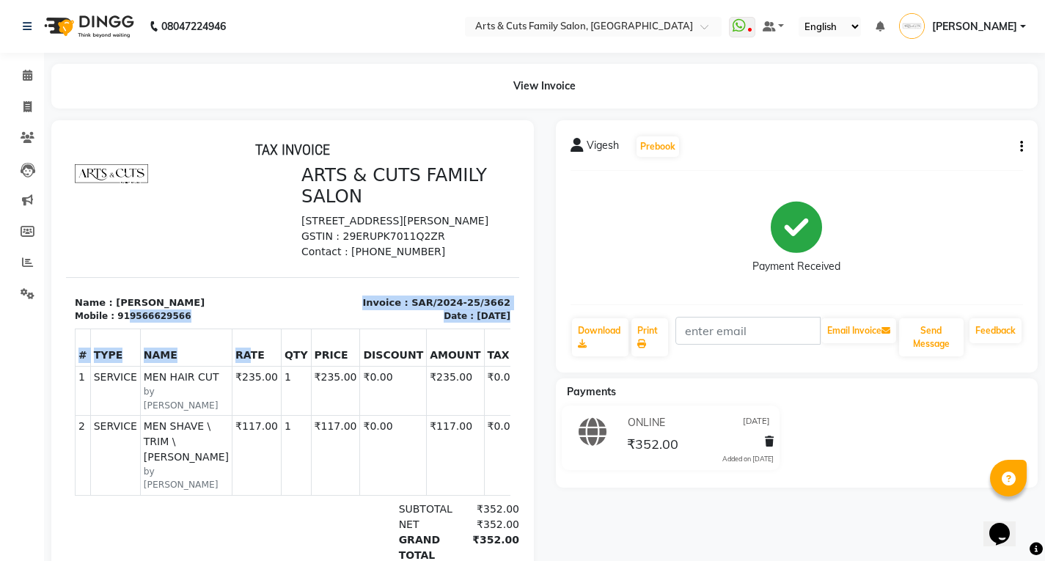
drag, startPoint x: 122, startPoint y: 347, endPoint x: 194, endPoint y: 366, distance: 74.3
click at [188, 366] on div "TAX INVOICE ARTS & CUTS FAMILY SALON [STREET_ADDRESS][PERSON_NAME] GSTIN : 29ER…" at bounding box center [292, 408] width 453 height 534
click at [232, 364] on th "RATE" at bounding box center [256, 347] width 49 height 37
drag, startPoint x: 121, startPoint y: 345, endPoint x: 202, endPoint y: 344, distance: 80.6
click at [202, 323] on div "Mobile : 919566629566" at bounding box center [179, 315] width 209 height 13
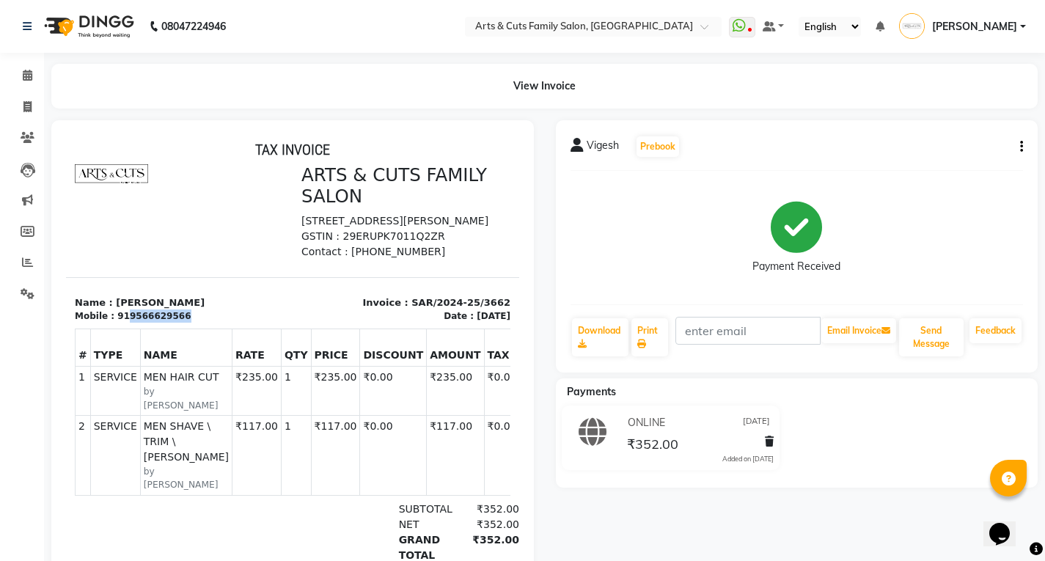
copy div "9566629566"
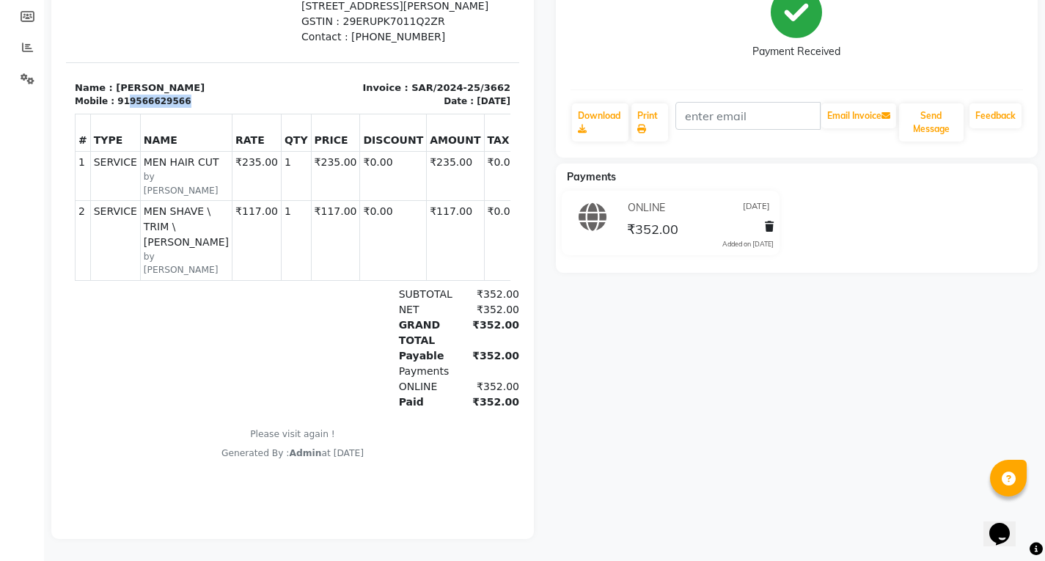
scroll to position [226, 0]
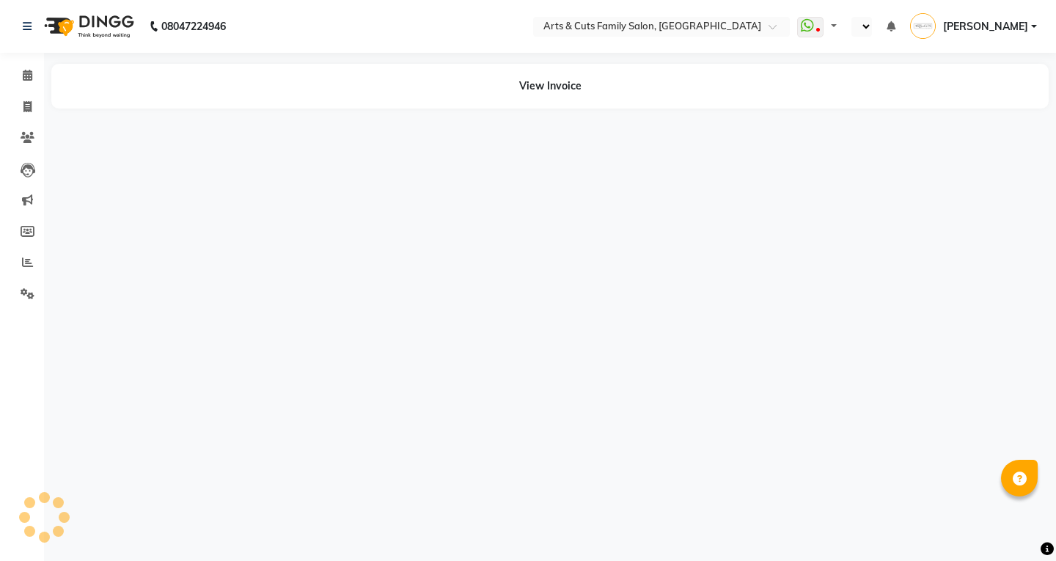
select select "en"
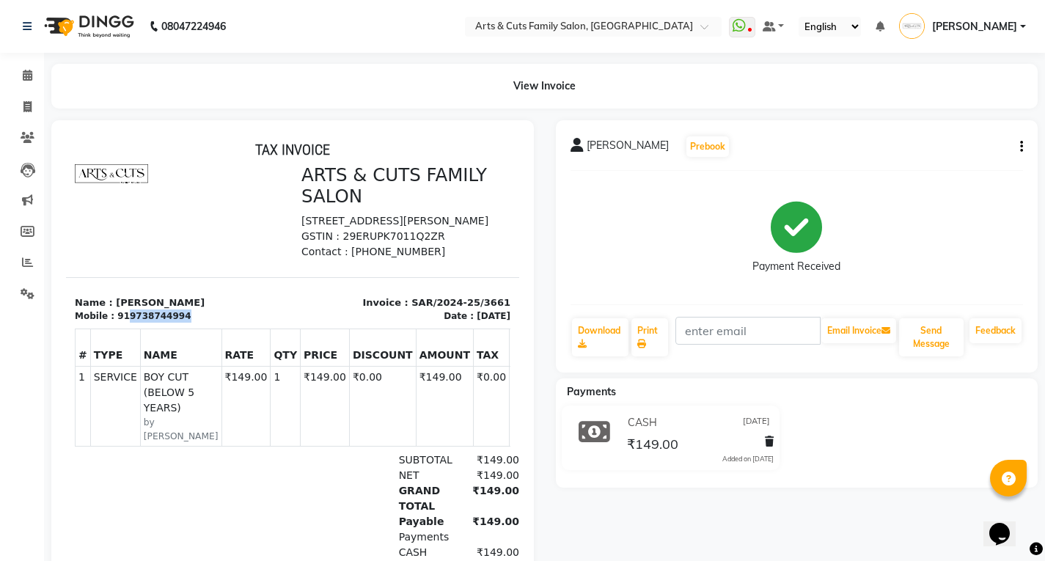
drag, startPoint x: 121, startPoint y: 348, endPoint x: 171, endPoint y: 338, distance: 50.9
click at [172, 323] on div "Name : [PERSON_NAME] Mobile : 919738744994" at bounding box center [179, 309] width 226 height 28
copy div "Mobile : 91"
drag, startPoint x: 199, startPoint y: 350, endPoint x: 90, endPoint y: 325, distance: 111.9
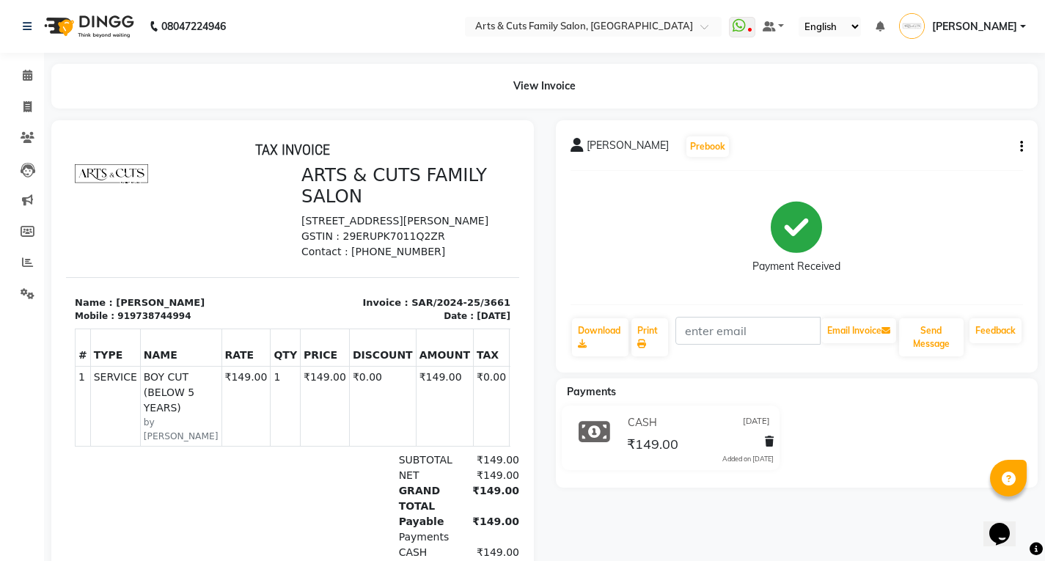
click at [221, 350] on th "RATE" at bounding box center [245, 347] width 49 height 37
drag, startPoint x: 121, startPoint y: 325, endPoint x: 194, endPoint y: 329, distance: 72.7
click at [194, 323] on div "Mobile : 919738744994" at bounding box center [179, 315] width 209 height 13
copy div "9738744994"
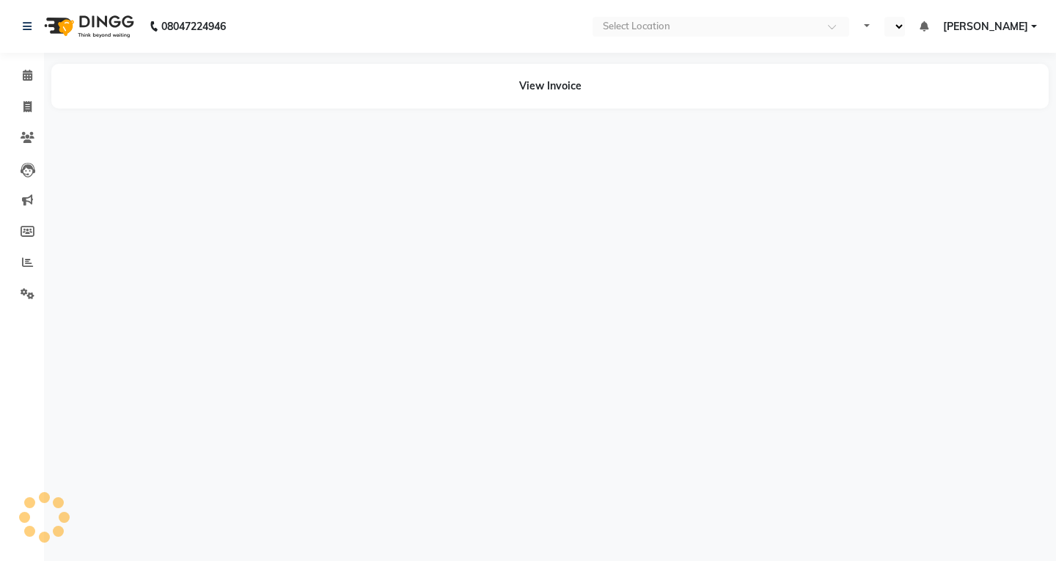
select select "en"
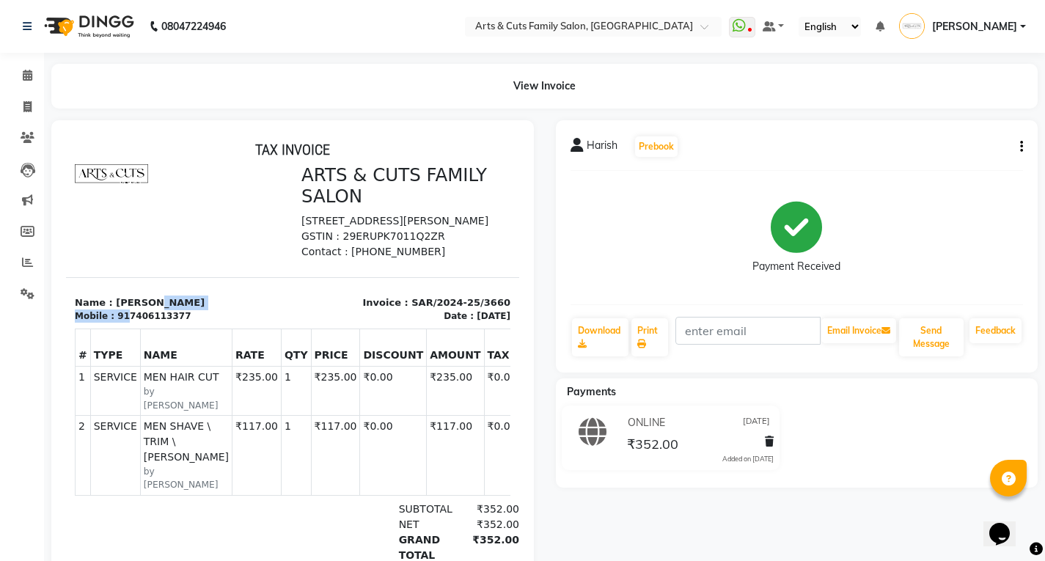
drag, startPoint x: 122, startPoint y: 346, endPoint x: 221, endPoint y: 338, distance: 100.0
click at [221, 323] on div "Name : [PERSON_NAME] Mobile : 917406113377" at bounding box center [179, 309] width 226 height 28
drag, startPoint x: 134, startPoint y: 344, endPoint x: 111, endPoint y: 357, distance: 26.9
click at [133, 323] on div "917406113377" at bounding box center [153, 315] width 73 height 13
drag, startPoint x: 122, startPoint y: 346, endPoint x: 224, endPoint y: 353, distance: 102.1
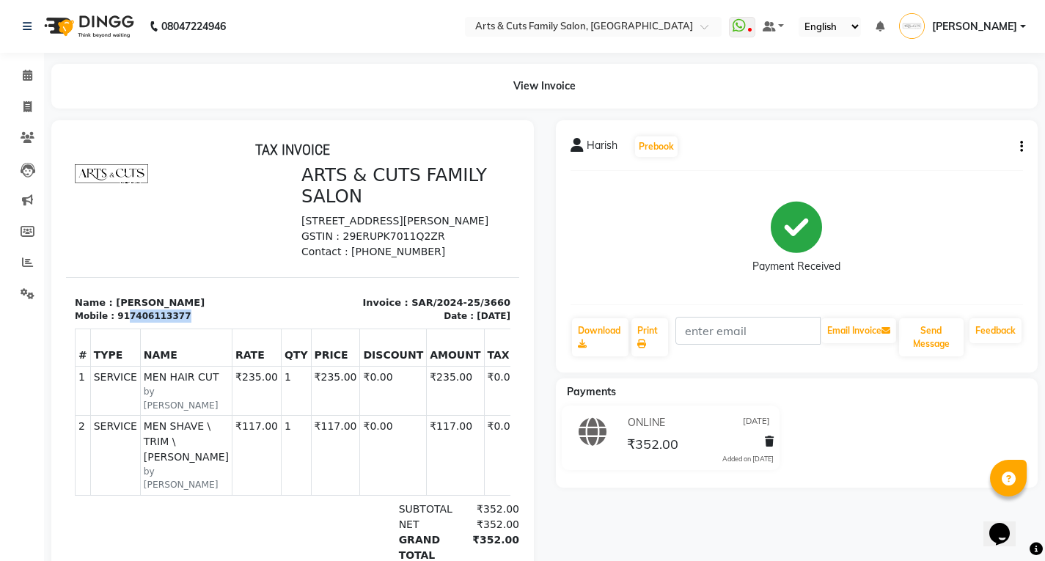
click at [224, 323] on div "Mobile : 917406113377" at bounding box center [179, 315] width 209 height 13
copy div "7406113377"
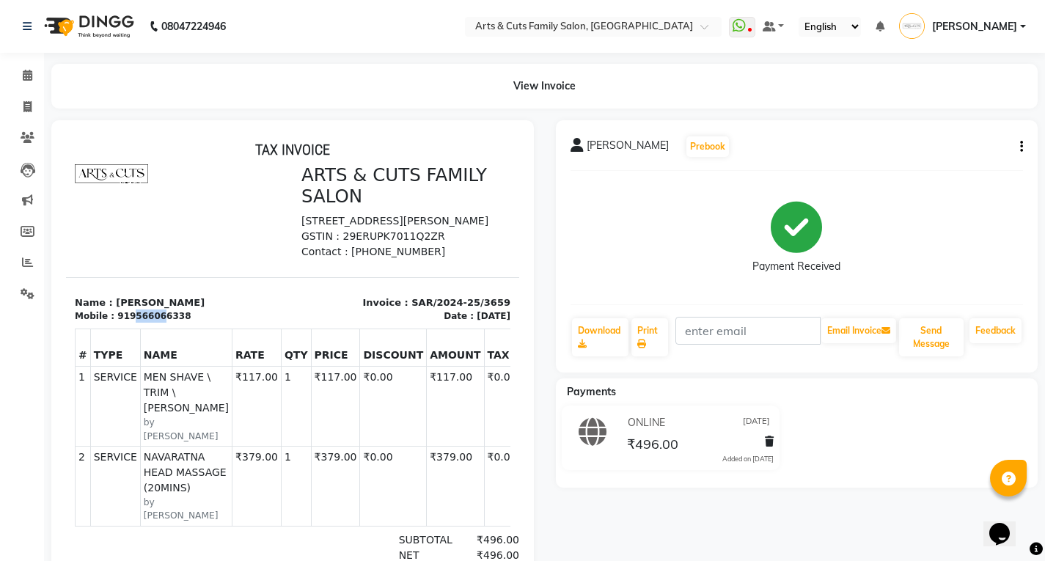
drag, startPoint x: 124, startPoint y: 349, endPoint x: 150, endPoint y: 342, distance: 27.4
click at [151, 323] on div "919566066338" at bounding box center [153, 315] width 73 height 13
drag, startPoint x: 122, startPoint y: 347, endPoint x: 177, endPoint y: 345, distance: 55.0
click at [177, 323] on div "Mobile : 919566066338" at bounding box center [179, 315] width 209 height 13
copy div "9566066338"
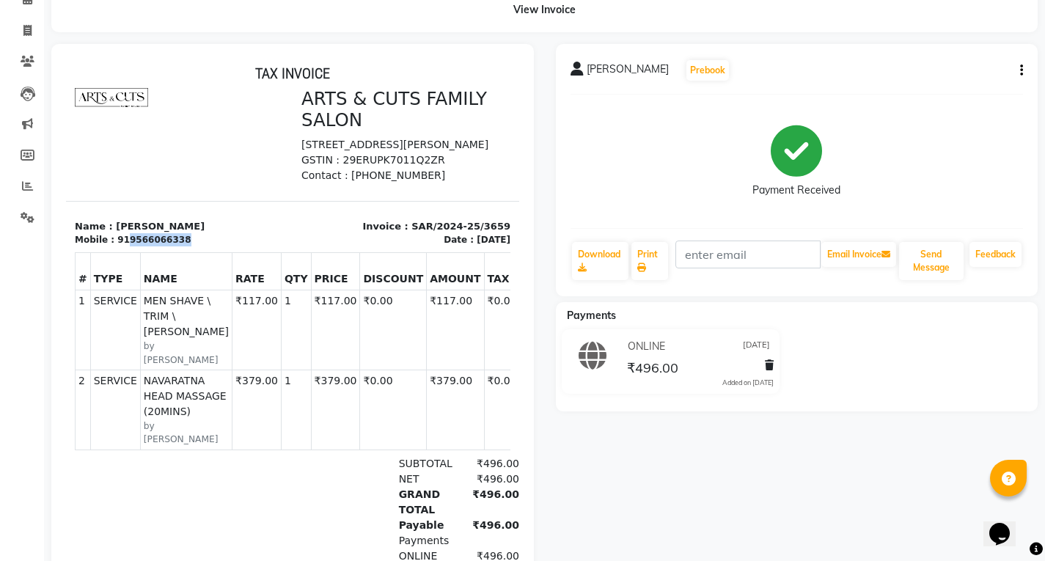
scroll to position [75, 0]
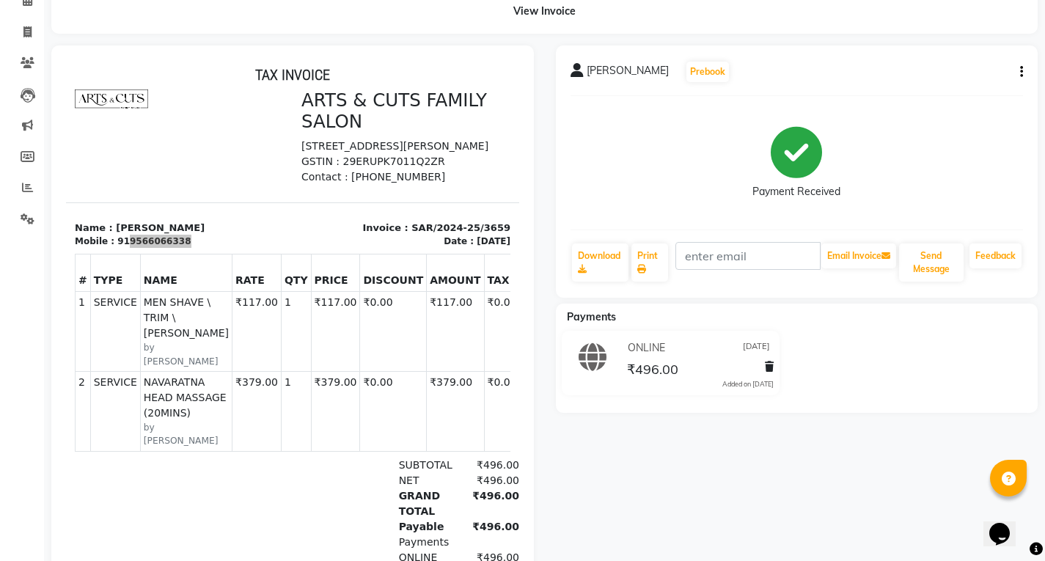
click at [1012, 65] on div "[PERSON_NAME] Prebook" at bounding box center [796, 71] width 453 height 23
click at [1021, 73] on icon "button" at bounding box center [1021, 72] width 3 height 1
click at [932, 90] on div "Edit Invoice" at bounding box center [948, 90] width 100 height 18
select select "service"
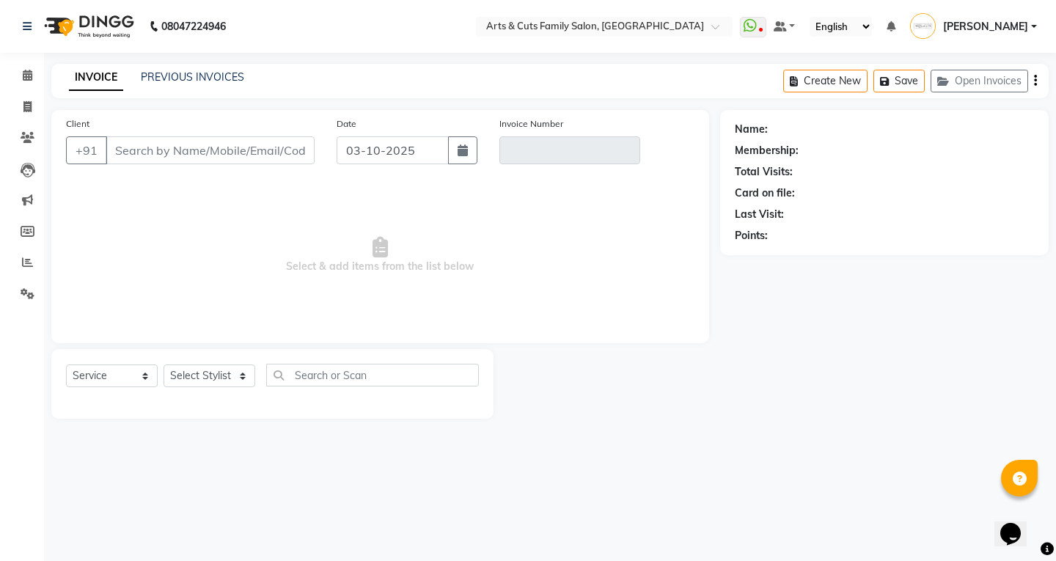
type input "9566066338"
type input "SAR/2024-25/3659"
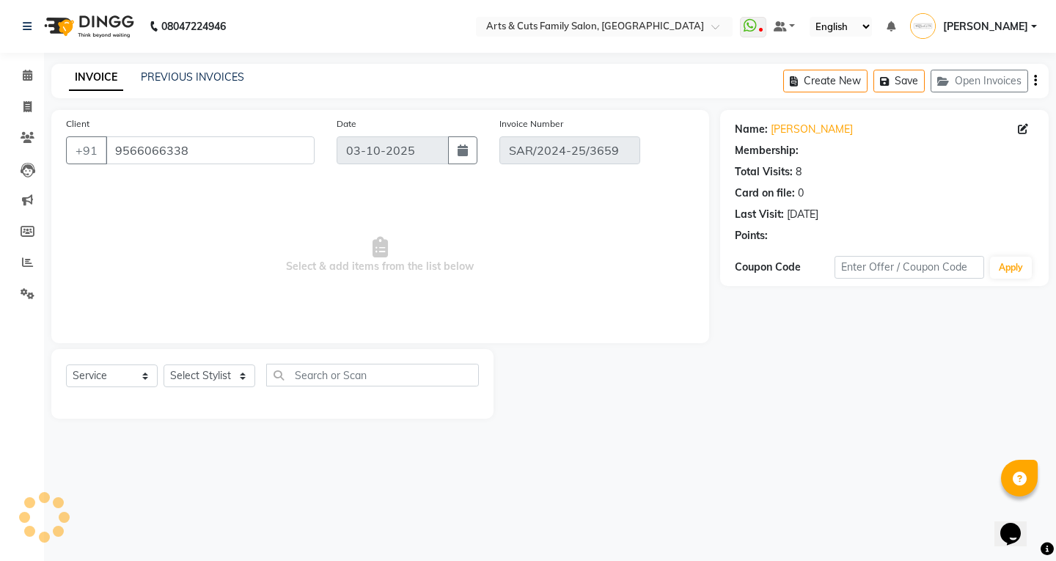
select select "1: Object"
type input "[DATE]"
select select "select"
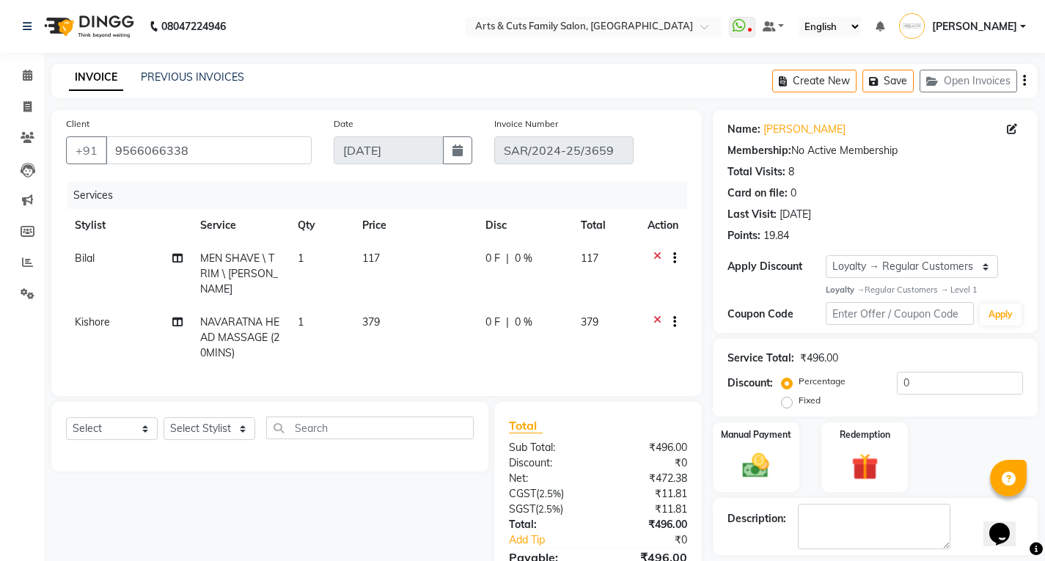
click at [98, 315] on td "Kishore" at bounding box center [128, 338] width 125 height 64
select select "45356"
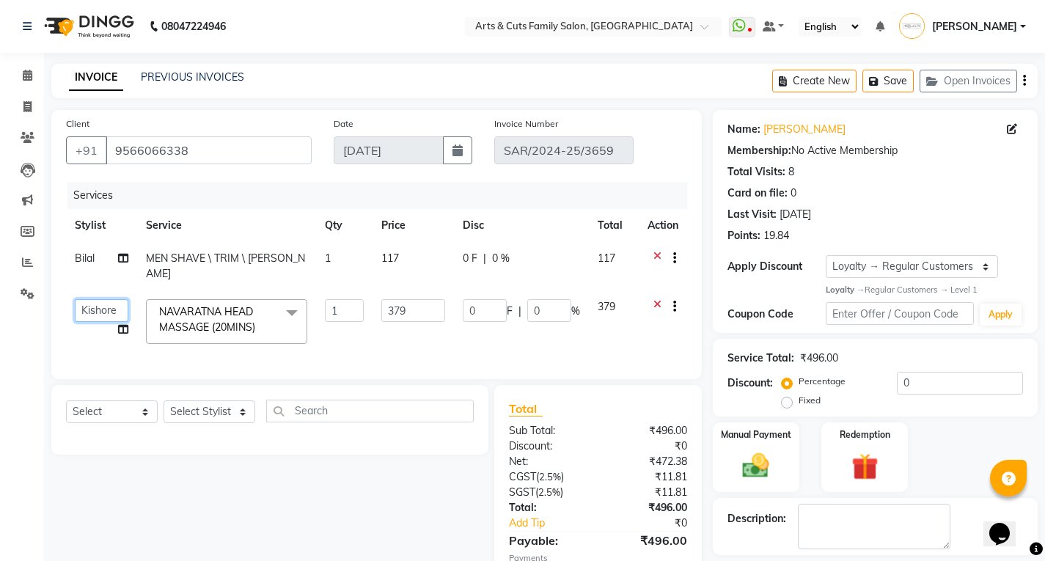
click at [94, 301] on select "[PERSON_NAME] SNOVEE Anji Ashwini [PERSON_NAME] Kishore [PERSON_NAME] [PERSON_N…" at bounding box center [102, 310] width 54 height 23
select select "84494"
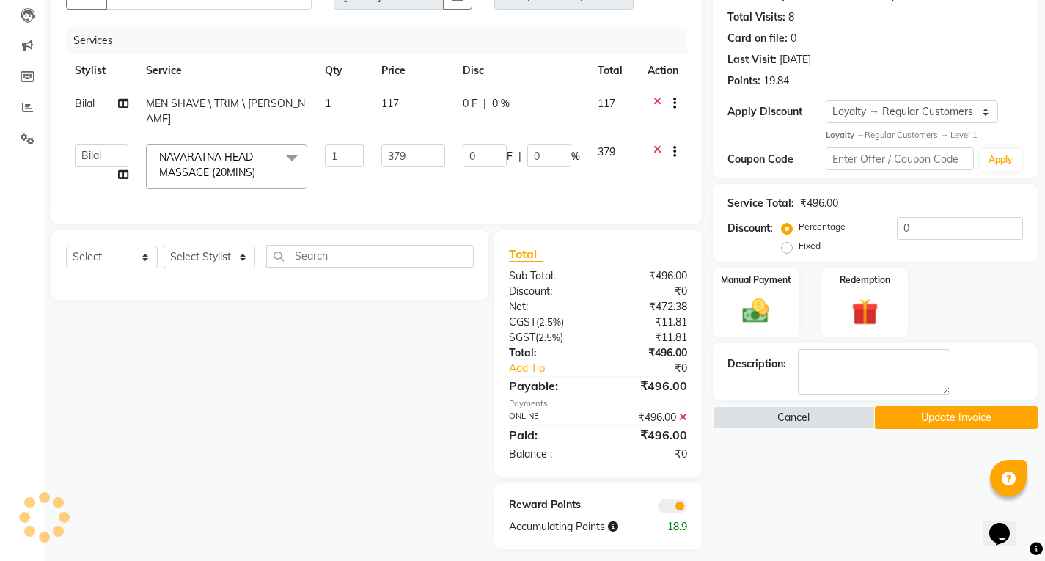
scroll to position [163, 0]
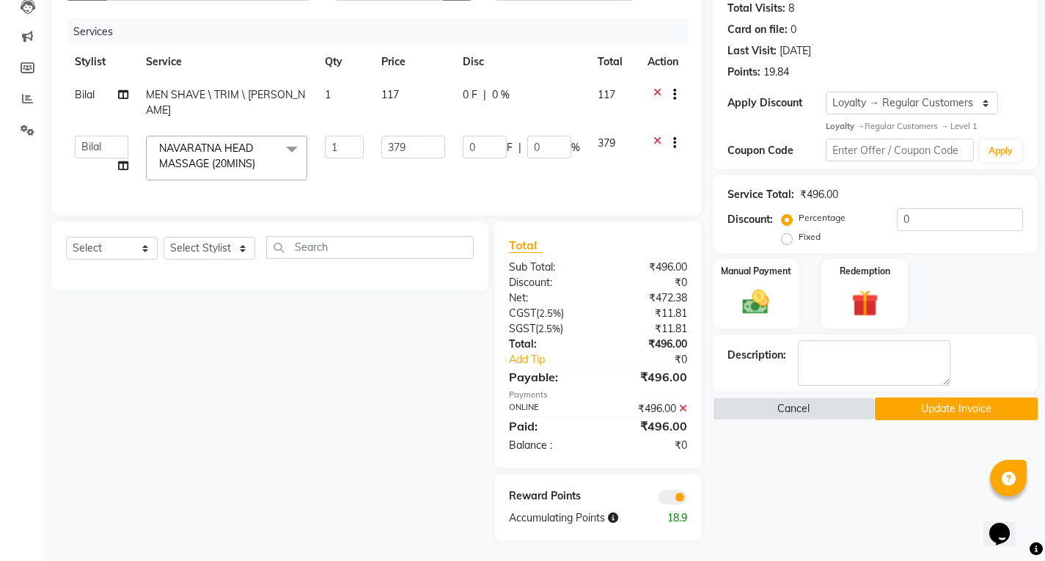
click at [925, 410] on button "Update Invoice" at bounding box center [955, 408] width 163 height 23
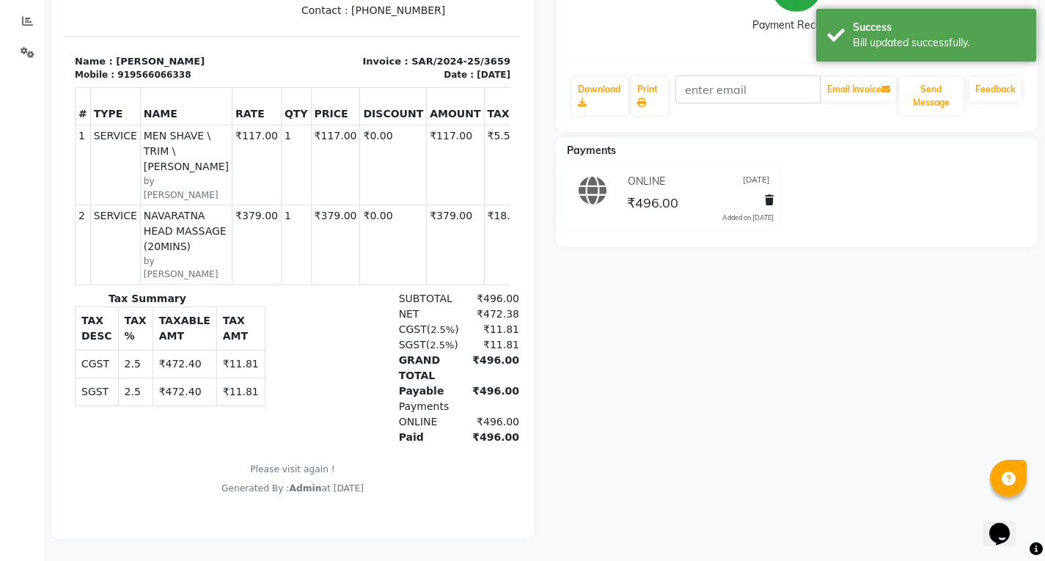
scroll to position [252, 0]
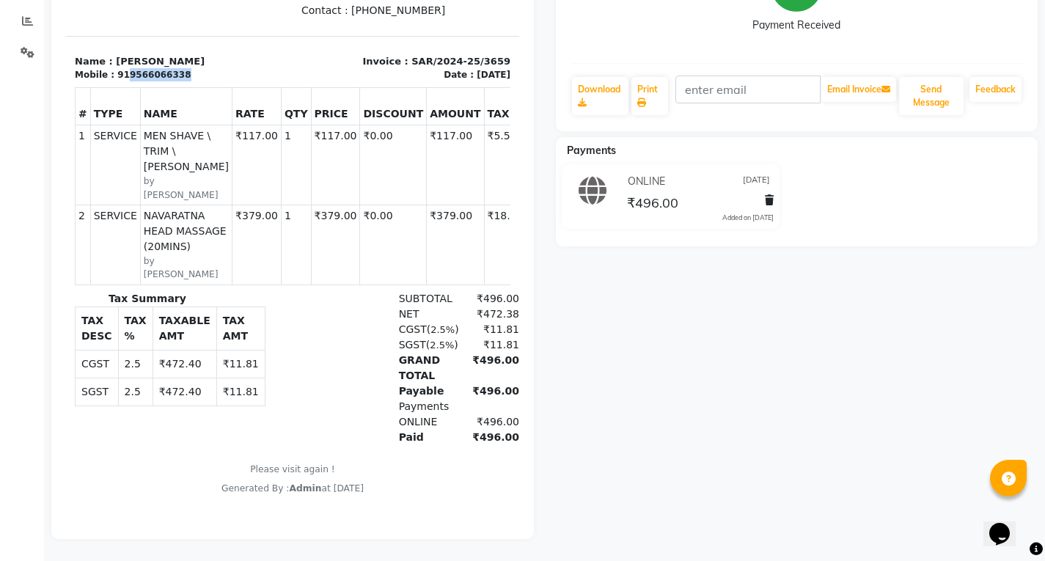
drag, startPoint x: 121, startPoint y: 105, endPoint x: 177, endPoint y: 106, distance: 56.5
click at [177, 81] on div "Mobile : 919566066338" at bounding box center [179, 74] width 209 height 13
copy div "9566066338"
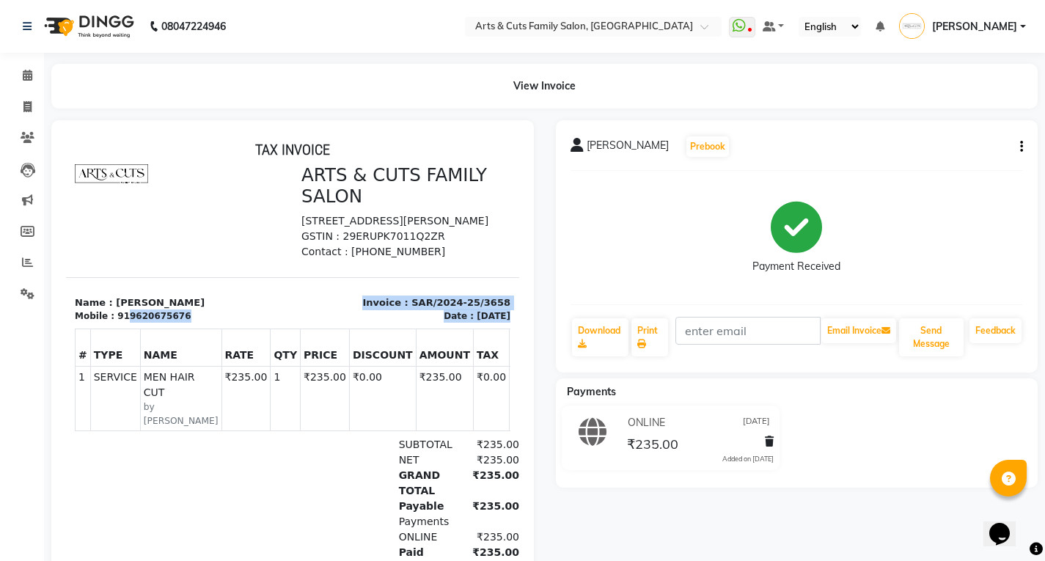
drag, startPoint x: 121, startPoint y: 347, endPoint x: 194, endPoint y: 355, distance: 73.0
click at [194, 355] on div "TAX INVOICE ARTS & CUTS FAMILY SALON [STREET_ADDRESS][PERSON_NAME] GSTIN : 29ER…" at bounding box center [292, 376] width 453 height 470
click at [191, 355] on div "# TYPE NAME RATE QTY PRICE DISCOUNT AMOUNT TAX TAX % TOTAL 1" at bounding box center [292, 380] width 435 height 114
drag, startPoint x: 121, startPoint y: 345, endPoint x: 185, endPoint y: 342, distance: 63.8
click at [185, 323] on div "Mobile : 919620675676" at bounding box center [179, 315] width 209 height 13
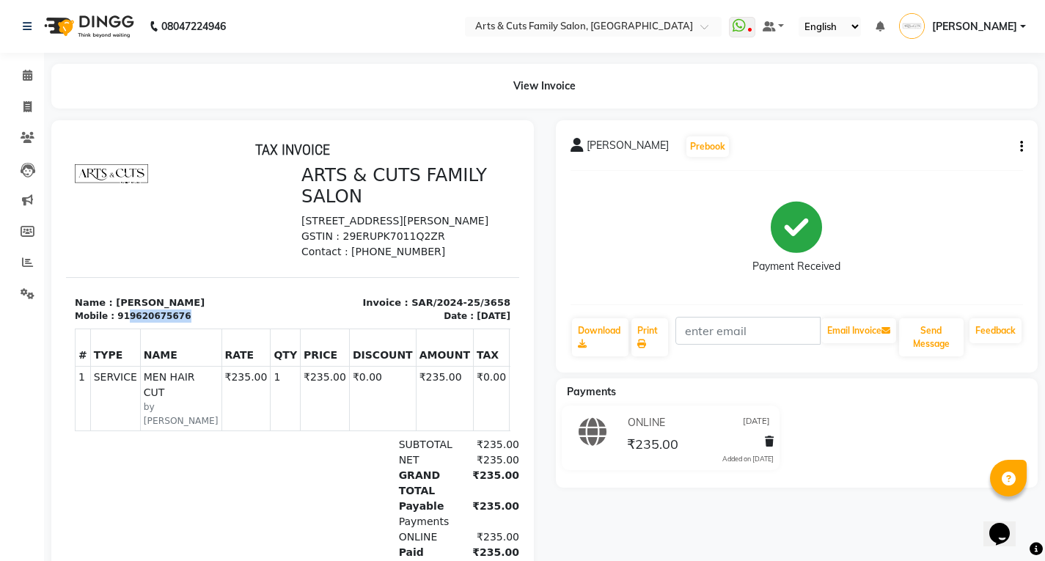
copy div "9620675676"
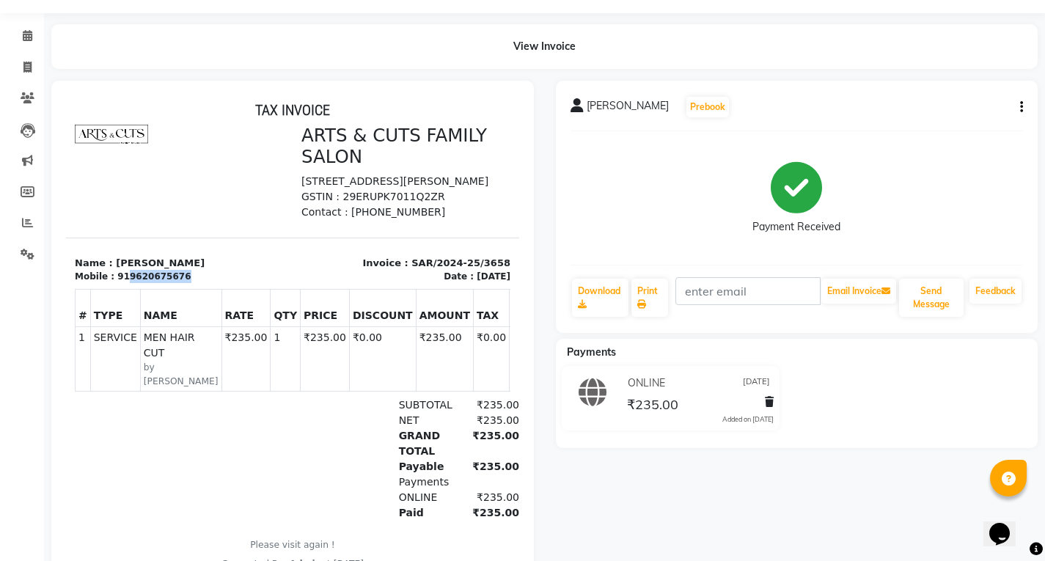
scroll to position [73, 0]
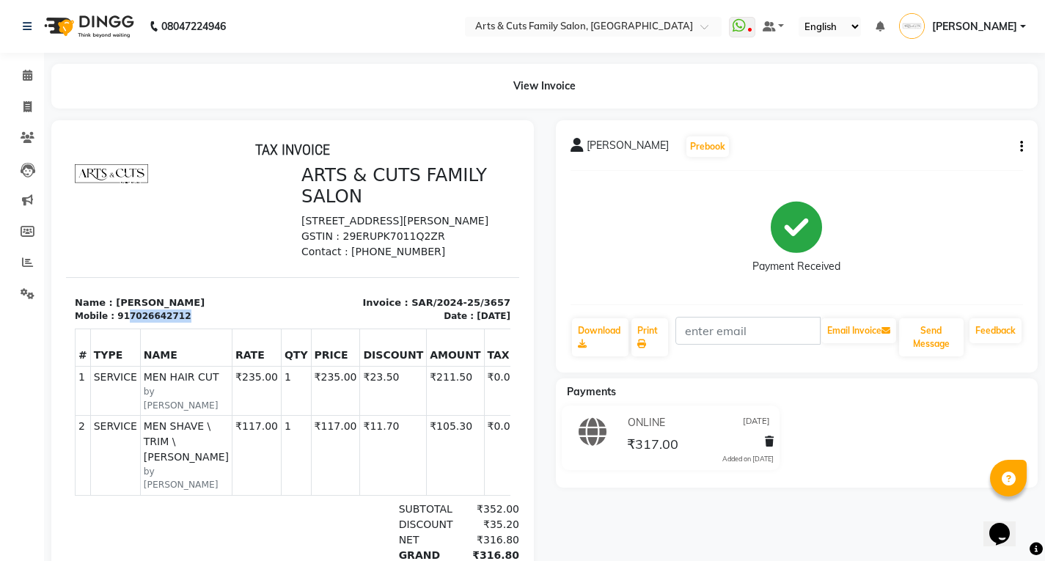
drag, startPoint x: 123, startPoint y: 348, endPoint x: 185, endPoint y: 344, distance: 61.7
click at [185, 323] on div "Mobile : 917026642712" at bounding box center [179, 315] width 209 height 13
copy div "7026642712"
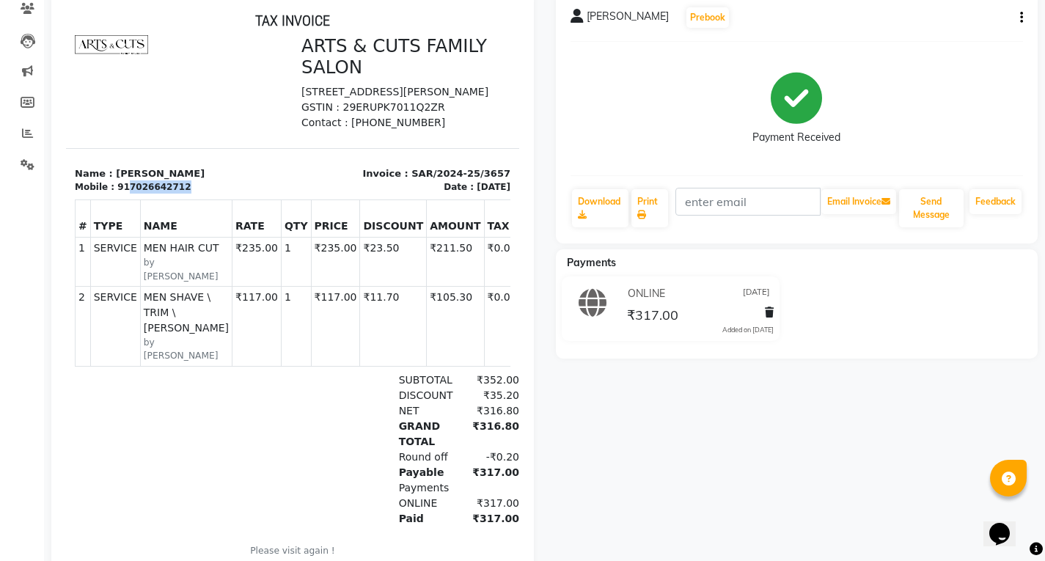
scroll to position [283, 0]
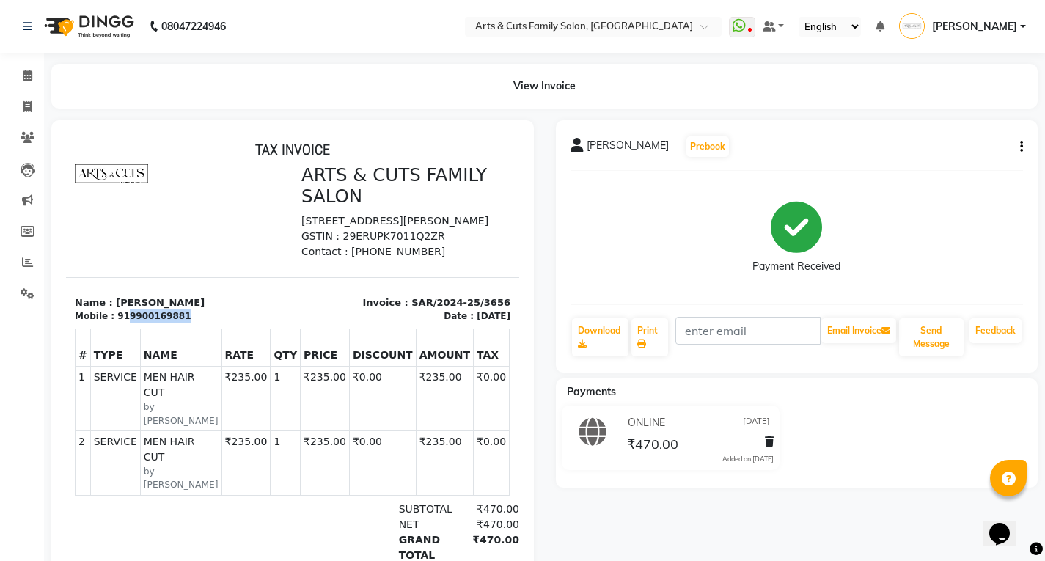
drag, startPoint x: 122, startPoint y: 345, endPoint x: 176, endPoint y: 342, distance: 54.3
click at [176, 323] on div "Mobile : 919900169881" at bounding box center [179, 315] width 209 height 13
copy div "9900169881"
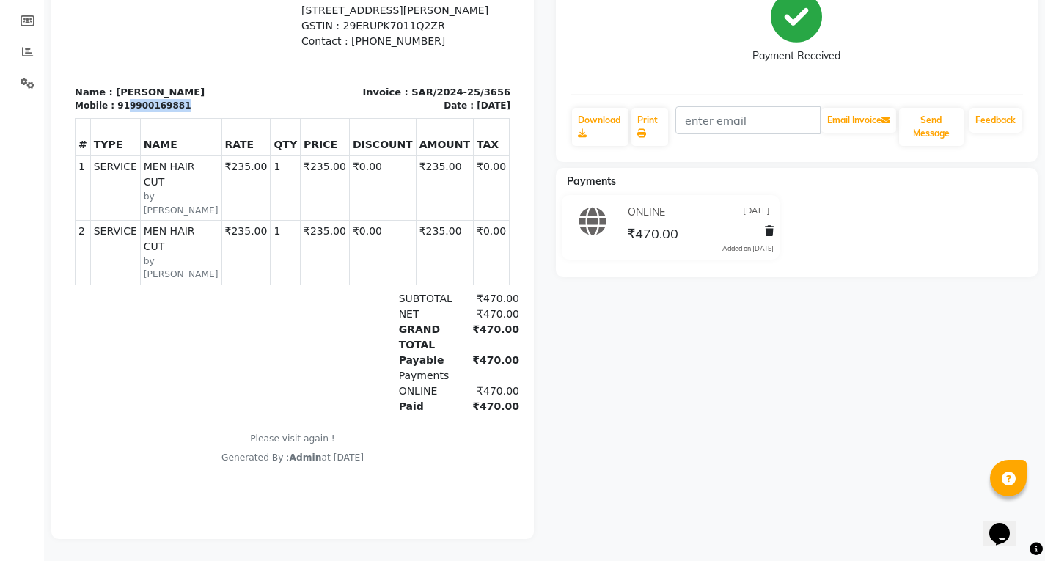
scroll to position [221, 0]
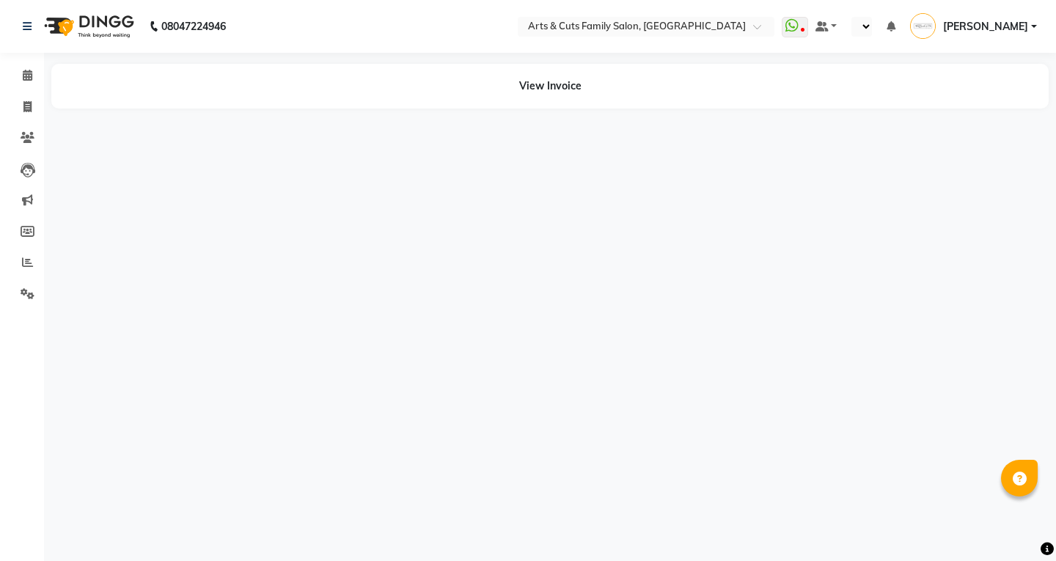
select select "en"
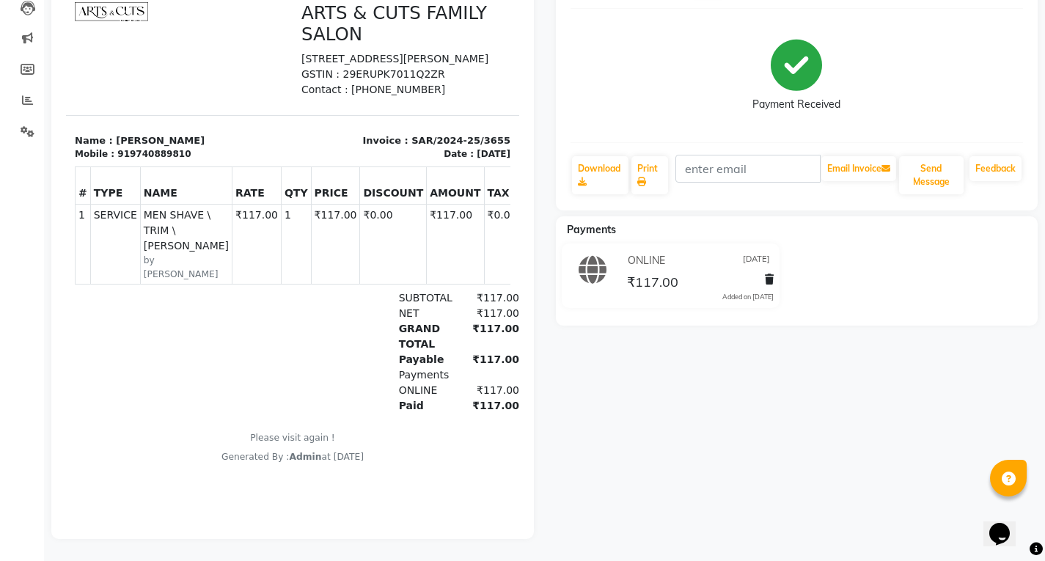
scroll to position [173, 0]
drag, startPoint x: 121, startPoint y: 163, endPoint x: 188, endPoint y: 158, distance: 66.8
click at [188, 158] on div "Mobile : 919740889810" at bounding box center [179, 153] width 209 height 13
copy div "9740889810"
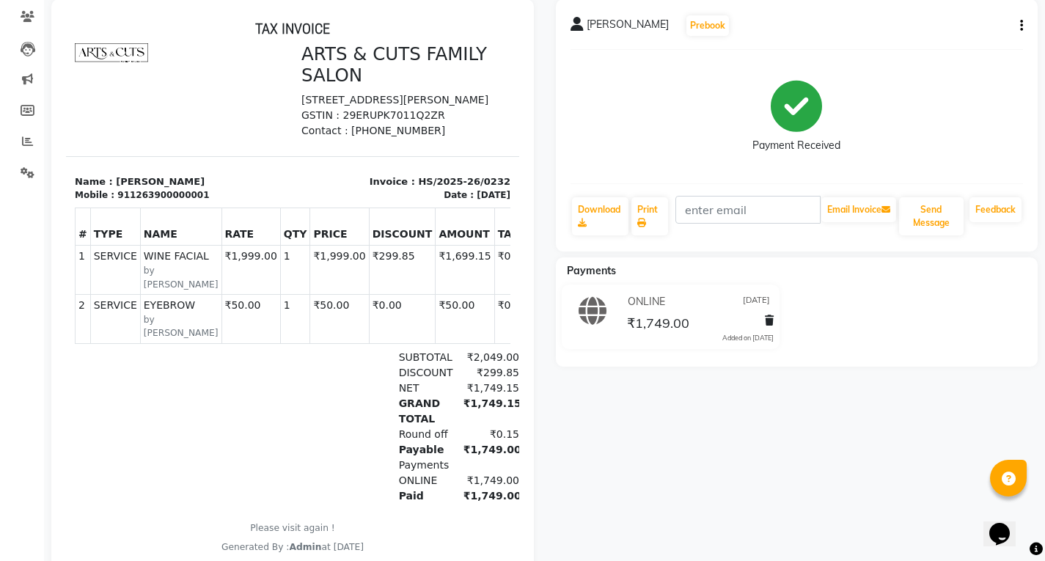
scroll to position [147, 0]
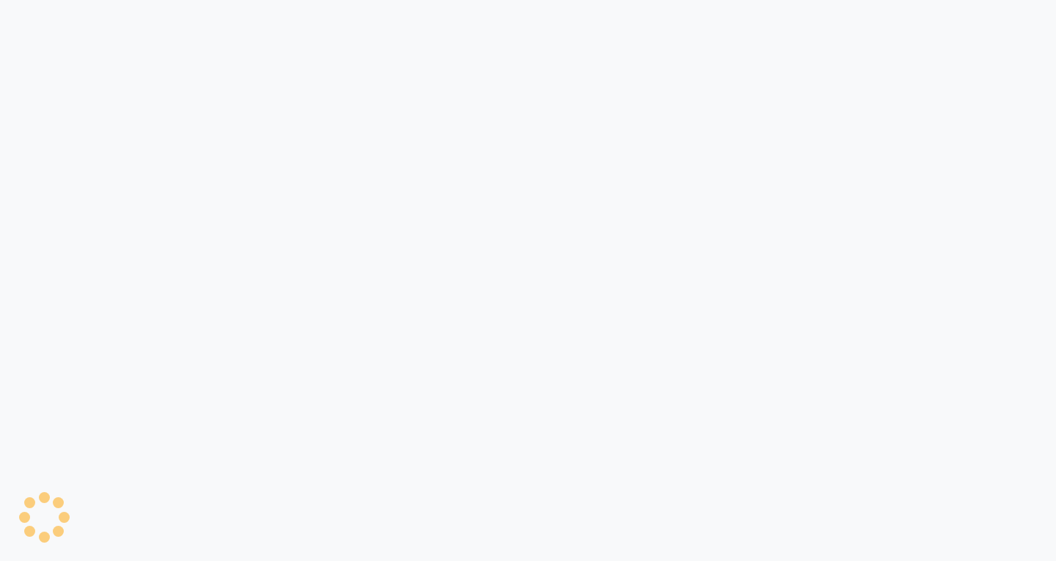
select select "service"
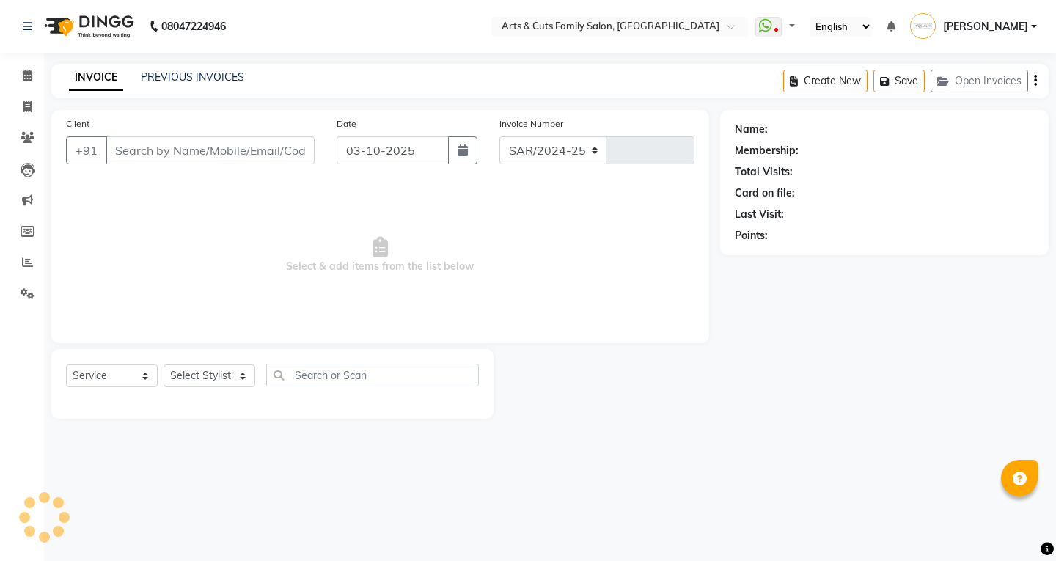
select select "en"
select select "7513"
type input "3831"
drag, startPoint x: 26, startPoint y: 77, endPoint x: 42, endPoint y: 107, distance: 34.1
click at [26, 77] on icon at bounding box center [28, 75] width 10 height 11
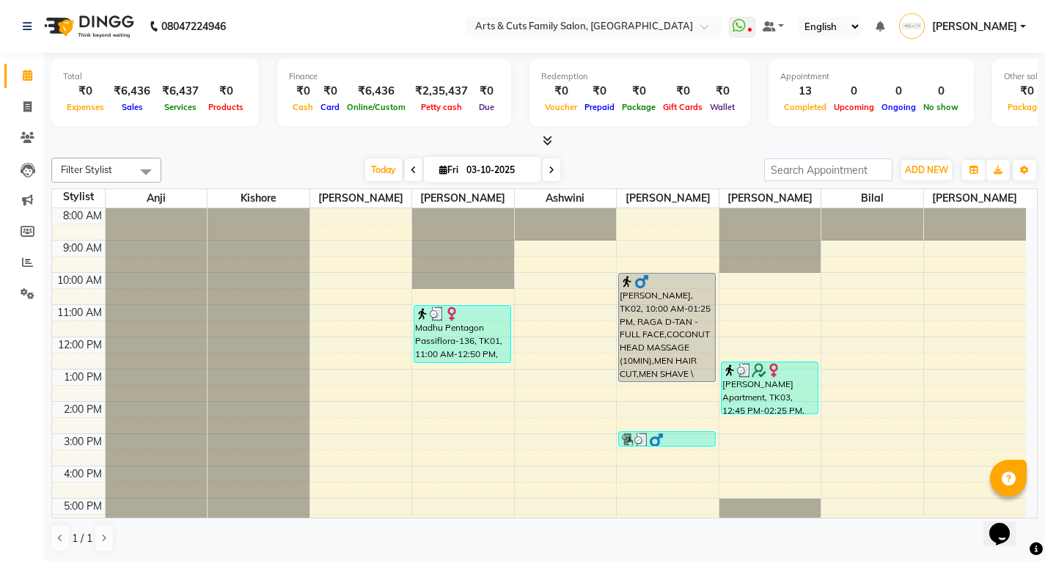
click at [550, 174] on span at bounding box center [551, 169] width 18 height 23
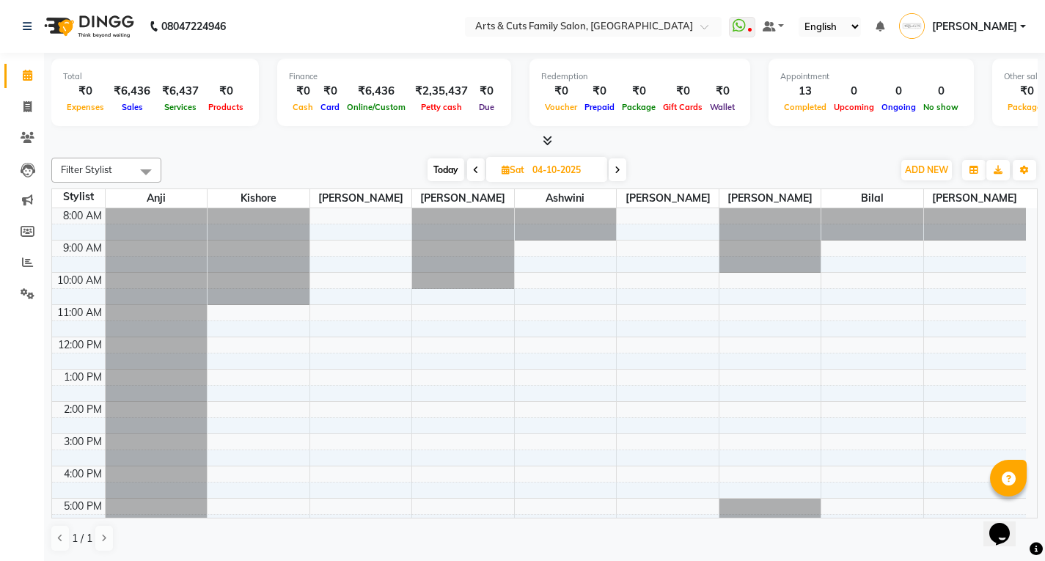
click at [471, 172] on span at bounding box center [476, 169] width 18 height 23
type input "03-10-2025"
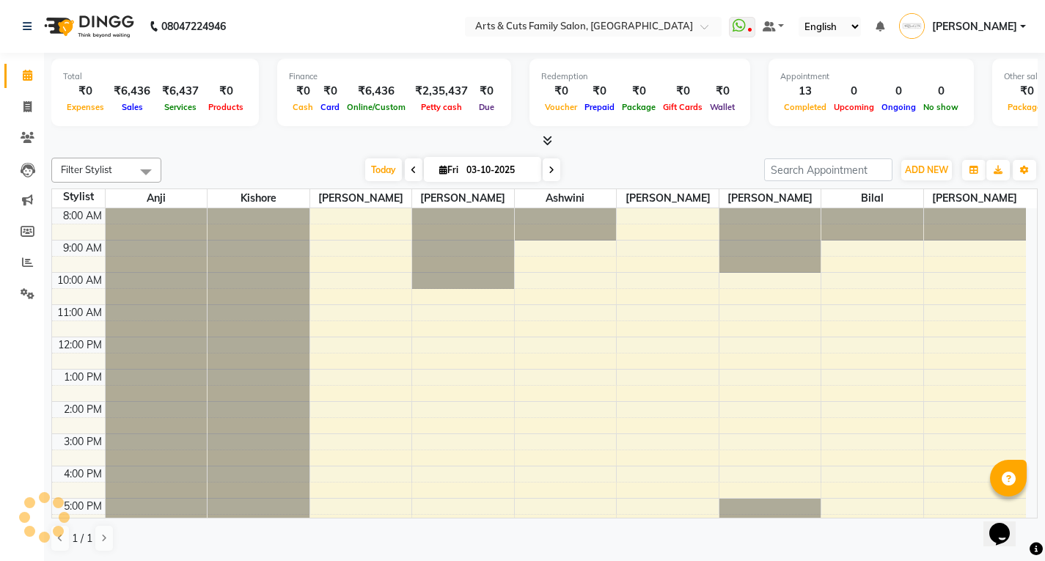
scroll to position [109, 0]
